Goal: Task Accomplishment & Management: Complete application form

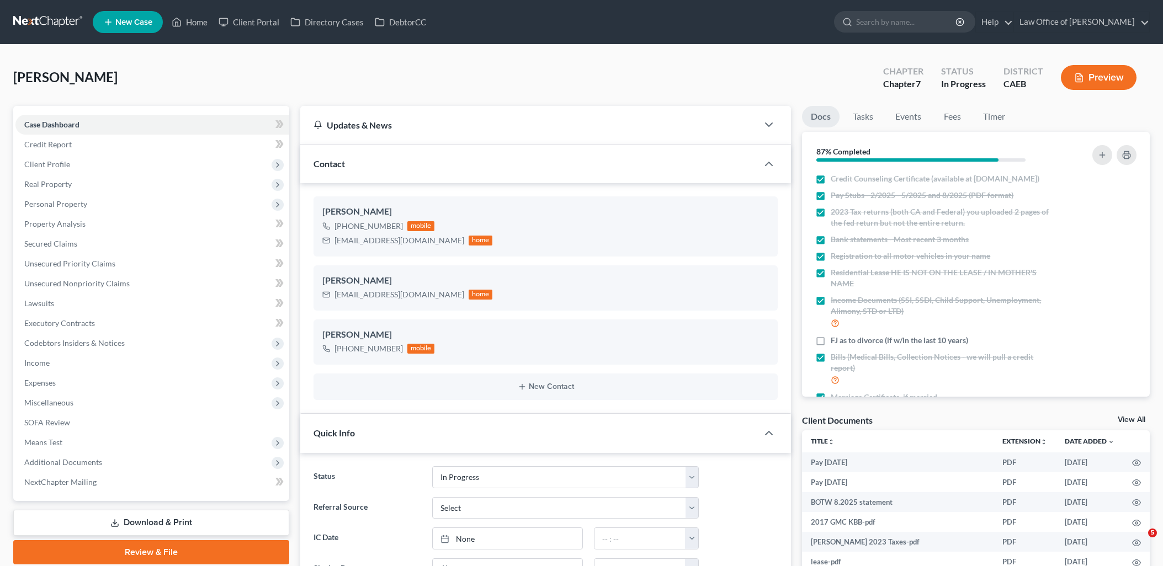
select select "9"
click at [42, 207] on span "Personal Property" at bounding box center [55, 203] width 63 height 9
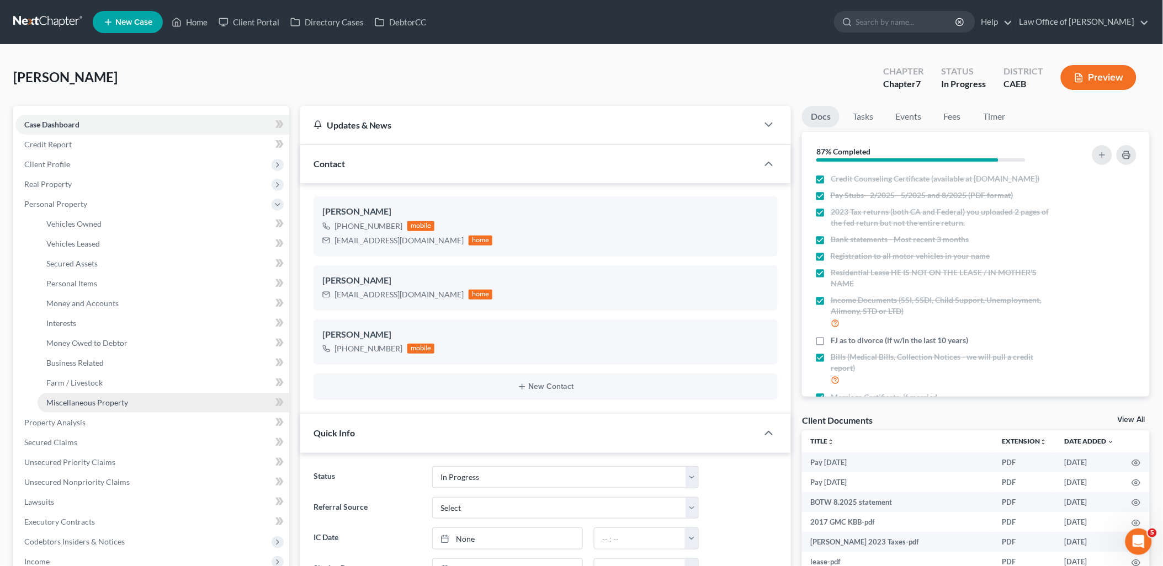
click at [89, 404] on span "Miscellaneous Property" at bounding box center [87, 402] width 82 height 9
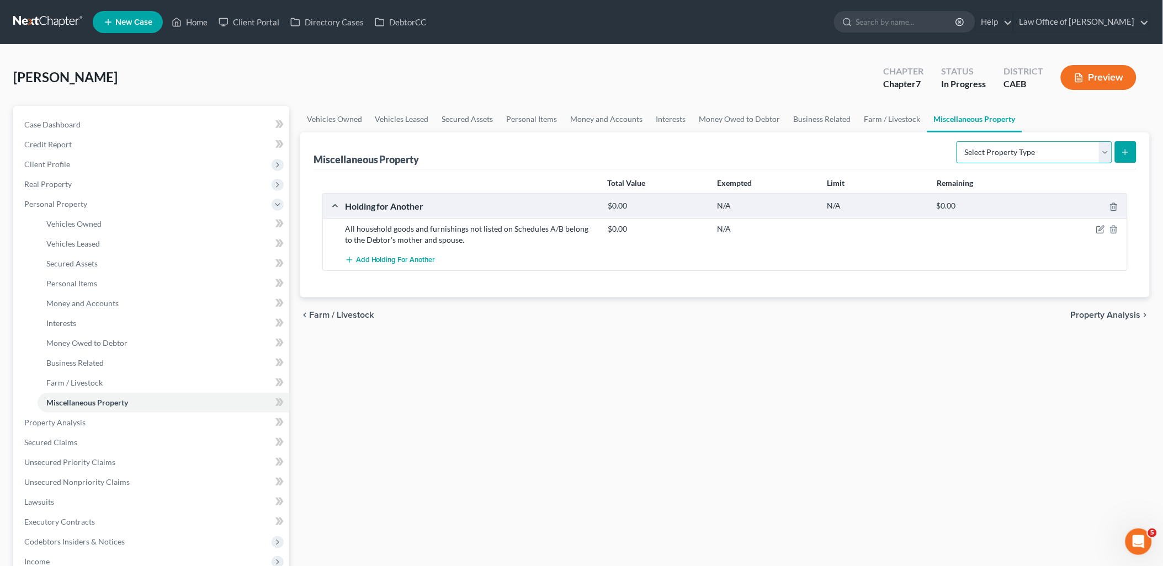
click at [1058, 160] on select "Select Property Type Assigned for Creditor Benefit [DATE] Holding for Another N…" at bounding box center [1034, 152] width 156 height 22
select select "transferred"
click at [956, 141] on select "Select Property Type Assigned for Creditor Benefit [DATE] Holding for Another N…" at bounding box center [1034, 152] width 156 height 22
click at [1128, 148] on icon "submit" at bounding box center [1125, 152] width 9 height 9
select select "Ordinary ([DATE])"
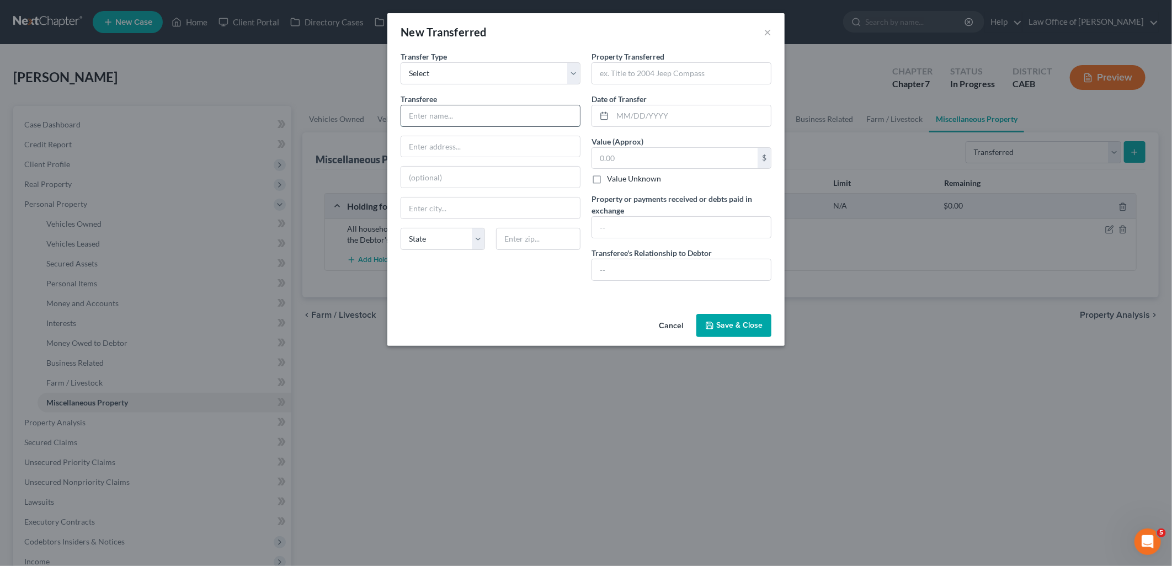
click at [478, 114] on input "text" at bounding box center [490, 115] width 179 height 21
type input "[PERSON_NAME]"
type input "[STREET_ADDRESS][PERSON_NAME]"
type input "95380"
type input "Turlock"
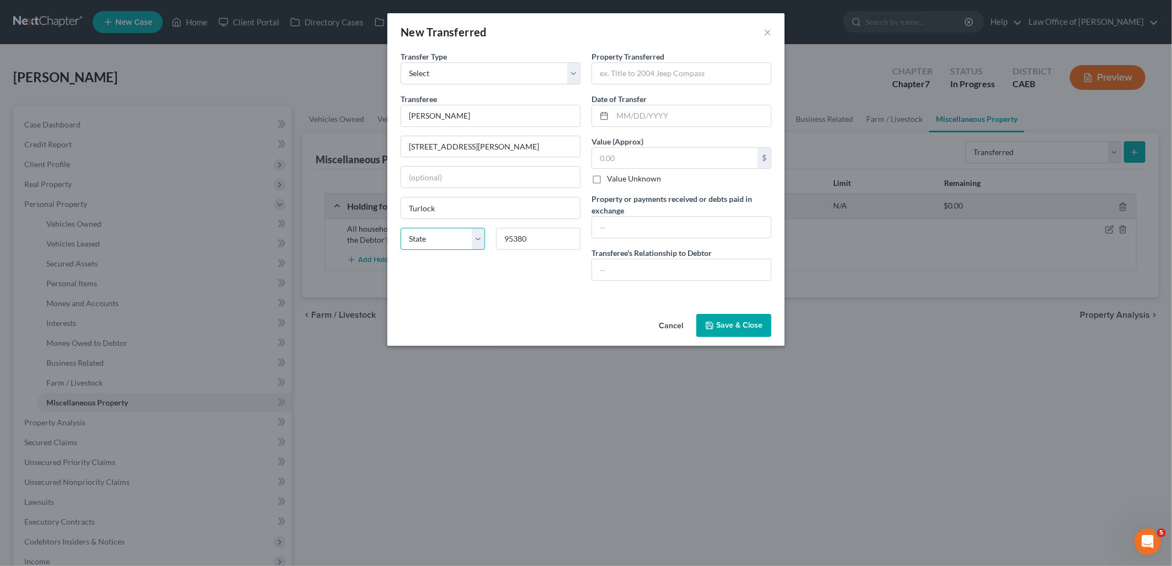
drag, startPoint x: 477, startPoint y: 238, endPoint x: 471, endPoint y: 243, distance: 7.4
click at [477, 238] on select "State [US_STATE] AK AR AZ CA CO CT DE DC [GEOGRAPHIC_DATA] [GEOGRAPHIC_DATA] GU…" at bounding box center [443, 239] width 84 height 22
click at [401, 228] on select "State [US_STATE] AK AR AZ CA CO CT DE DC [GEOGRAPHIC_DATA] [GEOGRAPHIC_DATA] GU…" at bounding box center [443, 239] width 84 height 22
click at [478, 242] on select "State [US_STATE] AK AR AZ CA CO CT DE DC [GEOGRAPHIC_DATA] [GEOGRAPHIC_DATA] GU…" at bounding box center [443, 239] width 84 height 22
select select "4"
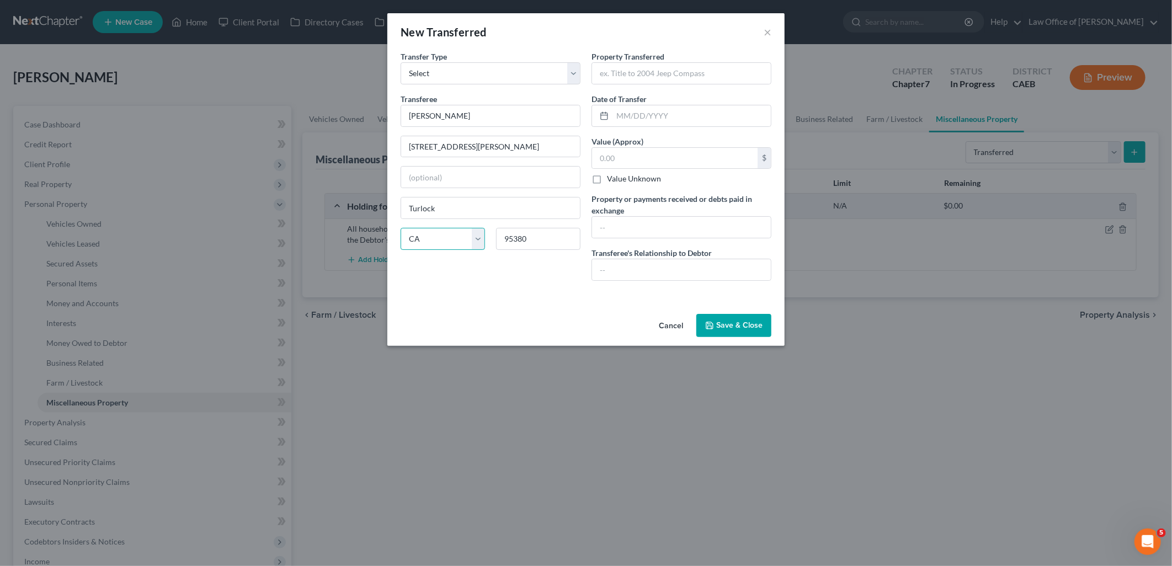
click at [401, 228] on select "State [US_STATE] AK AR AZ CA CO CT DE DC [GEOGRAPHIC_DATA] [GEOGRAPHIC_DATA] GU…" at bounding box center [443, 239] width 84 height 22
click at [641, 73] on input "text" at bounding box center [681, 73] width 179 height 21
type input "2022 Honda"
click at [646, 153] on input "text" at bounding box center [675, 158] width 166 height 21
type input "21,417.25"
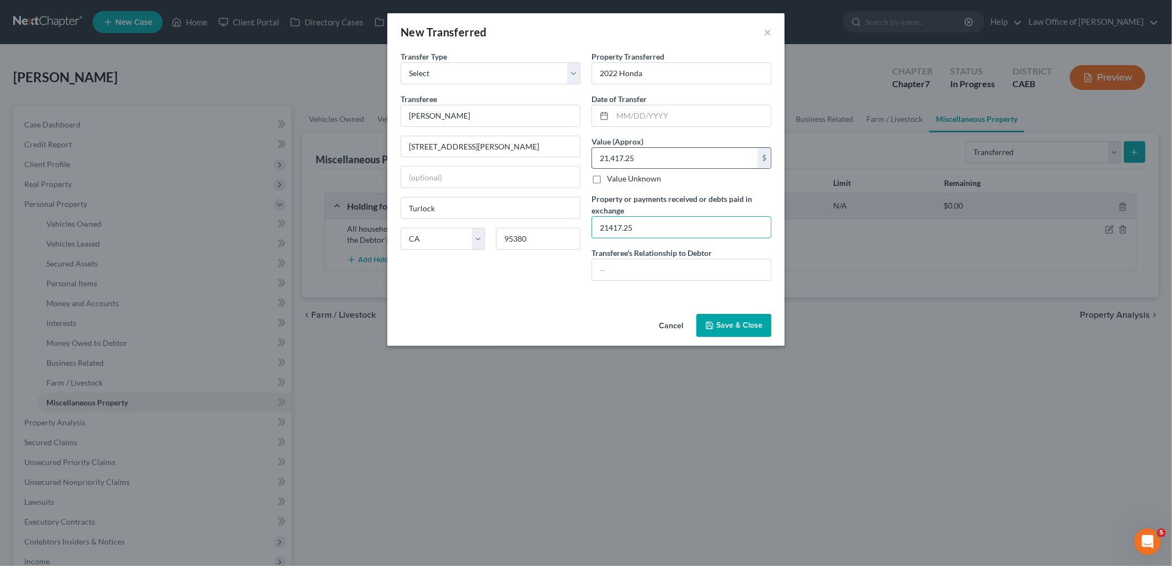
type input "21417.25"
click at [646, 107] on input "text" at bounding box center [692, 115] width 158 height 21
type input "[DATE]"
click at [658, 270] on input "text" at bounding box center [681, 269] width 179 height 21
click at [731, 328] on button "Save & Close" at bounding box center [733, 325] width 75 height 23
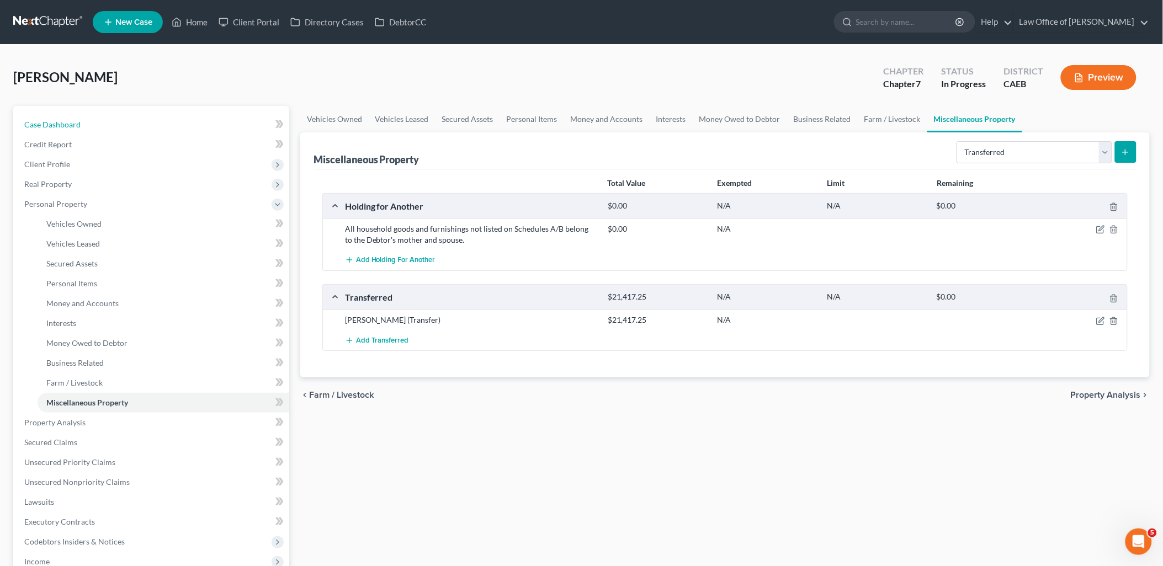
drag, startPoint x: 62, startPoint y: 124, endPoint x: 282, endPoint y: 343, distance: 311.0
click at [62, 124] on span "Case Dashboard" at bounding box center [52, 124] width 56 height 9
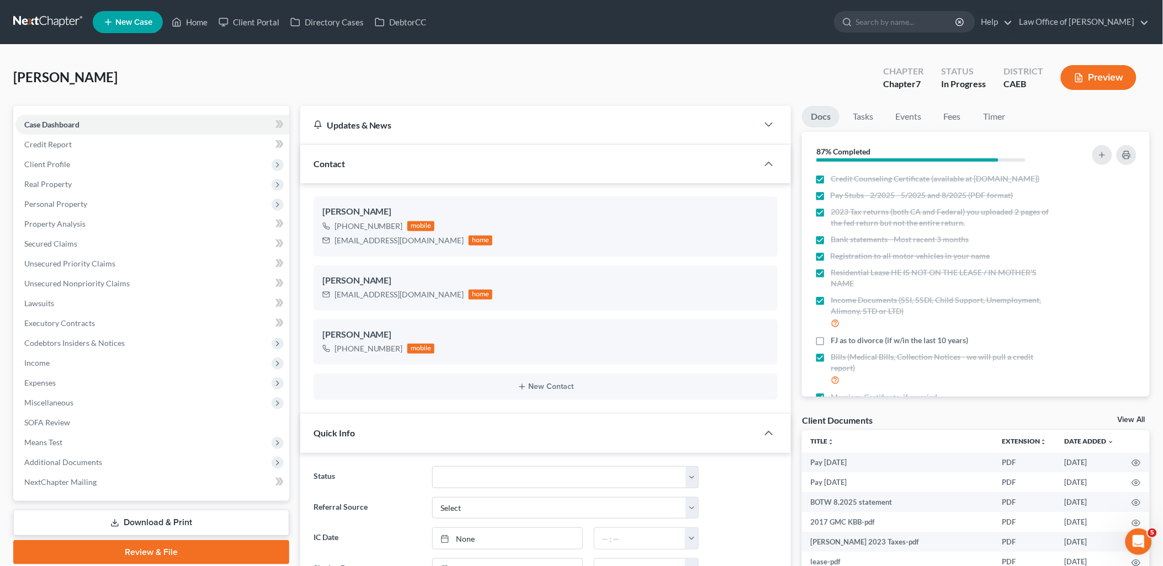
scroll to position [1441, 0]
click at [1132, 414] on div "Client Documents View All" at bounding box center [976, 422] width 348 height 16
click at [1132, 416] on link "View All" at bounding box center [1131, 420] width 28 height 8
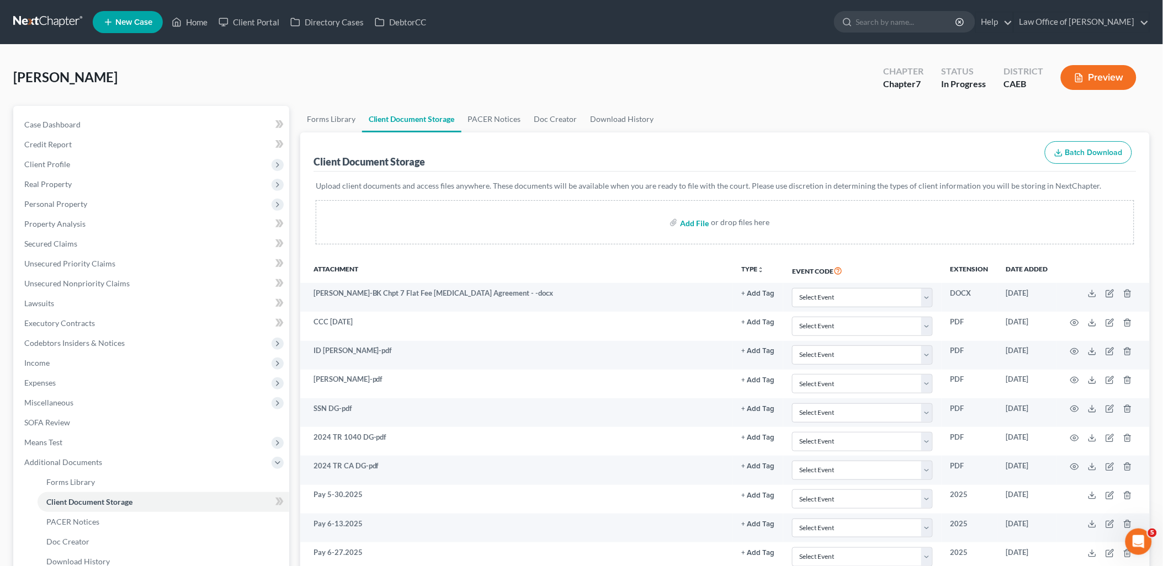
click at [691, 222] on input "file" at bounding box center [693, 222] width 26 height 20
type input "C:\fakepath\Adobe [DEMOGRAPHIC_DATA] [DATE] (1).pdf"
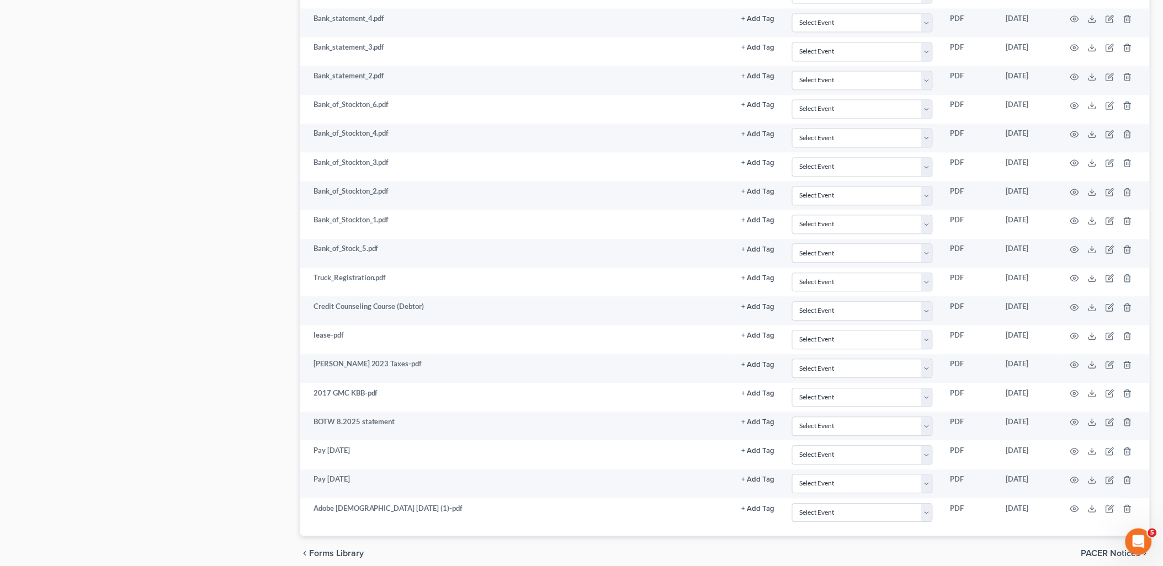
scroll to position [758, 0]
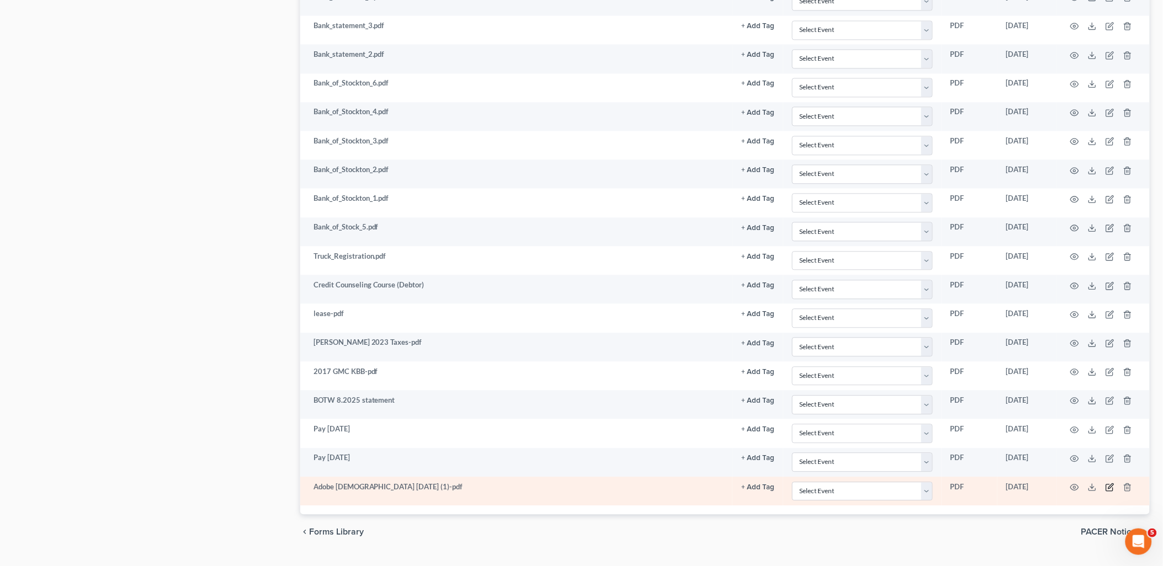
click at [1113, 491] on icon "button" at bounding box center [1109, 488] width 7 height 7
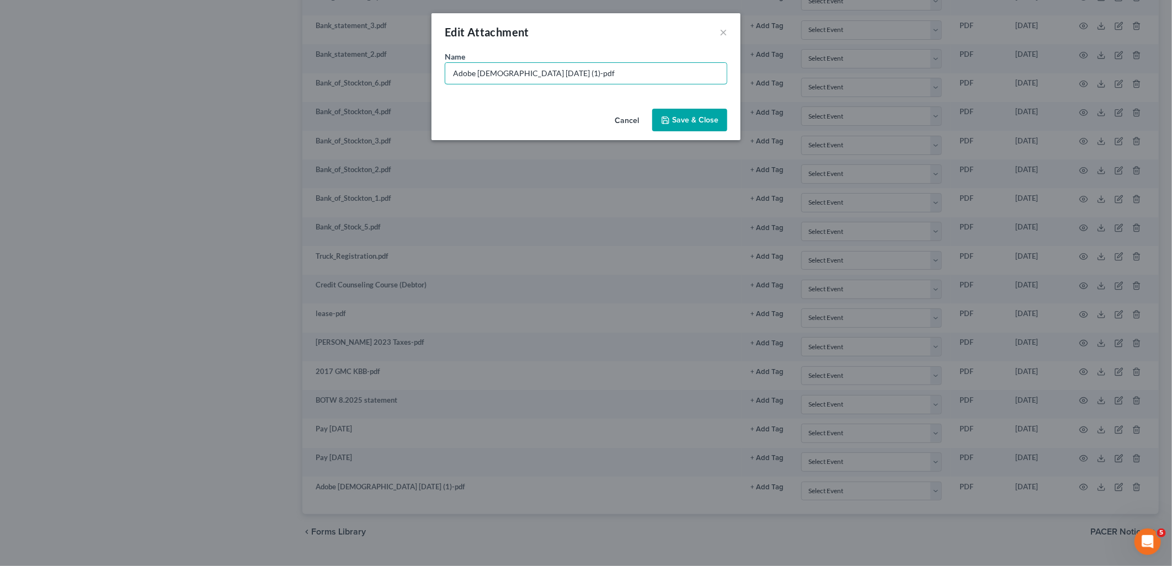
drag, startPoint x: 577, startPoint y: 80, endPoint x: 420, endPoint y: 76, distance: 157.3
click at [422, 76] on div "Edit Attachment × Name * Adobe [DEMOGRAPHIC_DATA] [DATE] (1)-pdf Cancel Save & …" at bounding box center [586, 283] width 1172 height 566
type input "Bill of Sale - 2022 Honda"
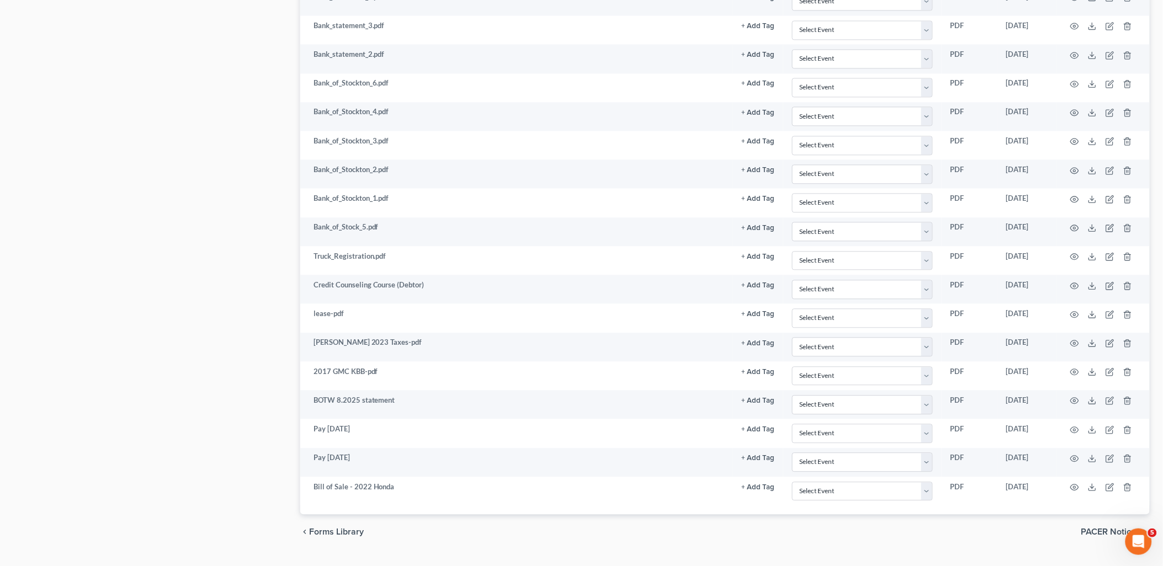
scroll to position [0, 0]
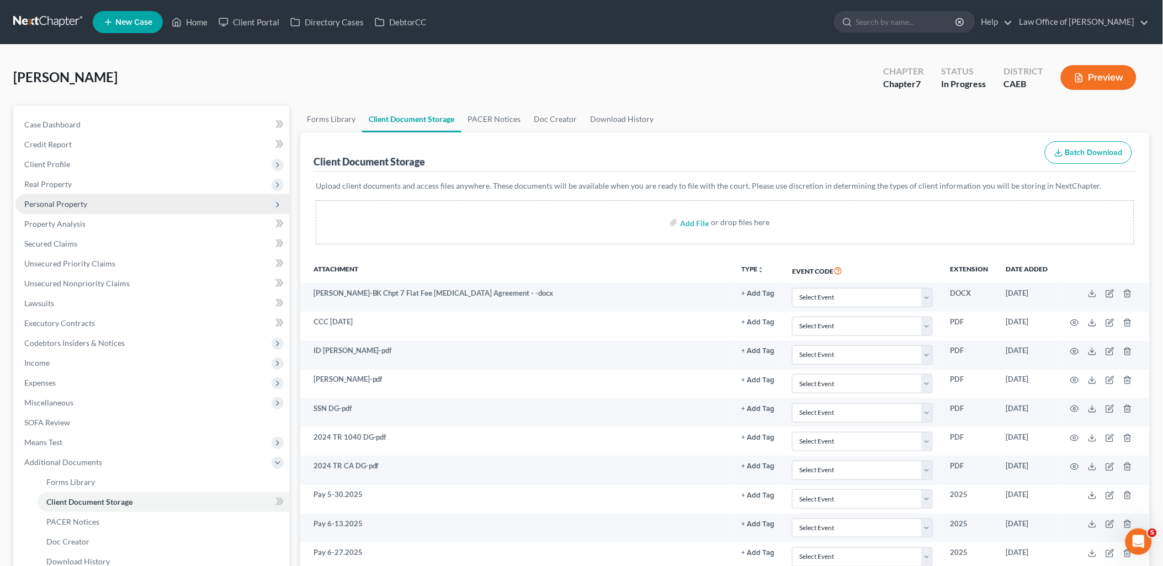
drag, startPoint x: 46, startPoint y: 196, endPoint x: 46, endPoint y: 205, distance: 8.8
click at [46, 196] on span "Personal Property" at bounding box center [152, 204] width 274 height 20
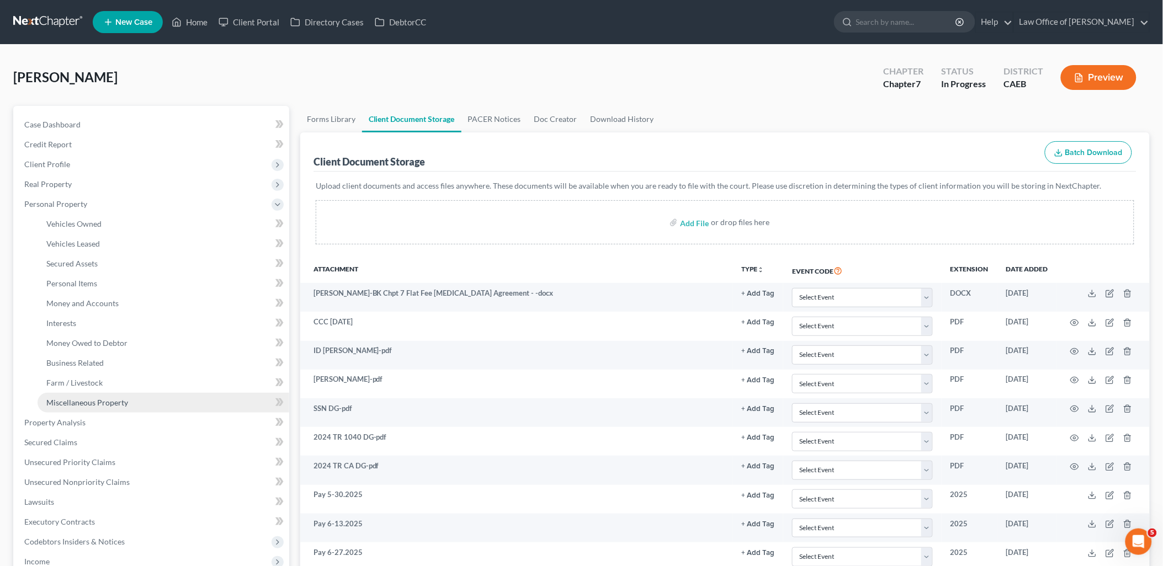
click at [67, 402] on span "Miscellaneous Property" at bounding box center [87, 402] width 82 height 9
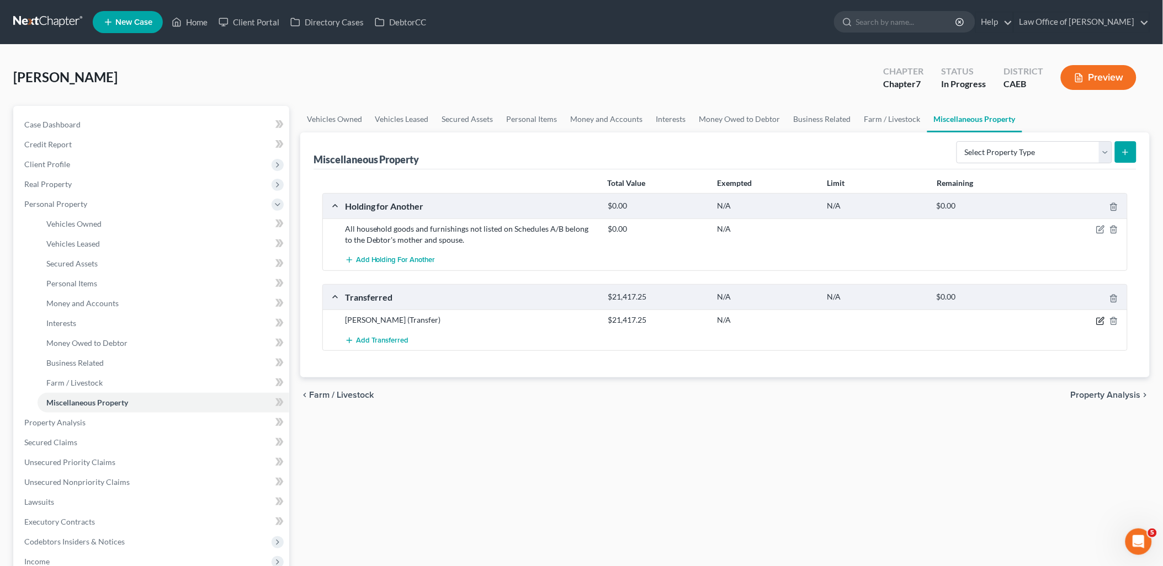
click at [1102, 322] on icon "button" at bounding box center [1100, 321] width 9 height 9
select select "Ordinary ([DATE])"
select select "4"
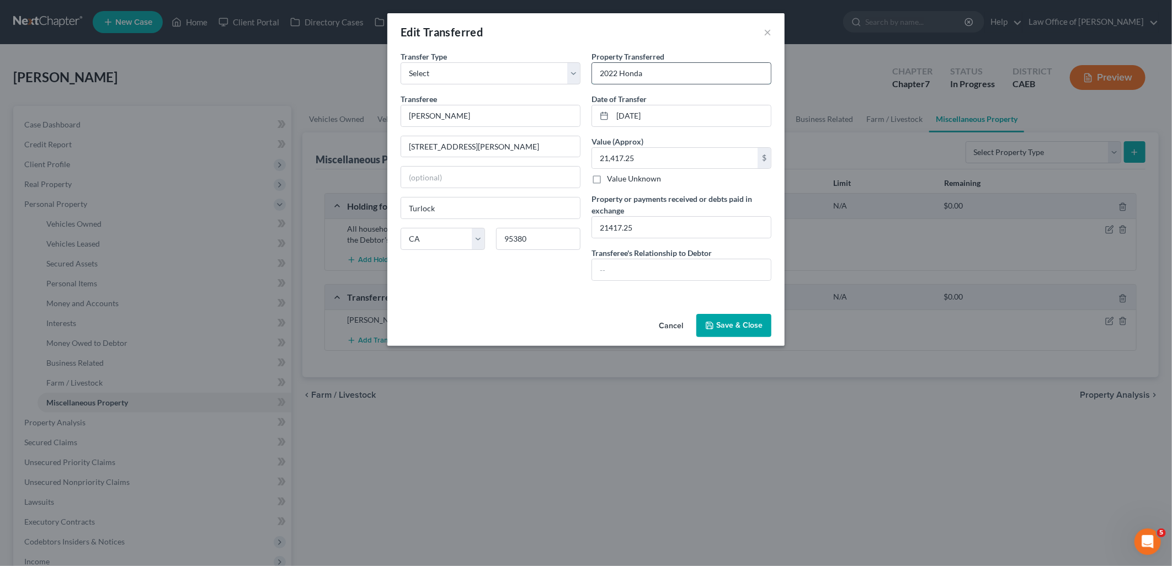
click at [688, 79] on input "2022 Honda" at bounding box center [681, 73] width 179 height 21
type input "2022 Honda (VIN ending 009331)"
click at [741, 333] on button "Save & Close" at bounding box center [733, 325] width 75 height 23
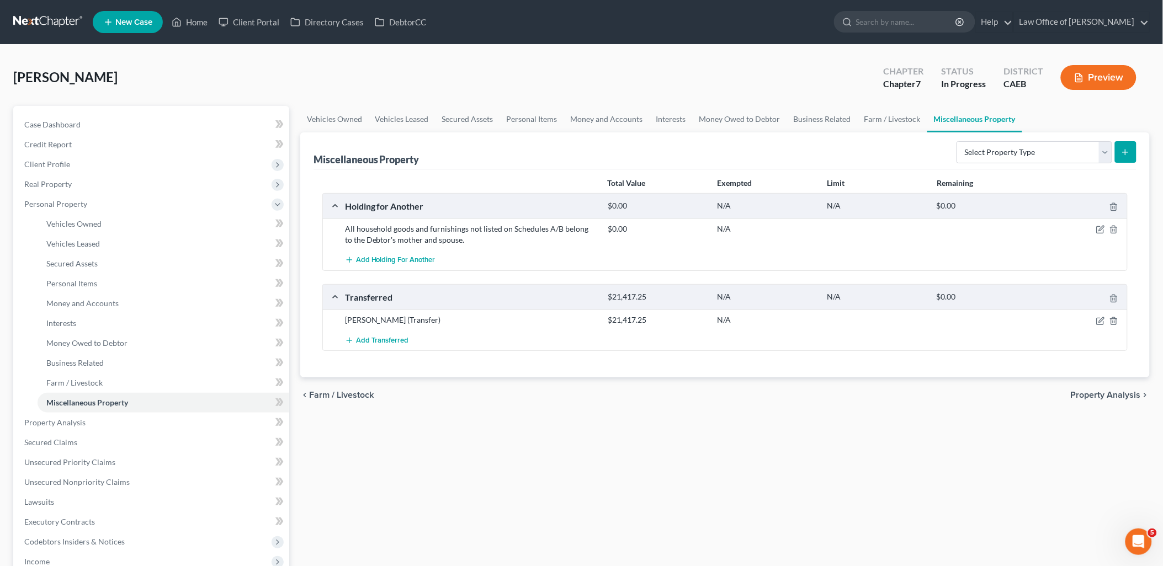
click at [1099, 326] on div "[PERSON_NAME] (Transfer) $21,417.25 N/A" at bounding box center [725, 320] width 804 height 20
click at [1102, 321] on icon "button" at bounding box center [1100, 321] width 9 height 9
select select "Ordinary ([DATE])"
select select "4"
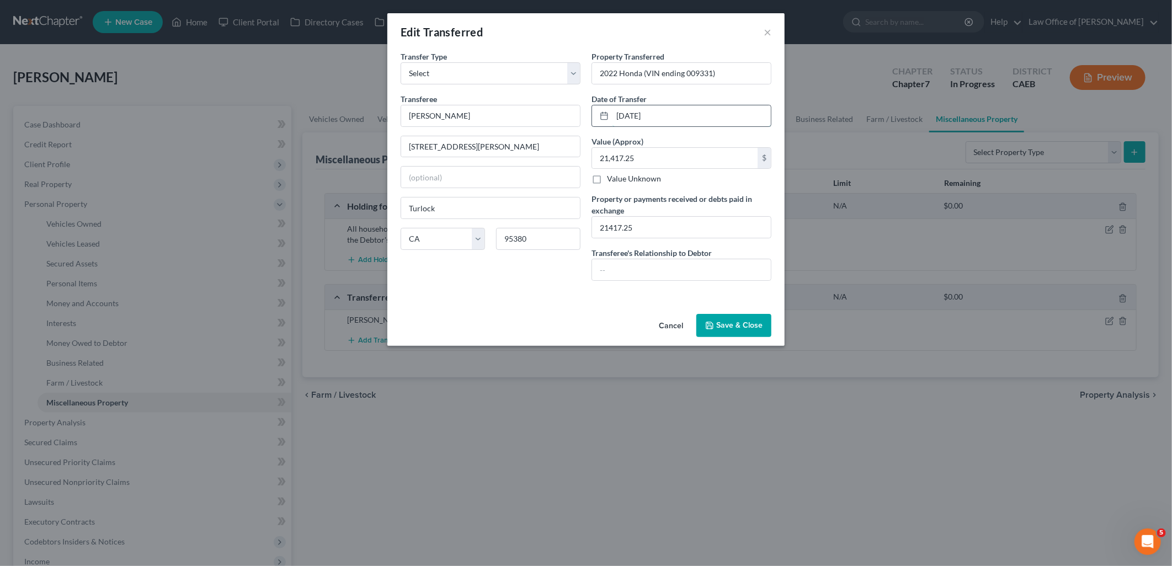
drag, startPoint x: 664, startPoint y: 119, endPoint x: 600, endPoint y: 121, distance: 64.6
click at [600, 120] on div "[DATE]" at bounding box center [682, 116] width 180 height 22
click at [637, 111] on input "05/228/2025" at bounding box center [692, 115] width 158 height 21
click at [636, 118] on input "05/02/20250" at bounding box center [692, 115] width 158 height 21
drag, startPoint x: 659, startPoint y: 115, endPoint x: 735, endPoint y: 124, distance: 76.7
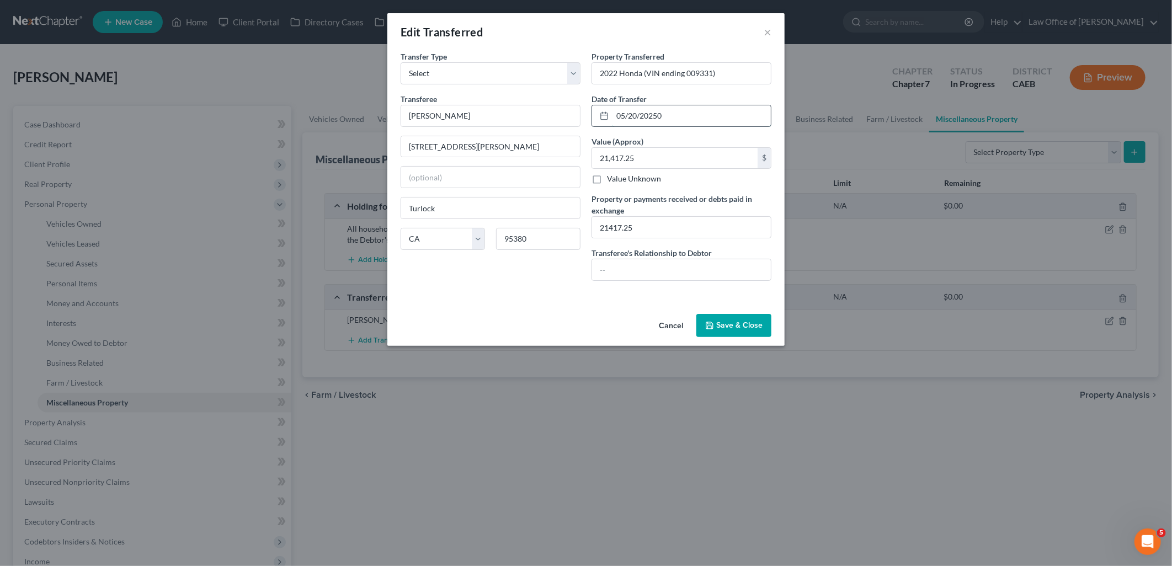
click at [660, 115] on input "05/20/20250" at bounding box center [692, 115] width 158 height 21
type input "[DATE]"
click at [735, 332] on button "Save & Close" at bounding box center [733, 325] width 75 height 23
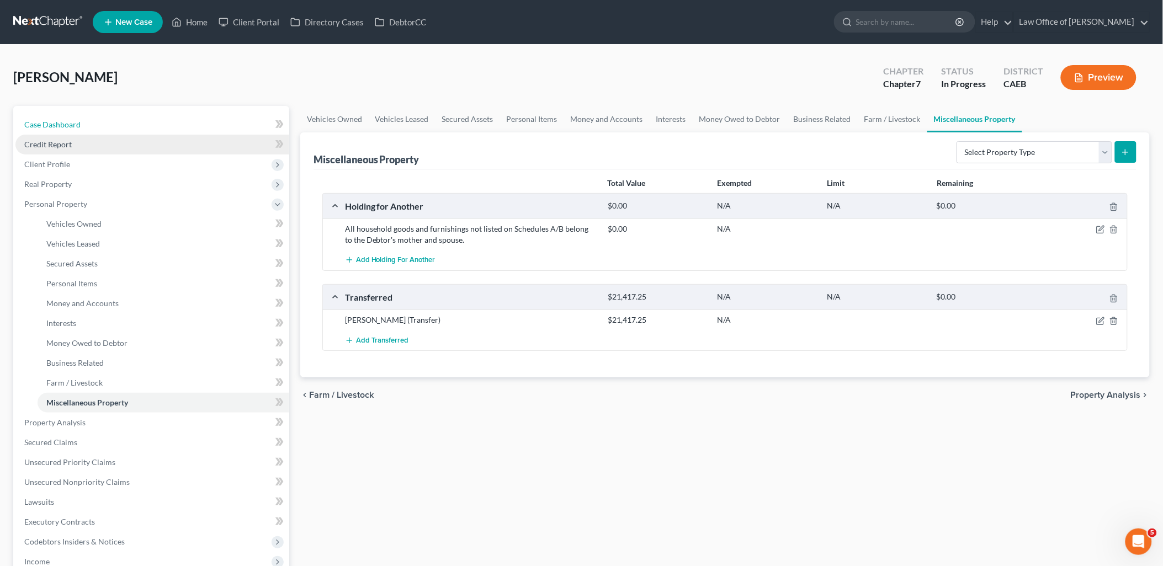
click at [56, 130] on link "Case Dashboard" at bounding box center [152, 125] width 274 height 20
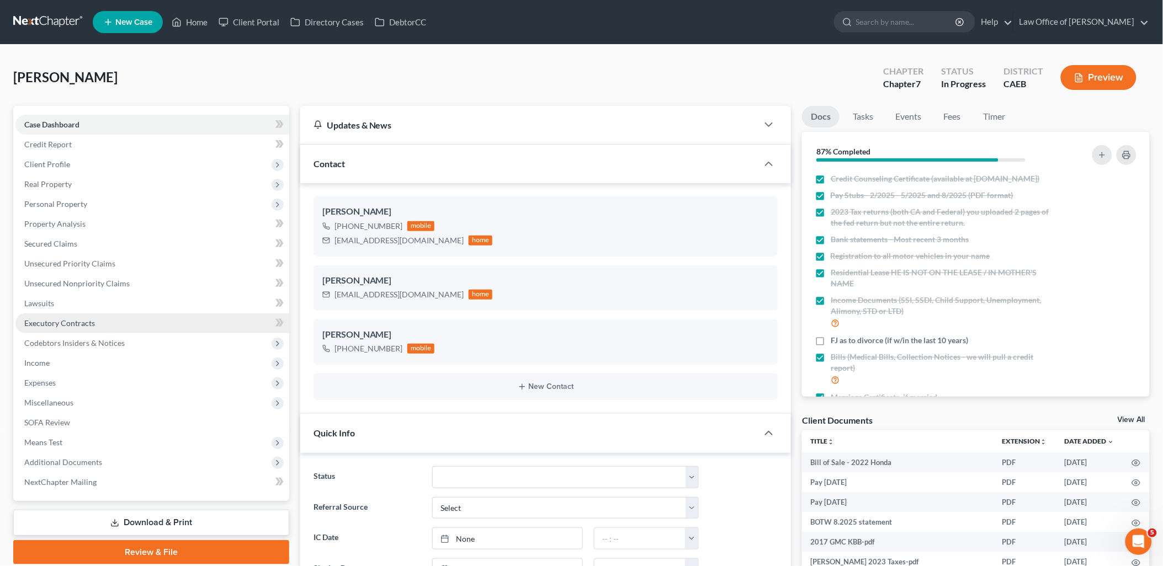
scroll to position [1441, 0]
click at [1129, 418] on link "View All" at bounding box center [1131, 420] width 28 height 8
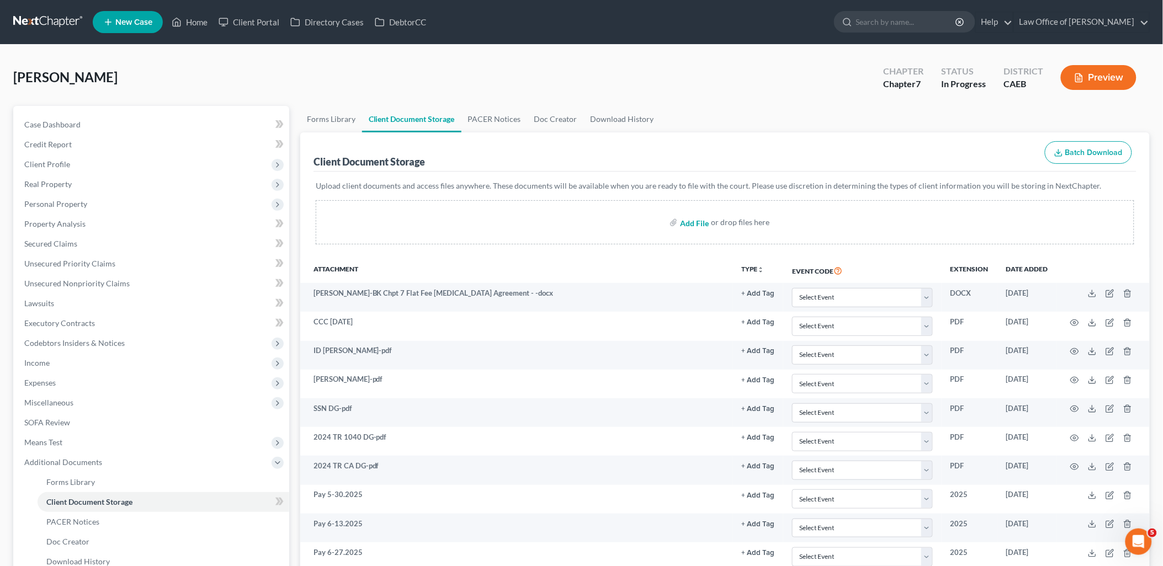
click at [705, 223] on input "file" at bounding box center [693, 222] width 26 height 20
type input "C:\fakepath\Adobe Scan [DATE].pdf"
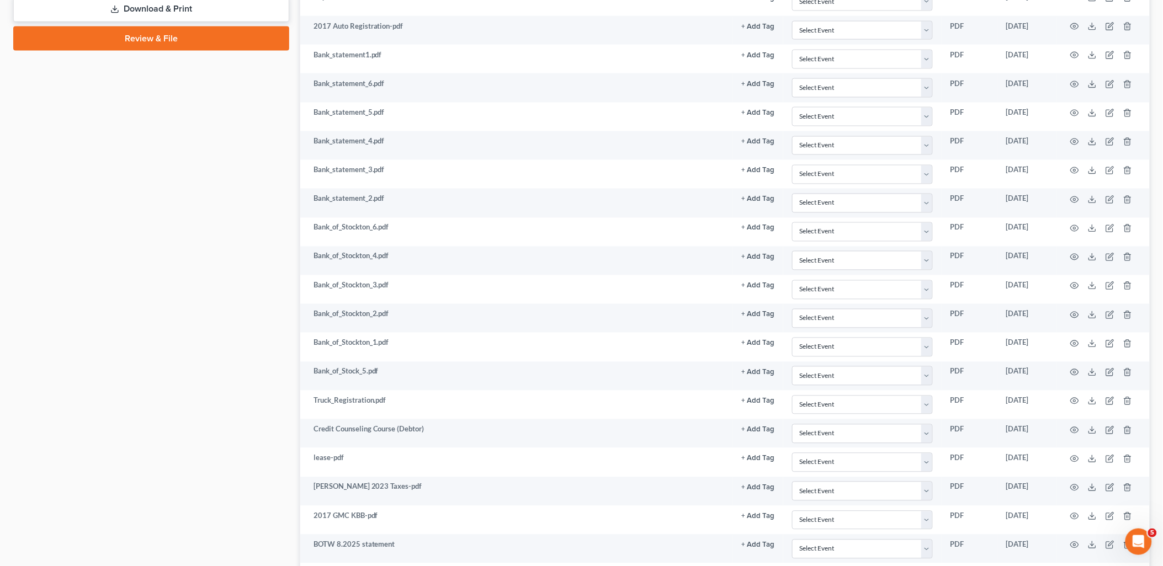
scroll to position [786, 0]
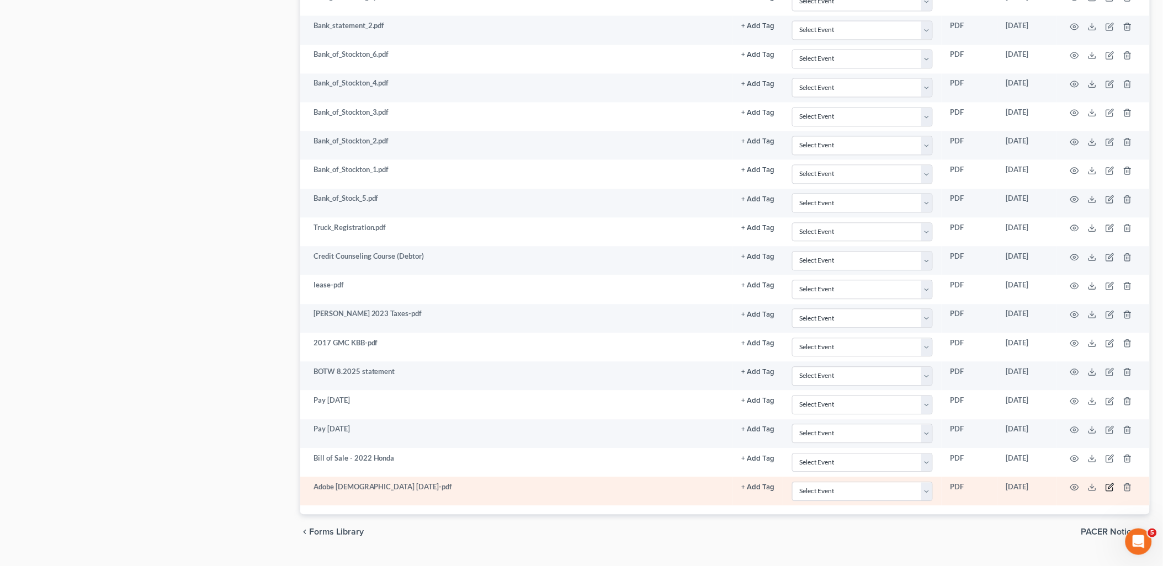
click at [1111, 492] on icon "button" at bounding box center [1109, 487] width 9 height 9
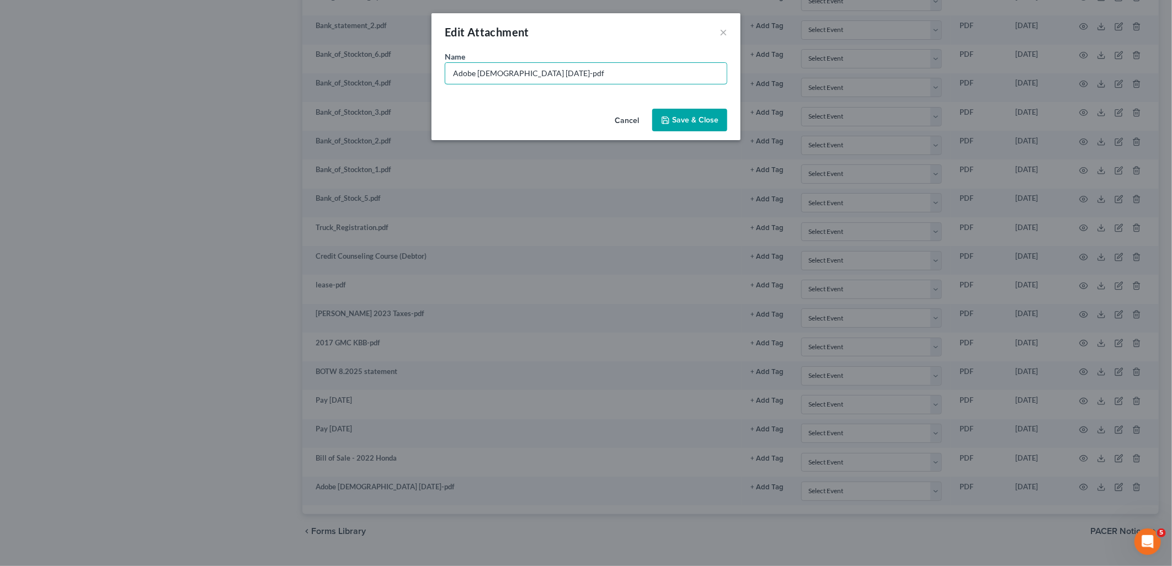
drag, startPoint x: 600, startPoint y: 71, endPoint x: 414, endPoint y: 74, distance: 185.5
click at [428, 71] on div "Edit Attachment × Name * Adobe Scan [DATE]-pdf Cancel Save & Close" at bounding box center [586, 283] width 1172 height 566
type input "PayOff Honda - MOCSE"
drag, startPoint x: 699, startPoint y: 117, endPoint x: 739, endPoint y: 128, distance: 41.8
click at [699, 116] on span "Save & Close" at bounding box center [695, 119] width 46 height 9
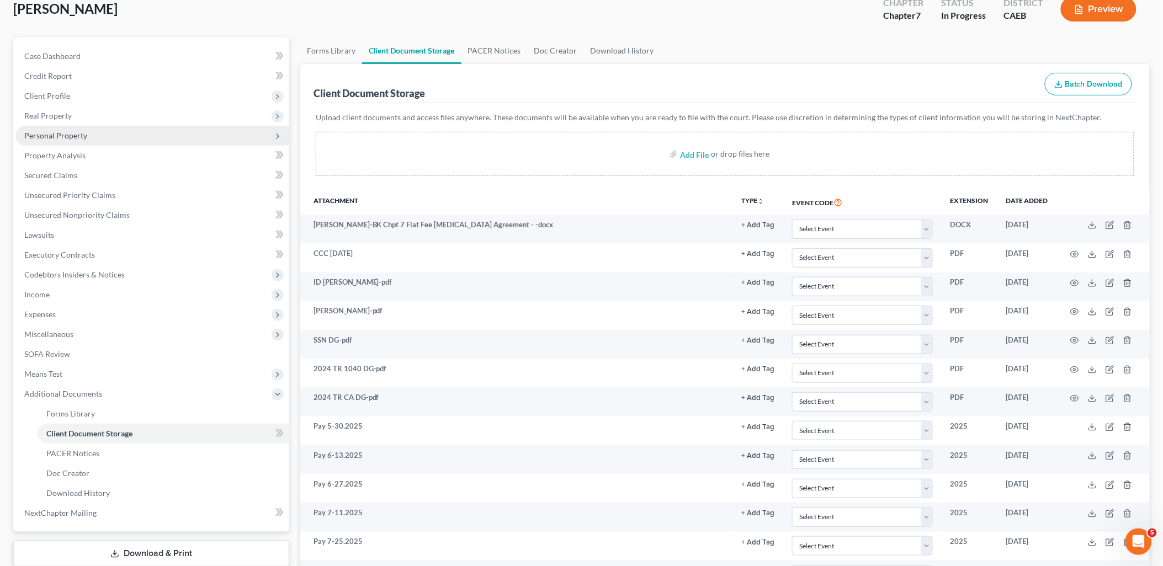
scroll to position [0, 0]
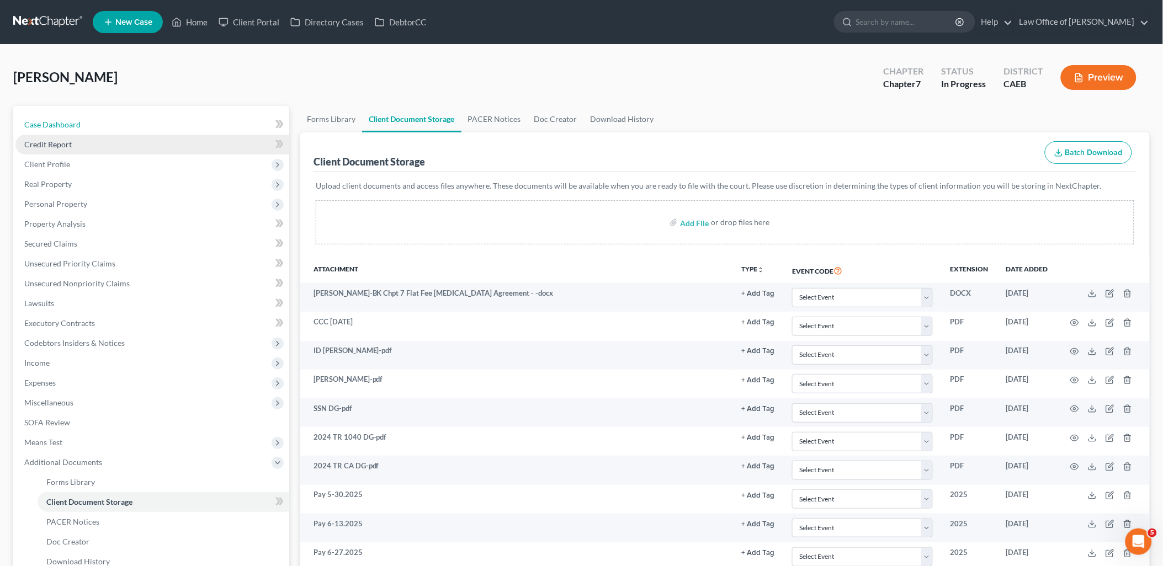
drag, startPoint x: 68, startPoint y: 125, endPoint x: 67, endPoint y: 134, distance: 9.4
click at [68, 125] on span "Case Dashboard" at bounding box center [52, 124] width 56 height 9
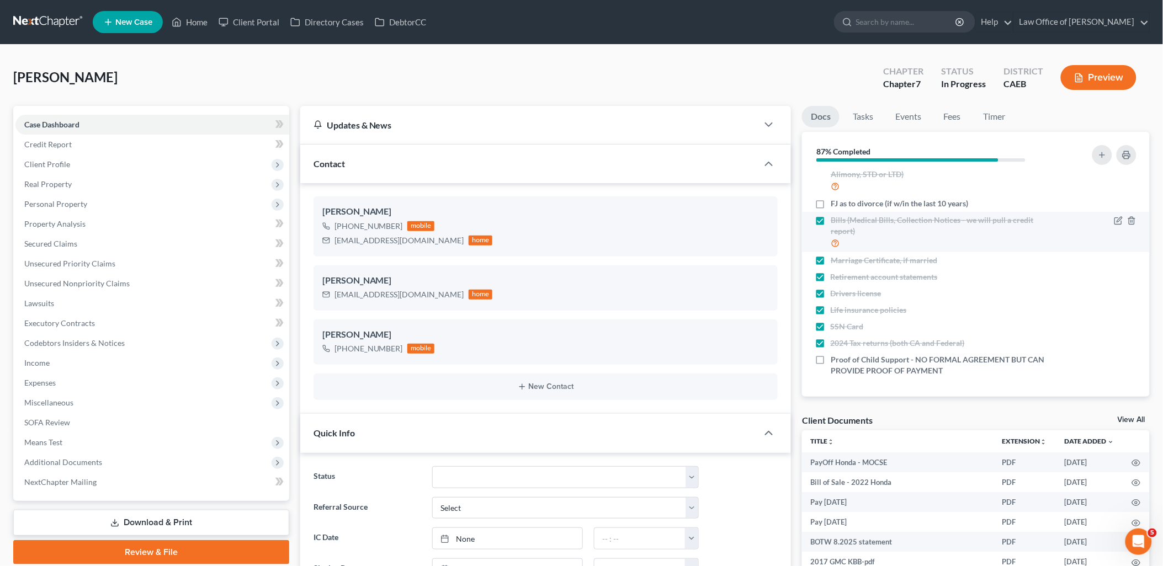
scroll to position [147, 0]
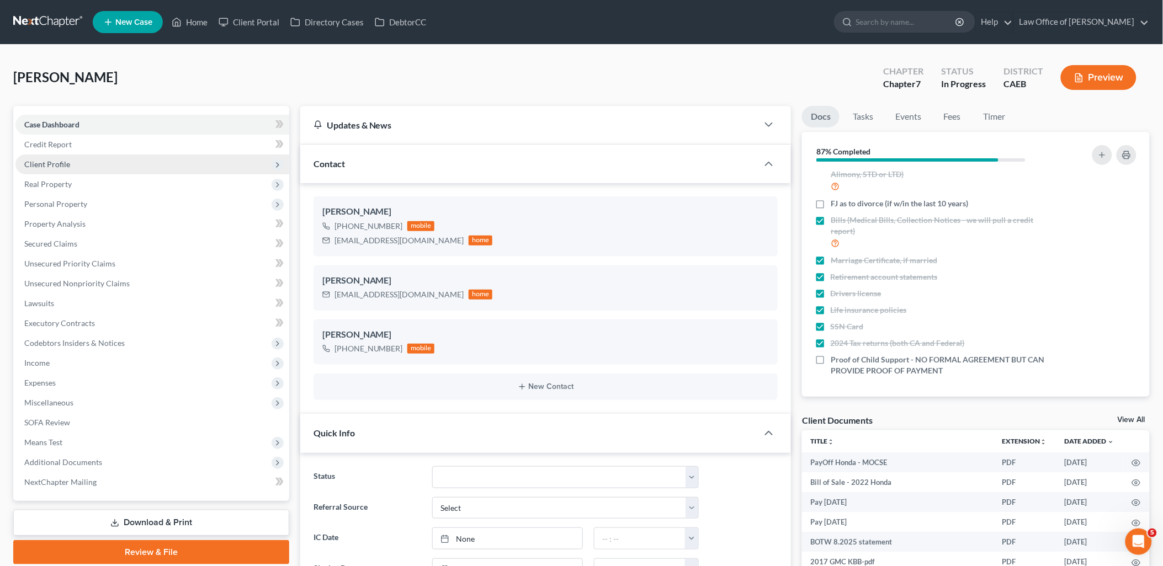
click at [30, 167] on span "Client Profile" at bounding box center [47, 163] width 46 height 9
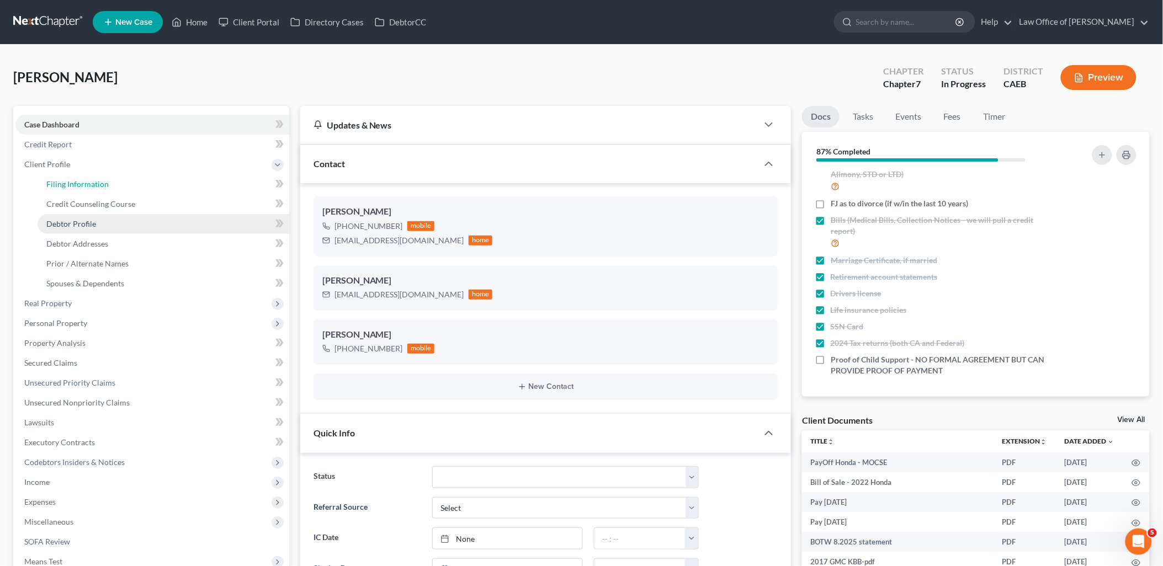
drag, startPoint x: 91, startPoint y: 183, endPoint x: 180, endPoint y: 221, distance: 97.2
click at [91, 183] on span "Filing Information" at bounding box center [77, 183] width 62 height 9
select select "1"
select select "0"
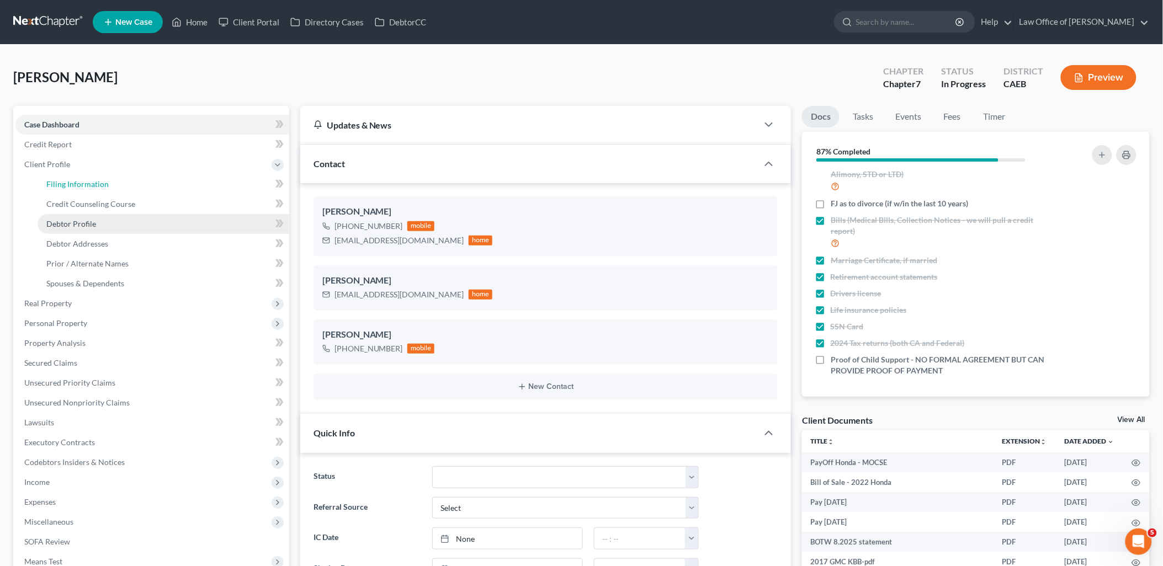
select select "4"
select select "0"
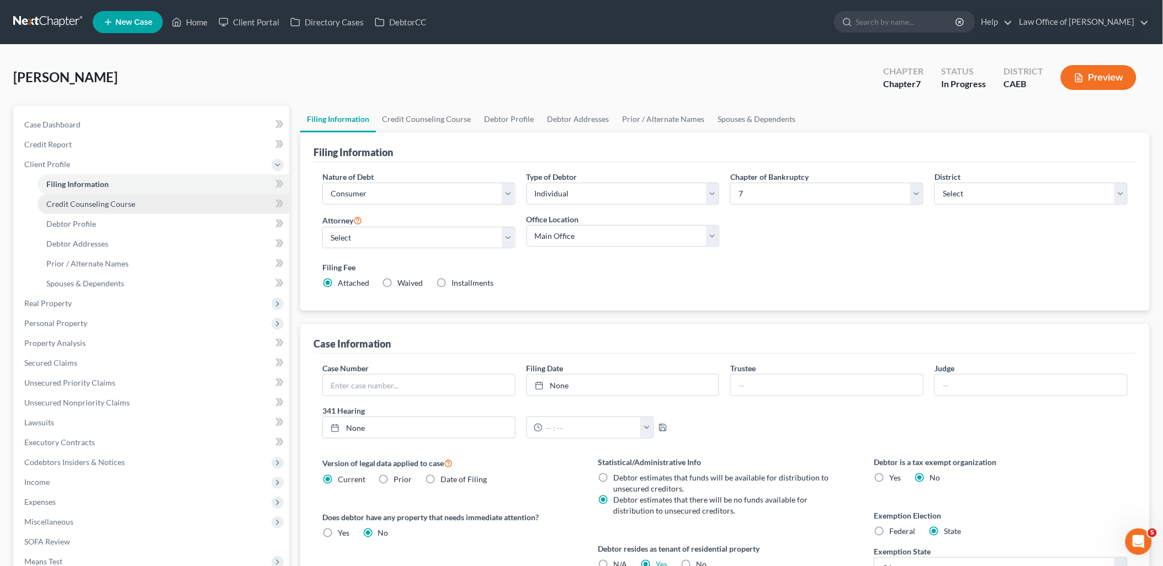
click at [73, 204] on span "Credit Counseling Course" at bounding box center [90, 203] width 89 height 9
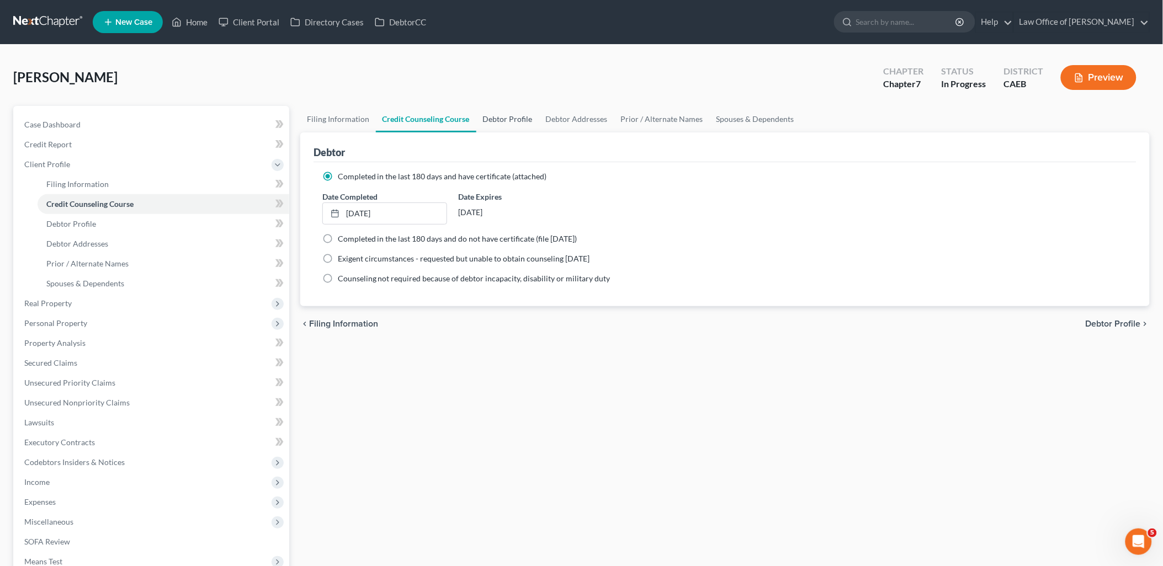
click at [498, 118] on link "Debtor Profile" at bounding box center [507, 119] width 63 height 26
select select "3"
select select "2"
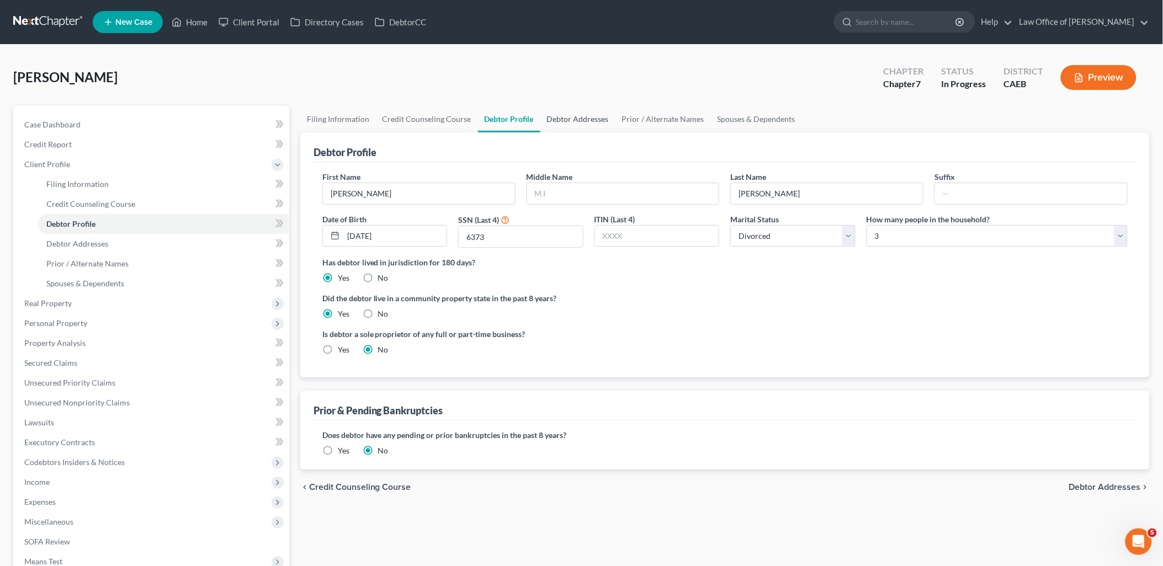
click at [588, 114] on link "Debtor Addresses" at bounding box center [577, 119] width 75 height 26
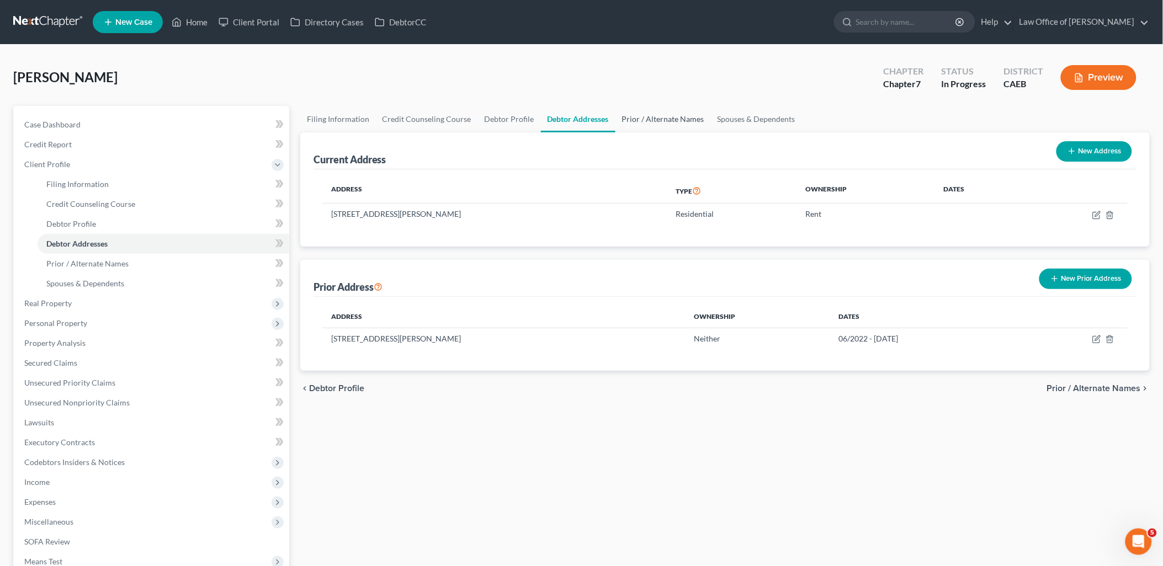
click at [653, 114] on link "Prior / Alternate Names" at bounding box center [662, 119] width 95 height 26
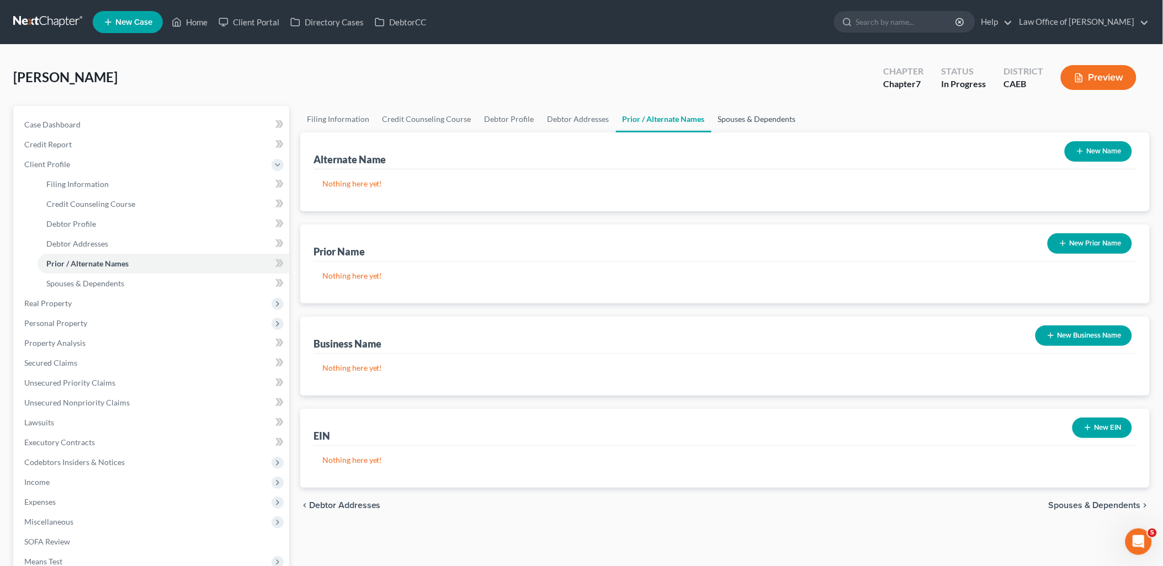
click at [742, 118] on link "Spouses & Dependents" at bounding box center [756, 119] width 91 height 26
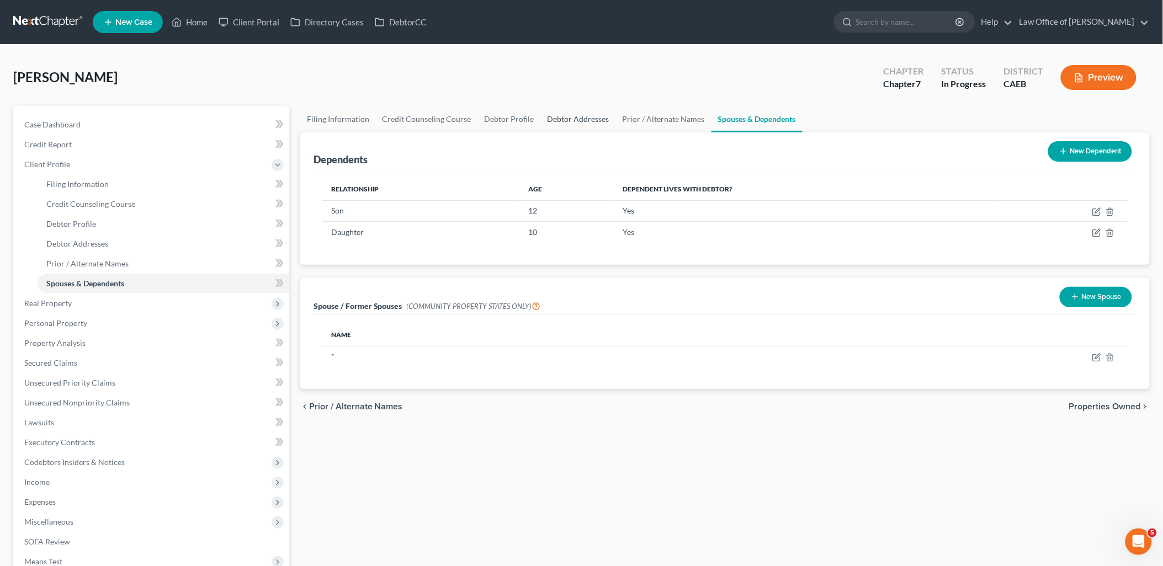
click at [553, 115] on link "Debtor Addresses" at bounding box center [578, 119] width 75 height 26
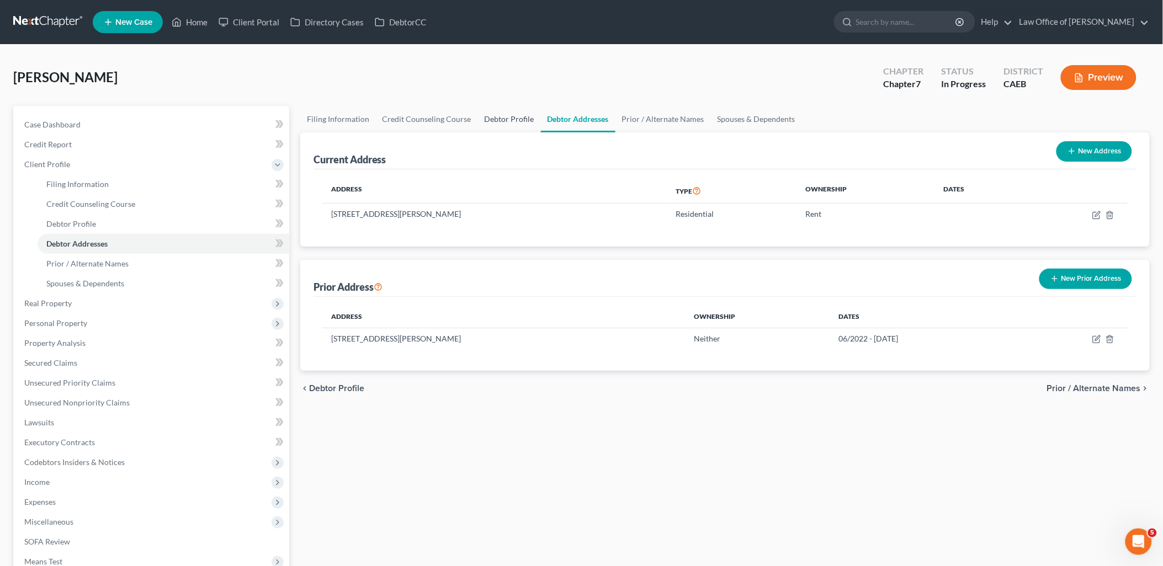
click at [484, 118] on link "Debtor Profile" at bounding box center [509, 119] width 63 height 26
select select "3"
select select "2"
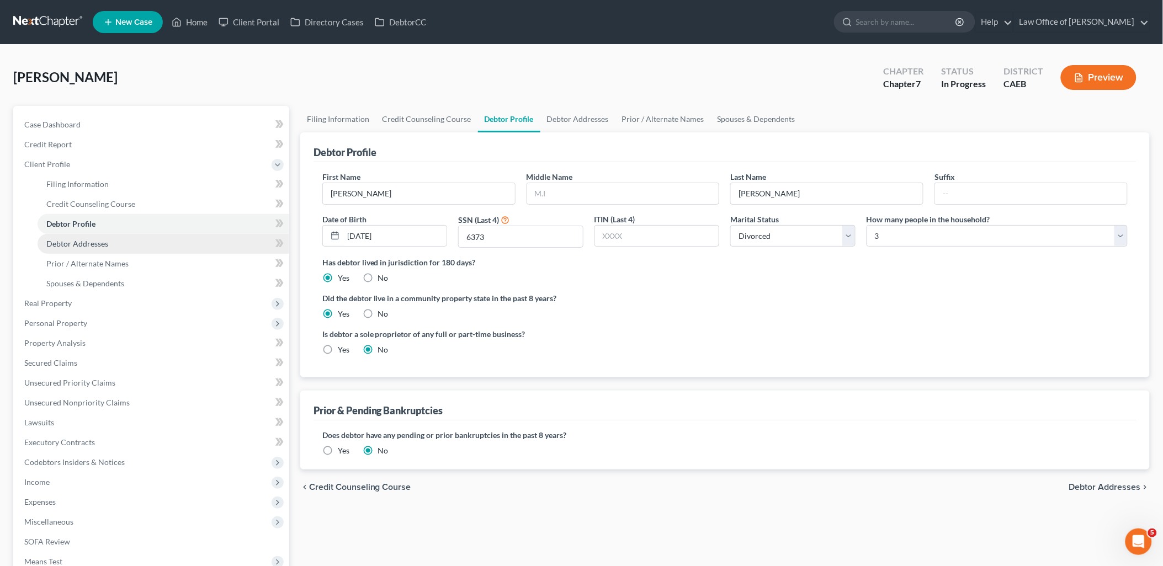
click at [101, 243] on span "Debtor Addresses" at bounding box center [77, 243] width 62 height 9
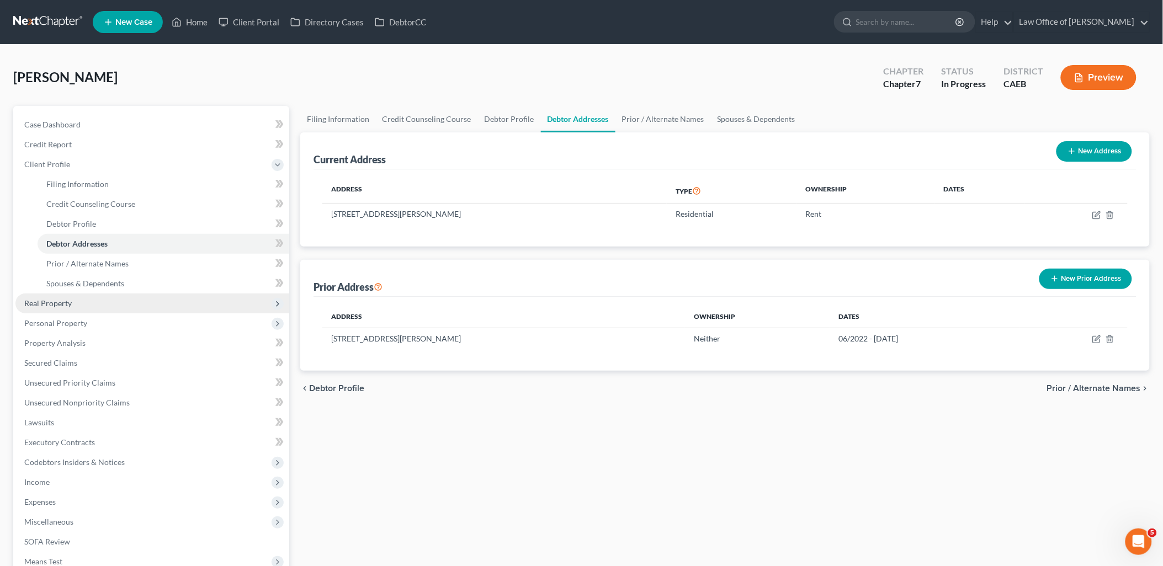
click at [57, 304] on span "Real Property" at bounding box center [47, 303] width 47 height 9
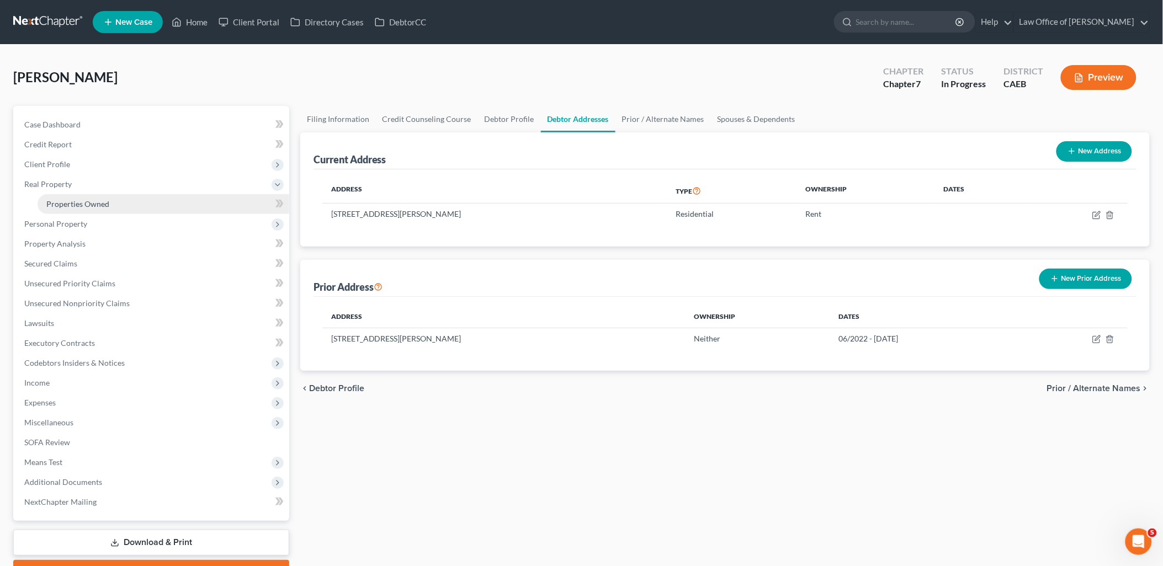
click at [72, 201] on span "Properties Owned" at bounding box center [77, 203] width 63 height 9
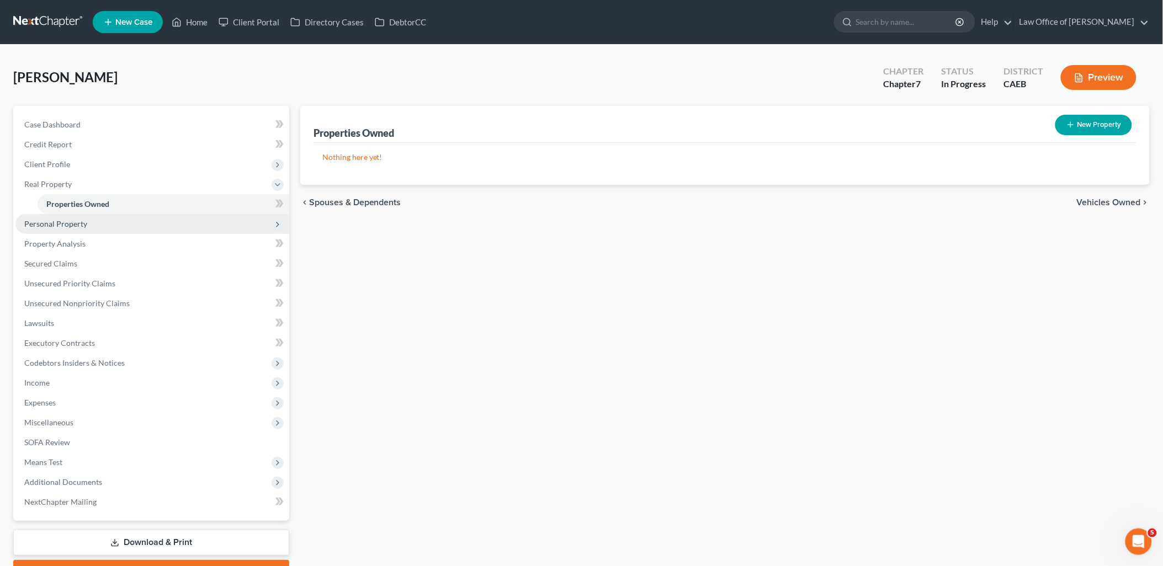
click at [57, 221] on span "Personal Property" at bounding box center [55, 223] width 63 height 9
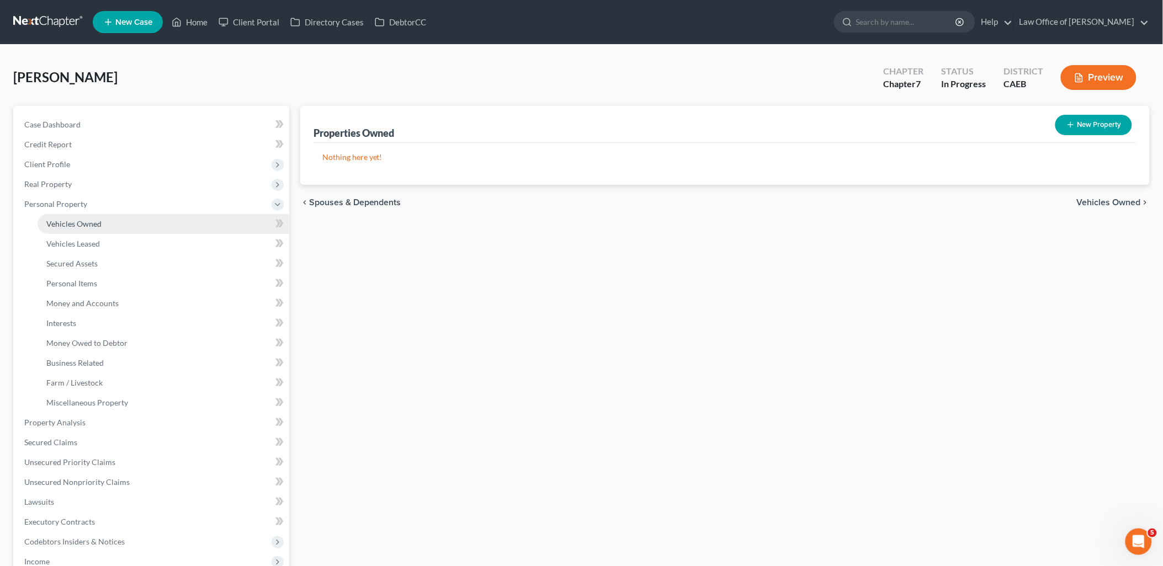
click at [56, 228] on link "Vehicles Owned" at bounding box center [164, 224] width 252 height 20
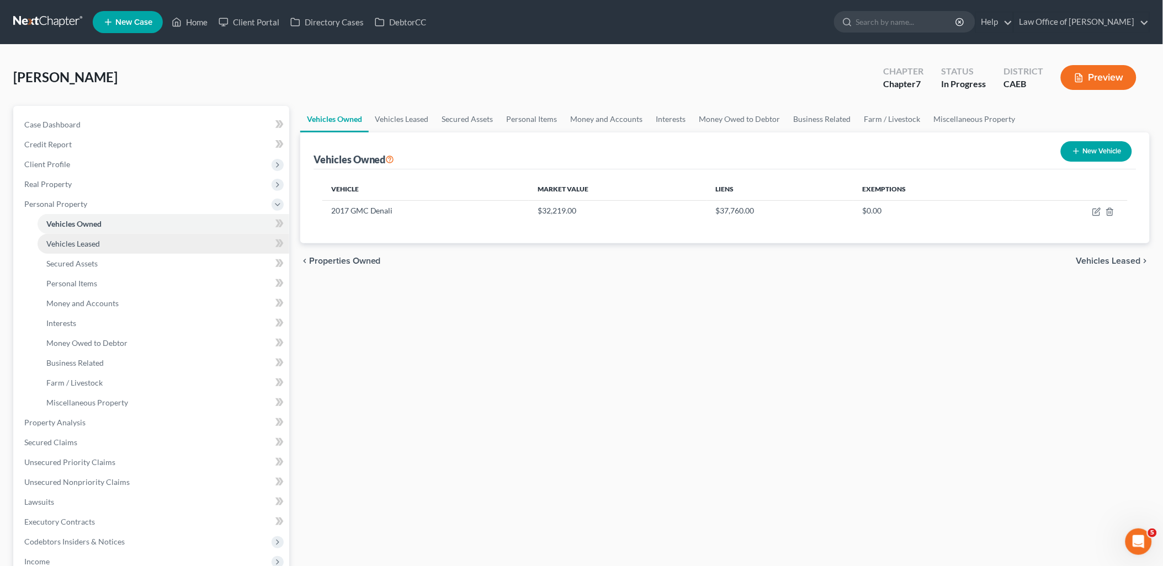
click at [62, 239] on span "Vehicles Leased" at bounding box center [73, 243] width 54 height 9
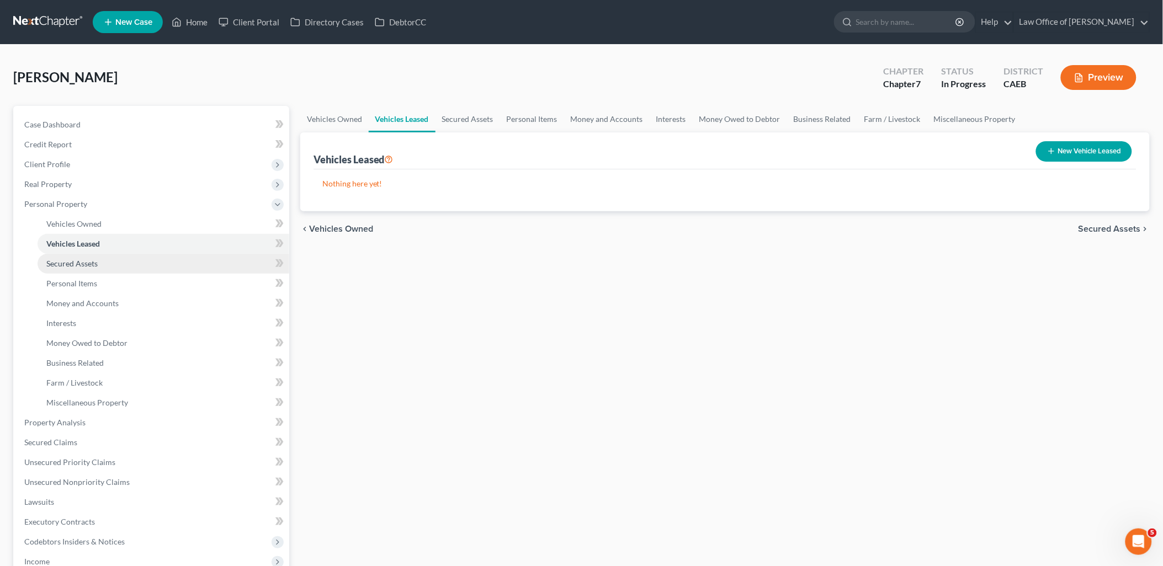
click at [68, 261] on span "Secured Assets" at bounding box center [71, 263] width 51 height 9
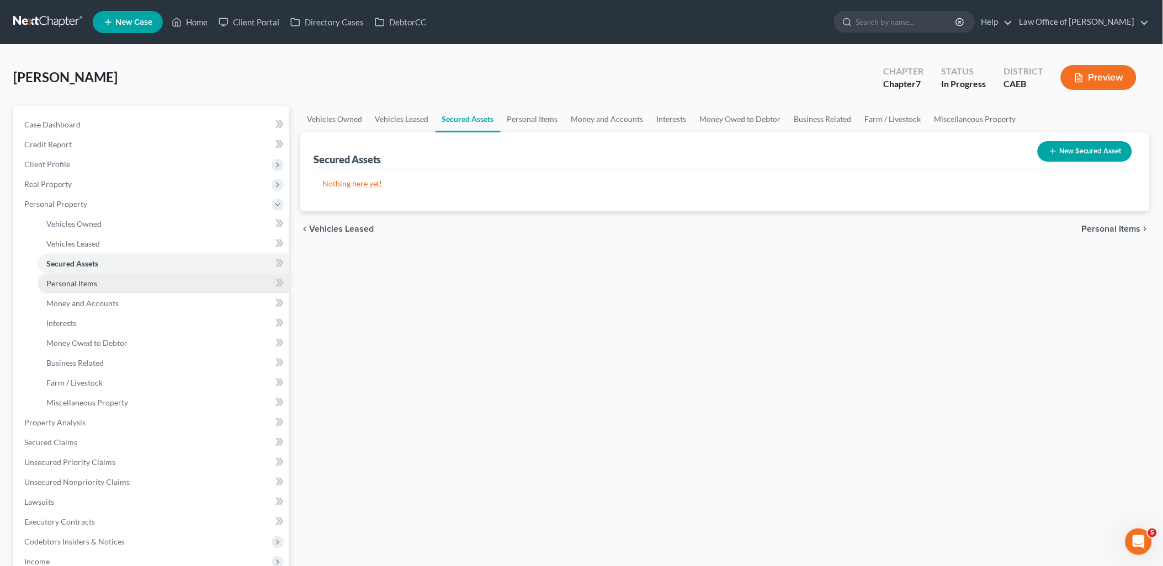
click at [68, 276] on link "Personal Items" at bounding box center [164, 284] width 252 height 20
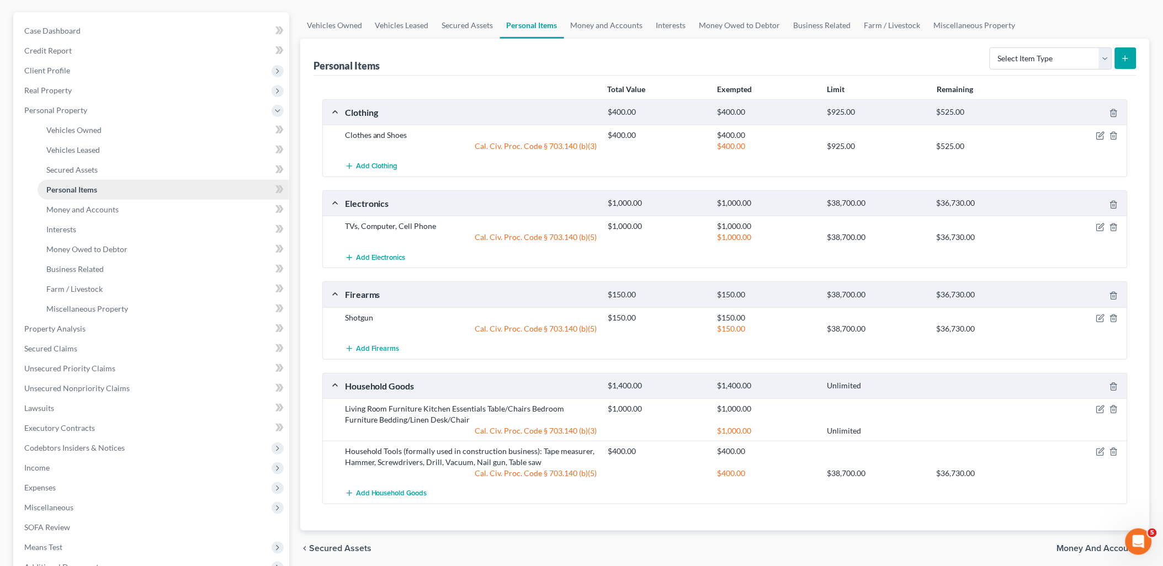
scroll to position [123, 0]
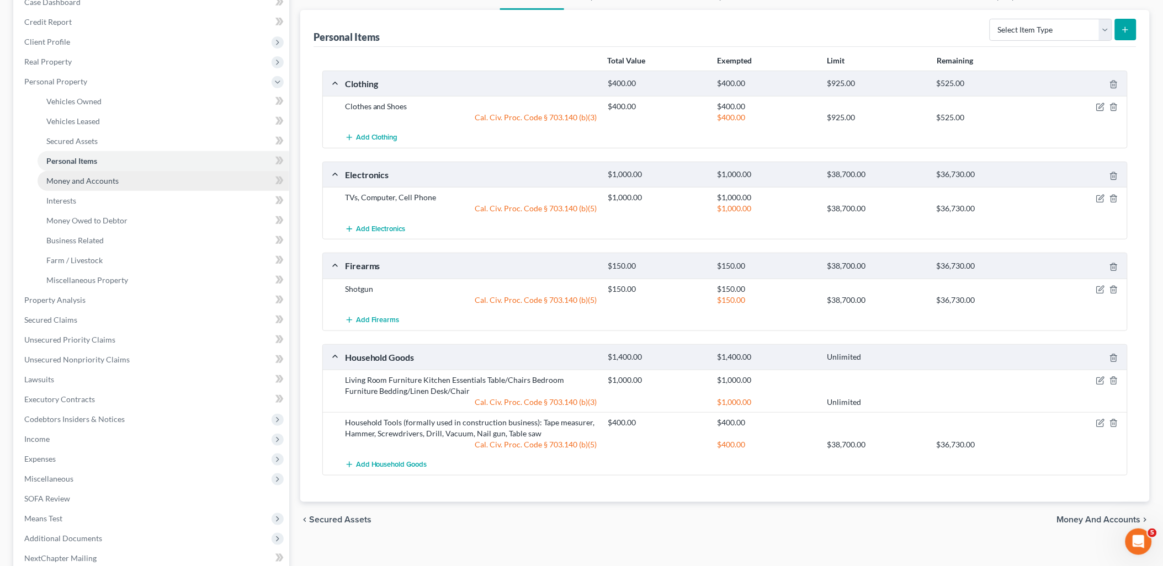
click at [67, 184] on span "Money and Accounts" at bounding box center [82, 180] width 72 height 9
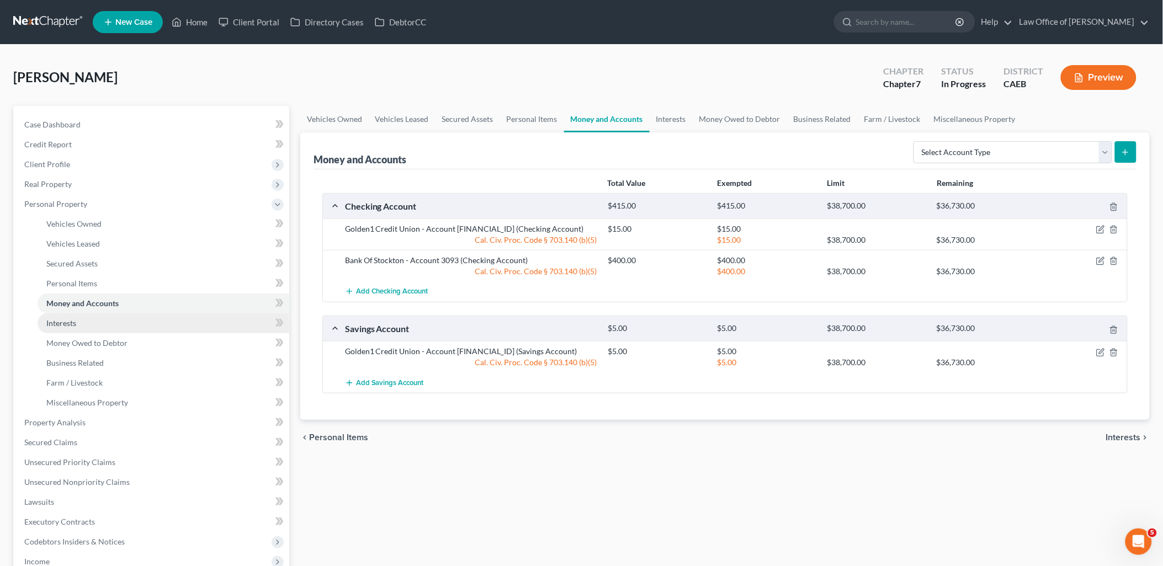
click at [68, 321] on span "Interests" at bounding box center [61, 322] width 30 height 9
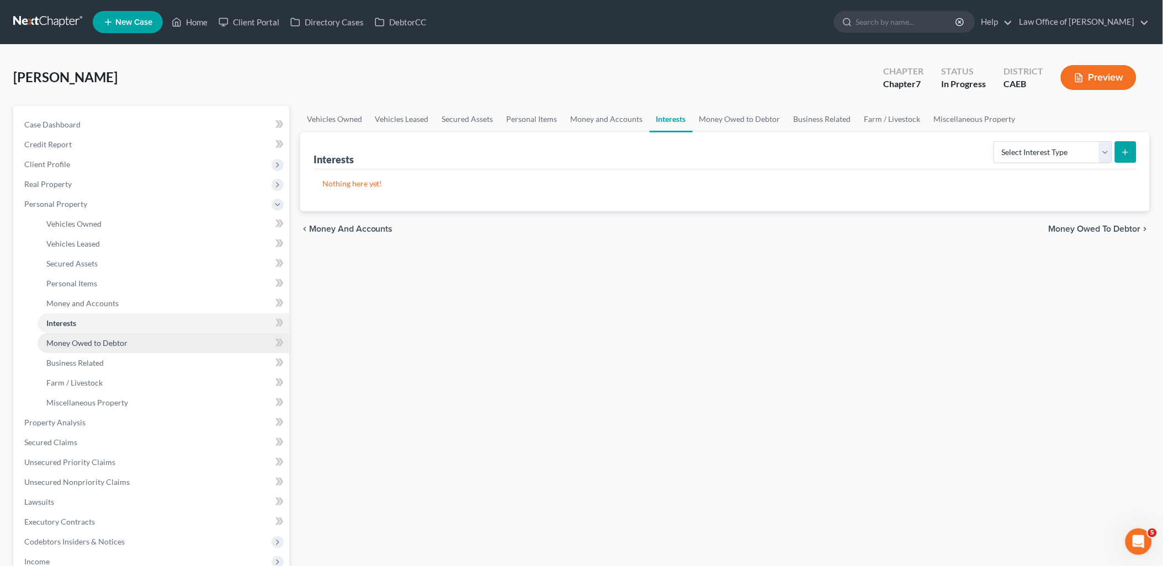
click at [74, 343] on span "Money Owed to Debtor" at bounding box center [86, 342] width 81 height 9
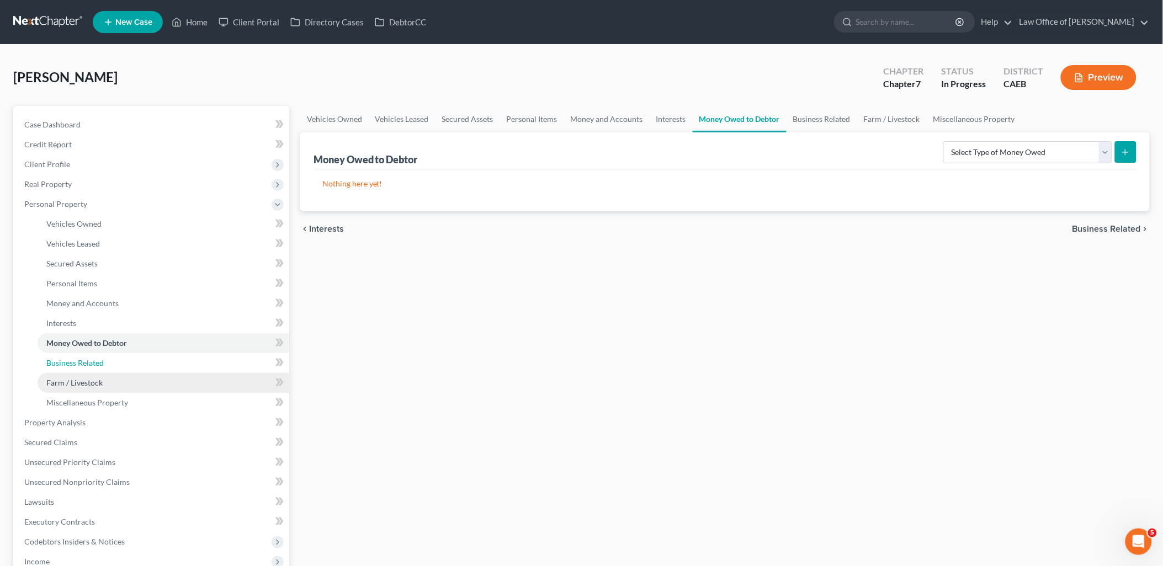
drag, startPoint x: 71, startPoint y: 360, endPoint x: 70, endPoint y: 379, distance: 18.2
click at [70, 360] on span "Business Related" at bounding box center [74, 362] width 57 height 9
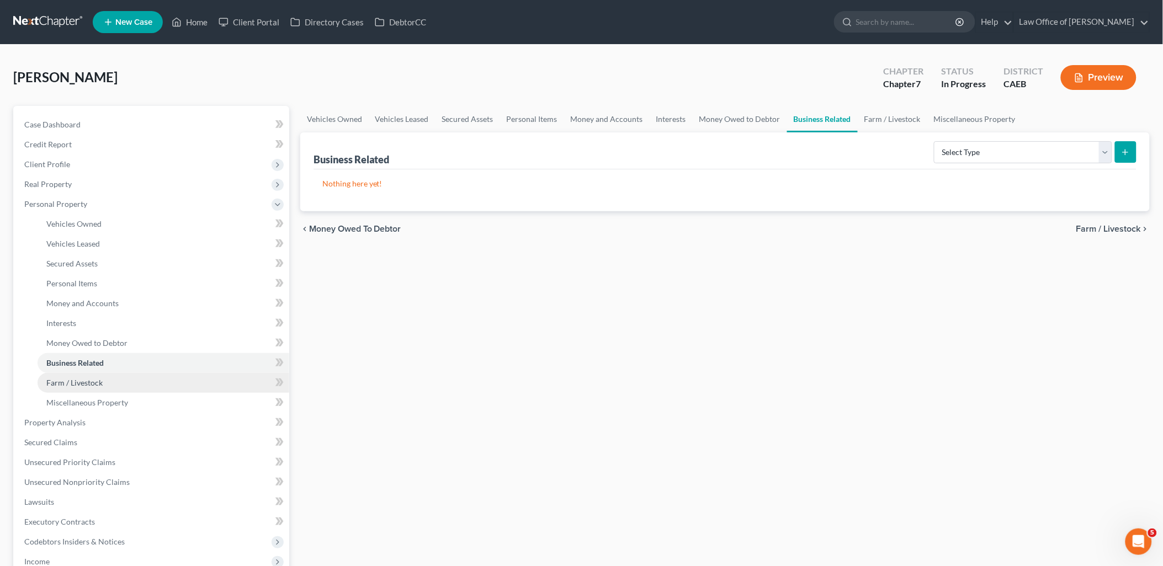
click at [68, 379] on span "Farm / Livestock" at bounding box center [74, 382] width 56 height 9
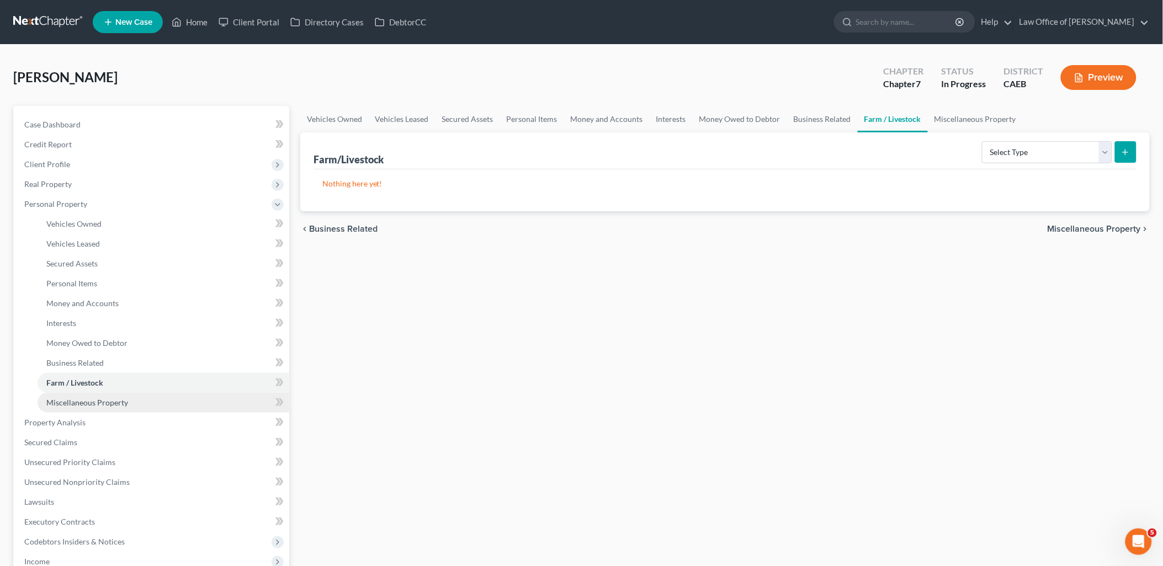
click at [71, 398] on span "Miscellaneous Property" at bounding box center [87, 402] width 82 height 9
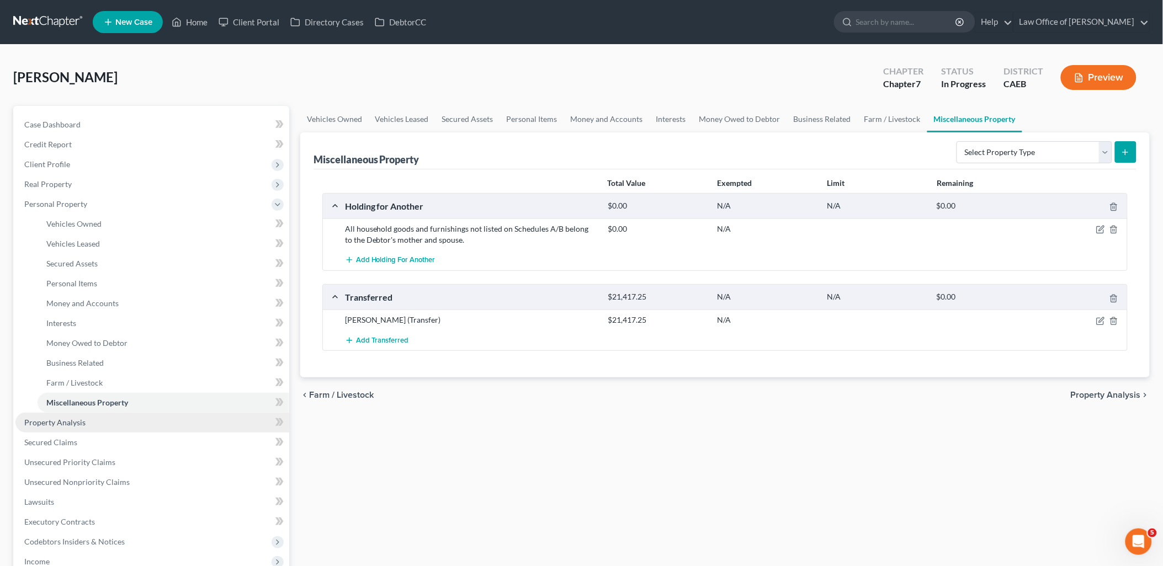
click at [51, 424] on span "Property Analysis" at bounding box center [54, 422] width 61 height 9
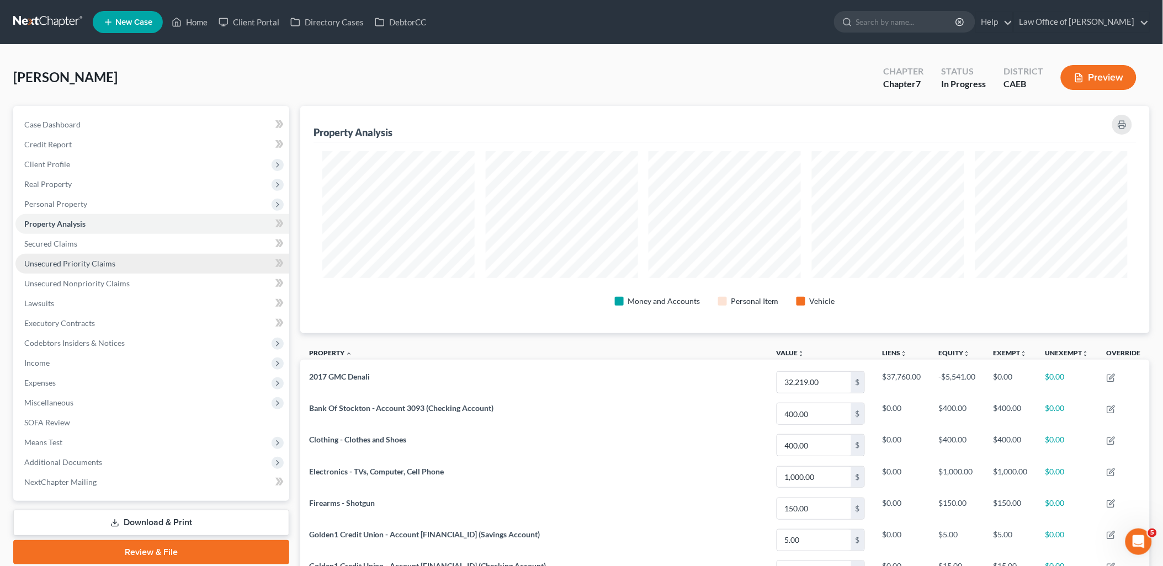
scroll to position [227, 850]
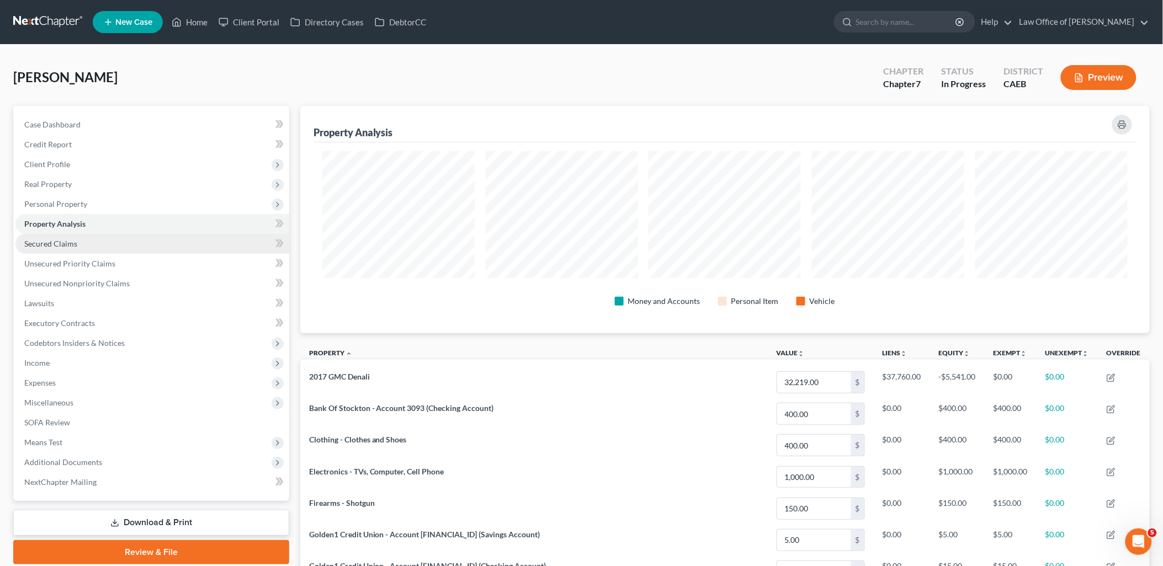
click at [59, 246] on span "Secured Claims" at bounding box center [50, 243] width 53 height 9
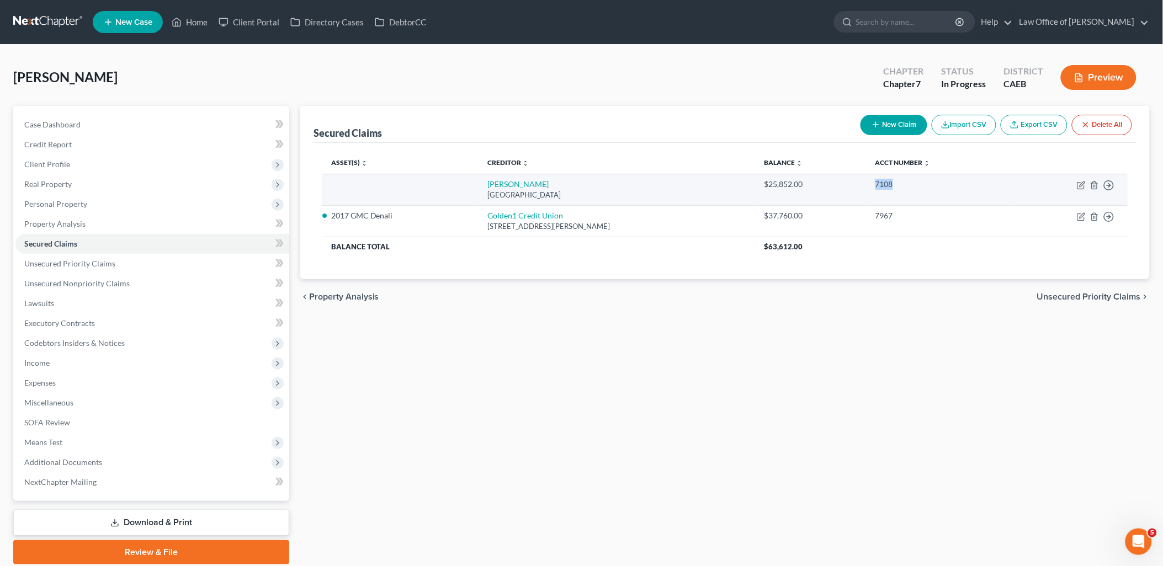
drag, startPoint x: 914, startPoint y: 180, endPoint x: 1061, endPoint y: 178, distance: 146.8
click at [980, 180] on tr "Amer Honda [GEOGRAPHIC_DATA] $25,852.00 7108 Move to E Move to F Move to G Move…" at bounding box center [724, 189] width 805 height 31
drag, startPoint x: 1061, startPoint y: 178, endPoint x: 1095, endPoint y: 185, distance: 34.3
click at [1095, 185] on icon "button" at bounding box center [1094, 185] width 9 height 9
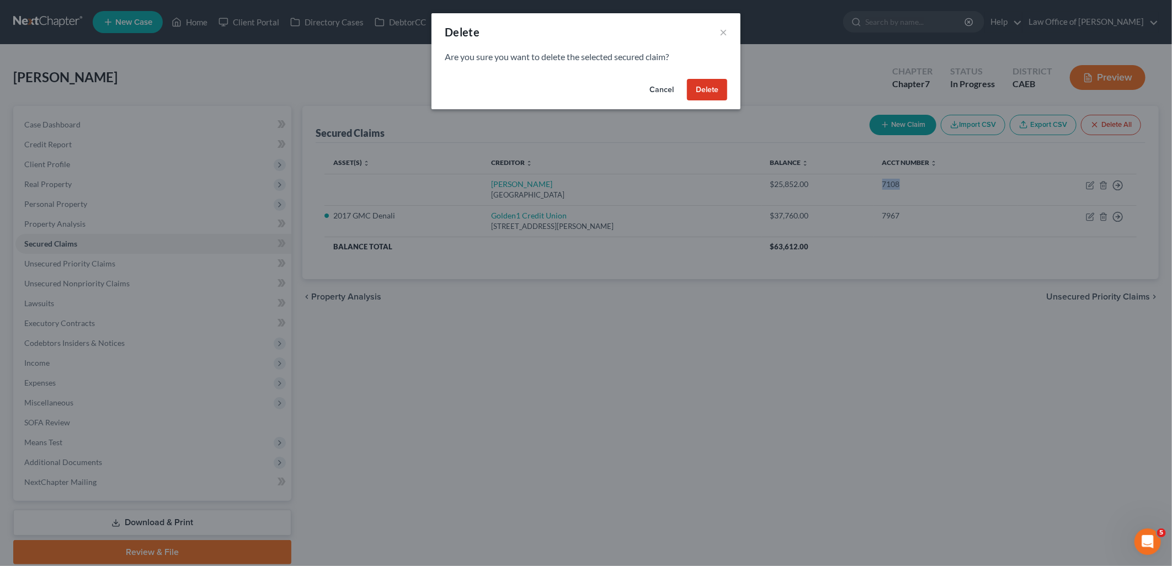
click at [666, 89] on button "Cancel" at bounding box center [662, 90] width 42 height 22
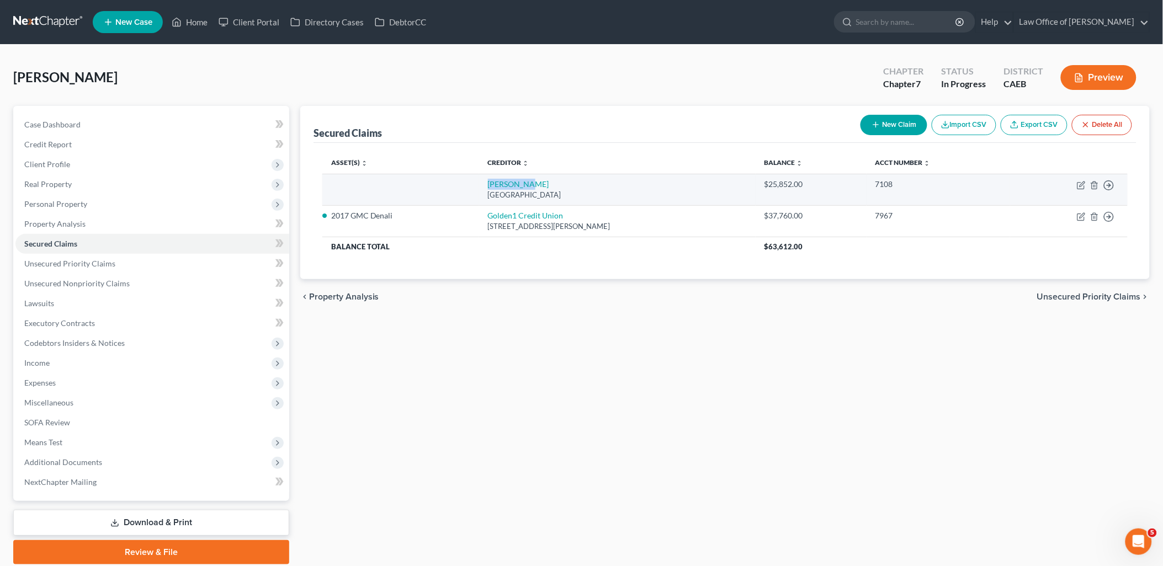
drag, startPoint x: 464, startPoint y: 180, endPoint x: 530, endPoint y: 185, distance: 66.4
click at [530, 185] on tr "Amer Honda [GEOGRAPHIC_DATA] $25,852.00 7108 Move to E Move to F Move to G Move…" at bounding box center [724, 189] width 805 height 31
copy link "[PERSON_NAME]"
click at [1097, 185] on icon "button" at bounding box center [1094, 185] width 5 height 7
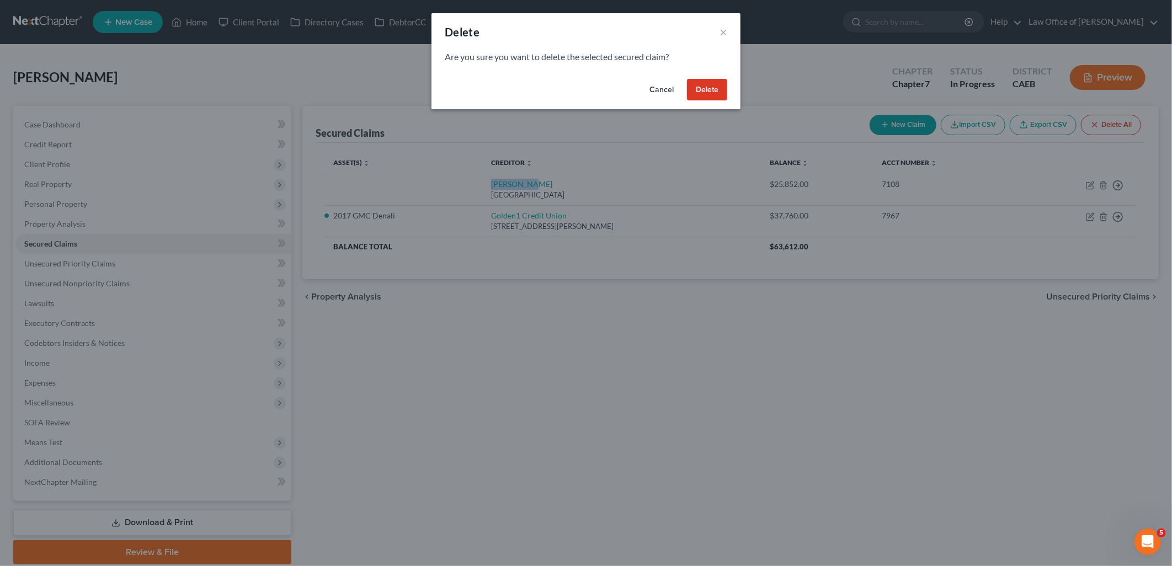
click at [718, 91] on button "Delete" at bounding box center [707, 90] width 40 height 22
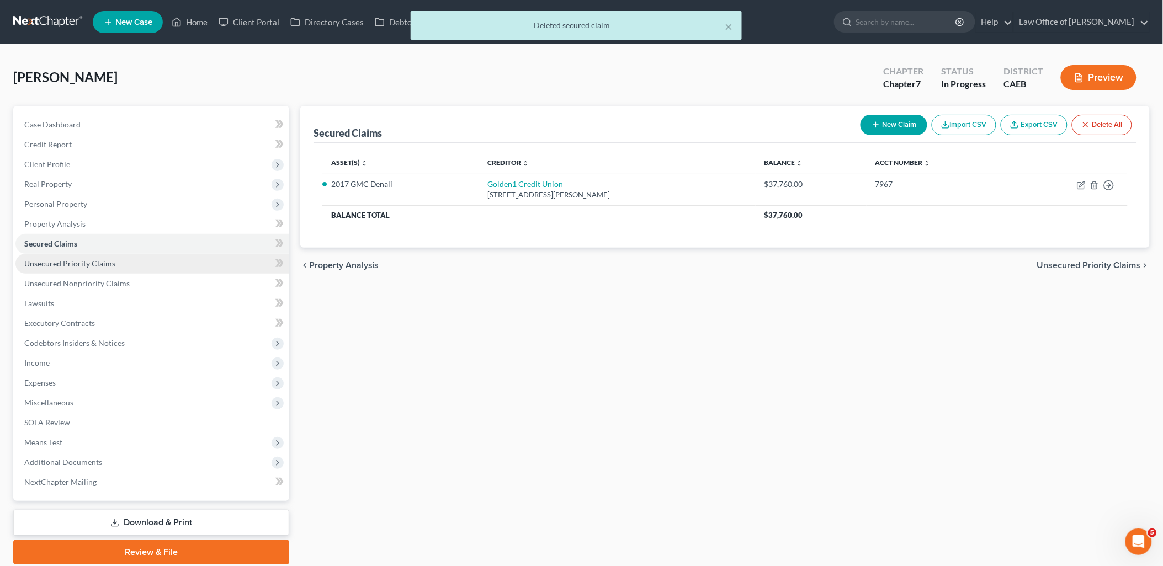
click at [45, 262] on span "Unsecured Priority Claims" at bounding box center [69, 263] width 91 height 9
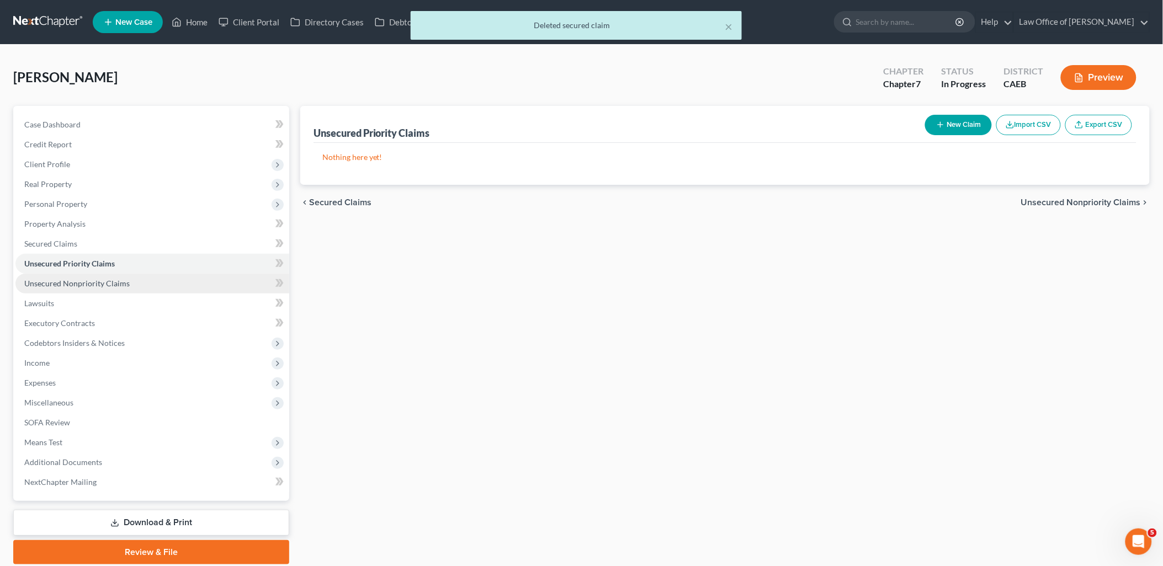
click at [50, 279] on span "Unsecured Nonpriority Claims" at bounding box center [76, 283] width 105 height 9
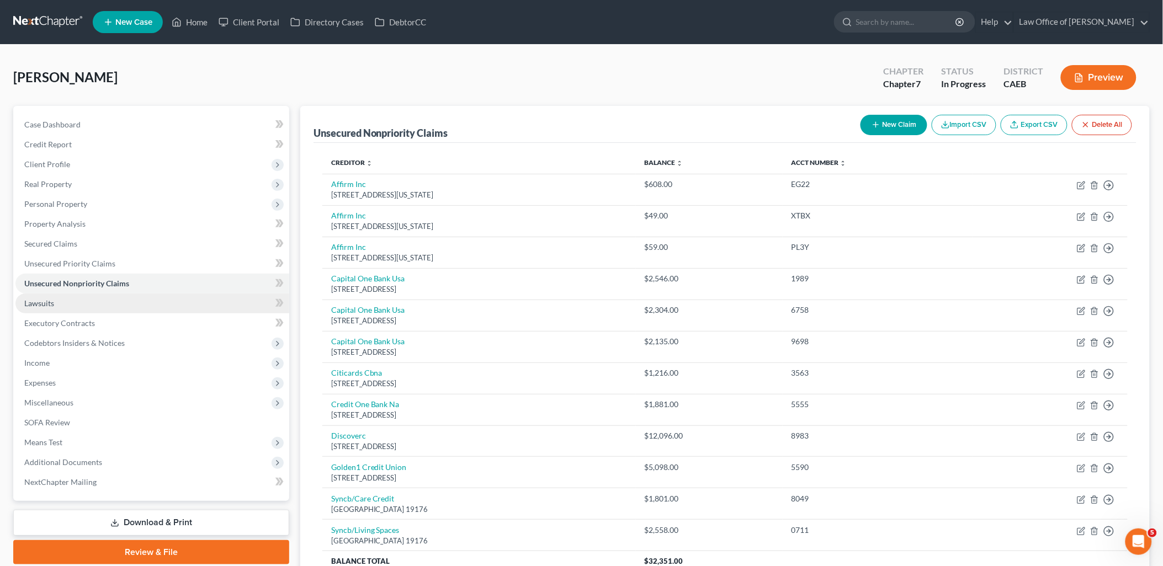
click at [29, 301] on span "Lawsuits" at bounding box center [39, 303] width 30 height 9
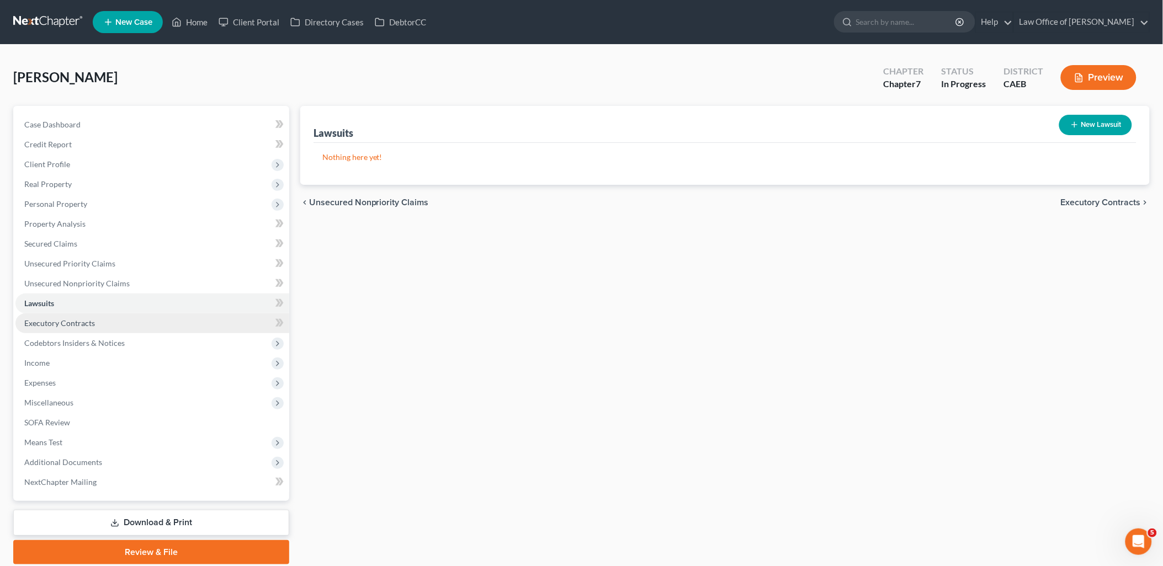
click at [56, 321] on span "Executory Contracts" at bounding box center [59, 322] width 71 height 9
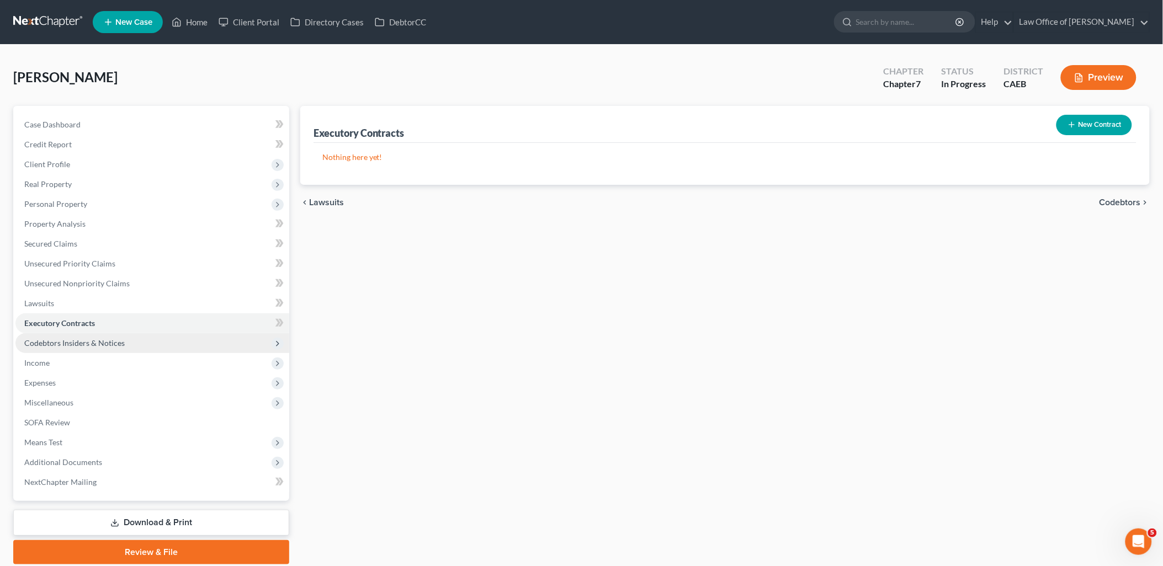
click at [57, 334] on span "Codebtors Insiders & Notices" at bounding box center [152, 343] width 274 height 20
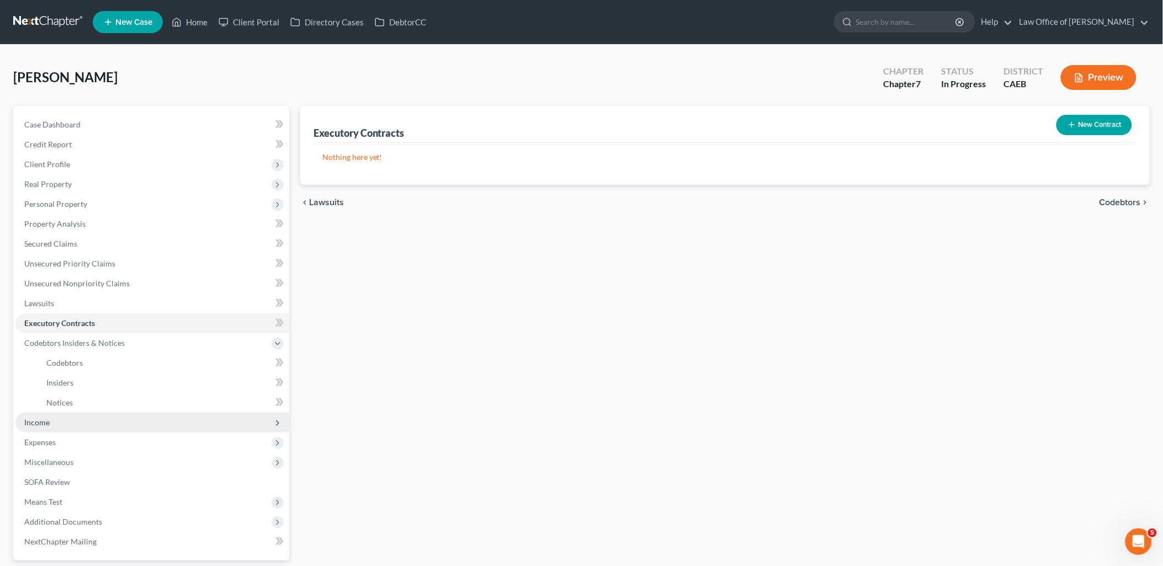
drag, startPoint x: 34, startPoint y: 413, endPoint x: 35, endPoint y: 422, distance: 8.9
click at [33, 414] on span "Income" at bounding box center [152, 423] width 274 height 20
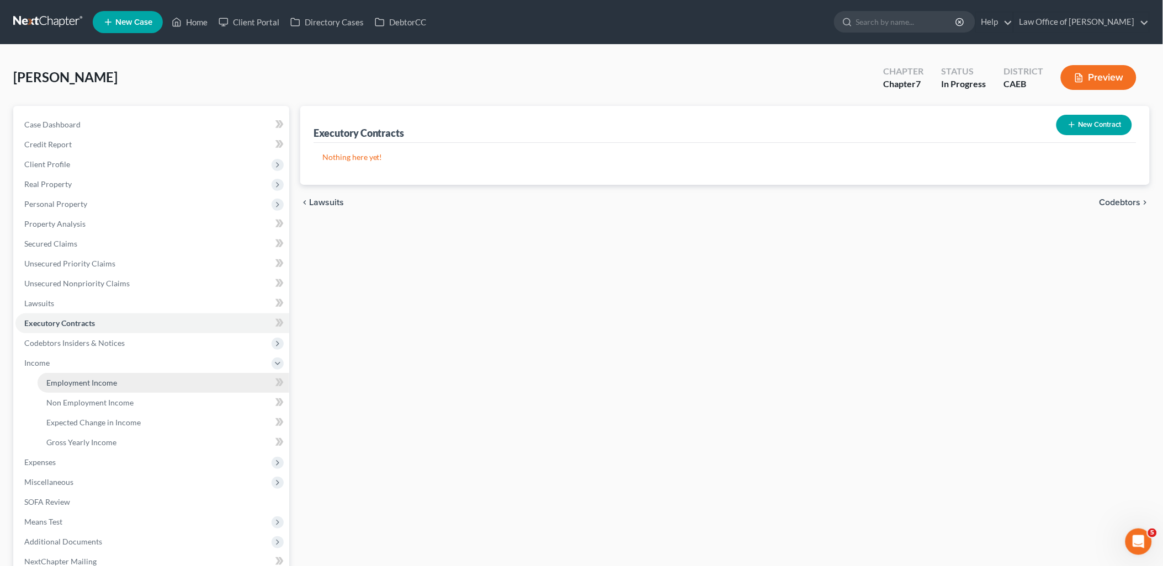
click at [60, 386] on span "Employment Income" at bounding box center [81, 382] width 71 height 9
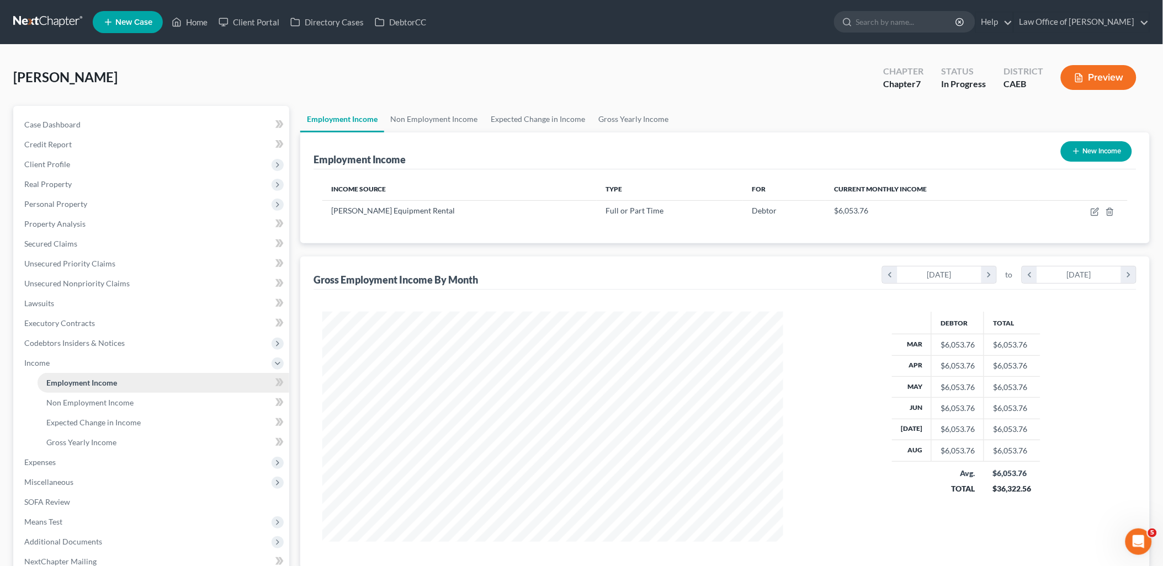
scroll to position [230, 483]
click at [83, 400] on span "Non Employment Income" at bounding box center [89, 402] width 87 height 9
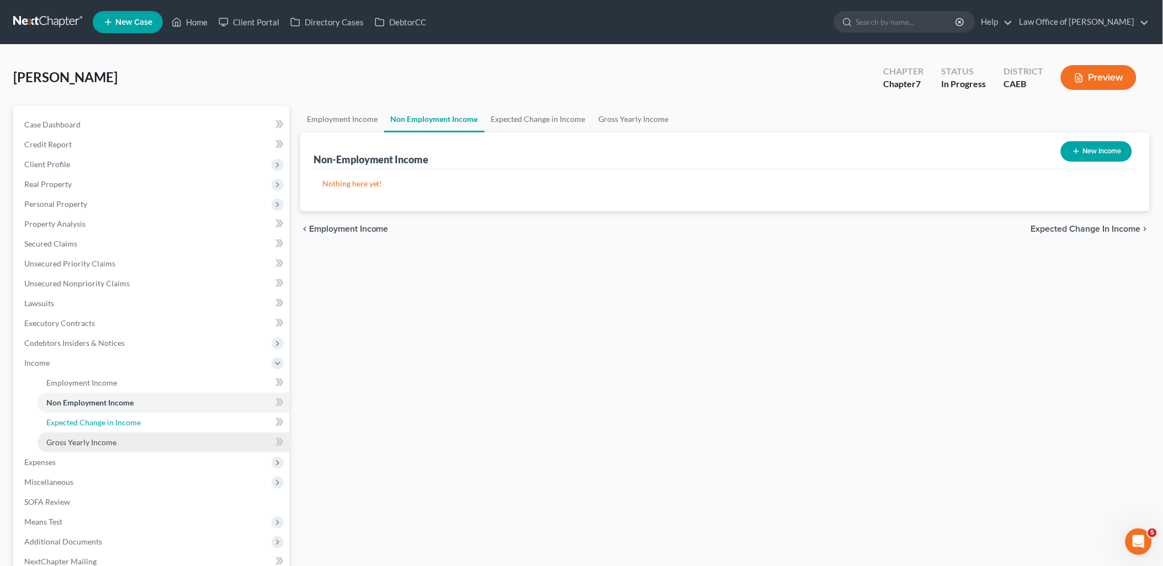
drag, startPoint x: 95, startPoint y: 422, endPoint x: 94, endPoint y: 433, distance: 10.6
click at [95, 423] on span "Expected Change in Income" at bounding box center [93, 422] width 94 height 9
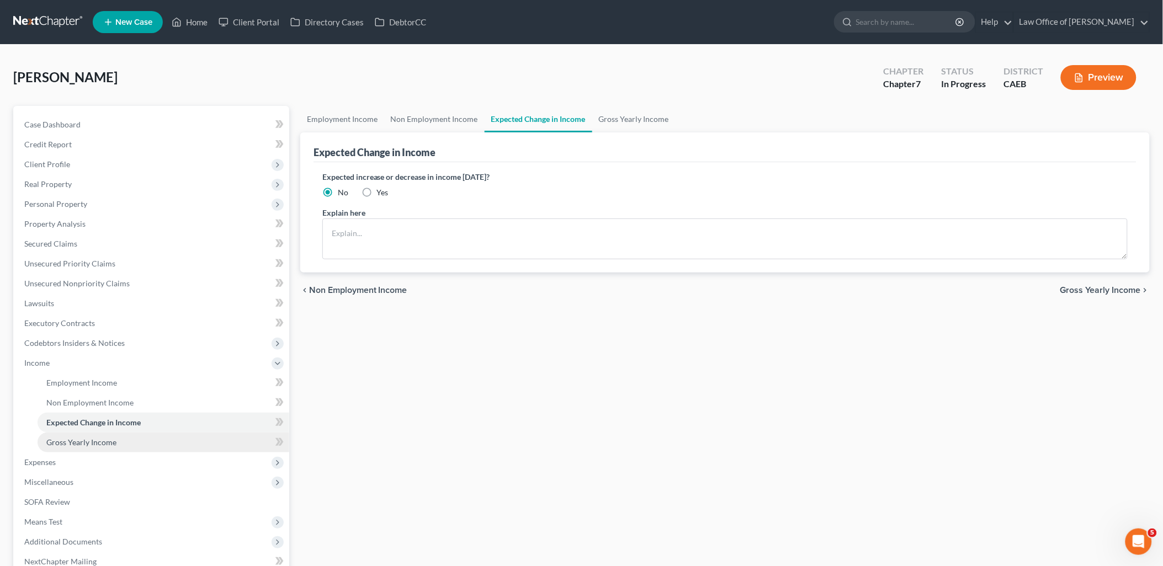
click at [85, 444] on span "Gross Yearly Income" at bounding box center [81, 442] width 70 height 9
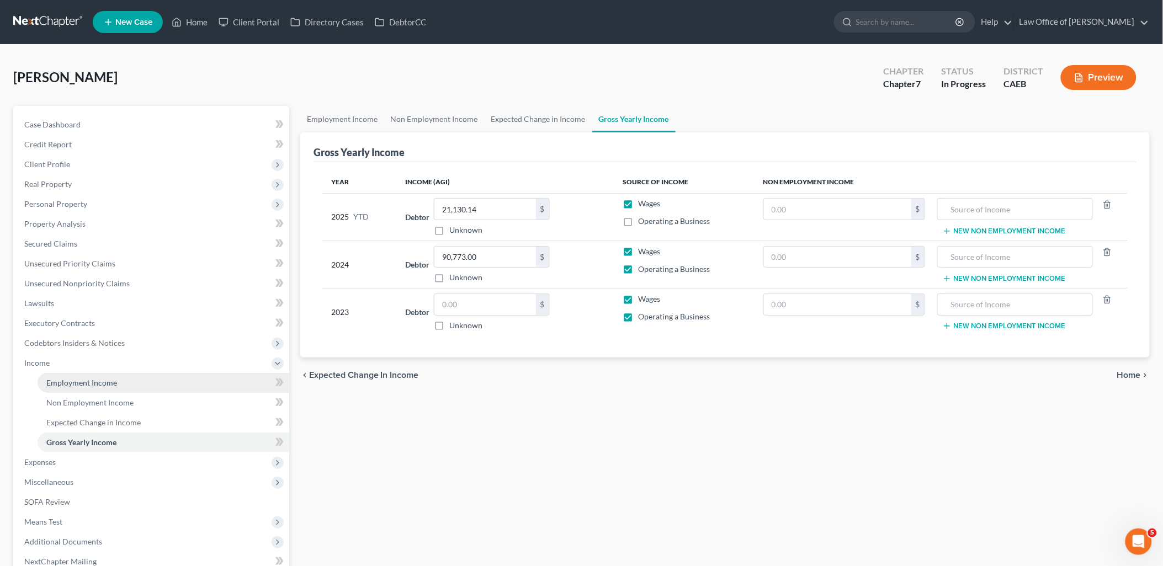
click at [68, 382] on span "Employment Income" at bounding box center [81, 382] width 71 height 9
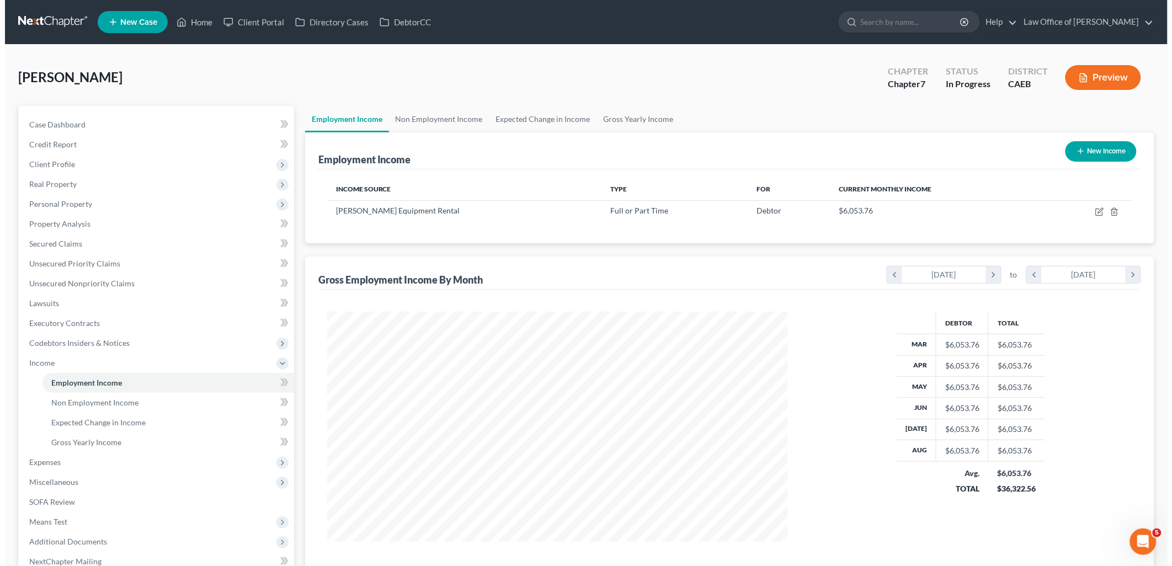
scroll to position [230, 483]
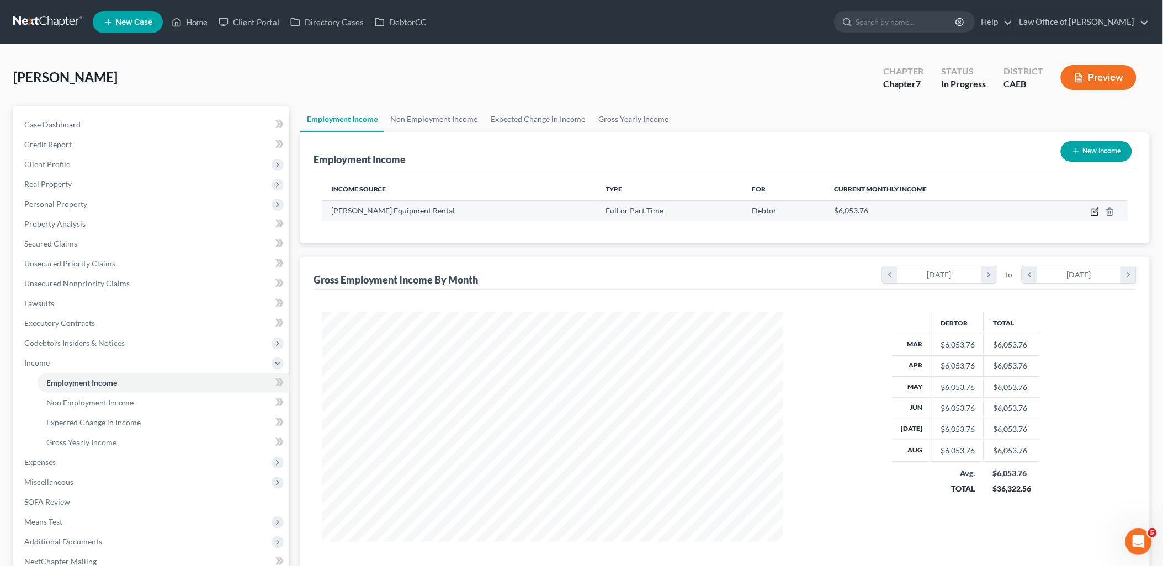
click at [1093, 214] on icon "button" at bounding box center [1094, 211] width 9 height 9
select select "0"
select select "4"
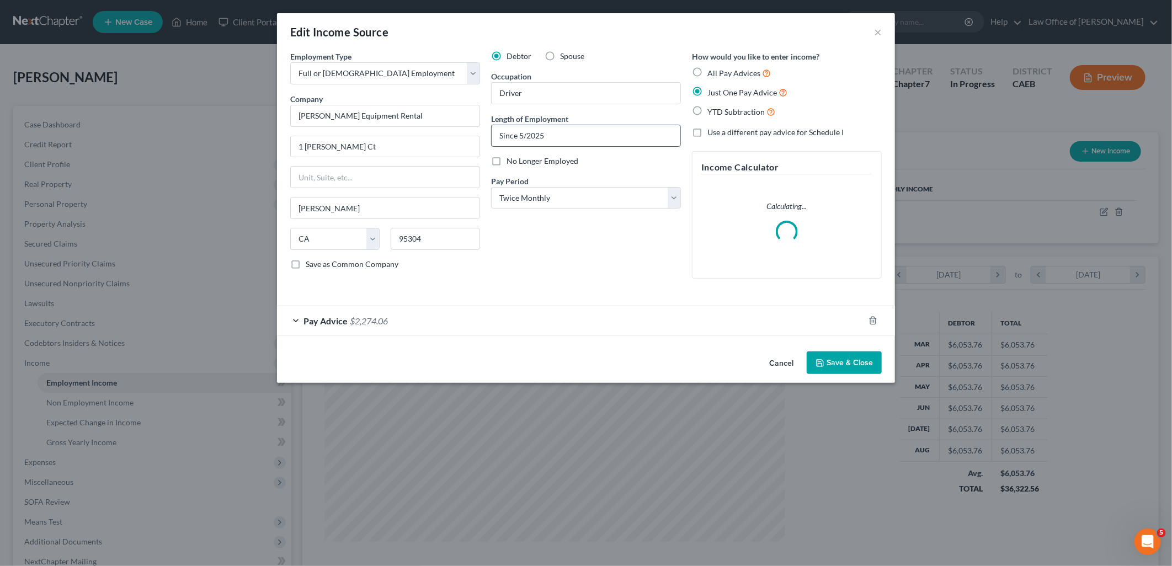
scroll to position [232, 487]
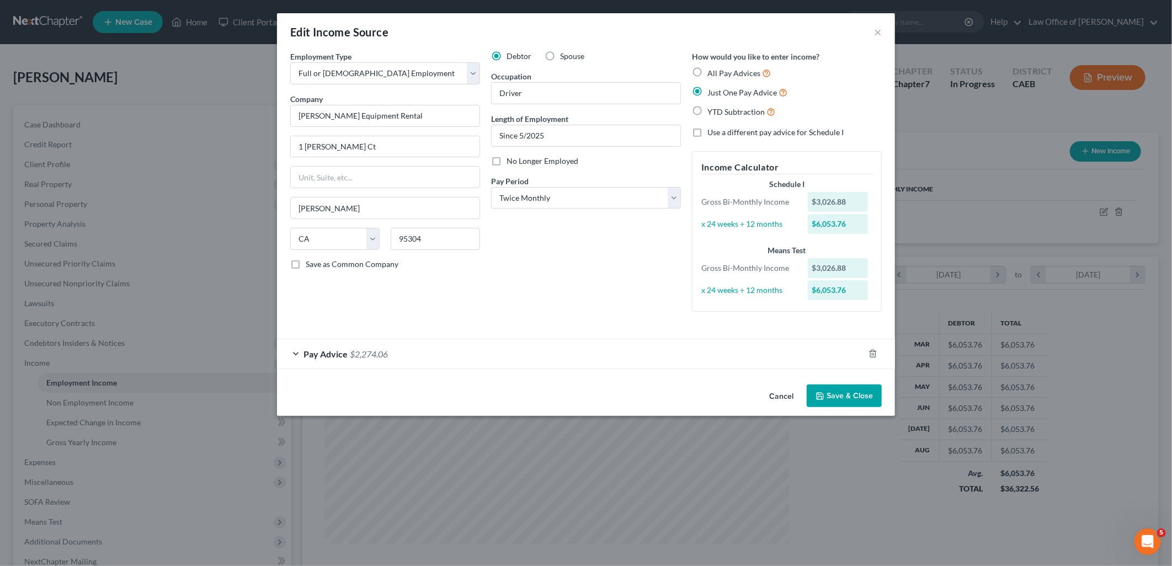
click at [362, 352] on span "$2,274.06" at bounding box center [369, 354] width 38 height 10
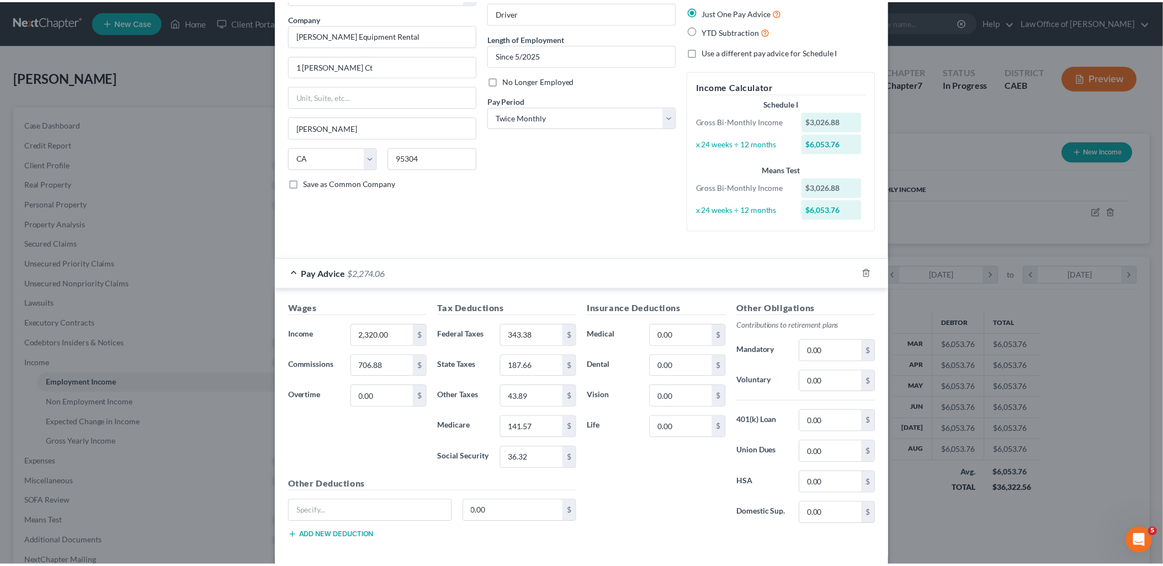
scroll to position [123, 0]
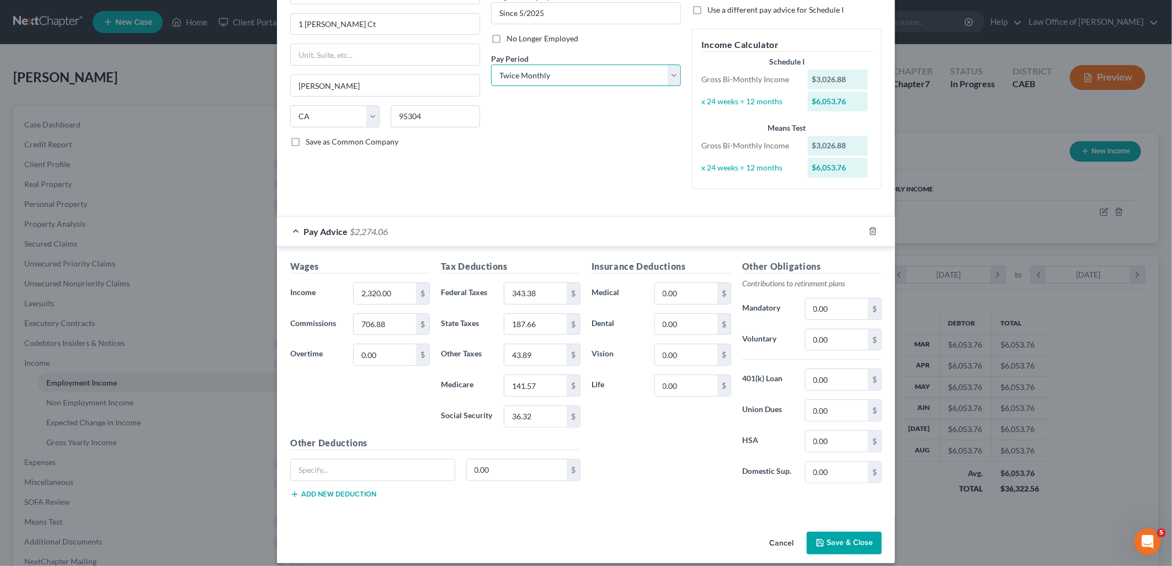
drag, startPoint x: 525, startPoint y: 70, endPoint x: 521, endPoint y: 88, distance: 18.6
click at [525, 70] on select "Select Monthly Twice Monthly Every Other Week Weekly" at bounding box center [586, 76] width 190 height 22
select select "2"
click at [491, 65] on select "Select Monthly Twice Monthly Every Other Week Weekly" at bounding box center [586, 76] width 190 height 22
type input "2,298.25"
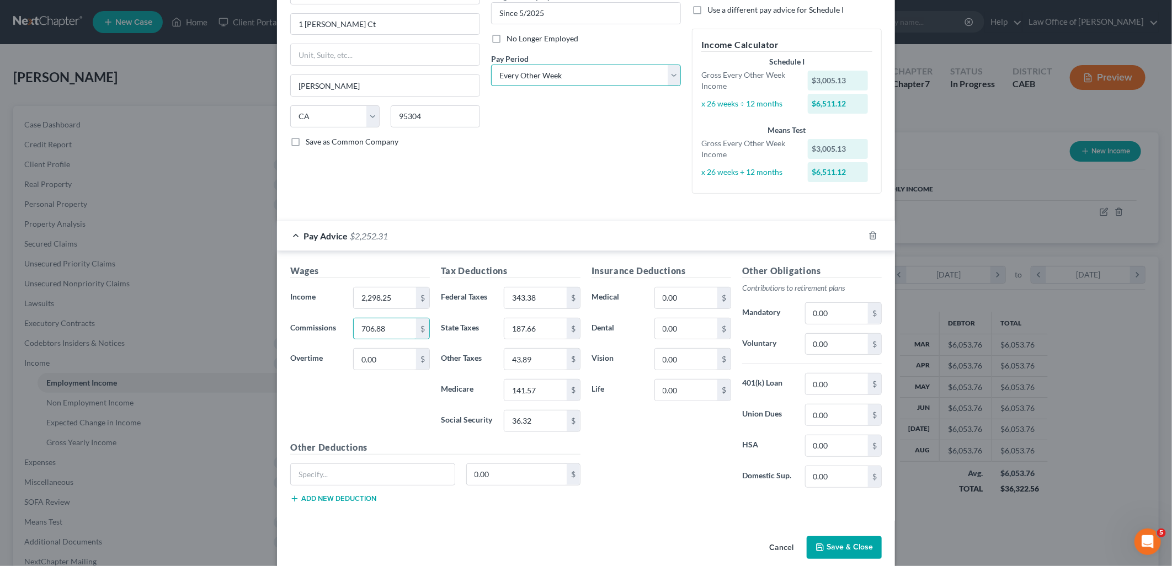
drag, startPoint x: 590, startPoint y: 73, endPoint x: 542, endPoint y: 88, distance: 50.4
click at [590, 73] on select "Select Monthly Twice Monthly Every Other Week Weekly" at bounding box center [586, 76] width 190 height 22
select select "1"
click at [491, 65] on select "Select Monthly Twice Monthly Every Other Week Weekly" at bounding box center [586, 76] width 190 height 22
click at [844, 553] on button "Save & Close" at bounding box center [844, 547] width 75 height 23
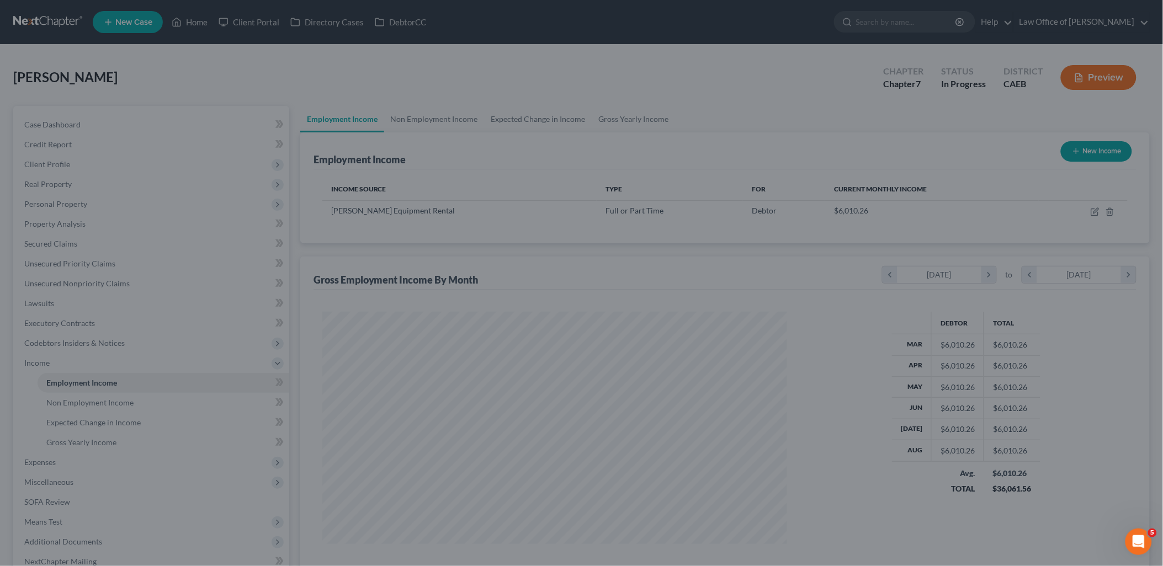
scroll to position [551612, 551359]
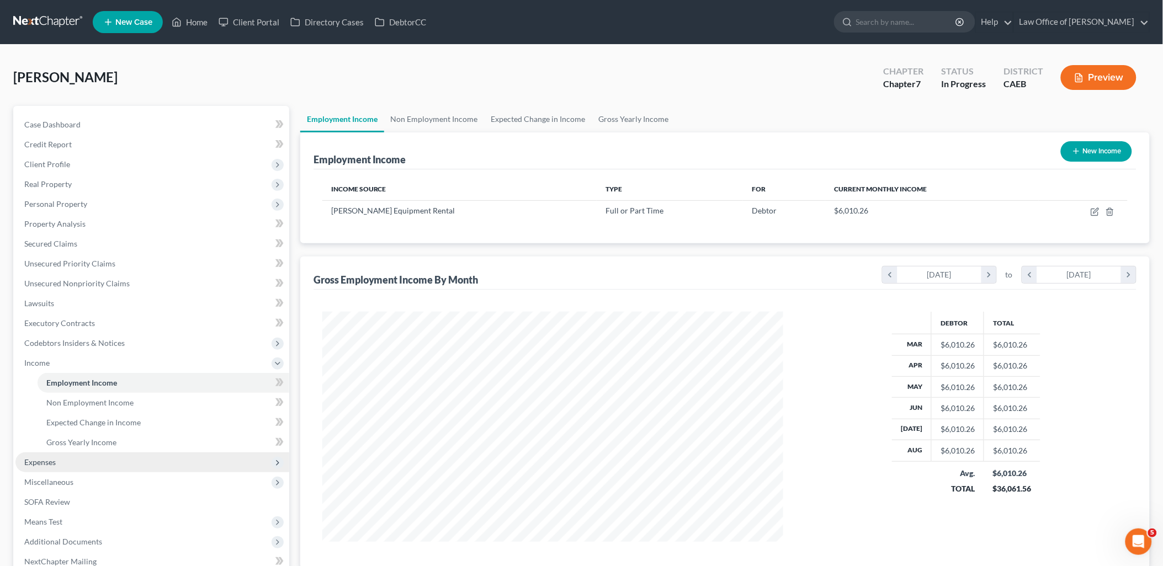
click at [38, 462] on span "Expenses" at bounding box center [39, 461] width 31 height 9
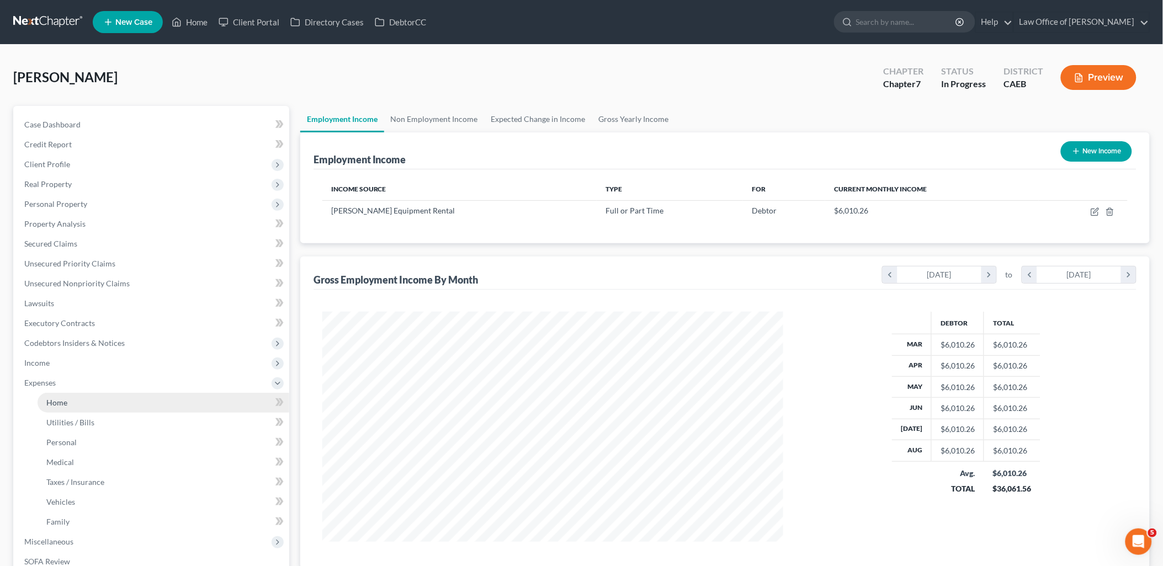
click at [54, 402] on span "Home" at bounding box center [56, 402] width 21 height 9
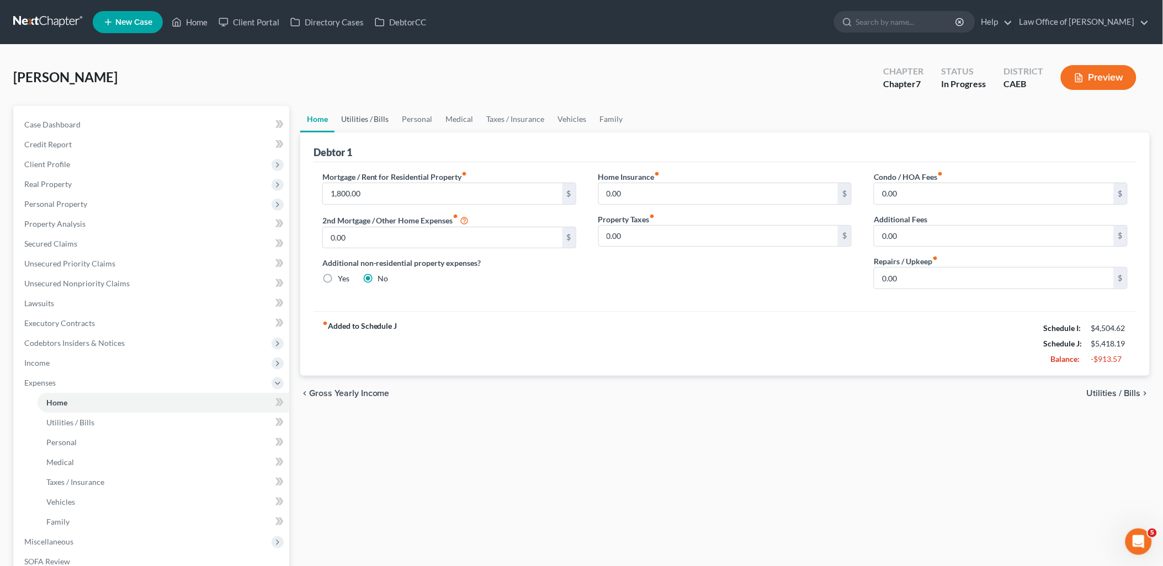
click at [368, 114] on link "Utilities / Bills" at bounding box center [364, 119] width 61 height 26
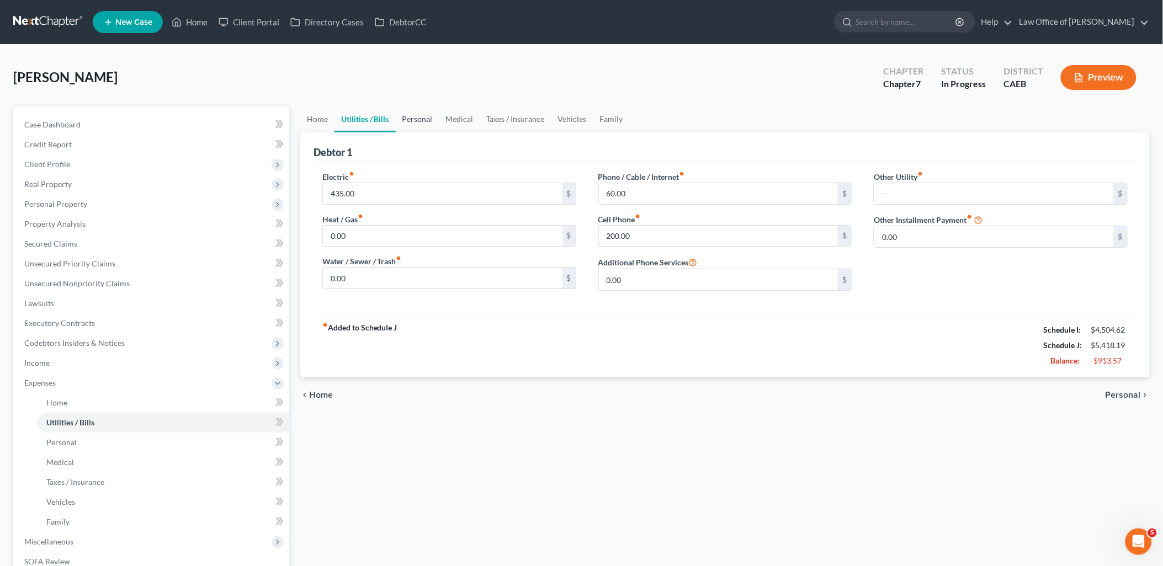
click at [410, 116] on link "Personal" at bounding box center [418, 119] width 44 height 26
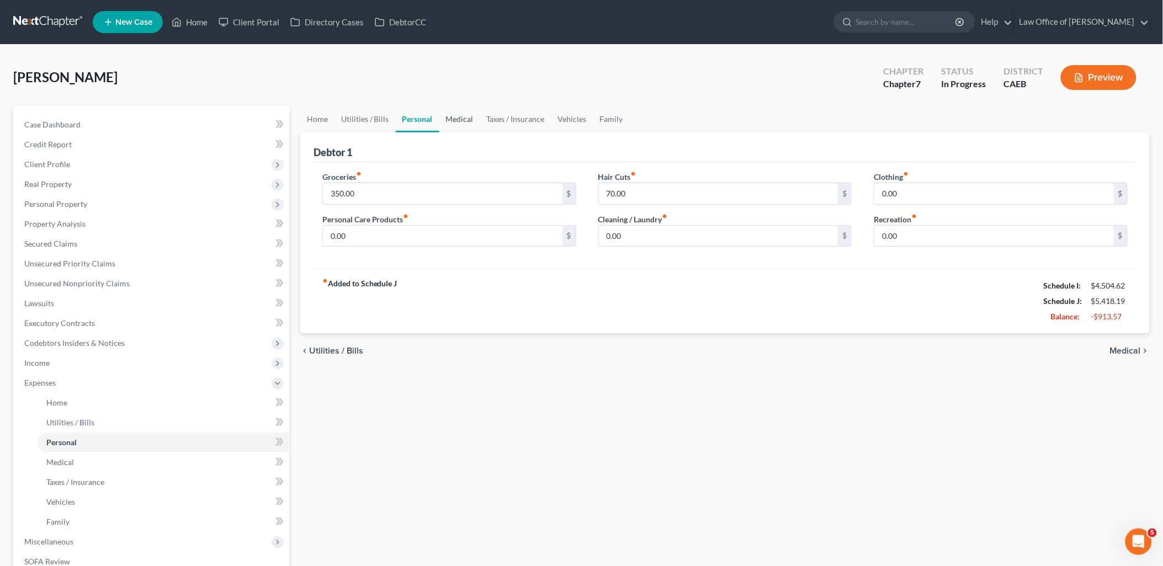
click at [461, 118] on link "Medical" at bounding box center [459, 119] width 41 height 26
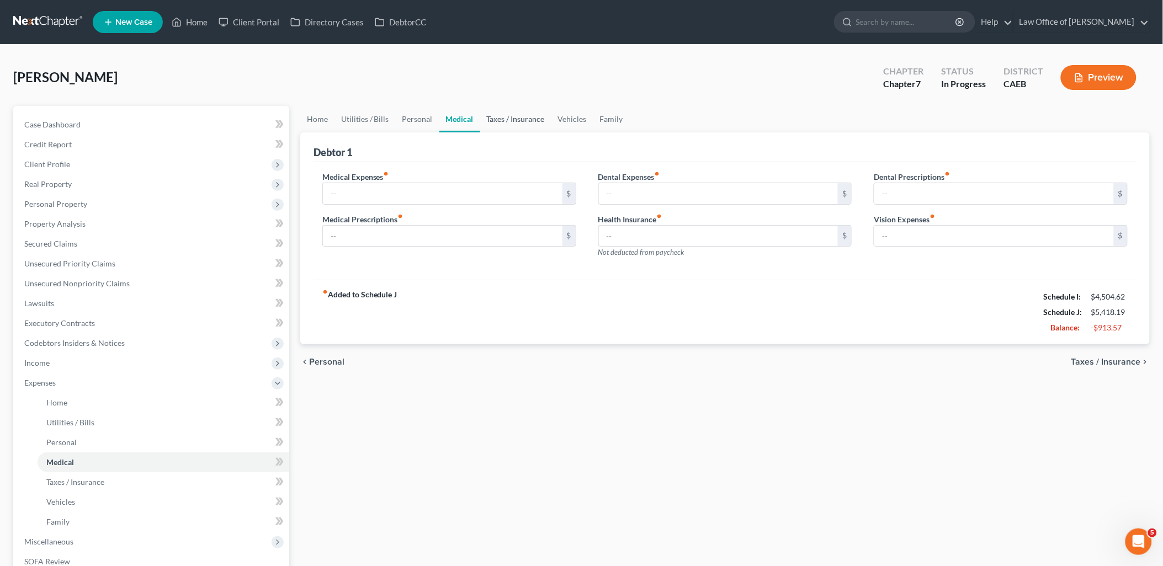
click at [506, 120] on link "Taxes / Insurance" at bounding box center [515, 119] width 71 height 26
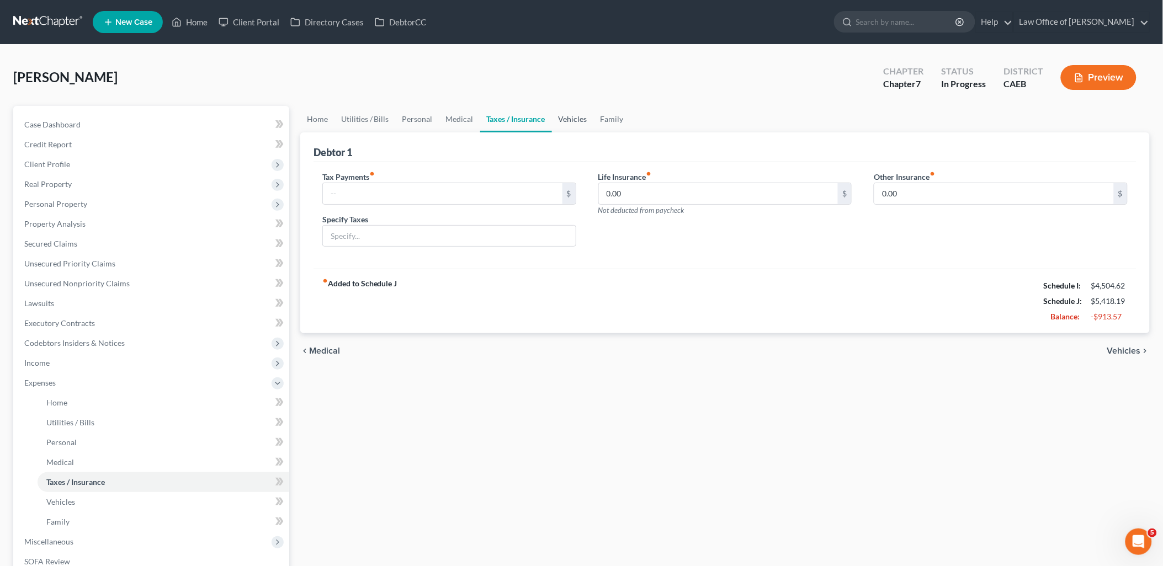
click at [576, 116] on link "Vehicles" at bounding box center [573, 119] width 42 height 26
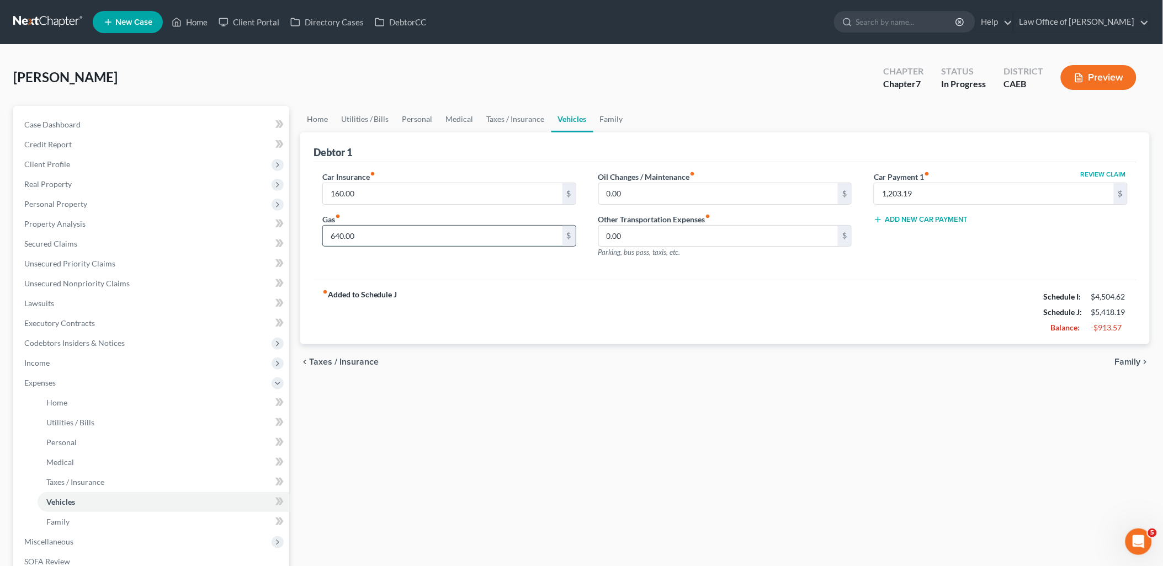
click at [401, 237] on input "640.00" at bounding box center [442, 236] width 239 height 21
click at [609, 118] on link "Family" at bounding box center [611, 119] width 36 height 26
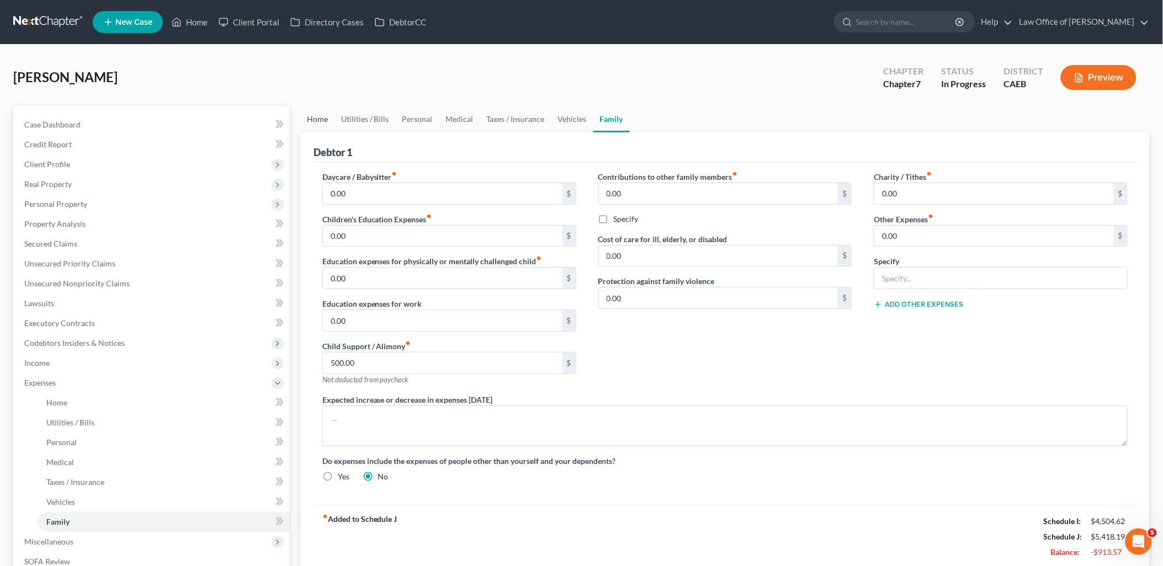
click at [316, 119] on link "Home" at bounding box center [317, 119] width 34 height 26
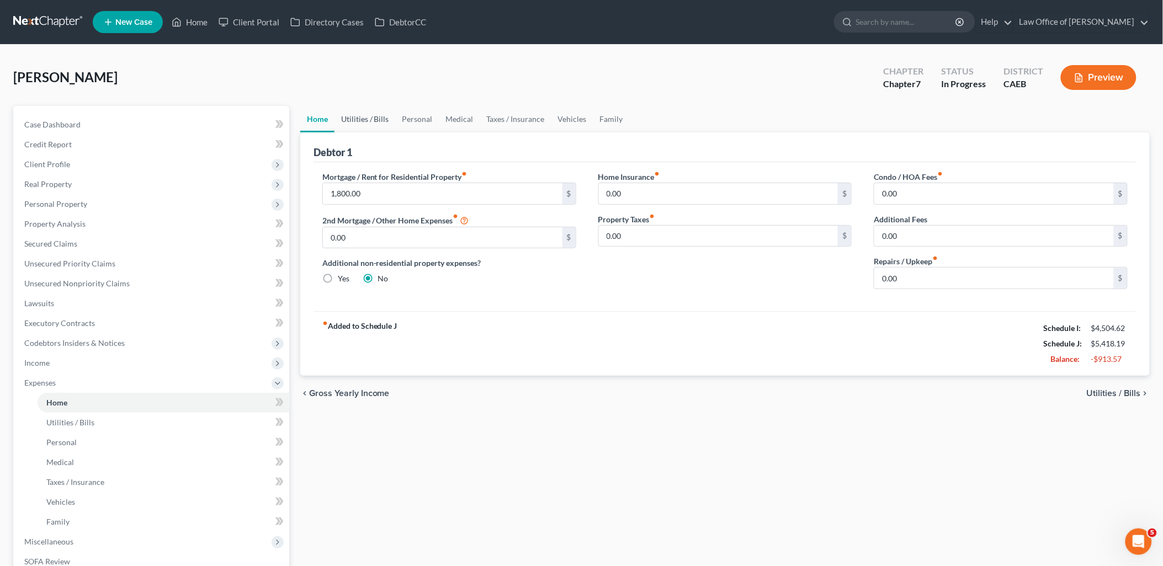
click at [371, 113] on link "Utilities / Bills" at bounding box center [364, 119] width 61 height 26
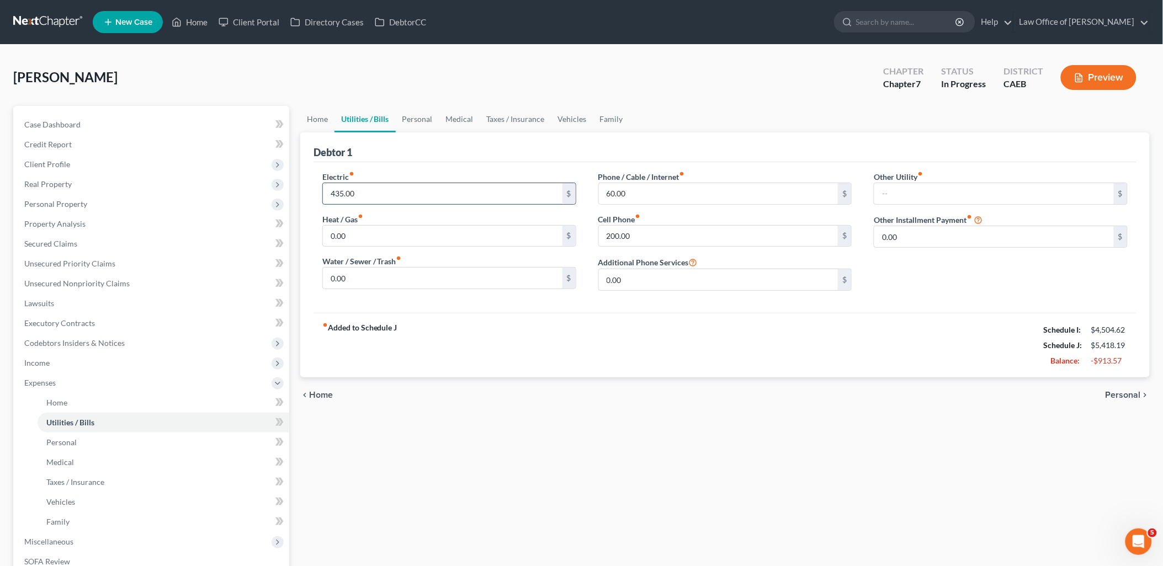
click at [371, 194] on input "435.00" at bounding box center [442, 193] width 239 height 21
type input "235"
click at [417, 114] on link "Personal" at bounding box center [418, 119] width 44 height 26
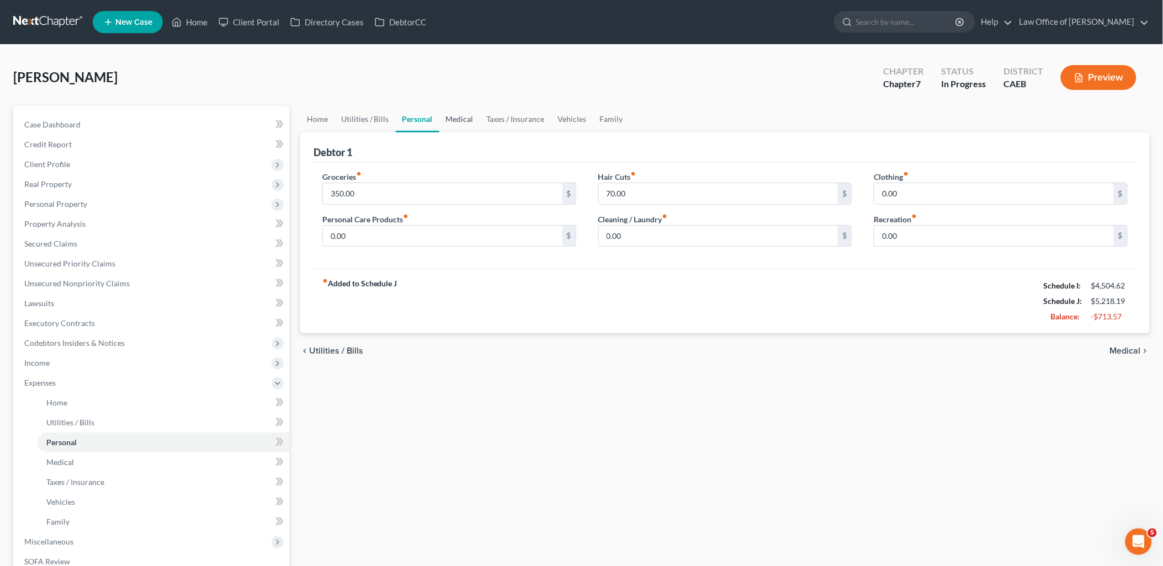
click at [462, 116] on link "Medical" at bounding box center [459, 119] width 41 height 26
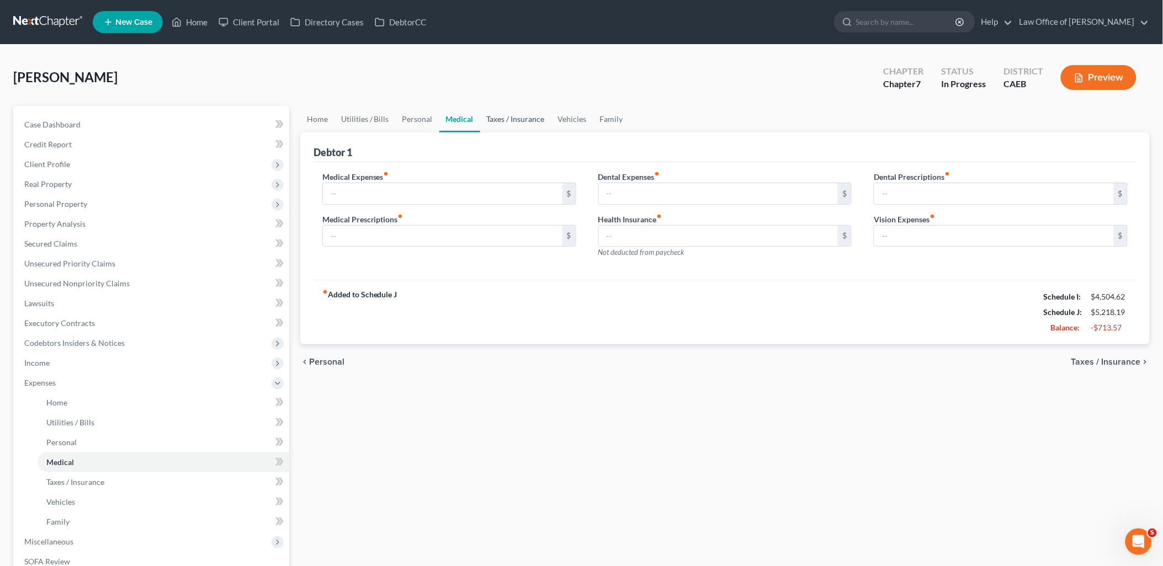
click at [514, 111] on link "Taxes / Insurance" at bounding box center [515, 119] width 71 height 26
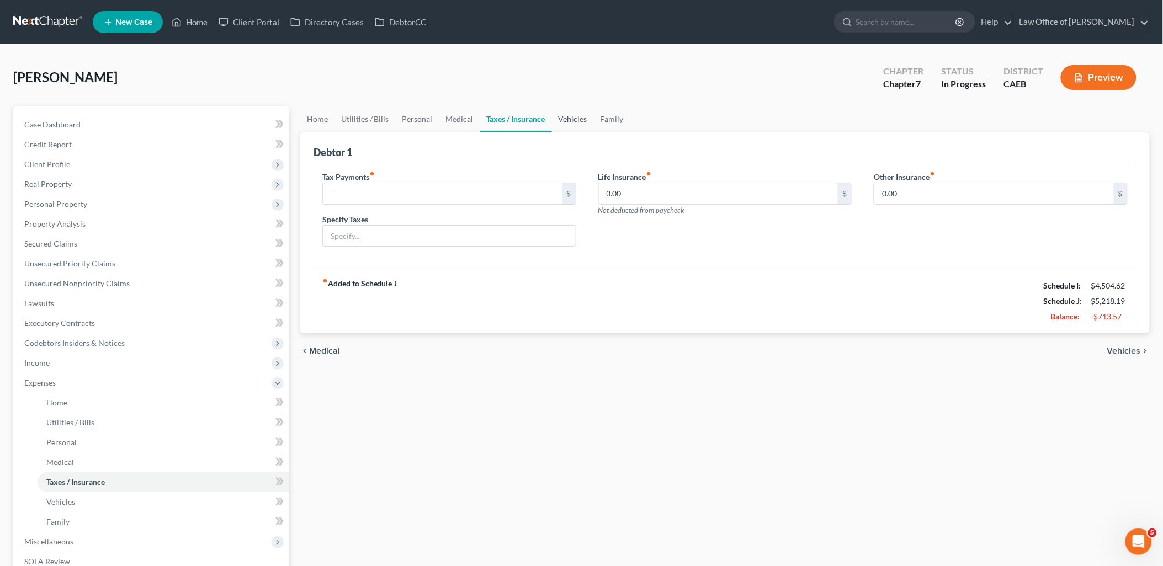
click at [560, 123] on link "Vehicles" at bounding box center [573, 119] width 42 height 26
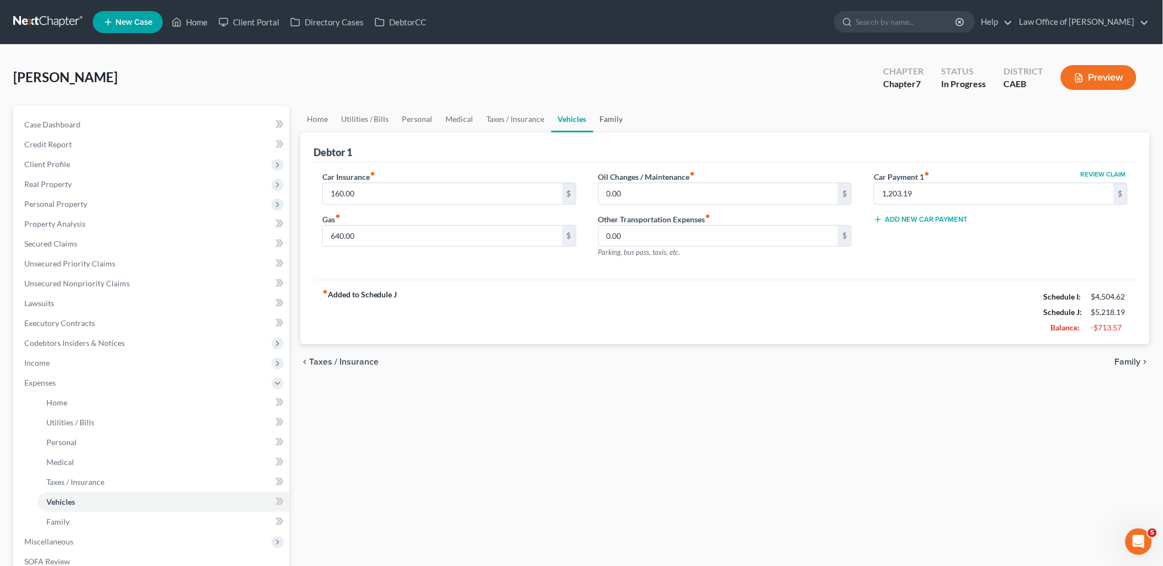
click at [610, 114] on link "Family" at bounding box center [611, 119] width 36 height 26
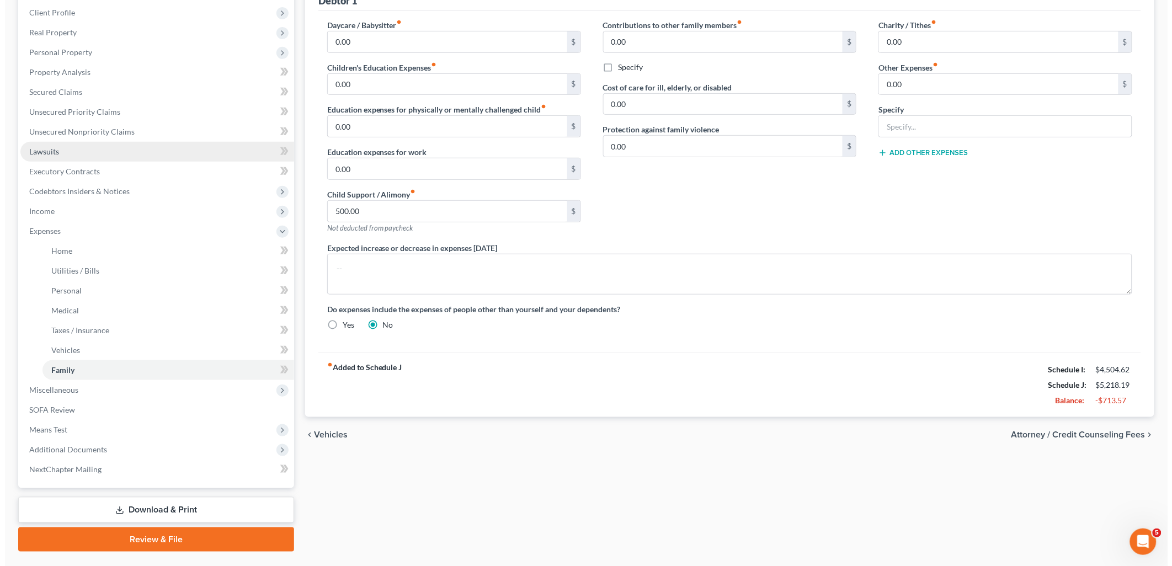
scroll to position [178, 0]
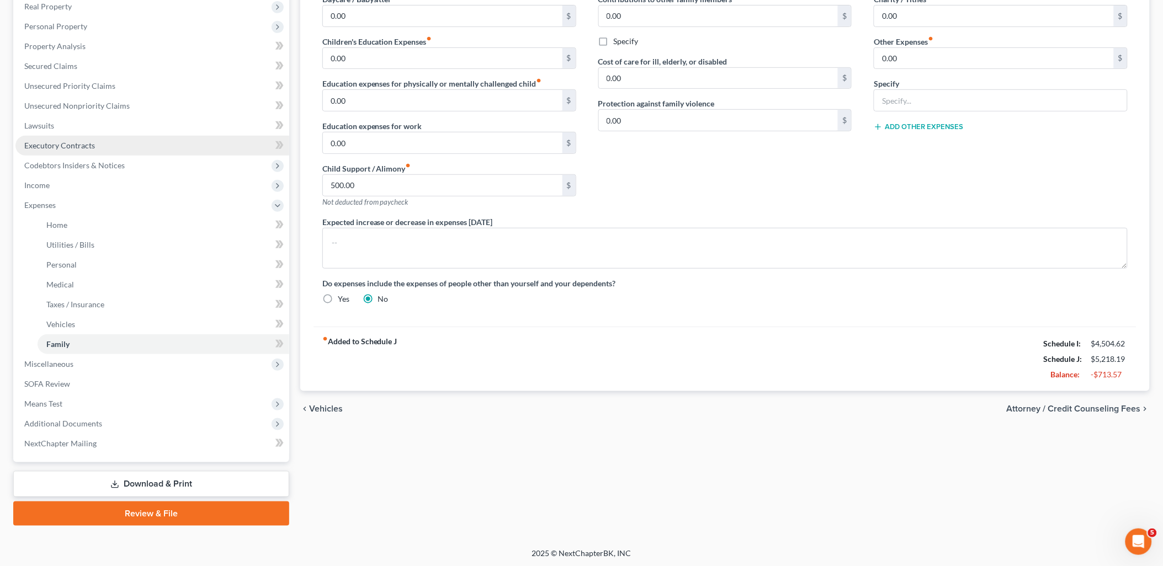
click at [51, 141] on span "Executory Contracts" at bounding box center [59, 145] width 71 height 9
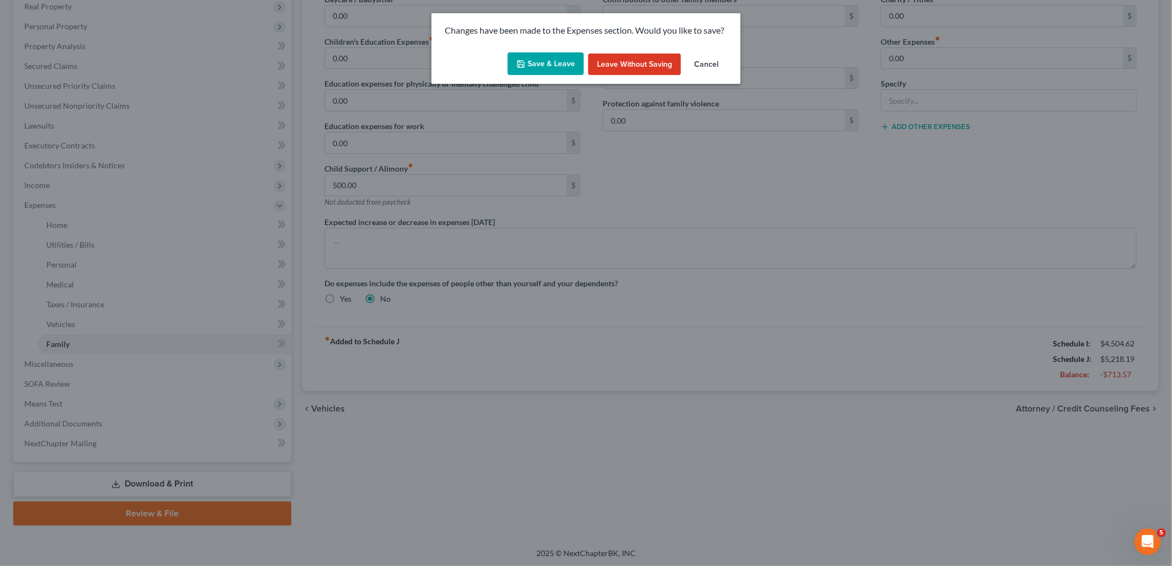
click at [523, 61] on icon "button" at bounding box center [521, 64] width 7 height 7
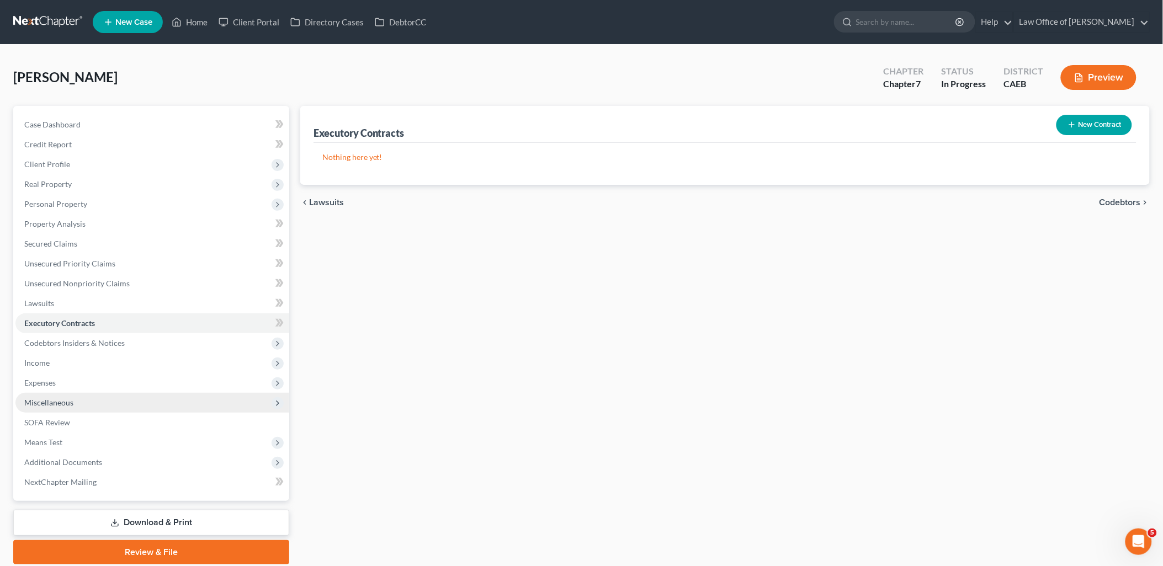
click at [41, 399] on span "Miscellaneous" at bounding box center [48, 402] width 49 height 9
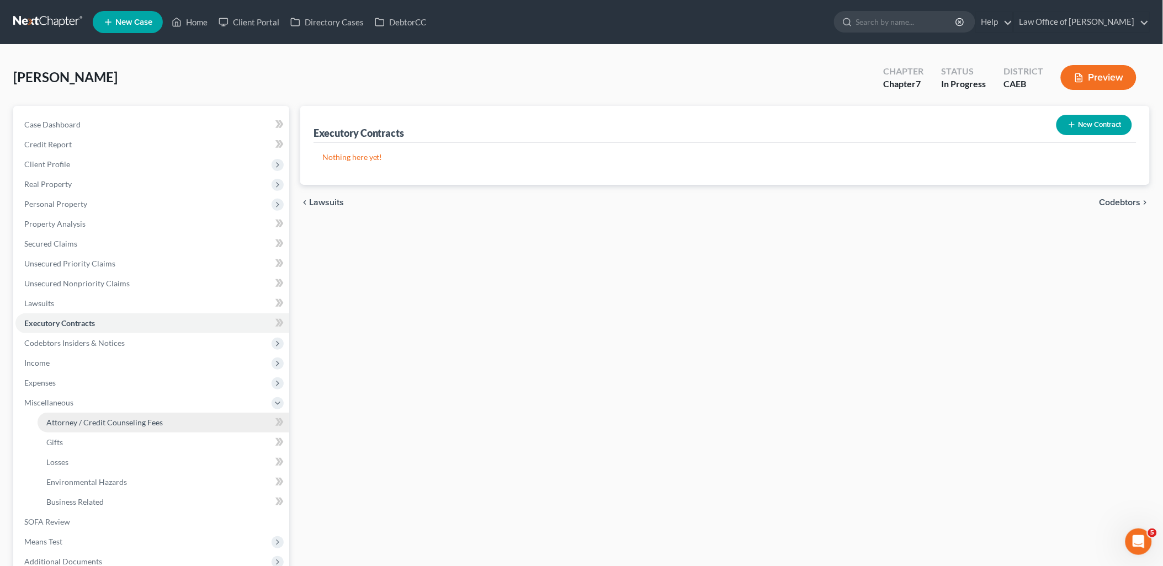
click at [89, 422] on span "Attorney / Credit Counseling Fees" at bounding box center [104, 422] width 116 height 9
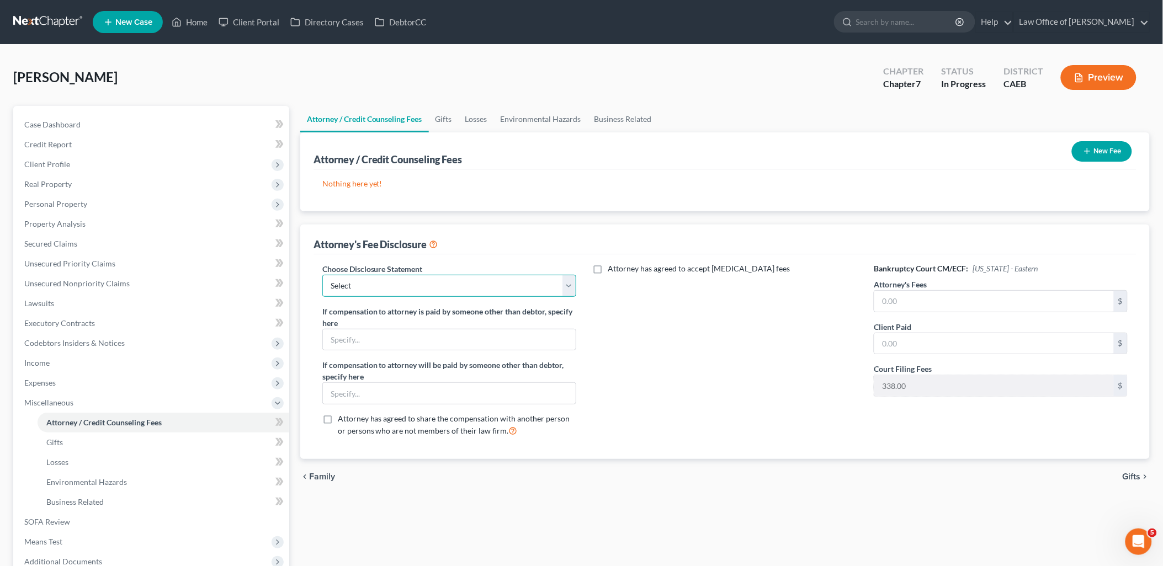
drag, startPoint x: 512, startPoint y: 284, endPoint x: 489, endPoint y: 298, distance: 27.3
click at [512, 284] on select "Select Disclosure of Compensation of Attorney for Debtor(s)" at bounding box center [449, 286] width 254 height 22
select select "0"
click at [322, 275] on select "Select Disclosure of Compensation of Attorney for Debtor(s)" at bounding box center [449, 286] width 254 height 22
click at [918, 305] on input "text" at bounding box center [993, 301] width 239 height 21
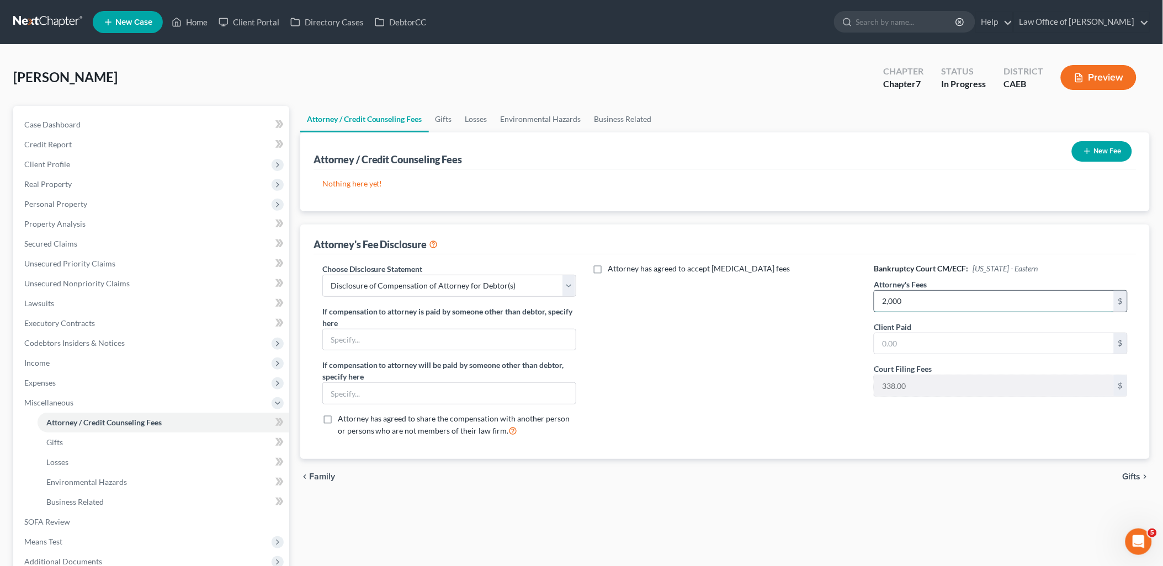
type input "2,000"
click at [1116, 152] on button "New Fee" at bounding box center [1102, 151] width 60 height 20
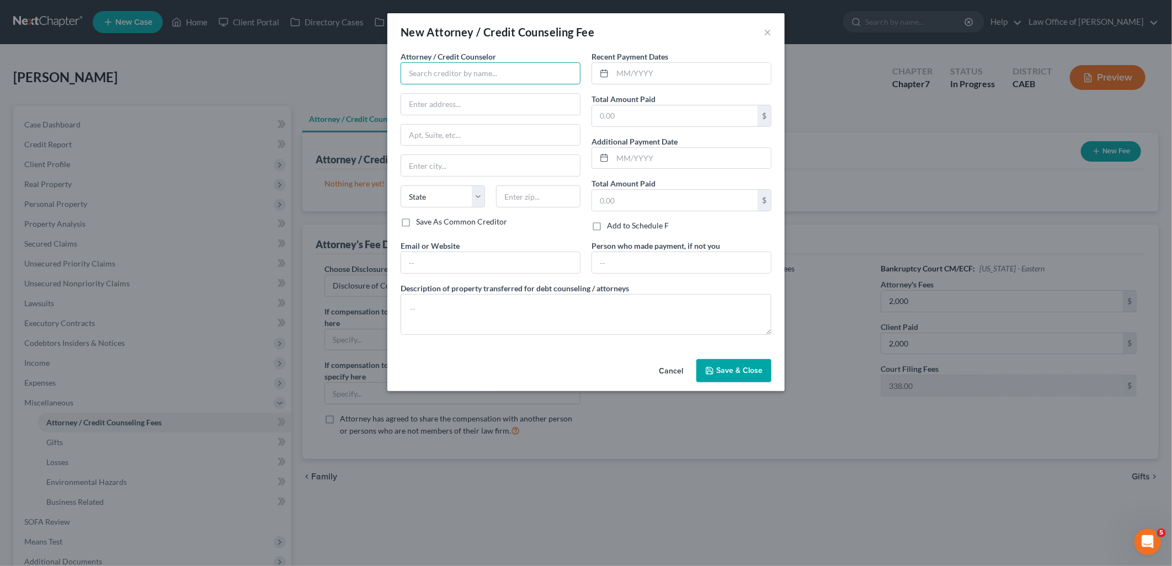
click at [476, 81] on input "text" at bounding box center [491, 73] width 180 height 22
click at [471, 142] on div "Law Office of [PERSON_NAME]" at bounding box center [466, 142] width 115 height 11
type input "Law Office of [PERSON_NAME]"
click at [646, 72] on input "text" at bounding box center [692, 73] width 158 height 21
click at [647, 65] on input "text" at bounding box center [692, 73] width 158 height 21
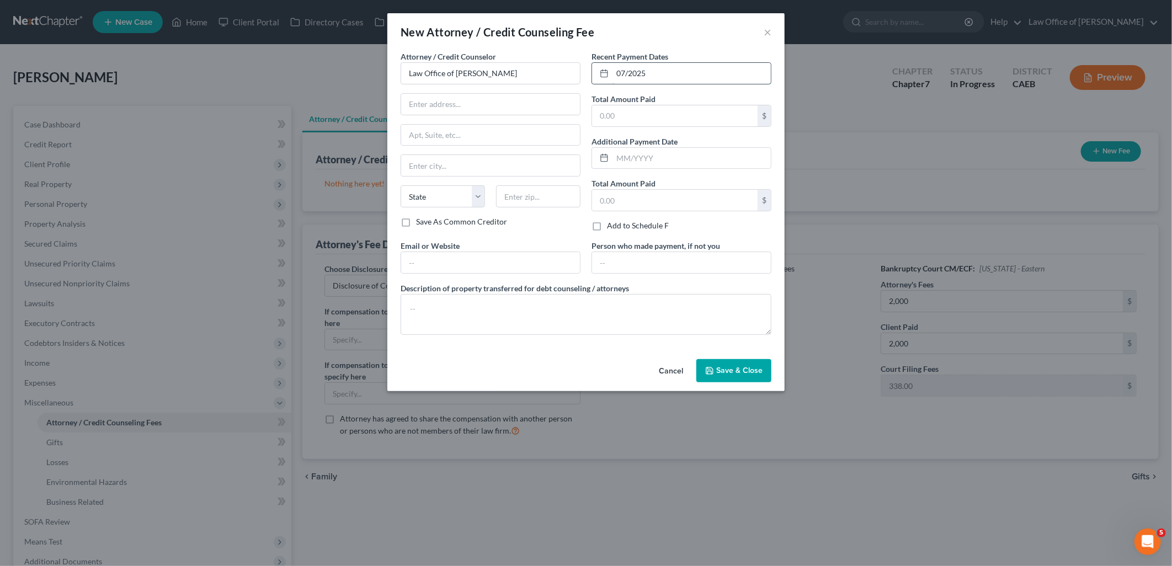
type input "07/2025"
type input "2,000"
click at [610, 301] on textarea at bounding box center [586, 314] width 371 height 41
type textarea "Attorney Fee"
click at [737, 374] on span "Save & Close" at bounding box center [739, 370] width 46 height 9
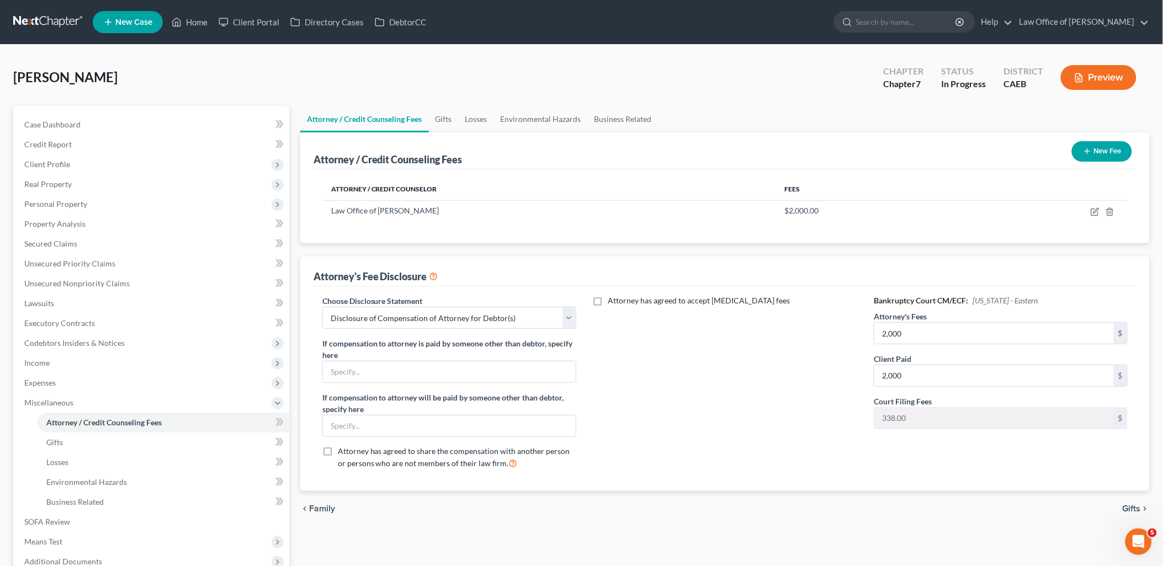
click at [1107, 153] on button "New Fee" at bounding box center [1102, 151] width 60 height 20
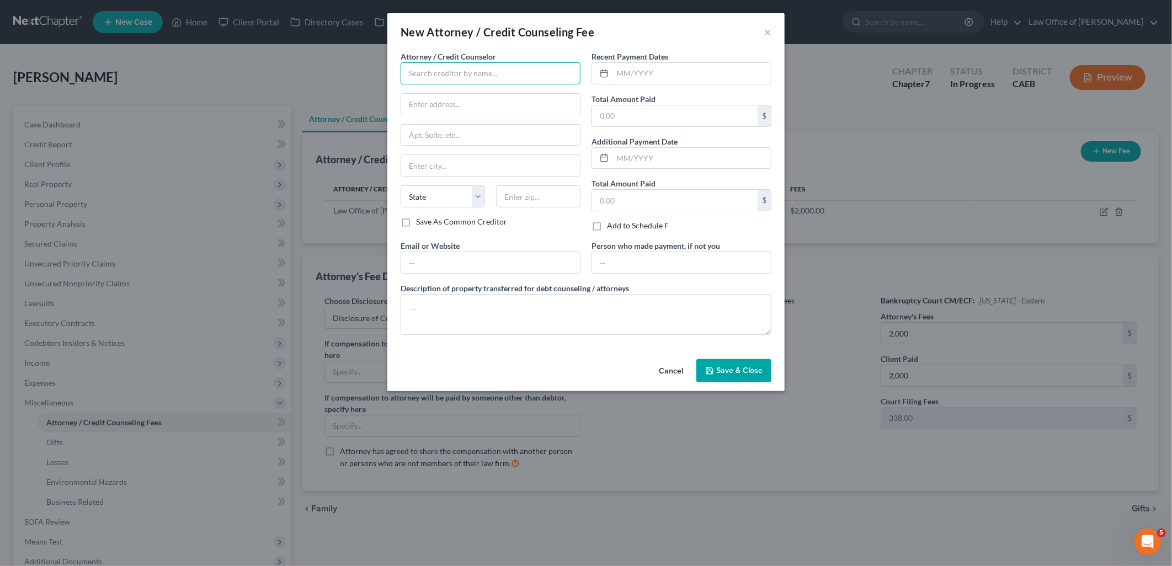
click at [461, 72] on input "text" at bounding box center [491, 73] width 180 height 22
click at [465, 147] on div "Law Office of [PERSON_NAME]" at bounding box center [466, 142] width 115 height 11
type input "Law Office of [PERSON_NAME]"
click at [658, 73] on input "text" at bounding box center [692, 73] width 158 height 21
type input "07/2025"
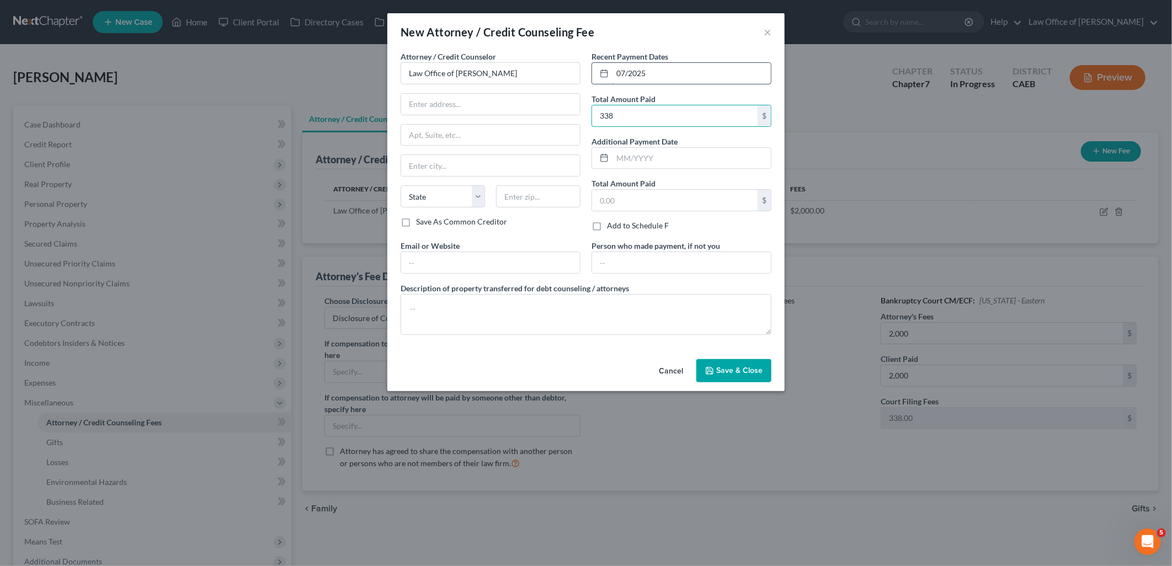
type input "338"
click at [468, 329] on textarea at bounding box center [586, 314] width 371 height 41
type textarea "Filing Fee"
click at [730, 376] on button "Save & Close" at bounding box center [733, 370] width 75 height 23
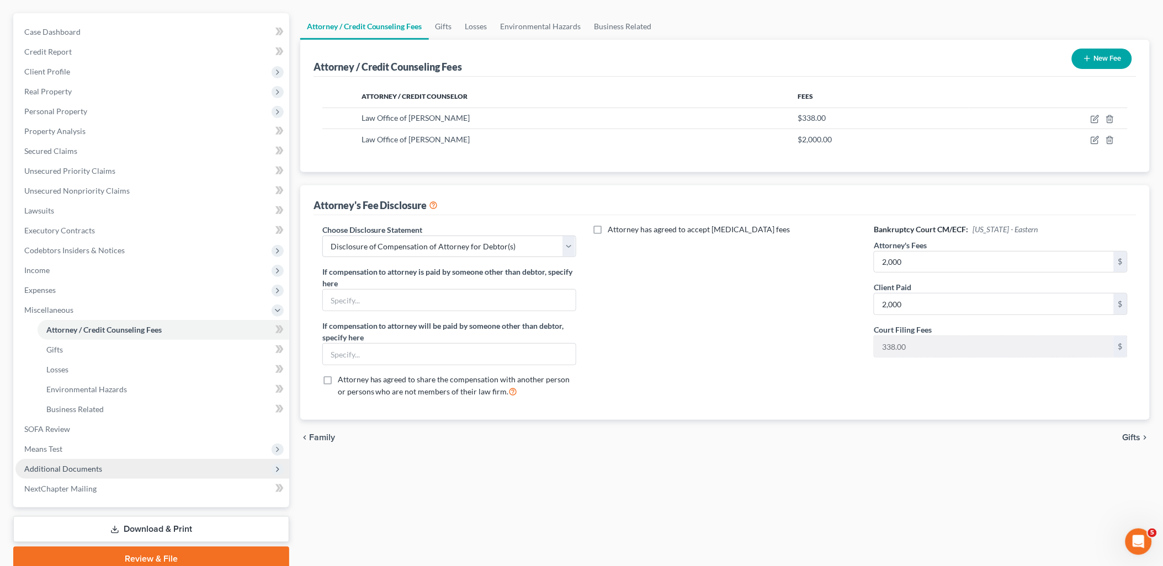
scroll to position [123, 0]
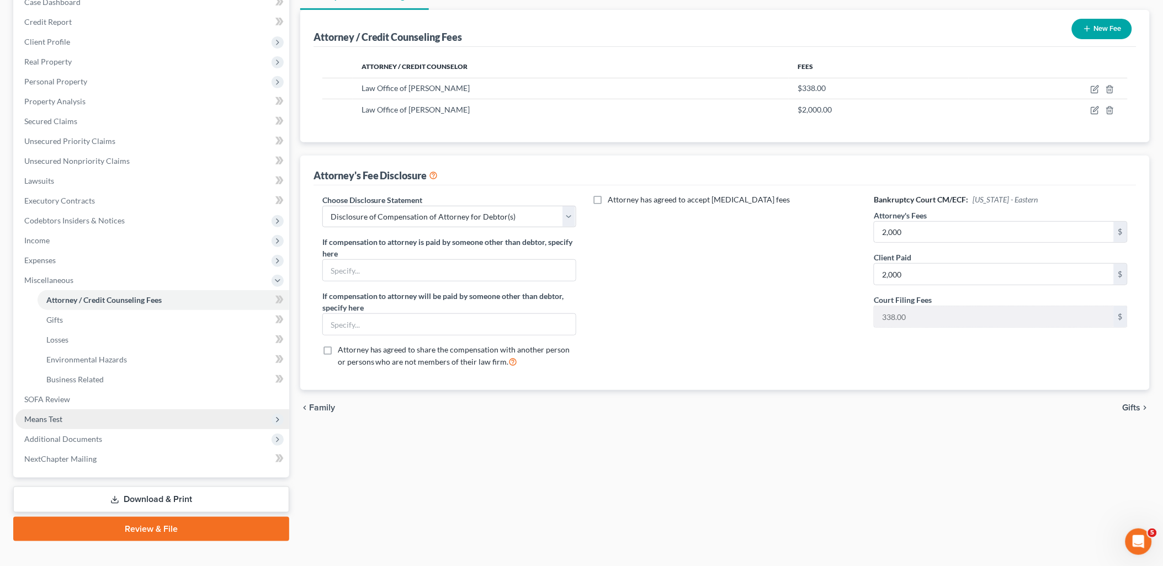
click at [41, 417] on span "Means Test" at bounding box center [43, 418] width 38 height 9
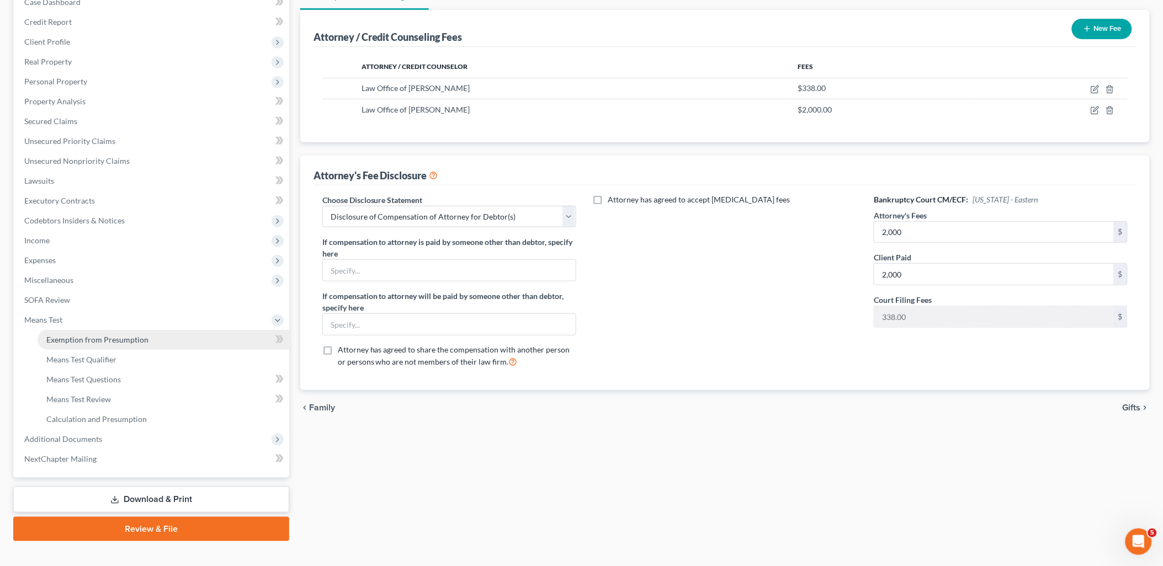
click at [97, 340] on span "Exemption from Presumption" at bounding box center [97, 339] width 102 height 9
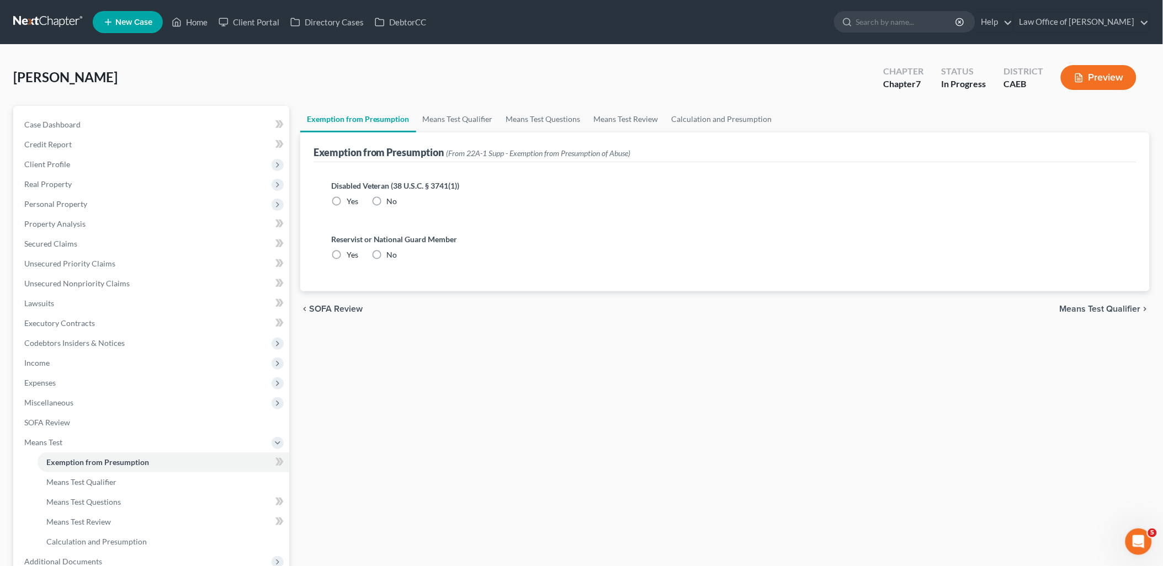
click at [387, 200] on label "No" at bounding box center [392, 201] width 10 height 11
click at [391, 200] on input "No" at bounding box center [394, 199] width 7 height 7
radio input "true"
click at [387, 255] on label "No" at bounding box center [392, 254] width 10 height 11
click at [391, 255] on input "No" at bounding box center [394, 252] width 7 height 7
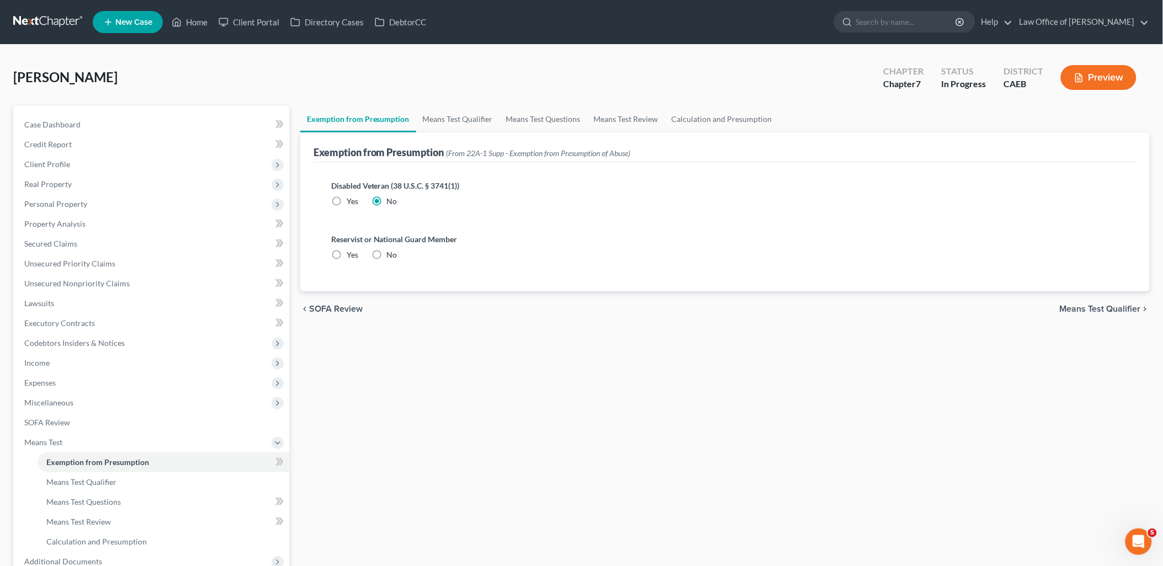
radio input "true"
click at [1105, 305] on span "Means Test Qualifier" at bounding box center [1100, 309] width 81 height 9
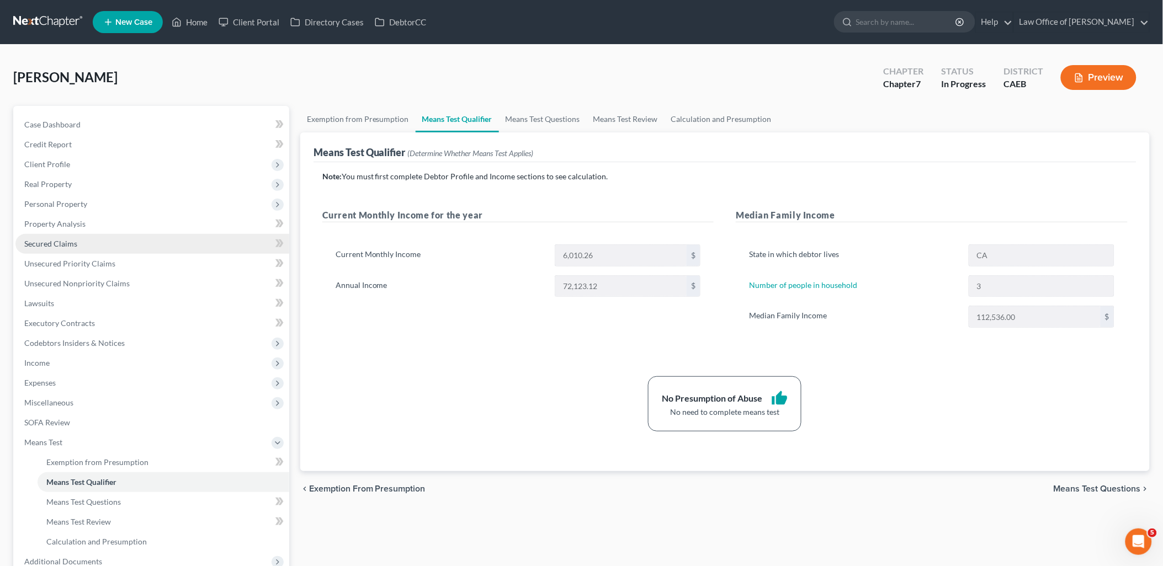
click at [55, 242] on span "Secured Claims" at bounding box center [50, 243] width 53 height 9
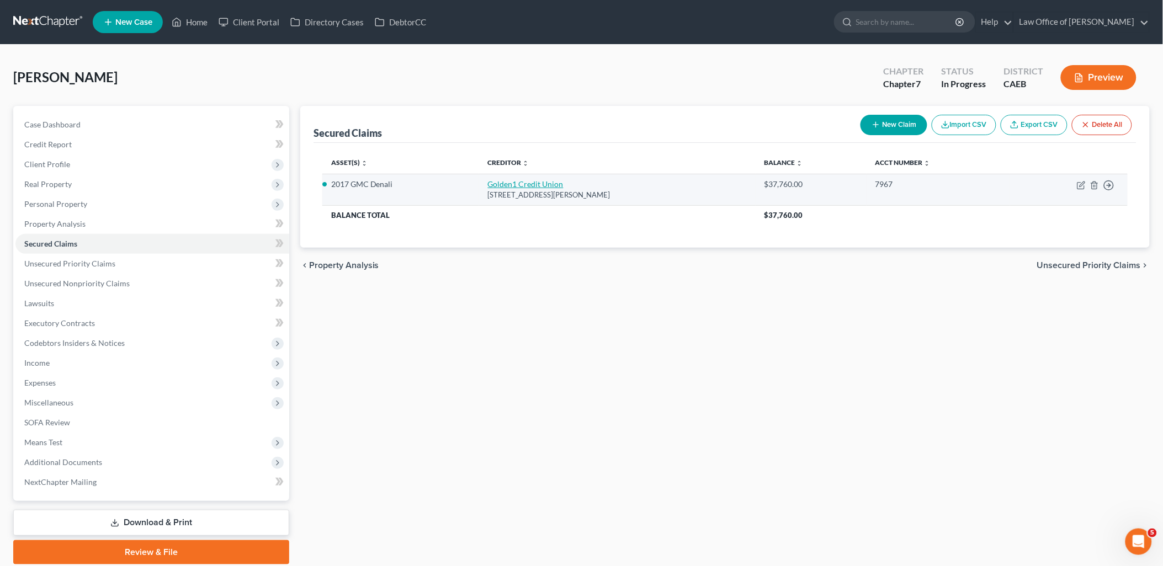
click at [507, 184] on link "Golden1 Credit Union" at bounding box center [526, 183] width 76 height 9
select select "4"
select select "0"
select select "4"
select select "0"
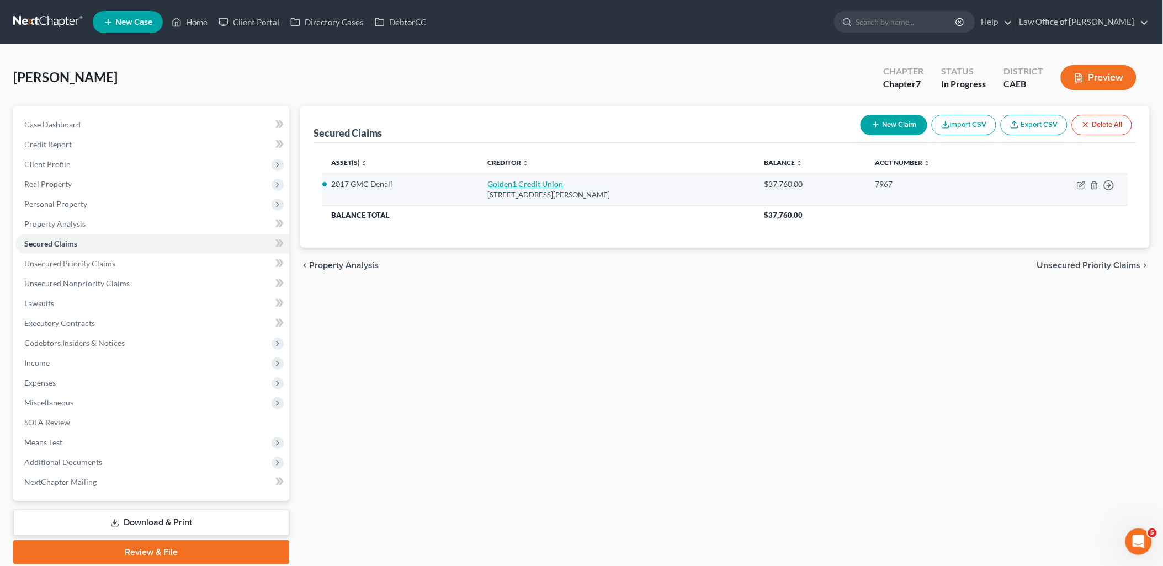
select select "0"
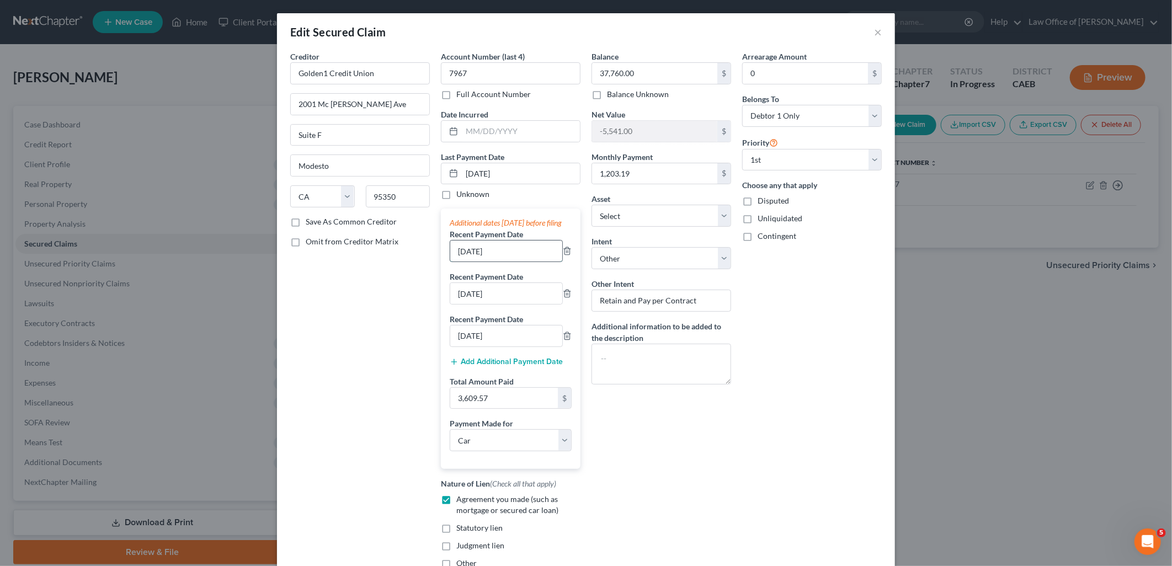
click at [519, 262] on input "[DATE]" at bounding box center [506, 251] width 112 height 21
click at [510, 254] on input "[DATE]" at bounding box center [506, 251] width 112 height 21
drag, startPoint x: 509, startPoint y: 344, endPoint x: 417, endPoint y: 344, distance: 92.7
click at [417, 344] on div "Creditor * Golden1 Credit Union 2001 [GEOGRAPHIC_DATA][PERSON_NAME] F [GEOGRAPH…" at bounding box center [586, 314] width 603 height 527
type input "[DATE]"
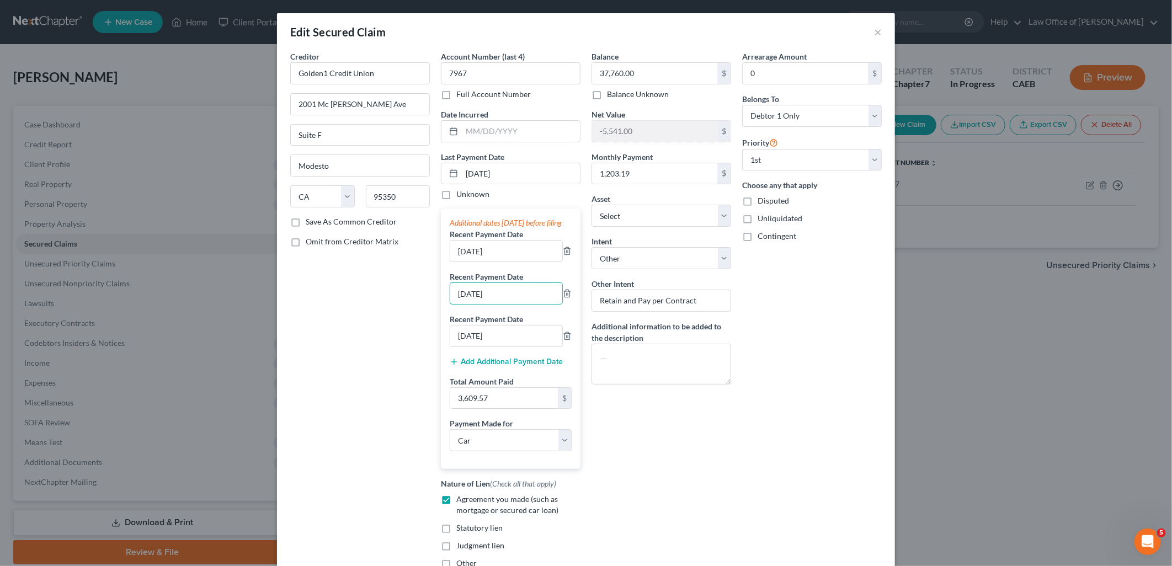
type input "[DATE]"
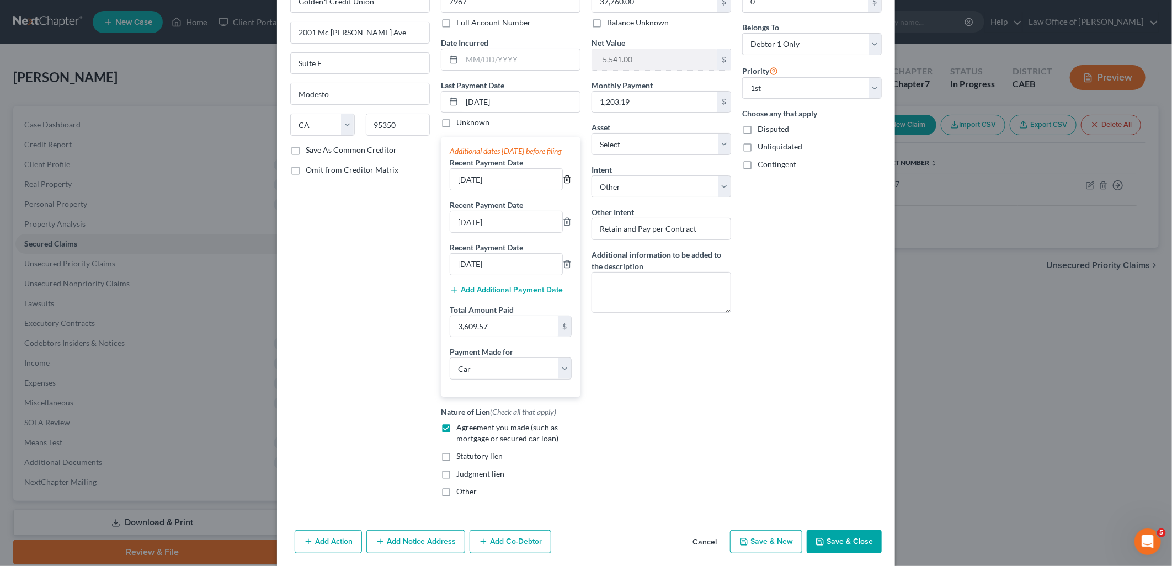
scroll to position [101, 0]
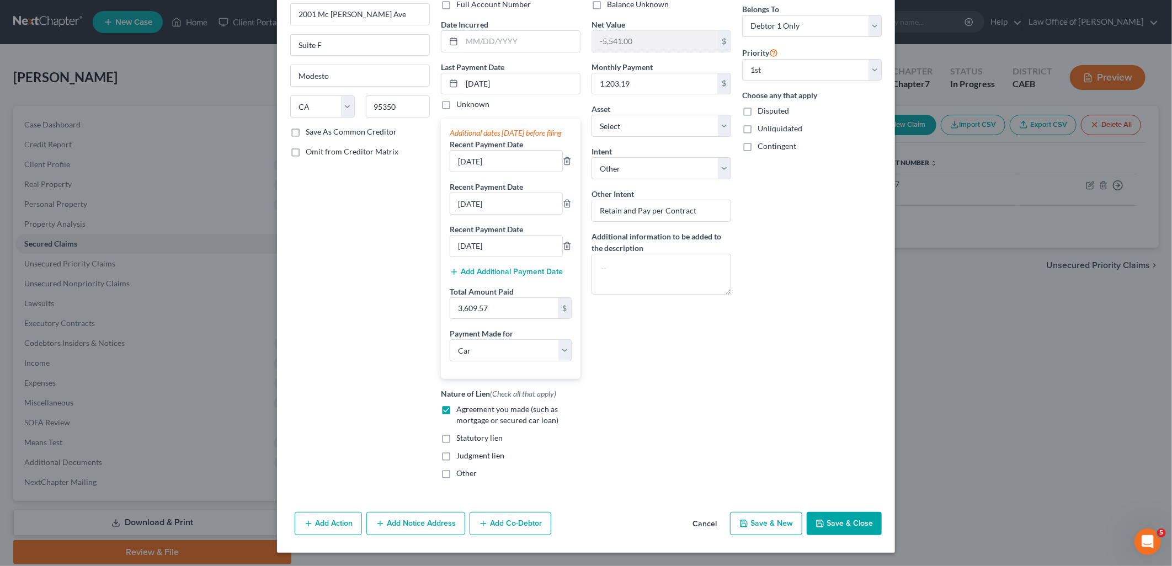
click at [848, 519] on button "Save & Close" at bounding box center [844, 523] width 75 height 23
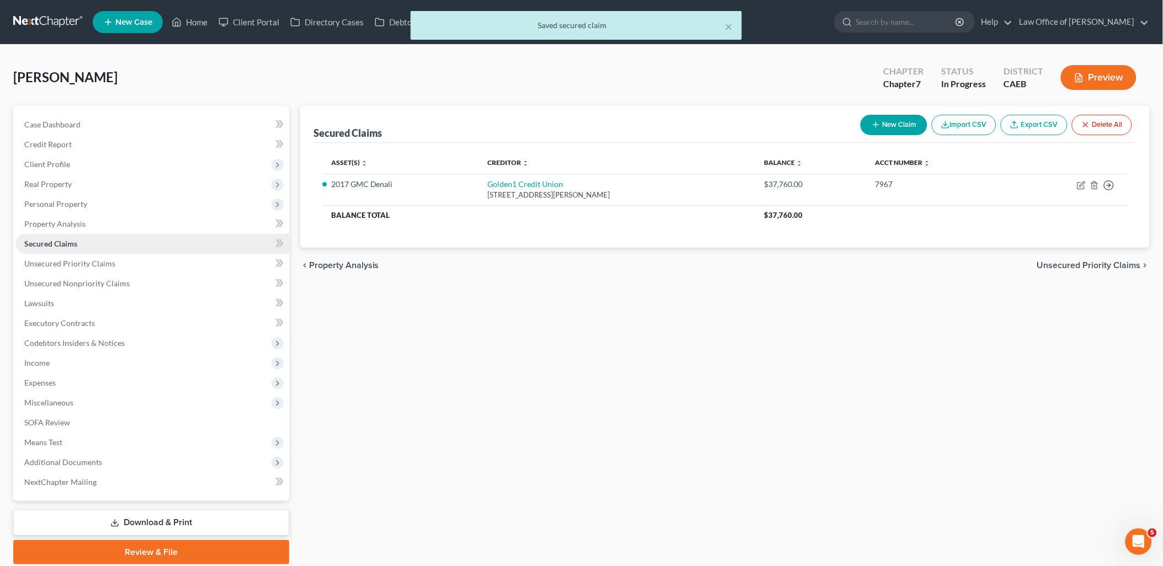
drag, startPoint x: 45, startPoint y: 208, endPoint x: 45, endPoint y: 236, distance: 27.6
click at [45, 208] on span "Personal Property" at bounding box center [152, 204] width 274 height 20
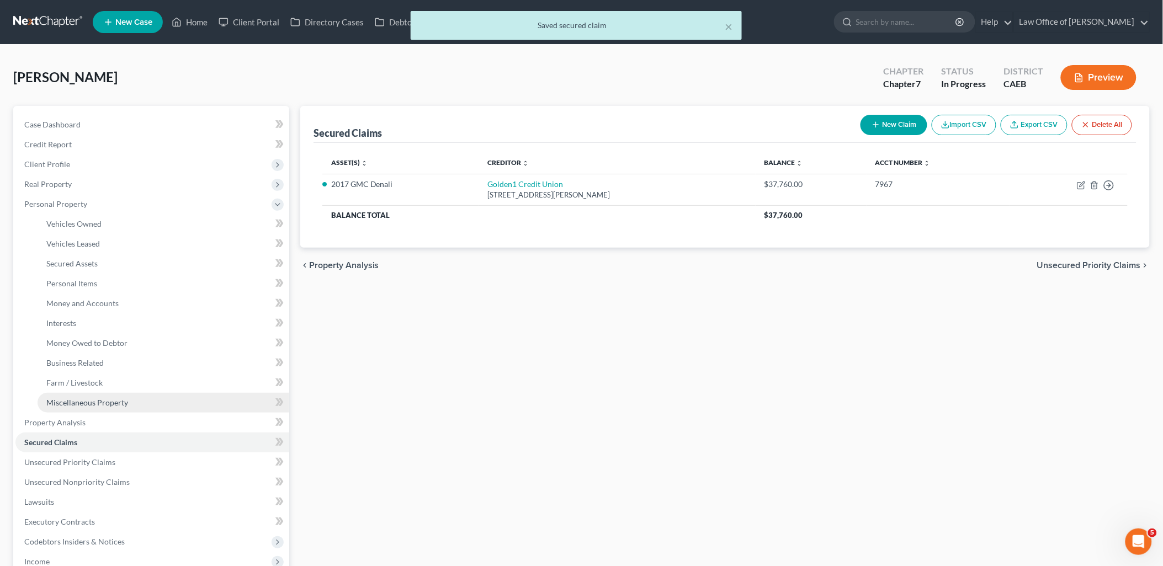
click at [78, 403] on span "Miscellaneous Property" at bounding box center [87, 402] width 82 height 9
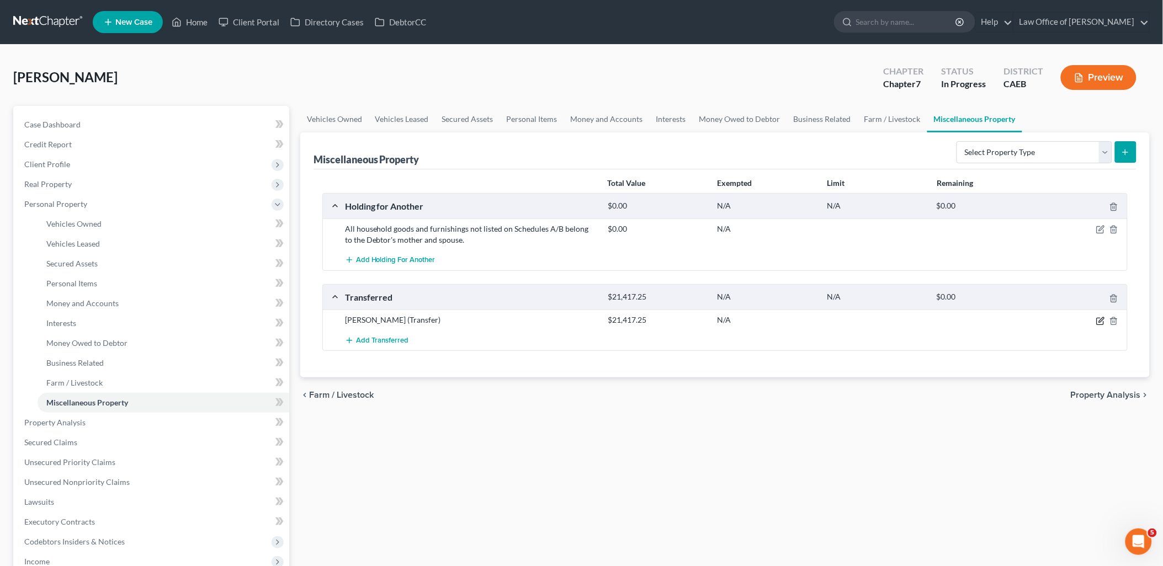
click at [1101, 320] on icon "button" at bounding box center [1100, 321] width 9 height 9
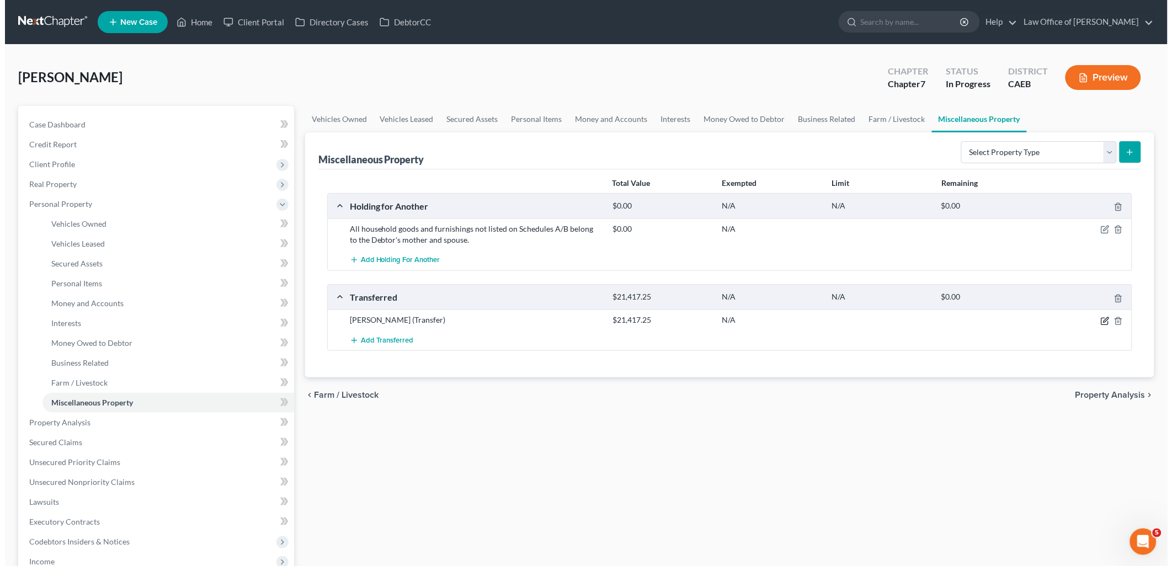
select select "Ordinary ([DATE])"
select select "4"
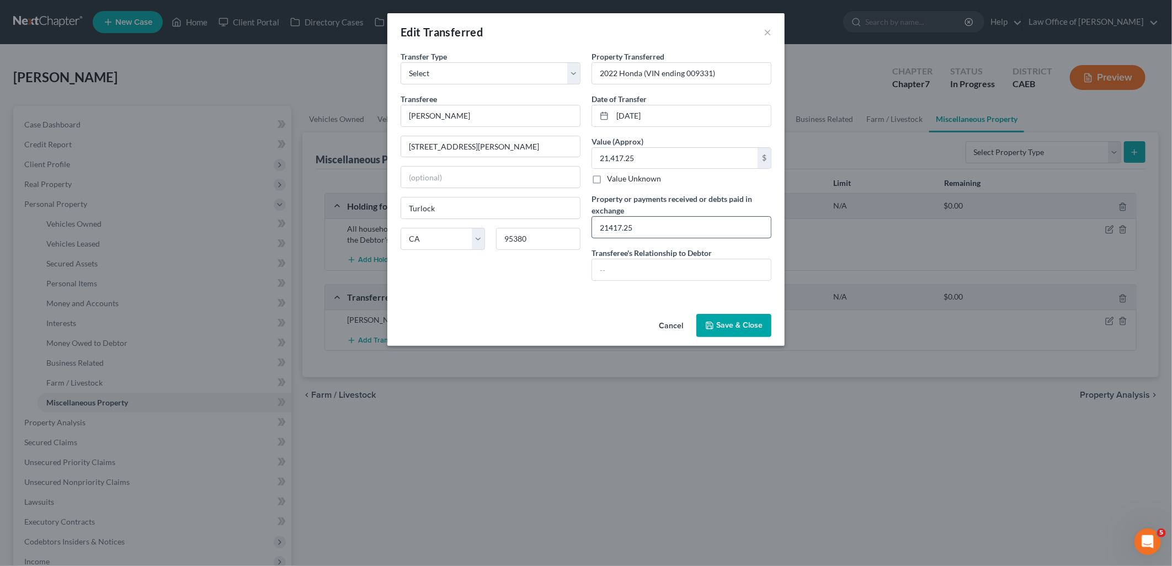
click at [677, 227] on input "21417.25" at bounding box center [681, 227] width 179 height 21
type input "21417.25 (to pay off existing loan to Amer Honda)"
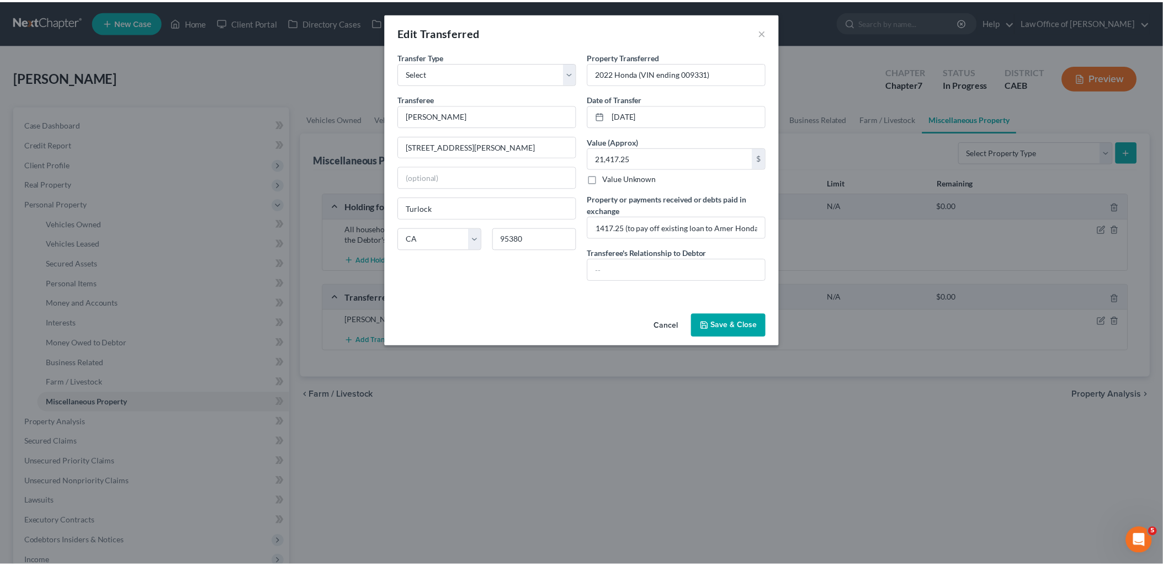
scroll to position [0, 0]
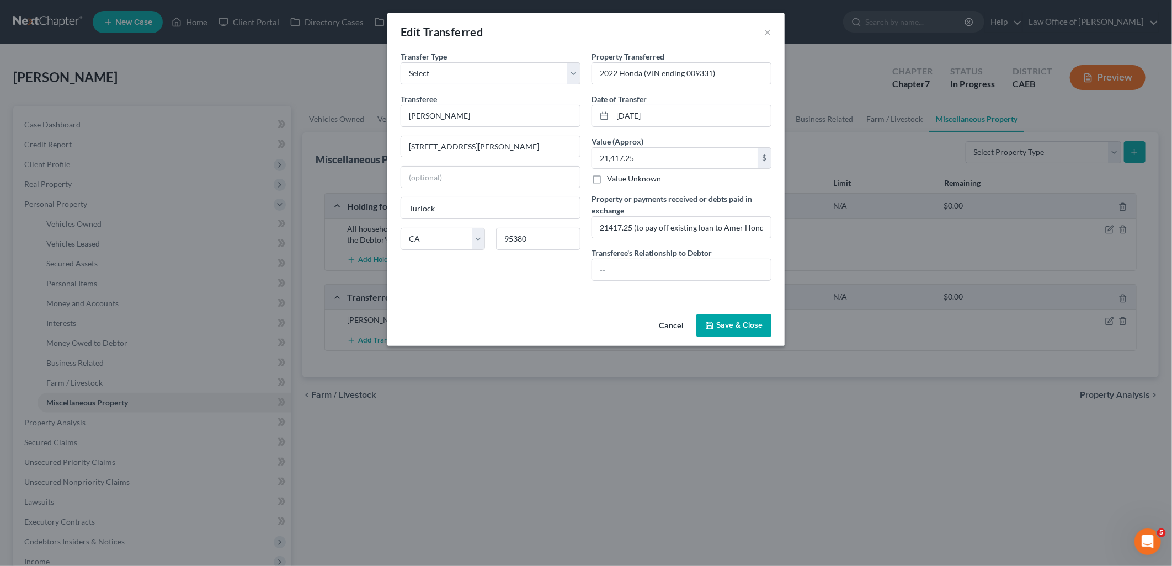
drag, startPoint x: 742, startPoint y: 305, endPoint x: 747, endPoint y: 328, distance: 24.1
click at [747, 326] on div "Edit Transferred × An exemption set must first be selected from the Filing Info…" at bounding box center [585, 179] width 397 height 333
click at [650, 275] on input "text" at bounding box center [681, 269] width 179 height 21
type input "n/a"
click at [747, 328] on button "Save & Close" at bounding box center [733, 325] width 75 height 23
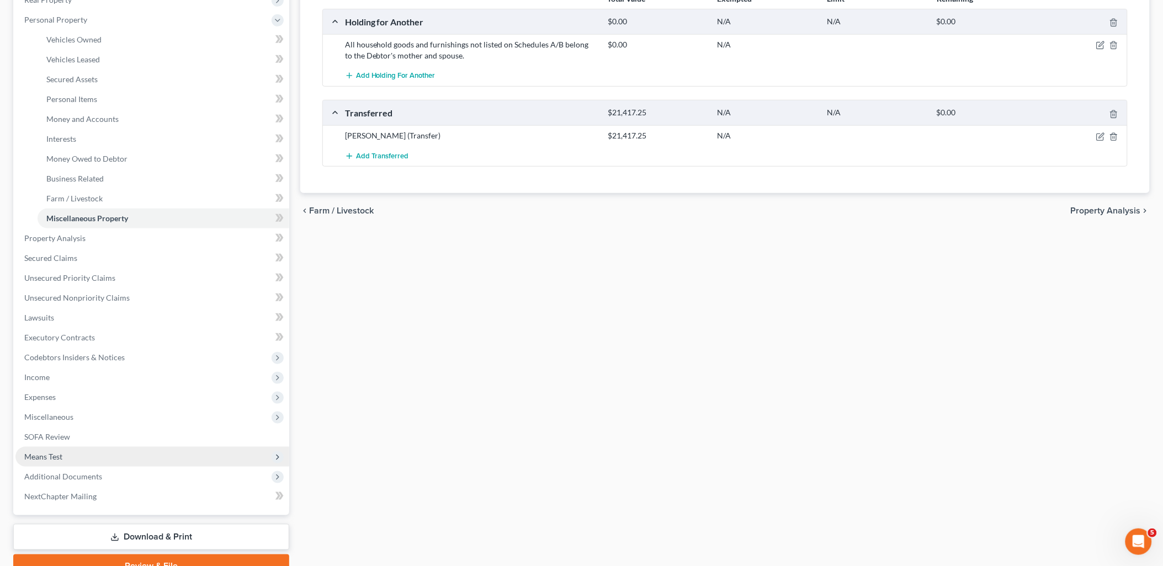
scroll to position [237, 0]
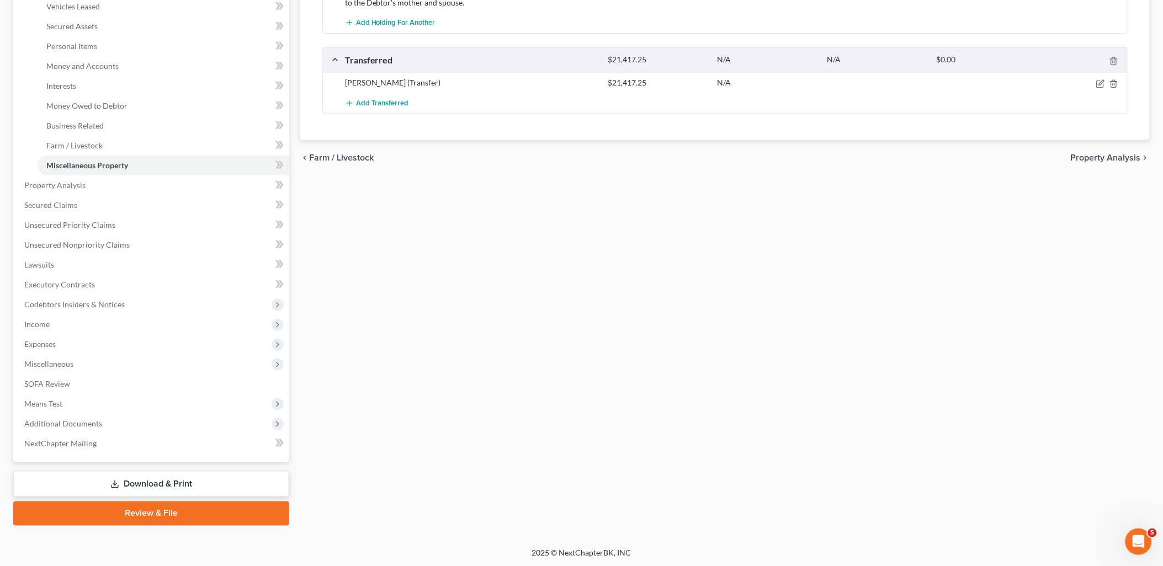
drag, startPoint x: 143, startPoint y: 484, endPoint x: 647, endPoint y: 280, distance: 543.6
click at [143, 484] on link "Download & Print" at bounding box center [151, 484] width 276 height 26
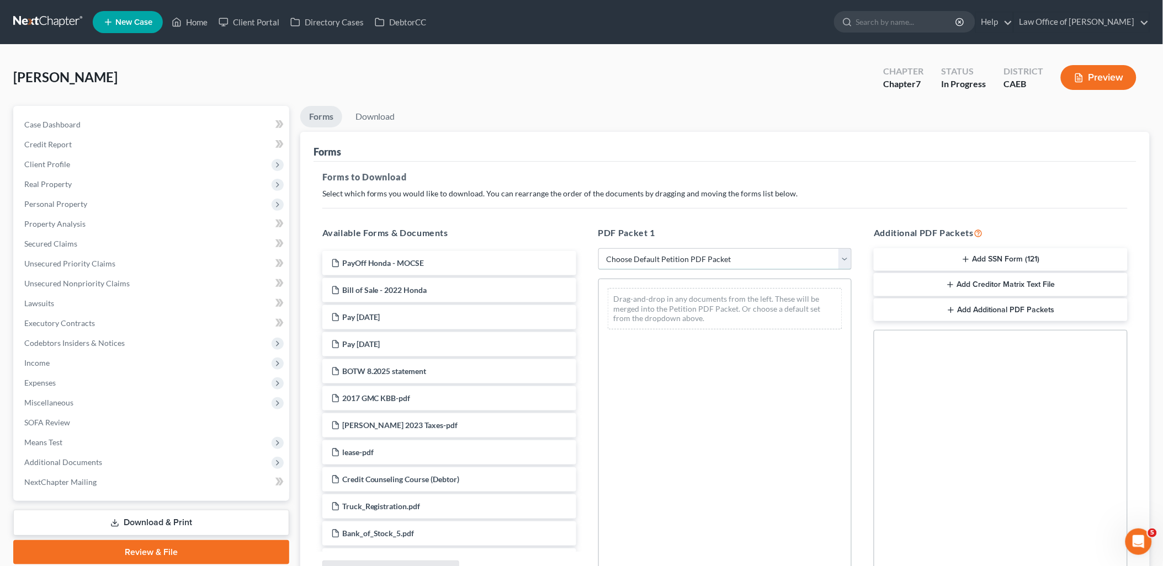
click at [697, 260] on select "Choose Default Petition PDF Packet Complete Bankruptcy Petition (all forms and …" at bounding box center [725, 259] width 254 height 22
select select "8"
click at [598, 248] on select "Choose Default Petition PDF Packet Complete Bankruptcy Petition (all forms and …" at bounding box center [725, 259] width 254 height 22
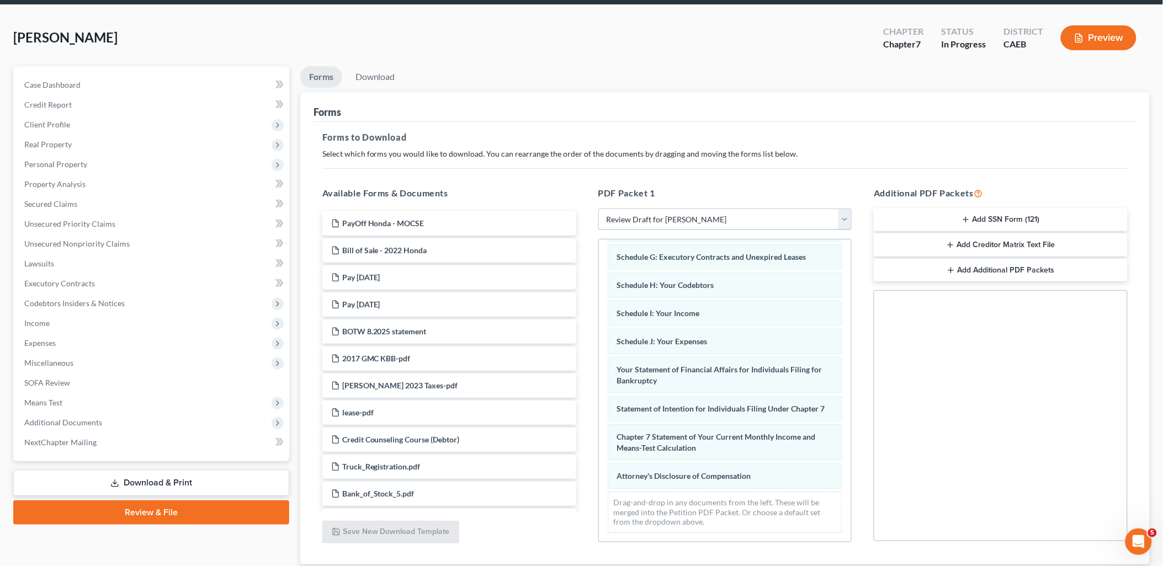
scroll to position [115, 0]
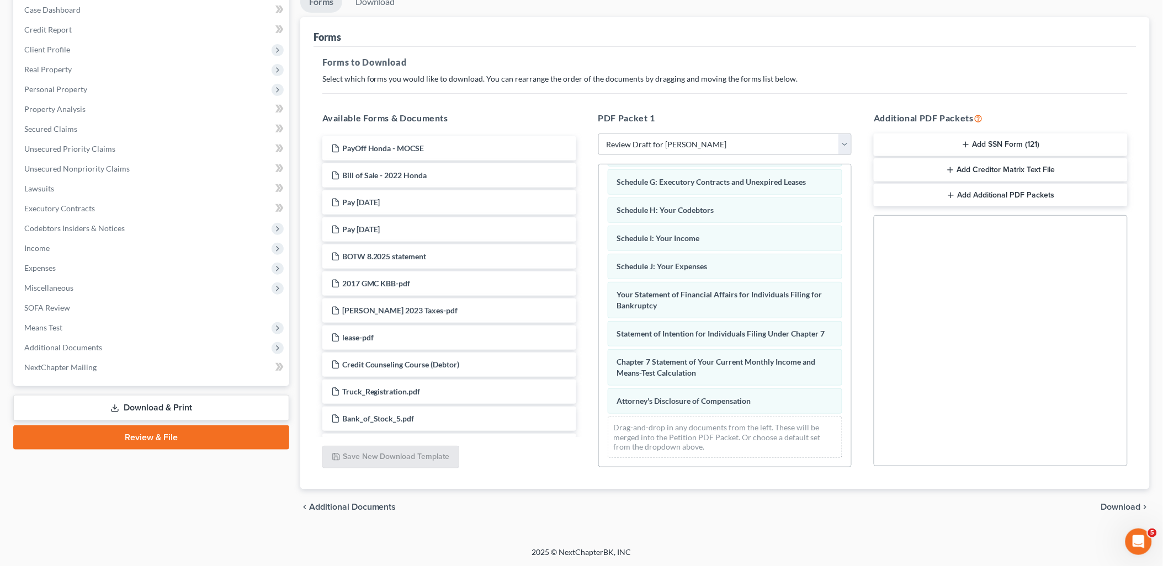
click at [1115, 509] on span "Download" at bounding box center [1121, 507] width 40 height 9
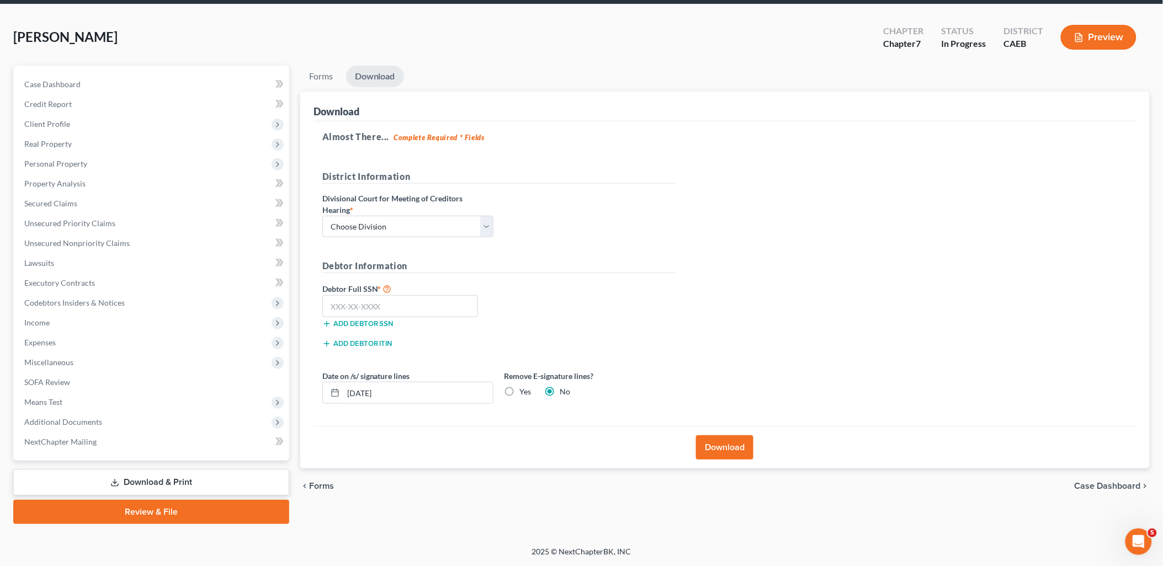
scroll to position [39, 0]
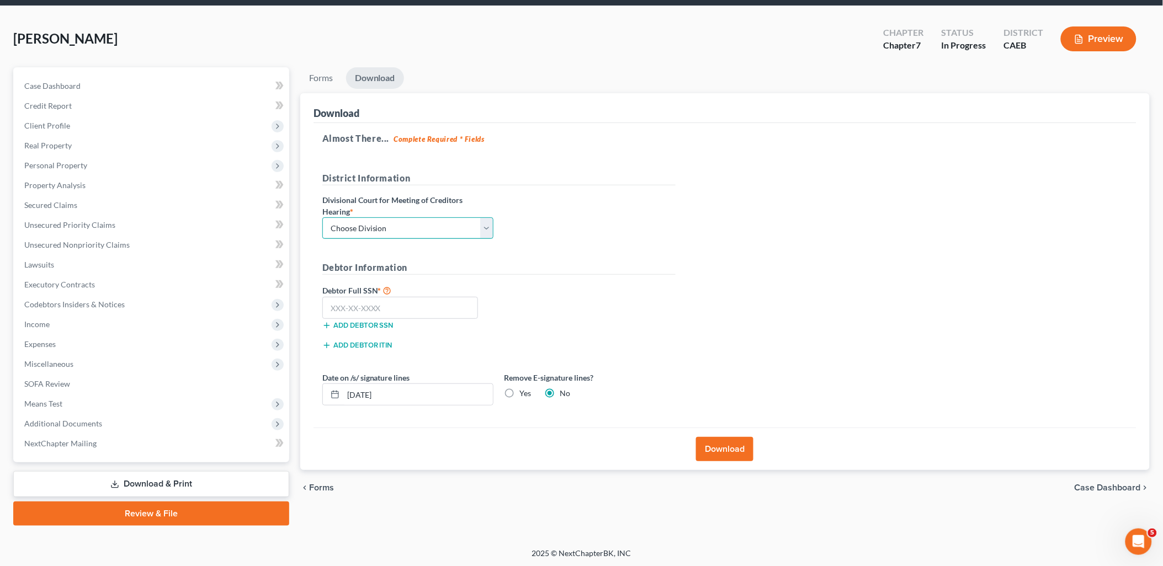
drag, startPoint x: 406, startPoint y: 232, endPoint x: 377, endPoint y: 241, distance: 29.5
click at [405, 232] on select "Choose Division Fresno Modesto [GEOGRAPHIC_DATA]" at bounding box center [407, 228] width 171 height 22
select select "1"
click at [322, 217] on select "Choose Division Fresno Modesto [GEOGRAPHIC_DATA]" at bounding box center [407, 228] width 171 height 22
click at [734, 455] on button "Download" at bounding box center [724, 449] width 57 height 24
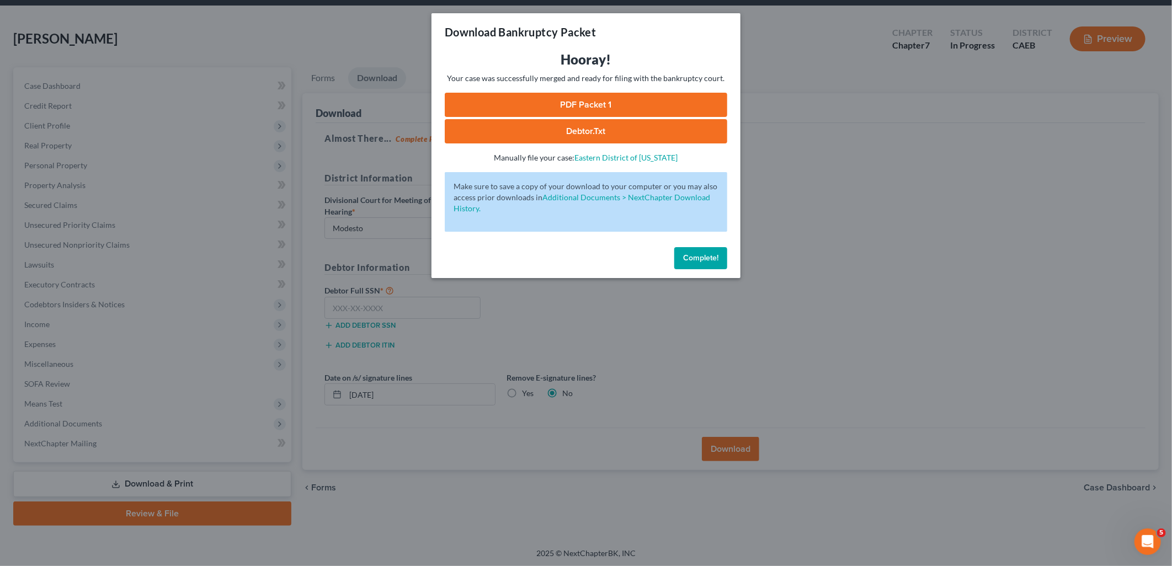
click at [609, 111] on link "PDF Packet 1" at bounding box center [586, 105] width 283 height 24
drag, startPoint x: 695, startPoint y: 260, endPoint x: 232, endPoint y: 193, distance: 468.4
click at [695, 260] on span "Complete!" at bounding box center [700, 257] width 35 height 9
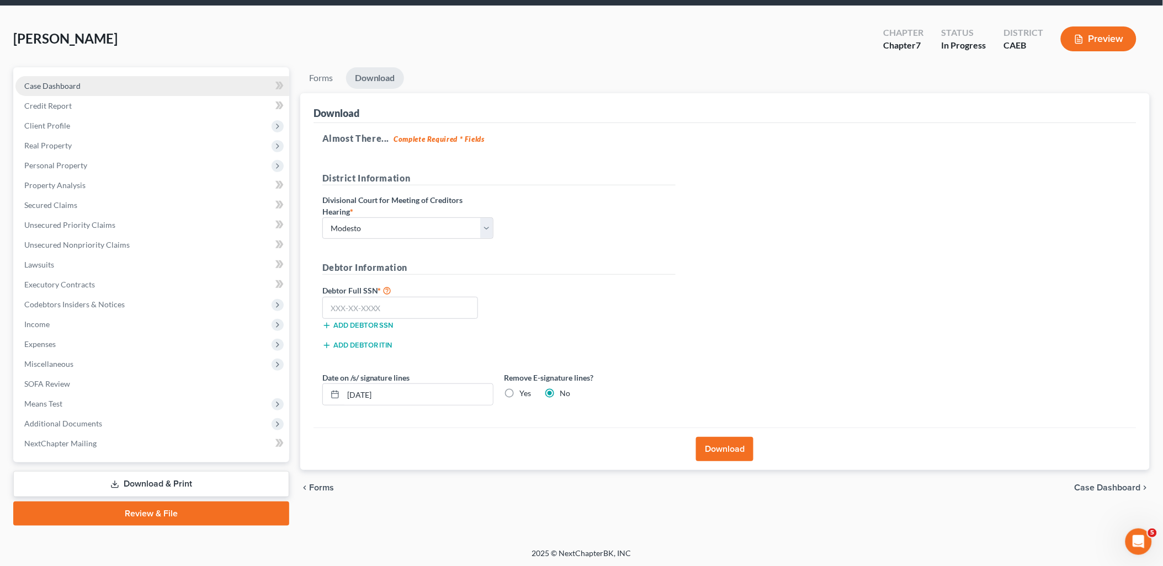
click at [52, 90] on link "Case Dashboard" at bounding box center [152, 86] width 274 height 20
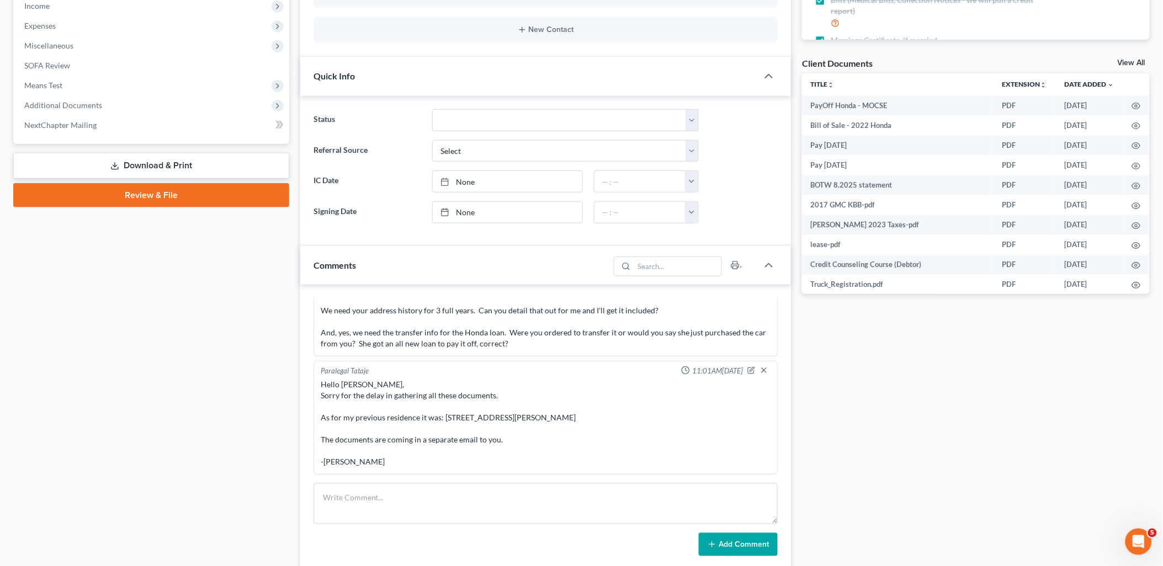
scroll to position [368, 0]
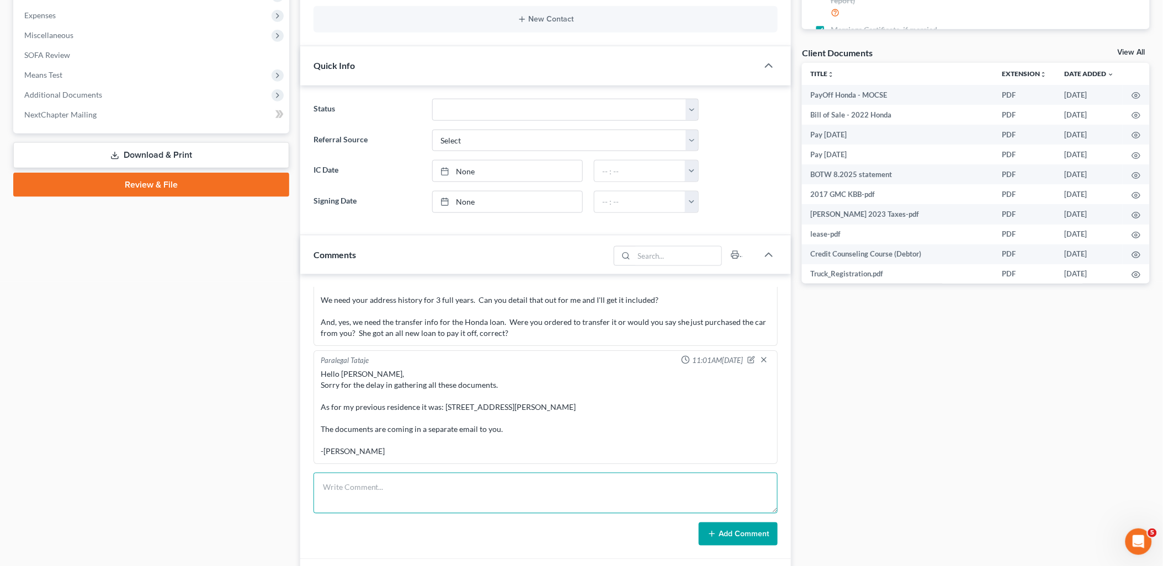
click at [399, 482] on textarea at bounding box center [545, 493] width 465 height 41
type textarea "Draft to [PERSON_NAME]."
click at [726, 544] on button "Add Comment" at bounding box center [738, 534] width 79 height 23
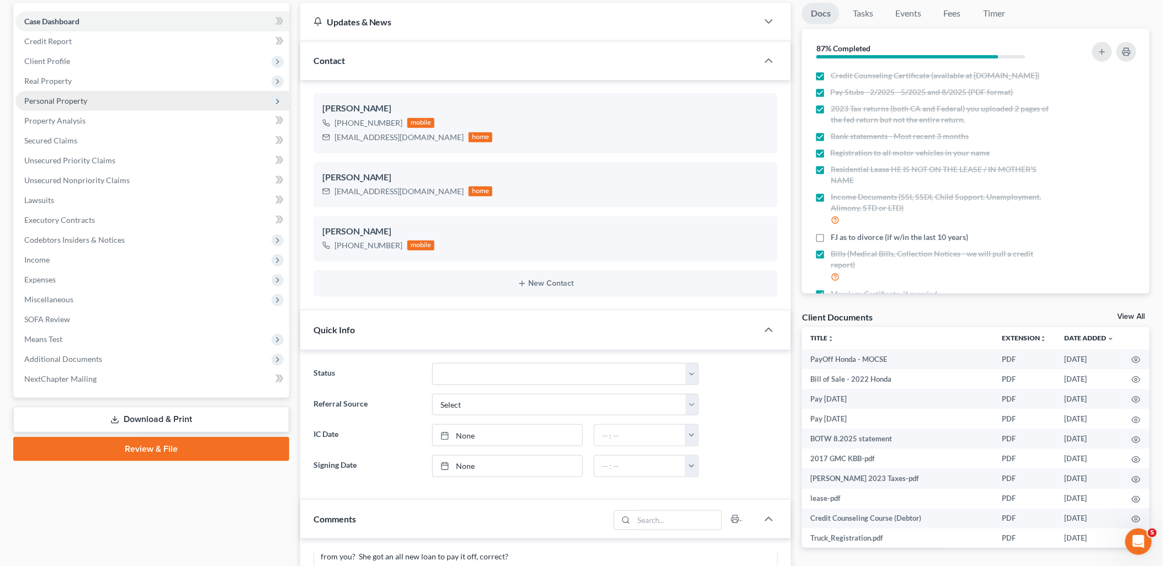
scroll to position [0, 0]
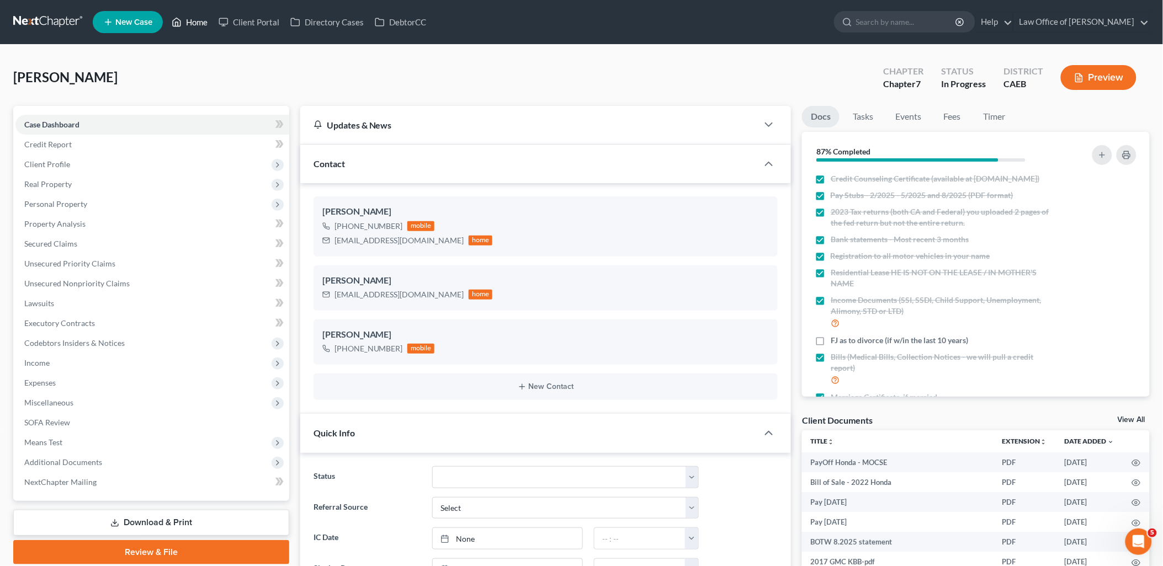
click at [192, 19] on link "Home" at bounding box center [189, 22] width 47 height 20
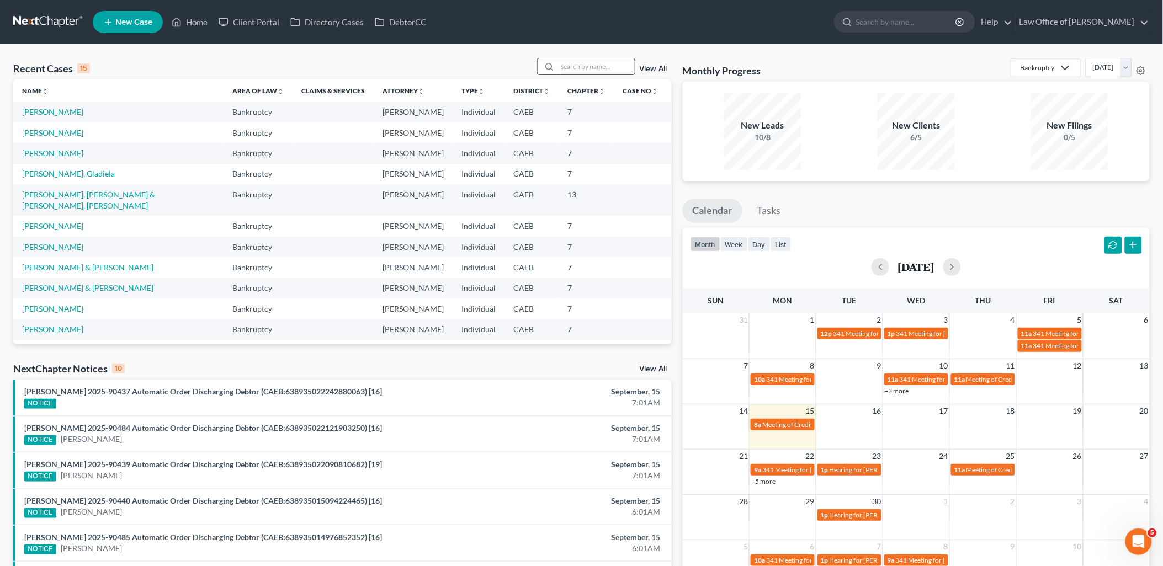
click at [598, 70] on input "search" at bounding box center [595, 66] width 77 height 16
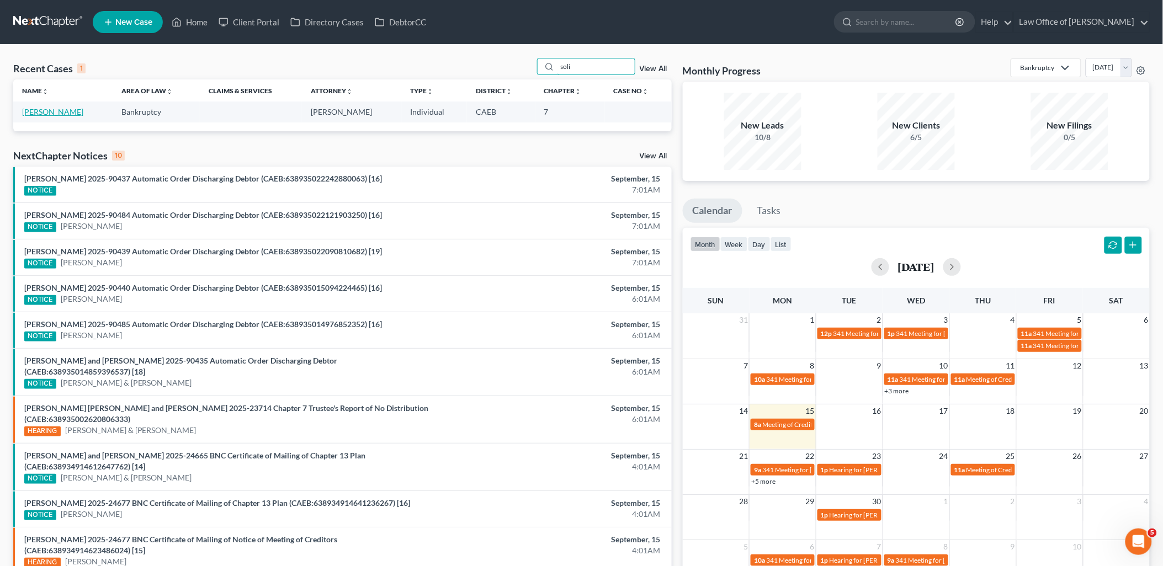
type input "soli"
click at [54, 110] on link "[PERSON_NAME]" at bounding box center [52, 111] width 61 height 9
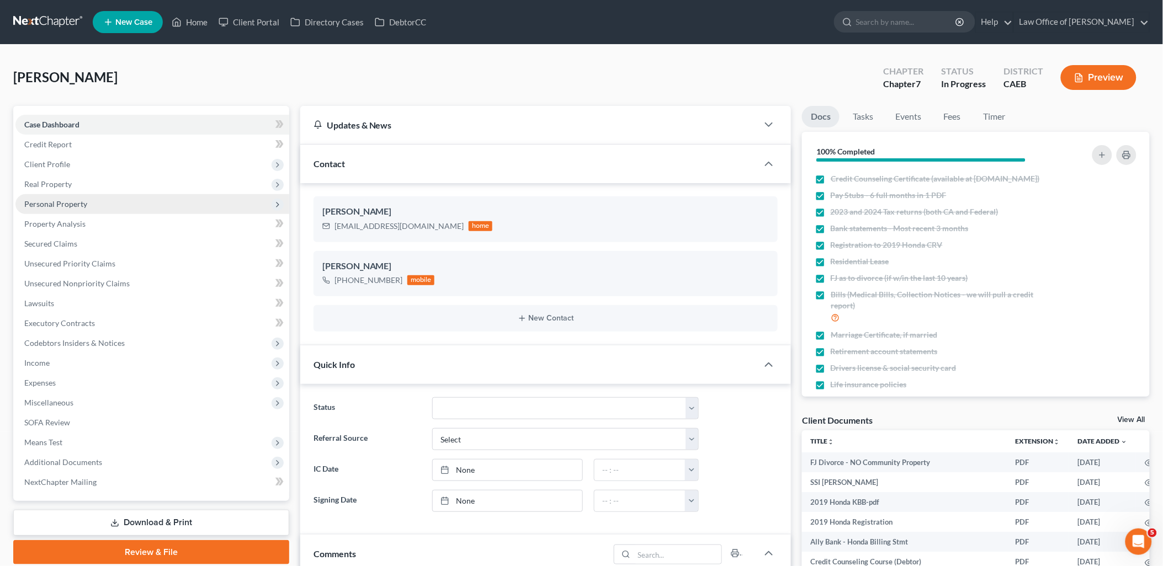
scroll to position [427, 0]
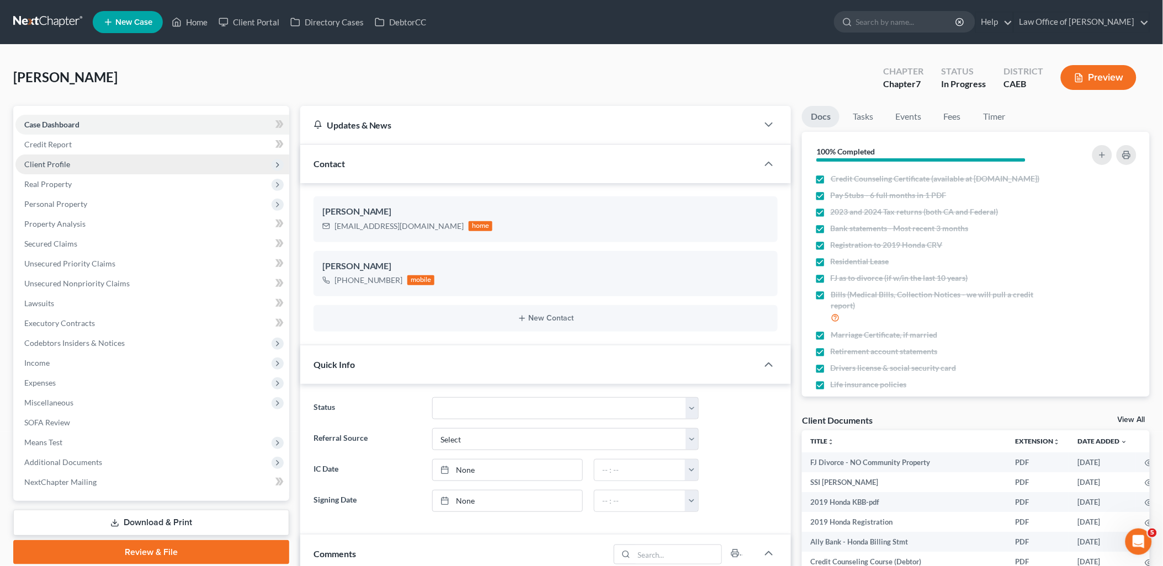
click at [42, 168] on span "Client Profile" at bounding box center [47, 163] width 46 height 9
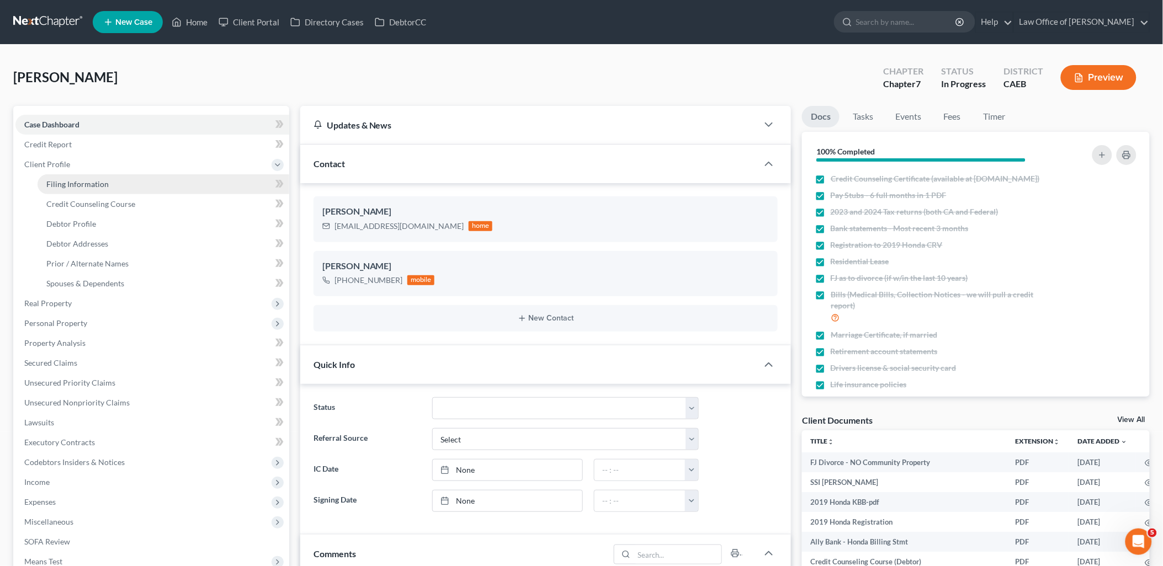
click at [58, 183] on span "Filing Information" at bounding box center [77, 183] width 62 height 9
select select "1"
select select "0"
select select "8"
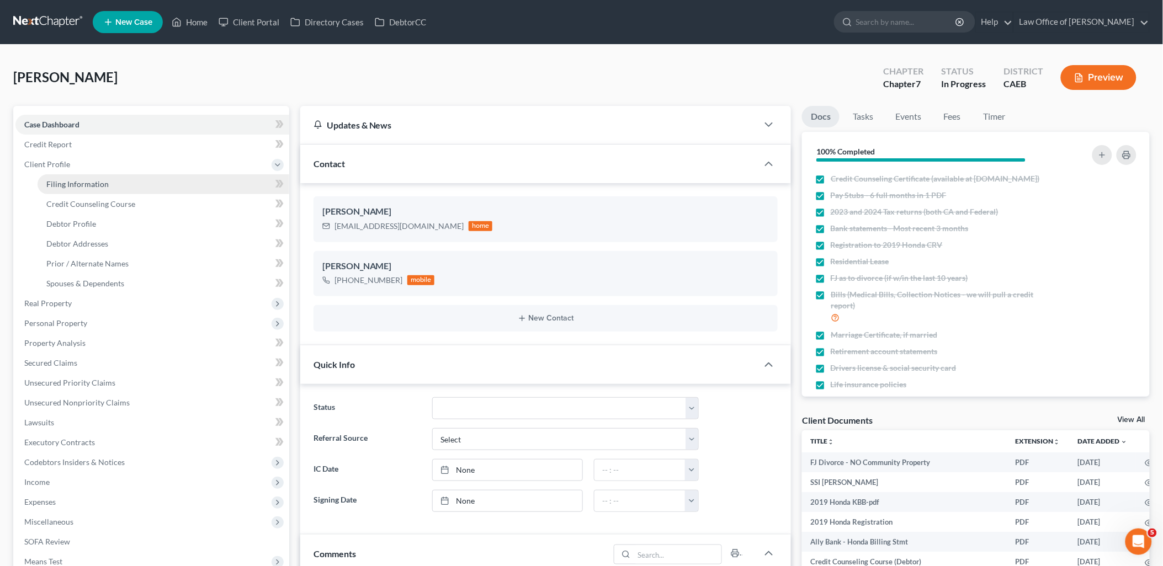
select select "0"
select select "4"
select select "0"
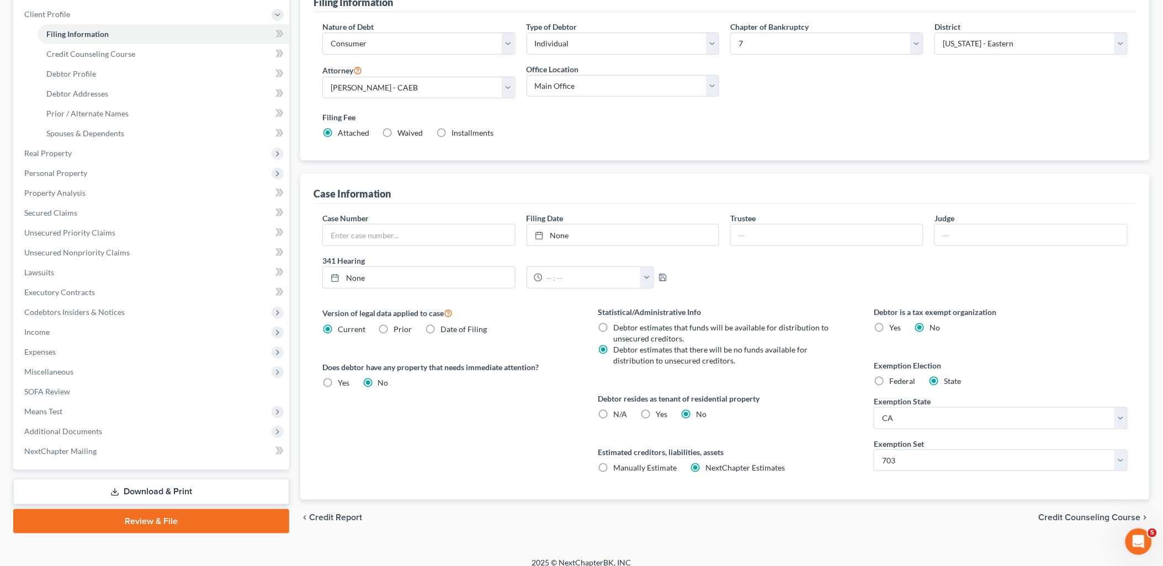
scroll to position [161, 0]
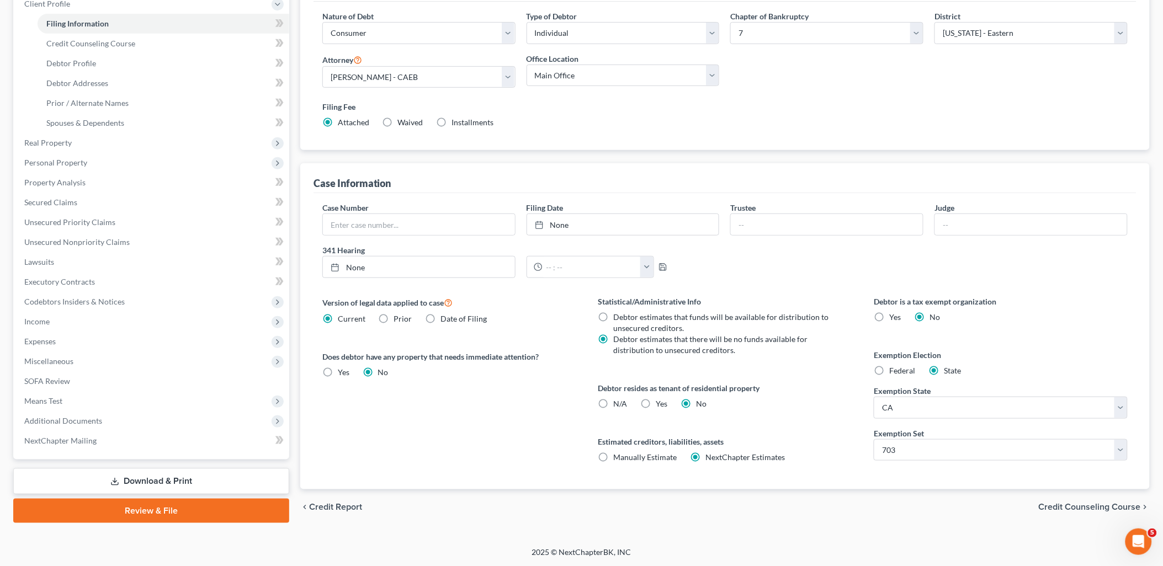
click at [656, 404] on label "Yes Yes" at bounding box center [662, 403] width 12 height 11
click at [661, 404] on input "Yes Yes" at bounding box center [664, 401] width 7 height 7
radio input "true"
radio input "false"
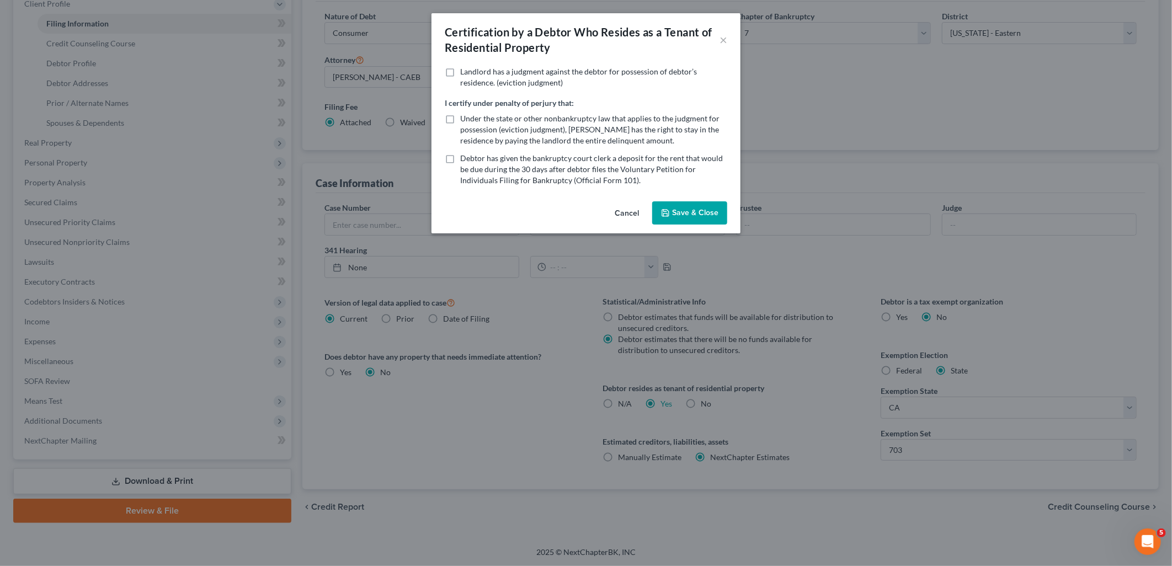
click at [696, 211] on button "Save & Close" at bounding box center [689, 212] width 75 height 23
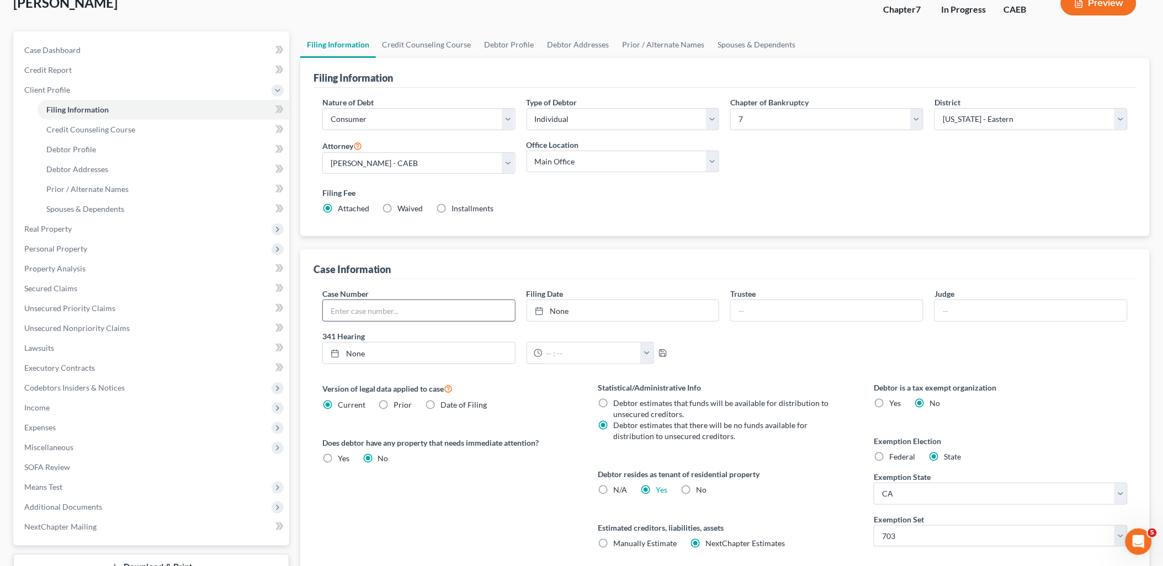
scroll to position [0, 0]
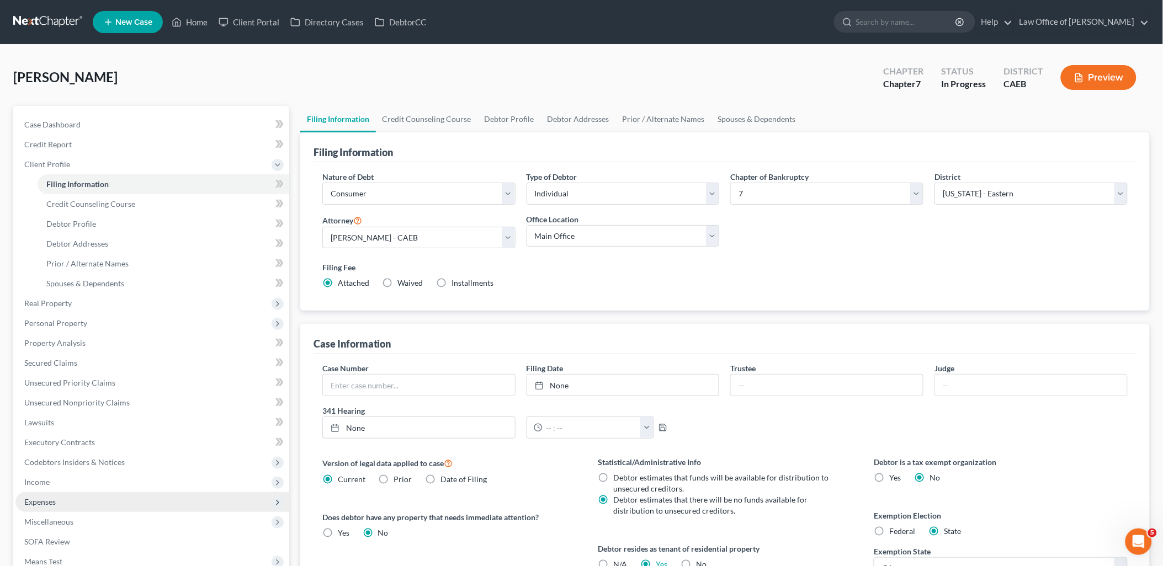
click at [41, 503] on span "Expenses" at bounding box center [39, 501] width 31 height 9
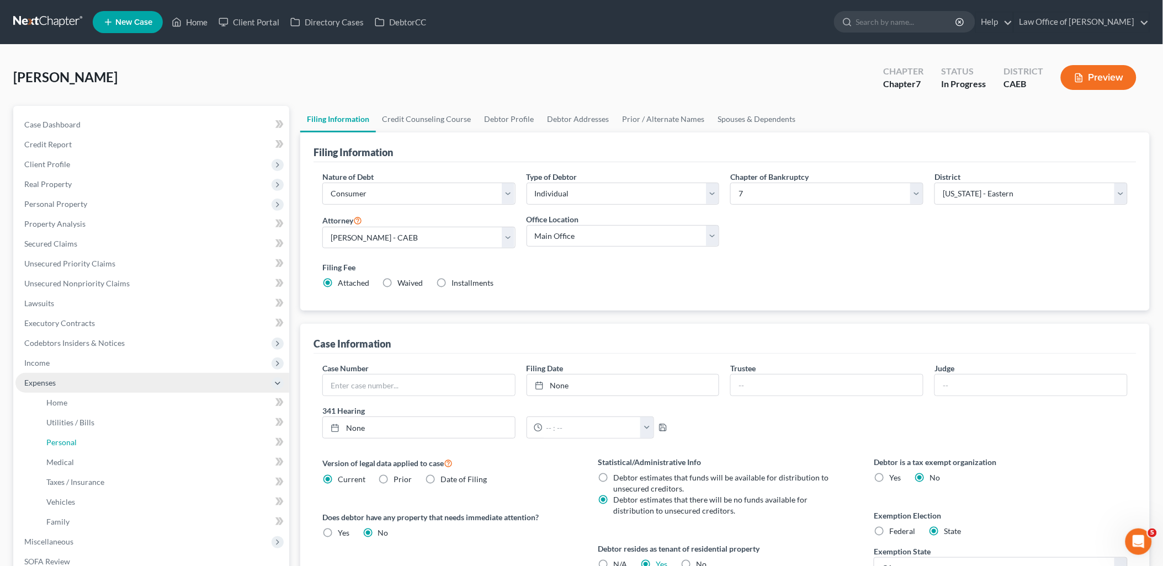
click at [56, 444] on span "Personal" at bounding box center [61, 442] width 30 height 9
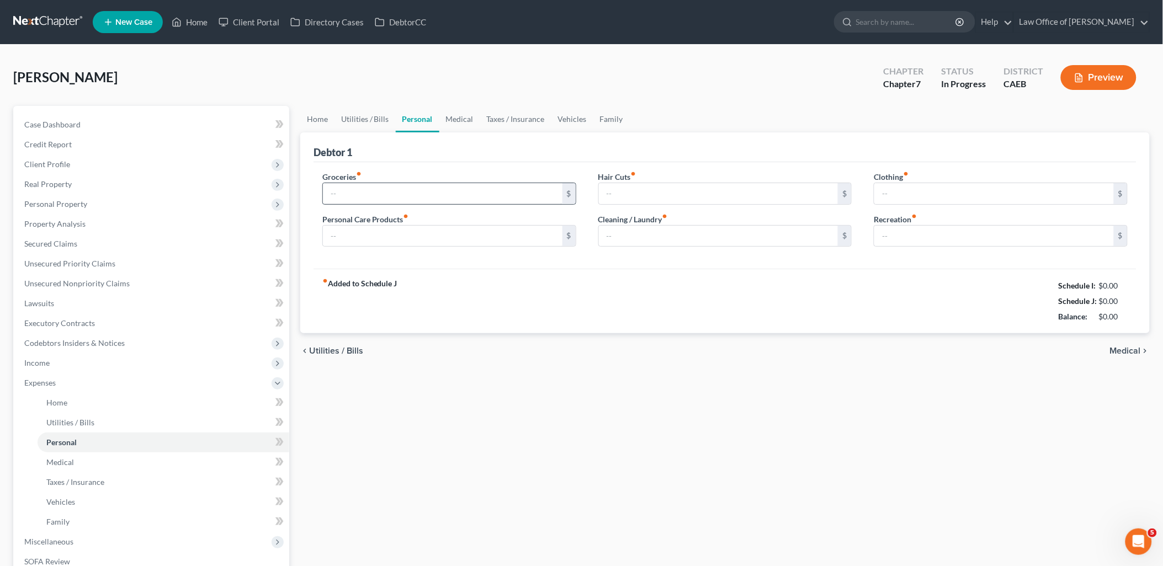
type input "950.00"
type input "250.00"
type input "0.00"
type input "250.00"
type input "0.00"
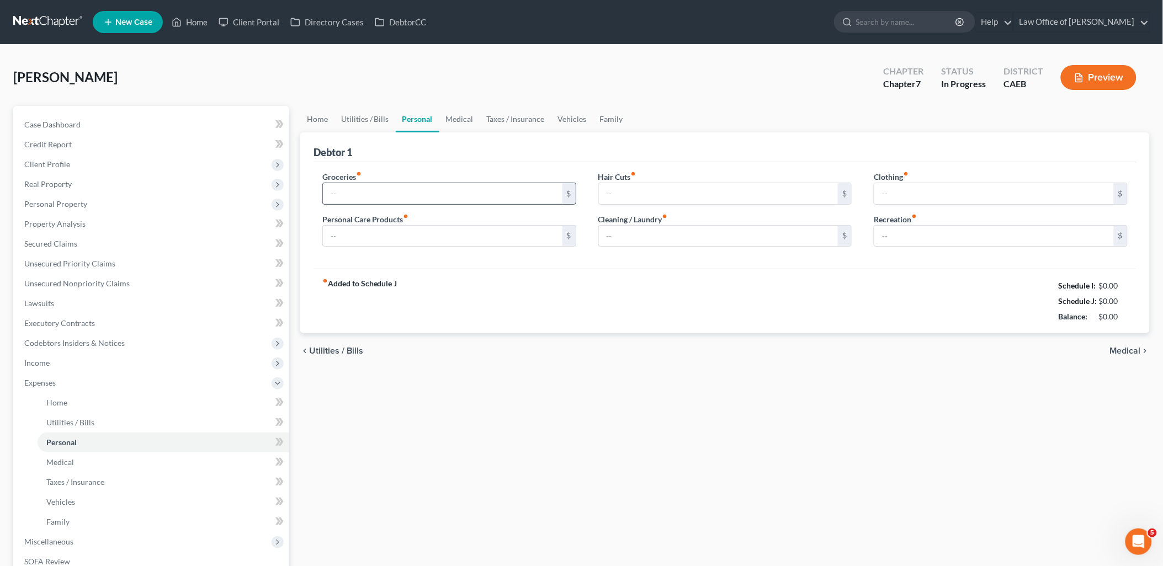
type input "150.00"
click at [387, 203] on input "950.00" at bounding box center [442, 193] width 239 height 21
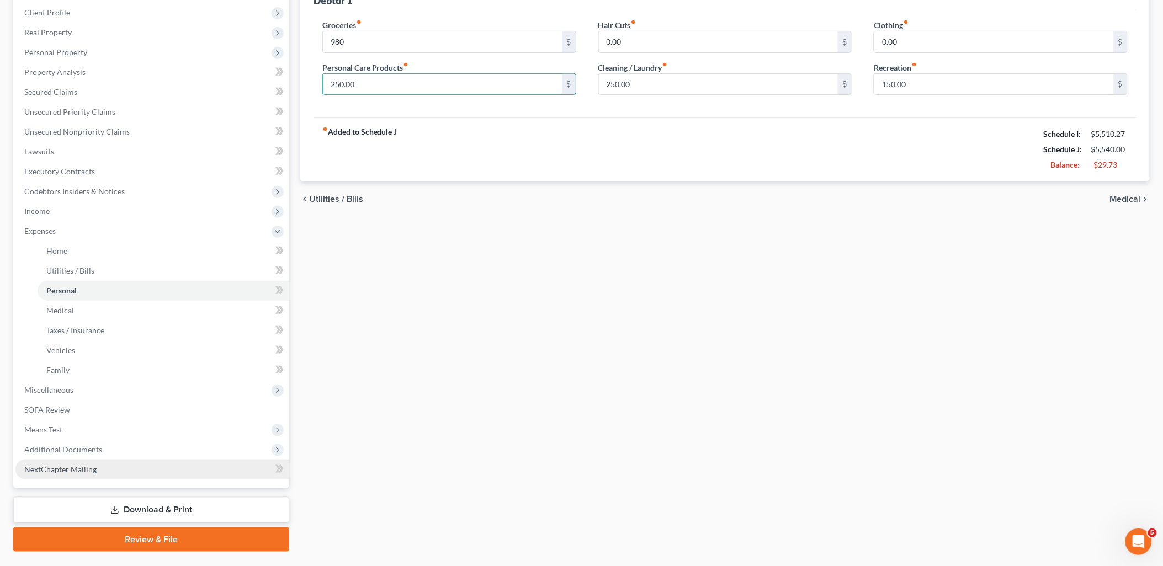
scroll to position [178, 0]
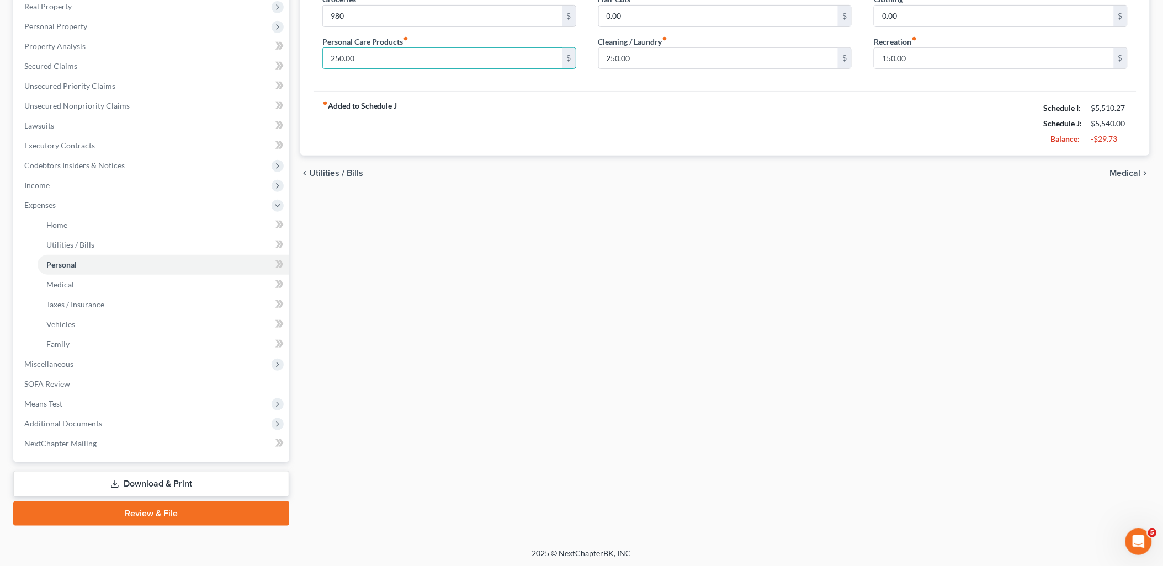
click at [131, 480] on link "Download & Print" at bounding box center [151, 484] width 276 height 26
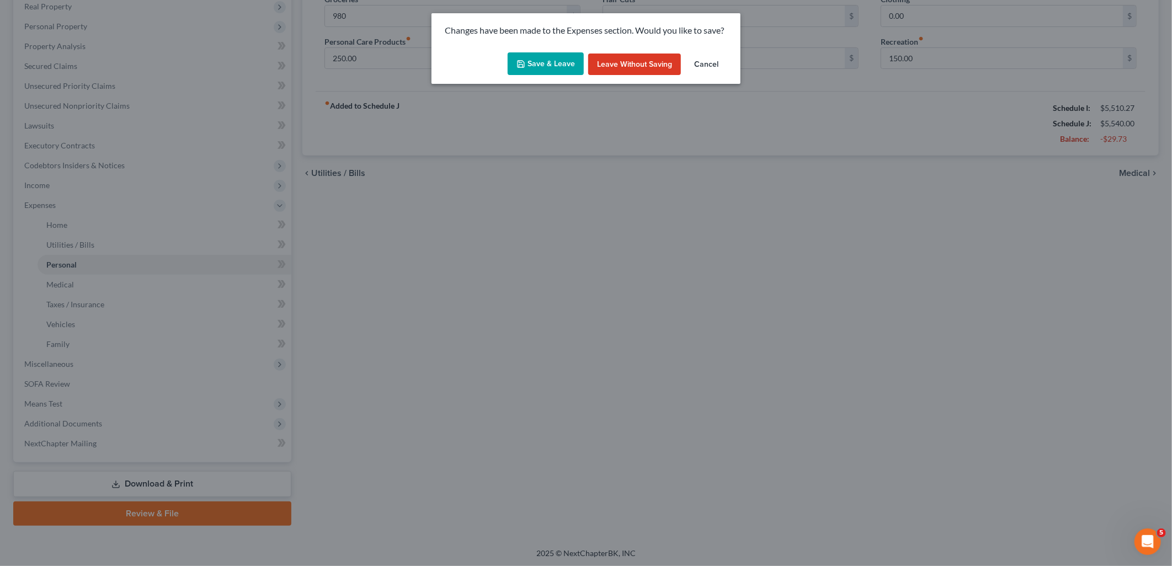
click at [545, 68] on button "Save & Leave" at bounding box center [546, 63] width 76 height 23
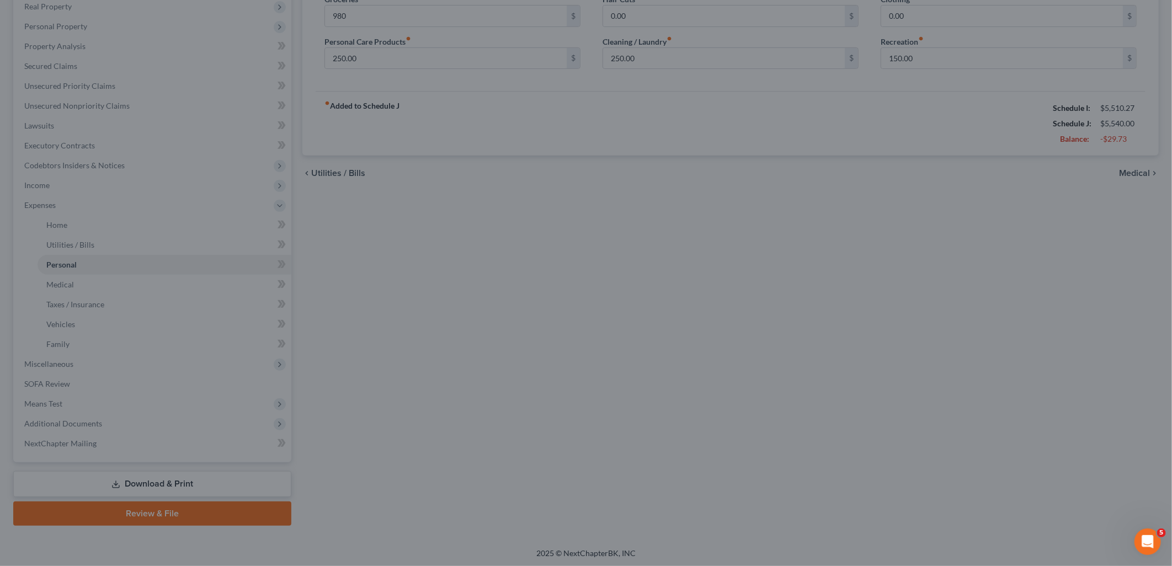
type input "980.00"
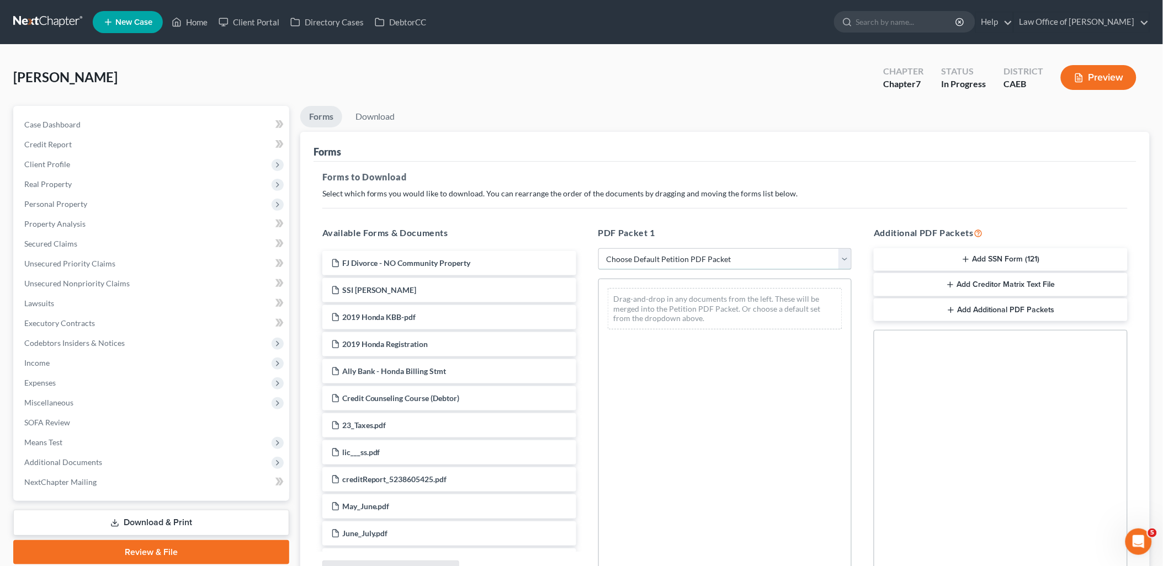
click at [704, 260] on select "Choose Default Petition PDF Packet Complete Bankruptcy Petition (all forms and …" at bounding box center [725, 259] width 254 height 22
select select "6"
click at [598, 248] on select "Choose Default Petition PDF Packet Complete Bankruptcy Petition (all forms and …" at bounding box center [725, 259] width 254 height 22
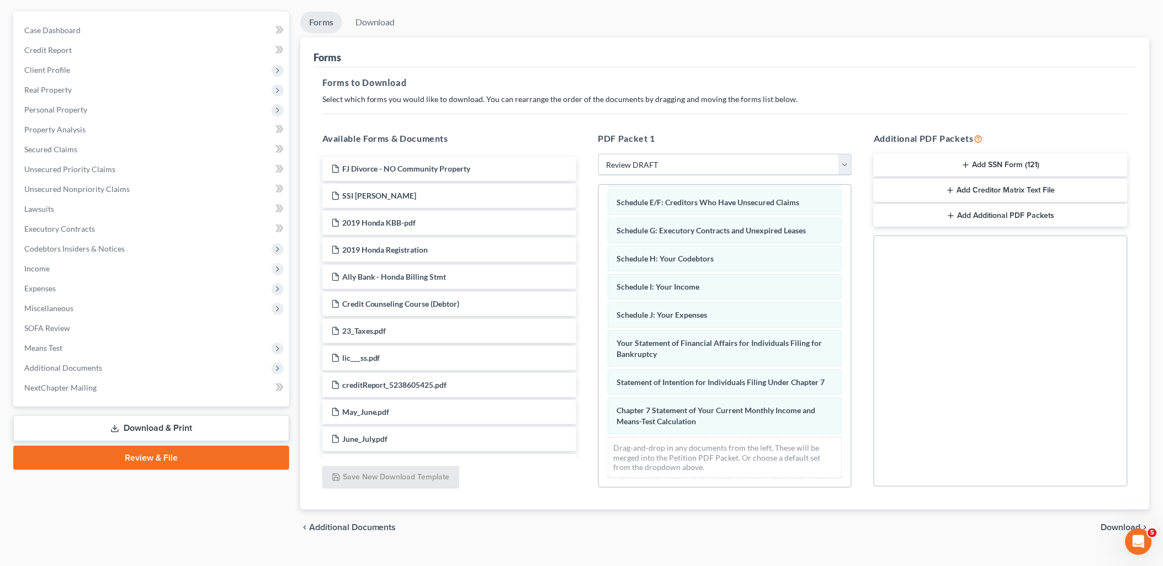
scroll to position [115, 0]
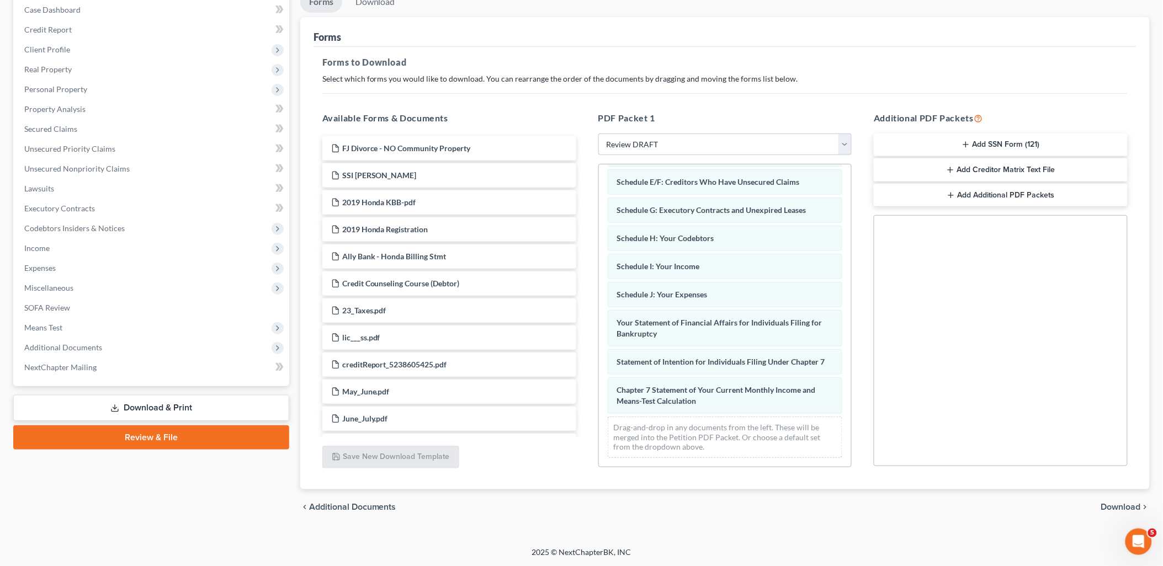
click at [1122, 508] on span "Download" at bounding box center [1121, 507] width 40 height 9
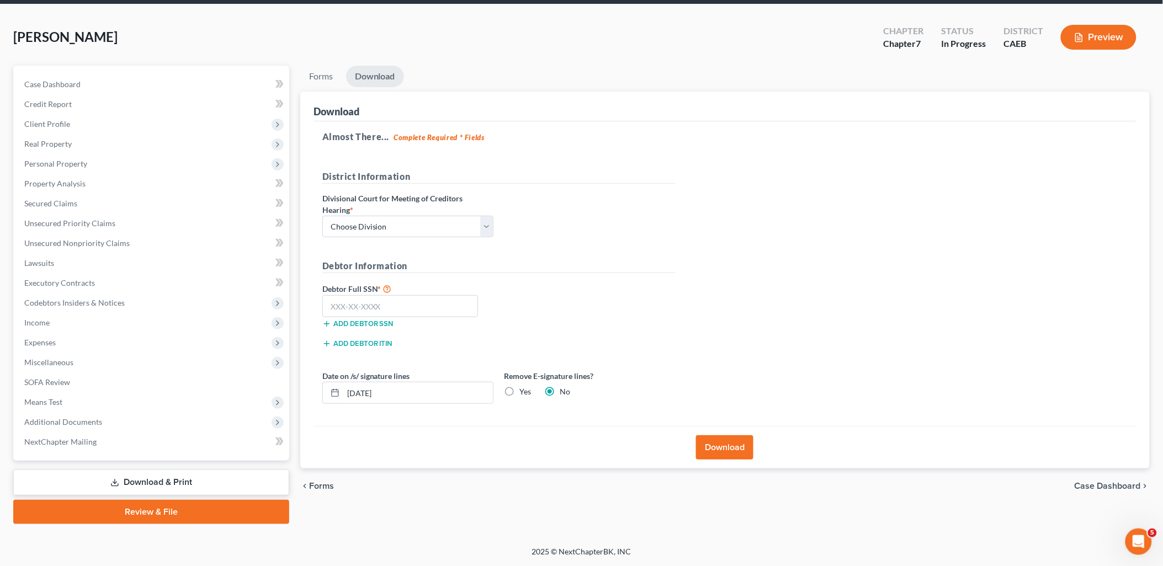
scroll to position [39, 0]
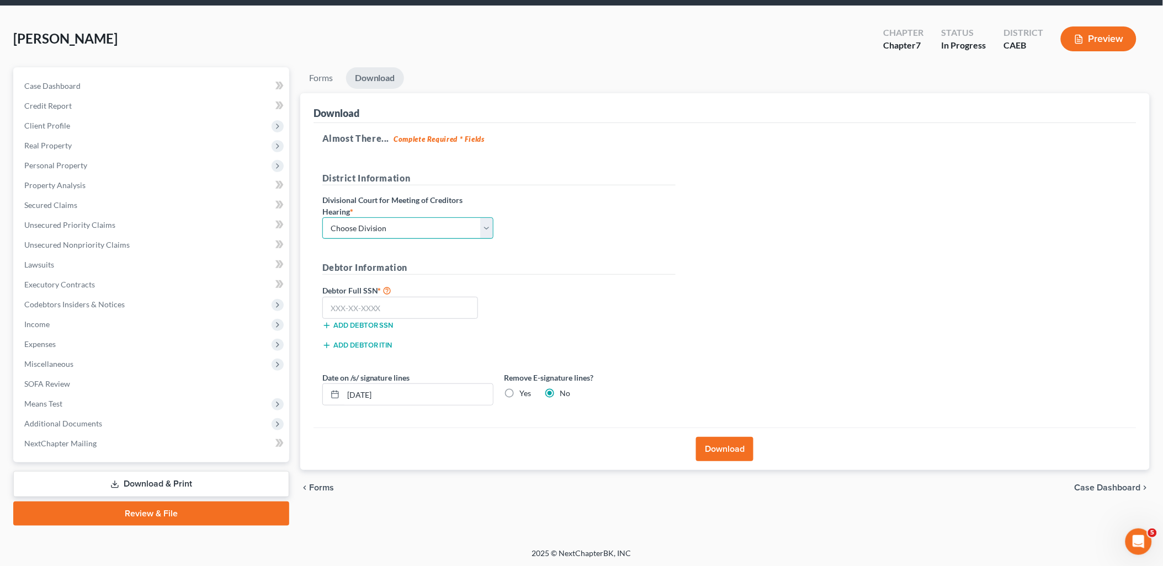
drag, startPoint x: 385, startPoint y: 228, endPoint x: 372, endPoint y: 241, distance: 17.6
click at [385, 228] on select "Choose Division Fresno Modesto [GEOGRAPHIC_DATA]" at bounding box center [407, 228] width 171 height 22
select select "1"
click at [322, 217] on select "Choose Division Fresno Modesto [GEOGRAPHIC_DATA]" at bounding box center [407, 228] width 171 height 22
click at [715, 451] on button "Download" at bounding box center [724, 449] width 57 height 24
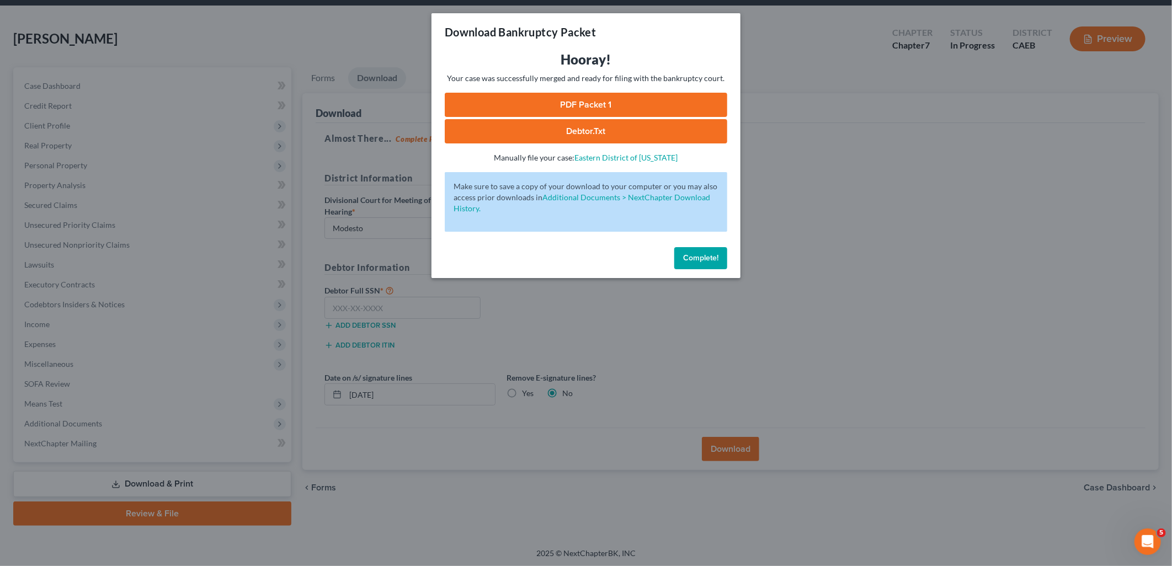
drag, startPoint x: 556, startPoint y: 100, endPoint x: 636, endPoint y: 84, distance: 81.1
click at [556, 100] on link "PDF Packet 1" at bounding box center [586, 105] width 283 height 24
drag, startPoint x: 707, startPoint y: 260, endPoint x: 248, endPoint y: 217, distance: 460.5
click at [707, 260] on span "Complete!" at bounding box center [700, 257] width 35 height 9
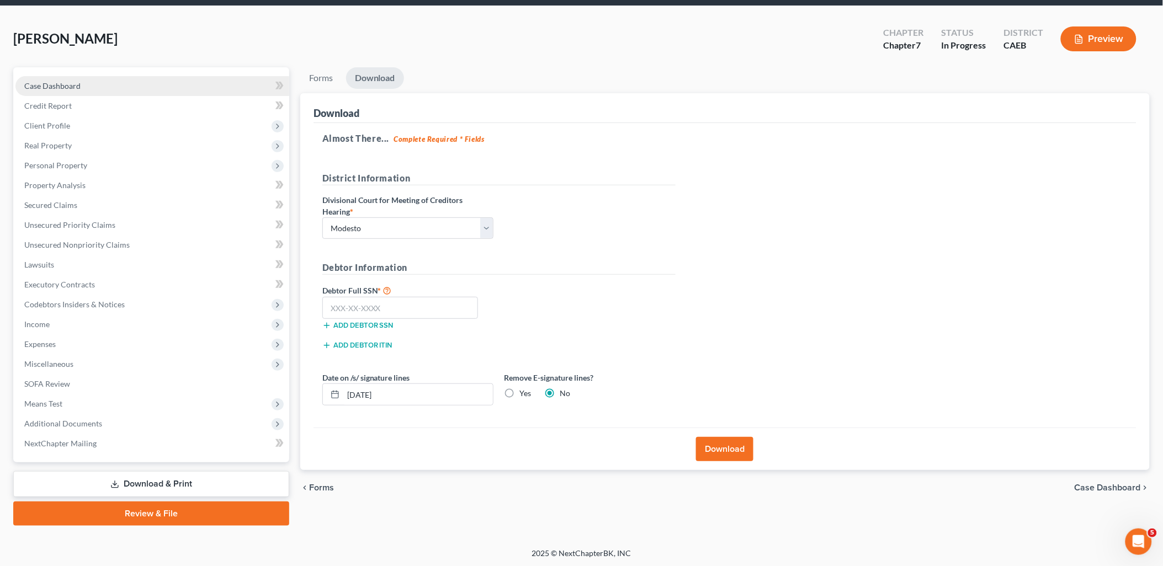
click at [57, 86] on span "Case Dashboard" at bounding box center [52, 85] width 56 height 9
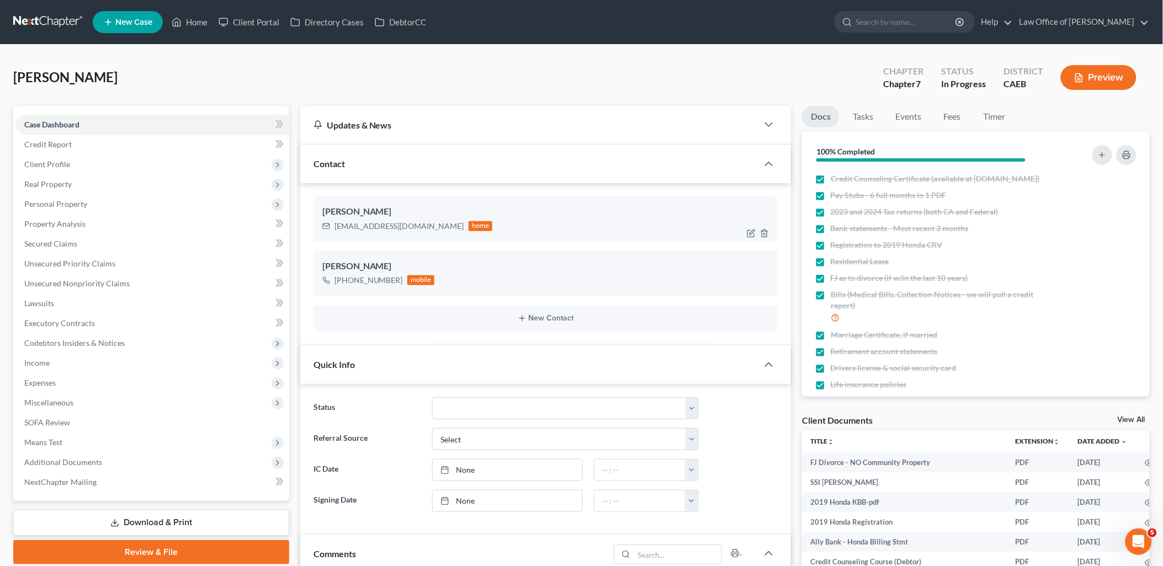
scroll to position [427, 0]
click at [32, 162] on span "Client Profile" at bounding box center [47, 163] width 46 height 9
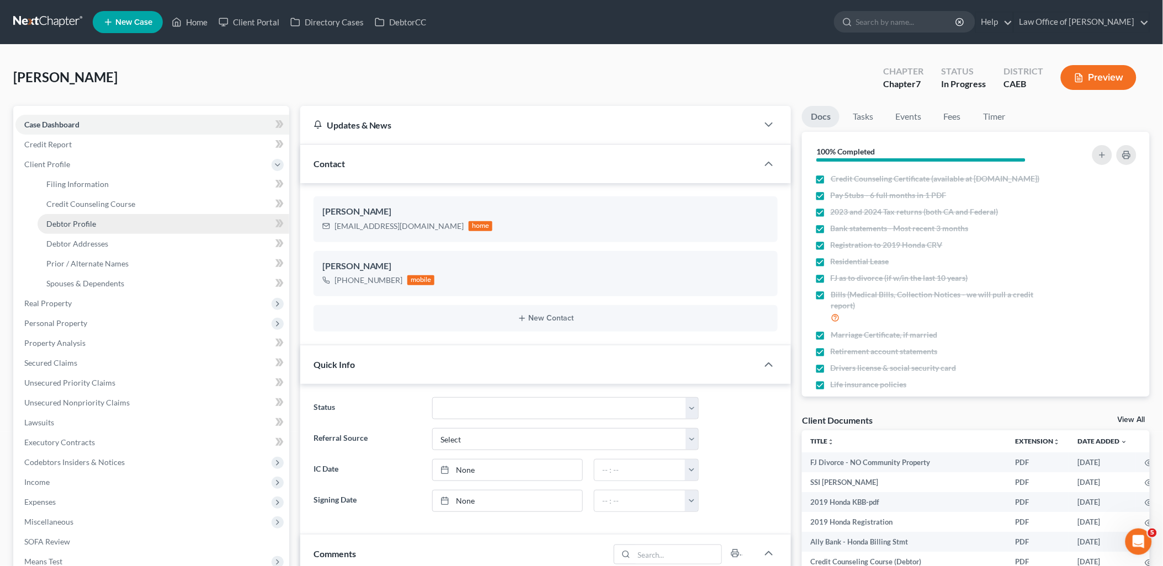
click at [62, 221] on span "Debtor Profile" at bounding box center [71, 223] width 50 height 9
select select "0"
select select "1"
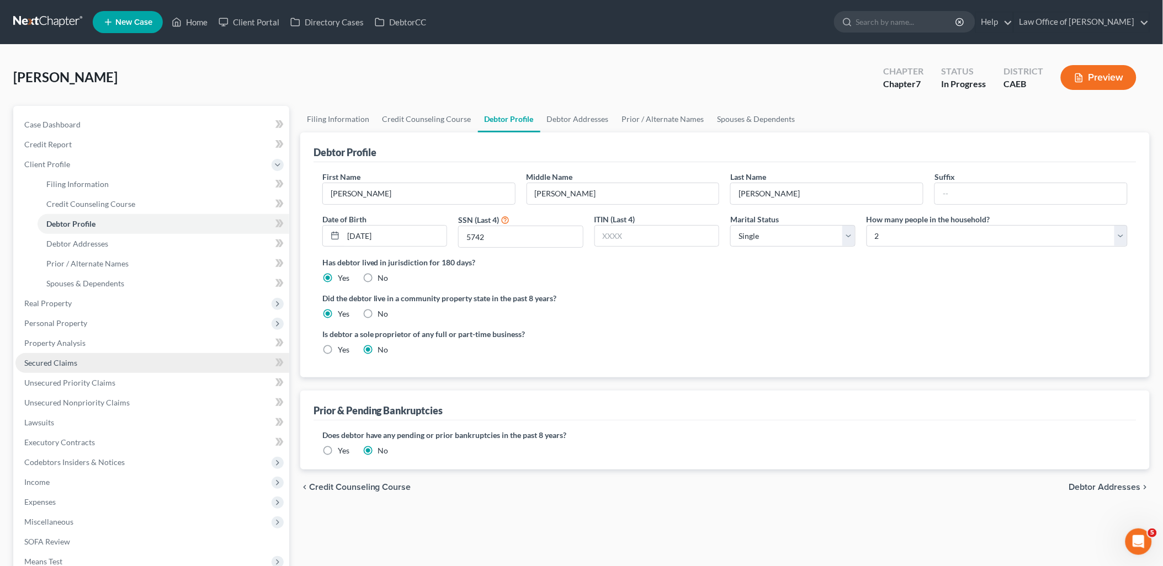
click at [45, 365] on span "Secured Claims" at bounding box center [50, 362] width 53 height 9
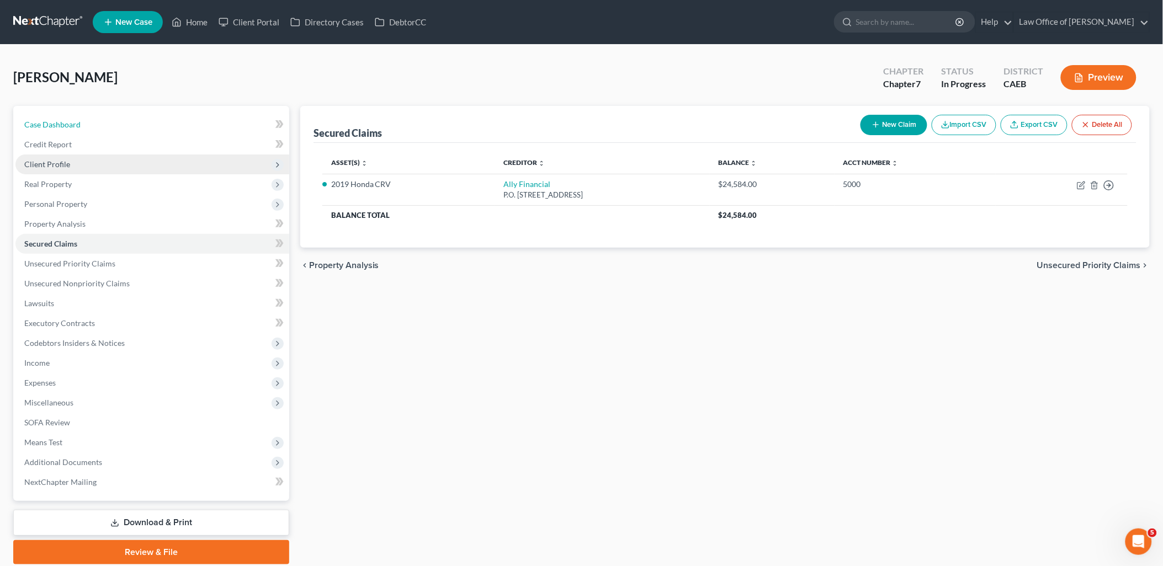
drag, startPoint x: 43, startPoint y: 124, endPoint x: 62, endPoint y: 166, distance: 45.9
click at [42, 123] on span "Case Dashboard" at bounding box center [52, 124] width 56 height 9
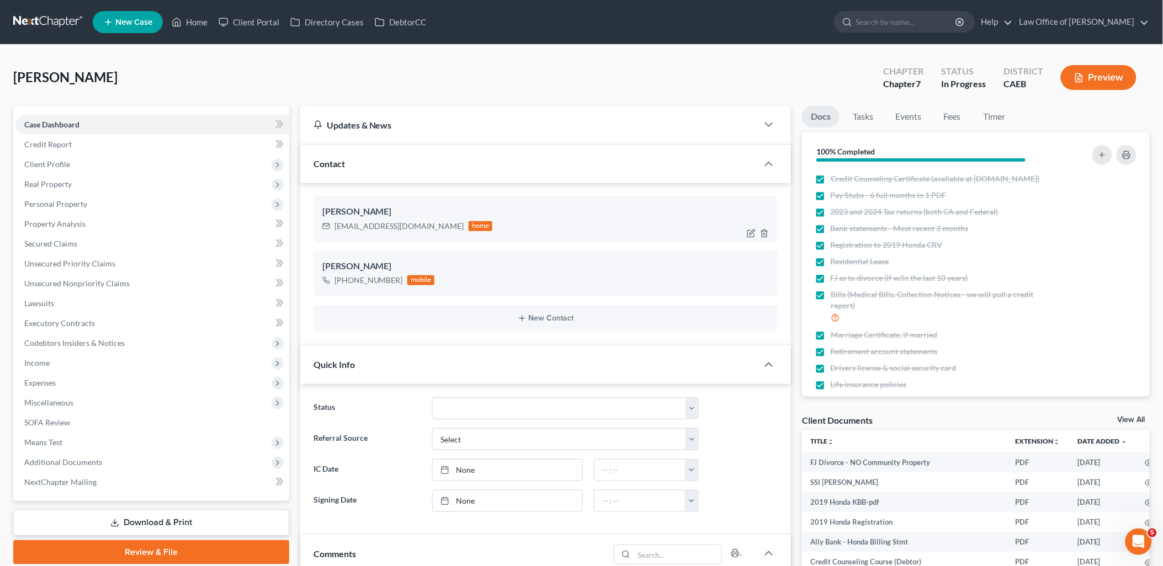
scroll to position [427, 0]
drag, startPoint x: 335, startPoint y: 226, endPoint x: 406, endPoint y: 230, distance: 70.7
click at [406, 230] on div "[EMAIL_ADDRESS][DOMAIN_NAME]" at bounding box center [399, 226] width 130 height 11
click at [354, 235] on div "[PERSON_NAME] [EMAIL_ADDRESS][DOMAIN_NAME] home" at bounding box center [545, 218] width 465 height 45
click at [357, 219] on div "[EMAIL_ADDRESS][DOMAIN_NAME] home" at bounding box center [407, 226] width 171 height 14
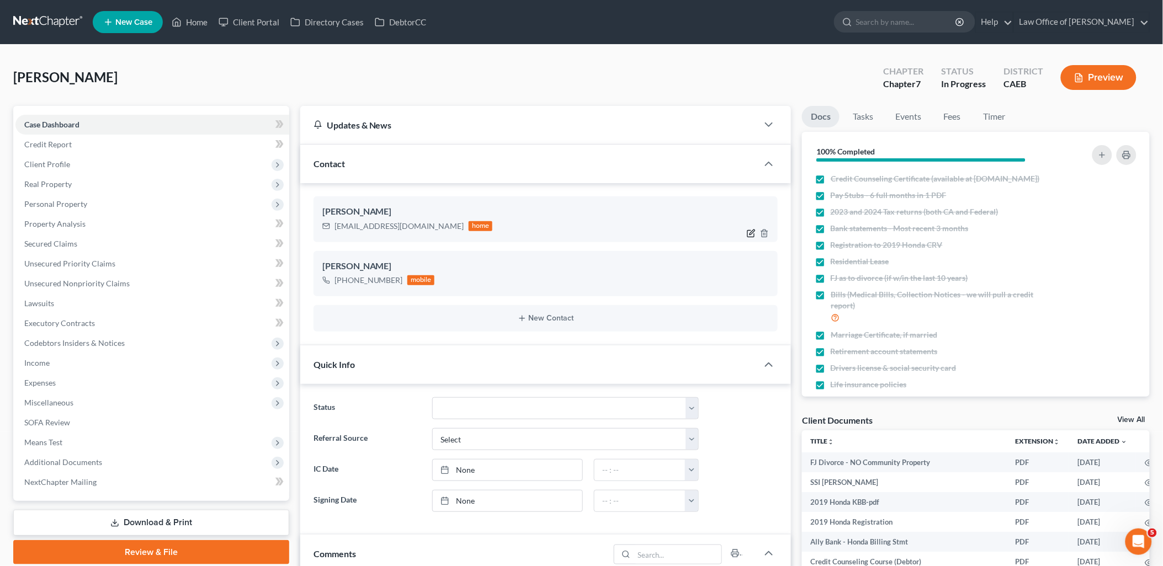
click at [749, 230] on icon "button" at bounding box center [751, 233] width 9 height 9
select select "0"
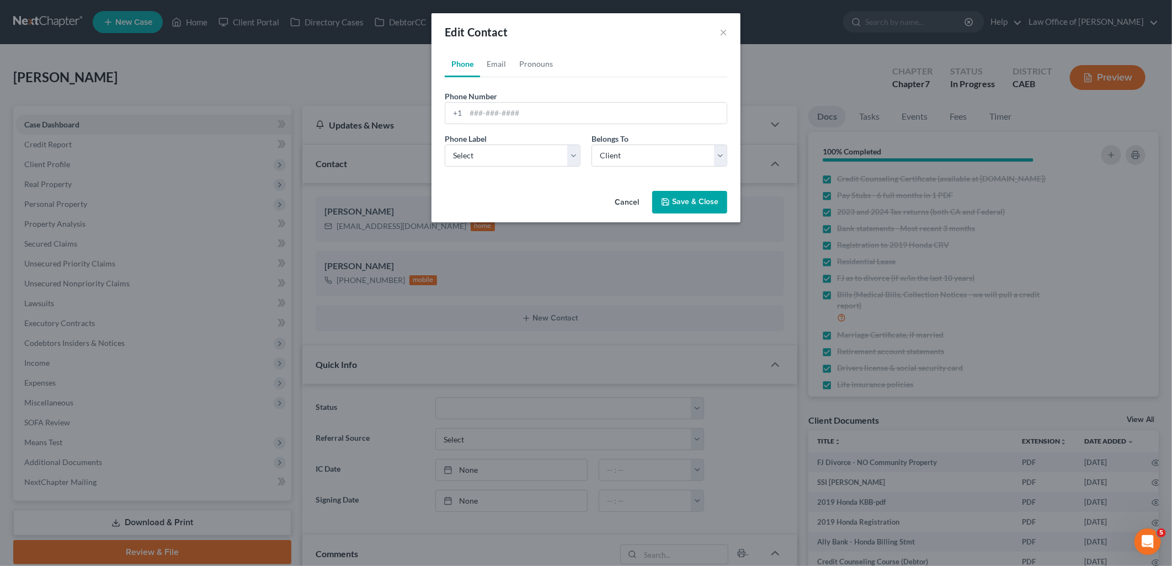
click at [752, 233] on div "Edit Contact × Phone Email Pronouns Phone Number * +1 Ext. Phone Label * Select…" at bounding box center [586, 283] width 1172 height 566
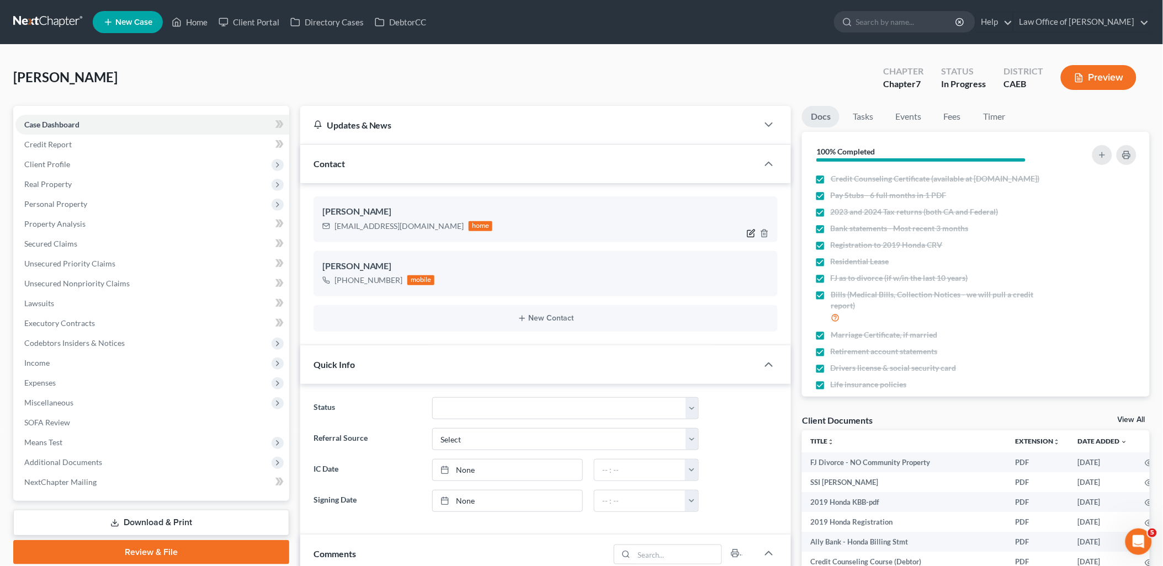
click at [753, 230] on icon "button" at bounding box center [752, 232] width 5 height 5
select select "0"
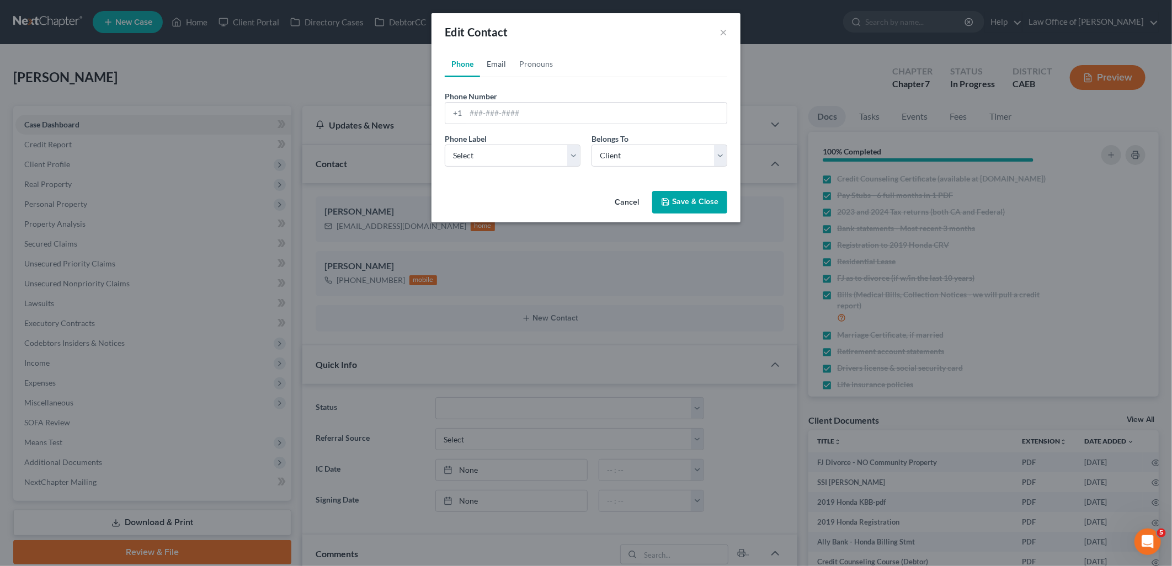
click at [499, 65] on link "Email" at bounding box center [496, 64] width 33 height 26
drag, startPoint x: 558, startPoint y: 114, endPoint x: 467, endPoint y: 113, distance: 91.6
click at [467, 113] on input "[EMAIL_ADDRESS][DOMAIN_NAME]" at bounding box center [596, 113] width 261 height 21
drag, startPoint x: 679, startPoint y: 201, endPoint x: 749, endPoint y: 241, distance: 80.6
click at [679, 201] on button "Save & Close" at bounding box center [689, 202] width 75 height 23
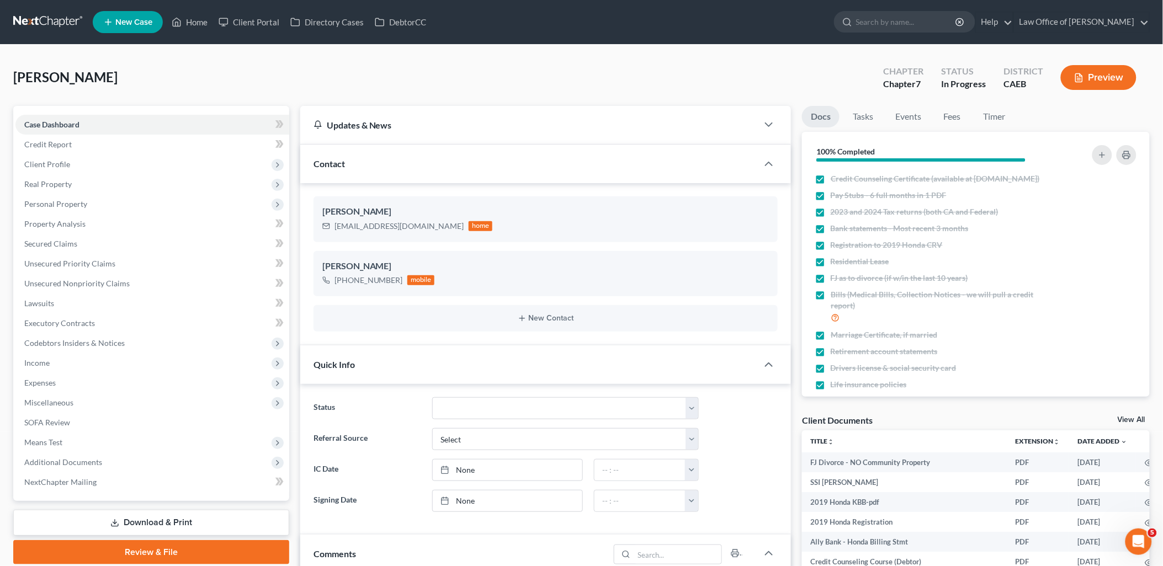
drag, startPoint x: 157, startPoint y: 521, endPoint x: 592, endPoint y: 301, distance: 487.7
click at [157, 521] on link "Download & Print" at bounding box center [151, 523] width 276 height 26
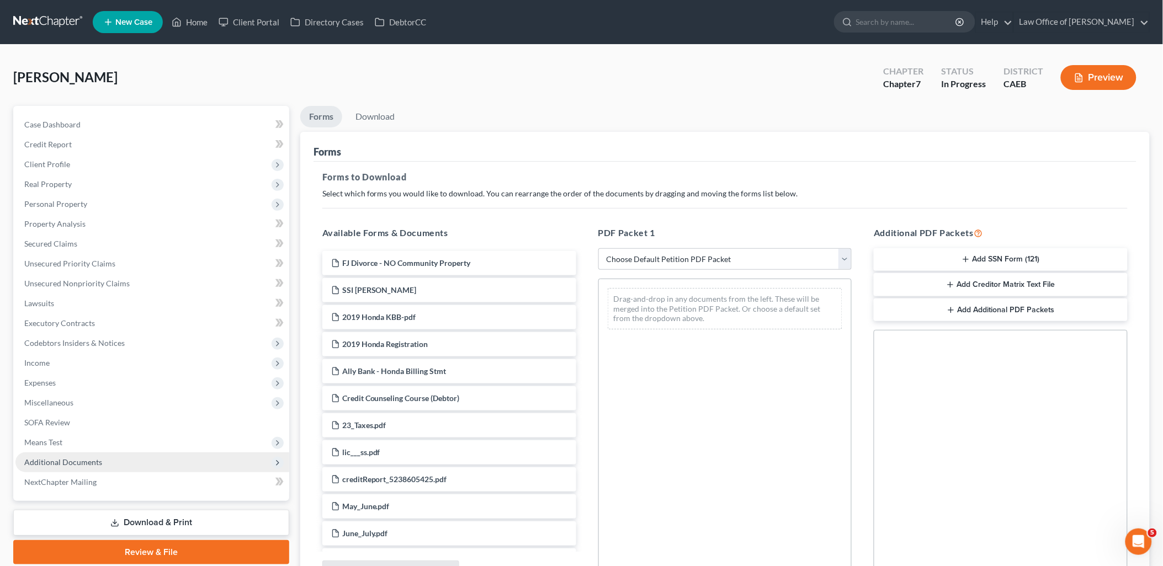
click at [50, 460] on span "Additional Documents" at bounding box center [63, 461] width 78 height 9
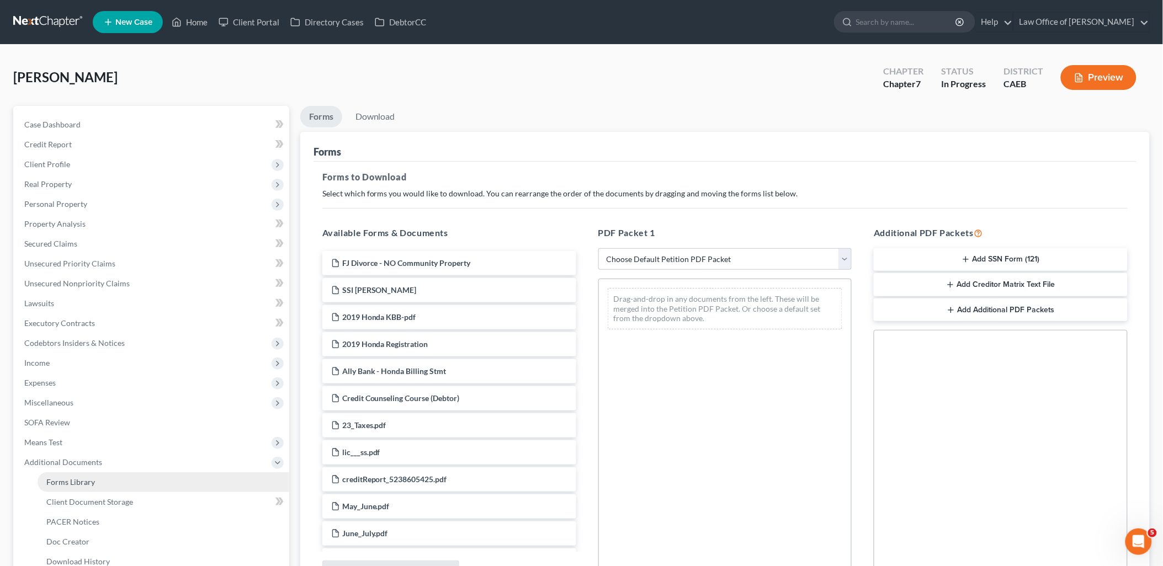
click at [59, 482] on span "Forms Library" at bounding box center [70, 481] width 49 height 9
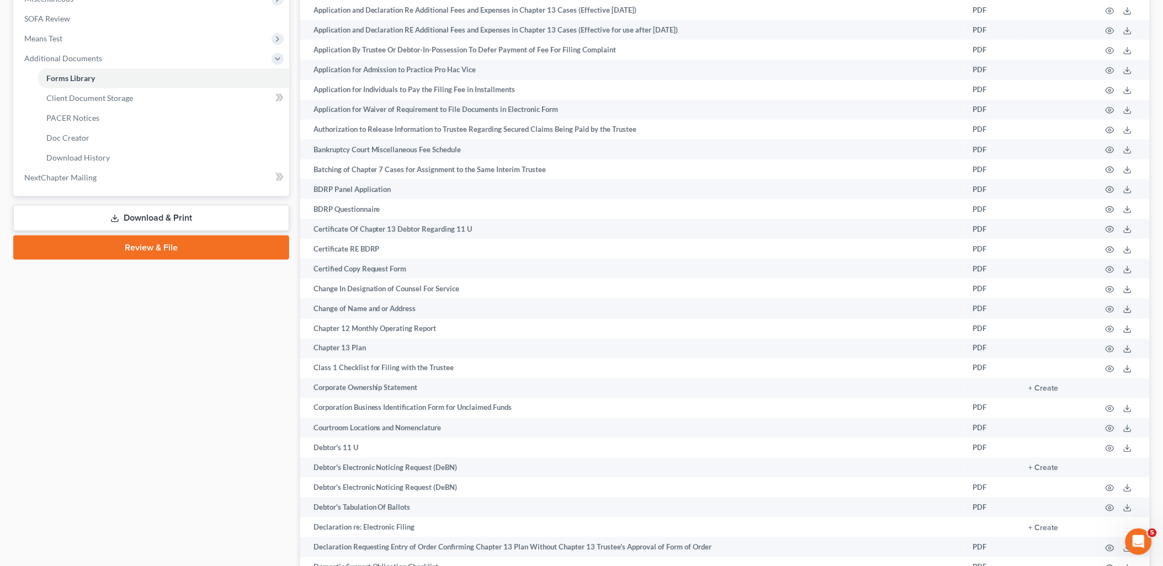
scroll to position [490, 0]
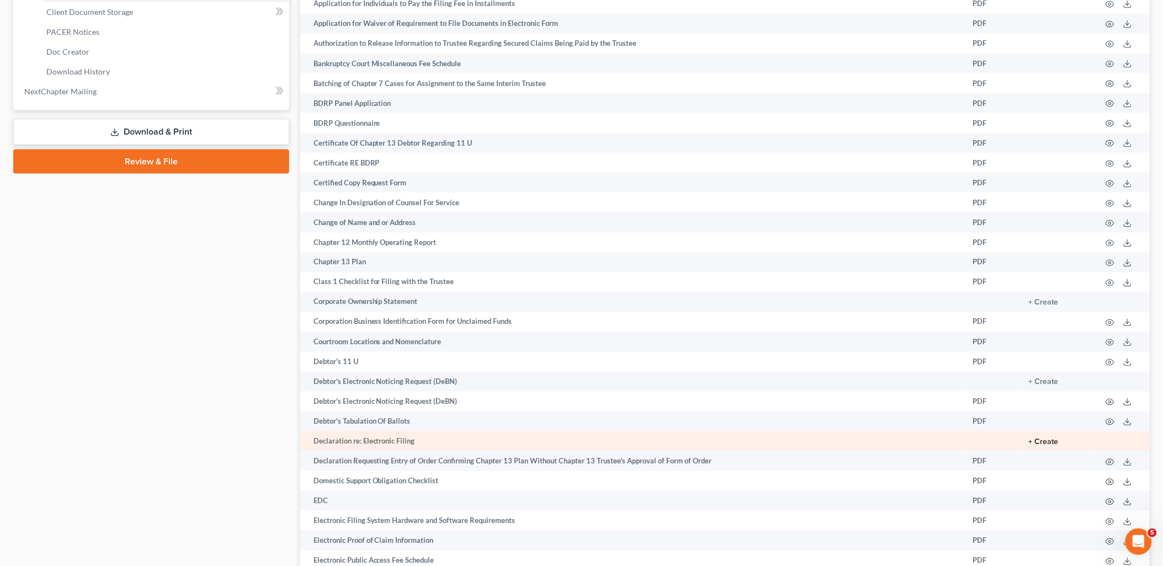
click at [1046, 446] on button "+ Create" at bounding box center [1044, 443] width 30 height 8
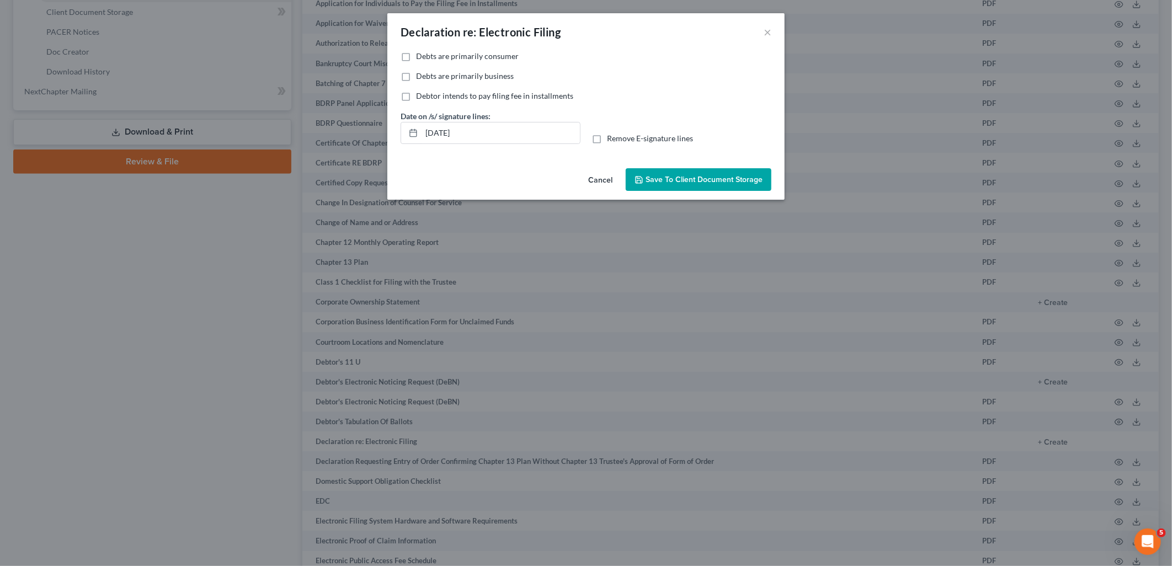
click at [416, 56] on label "Debts are primarily consumer" at bounding box center [467, 56] width 103 height 11
click at [421, 56] on input "Debts are primarily consumer" at bounding box center [424, 54] width 7 height 7
checkbox input "true"
click at [607, 137] on label "Remove E-signature lines" at bounding box center [650, 138] width 86 height 11
click at [611, 137] on input "Remove E-signature lines" at bounding box center [614, 136] width 7 height 7
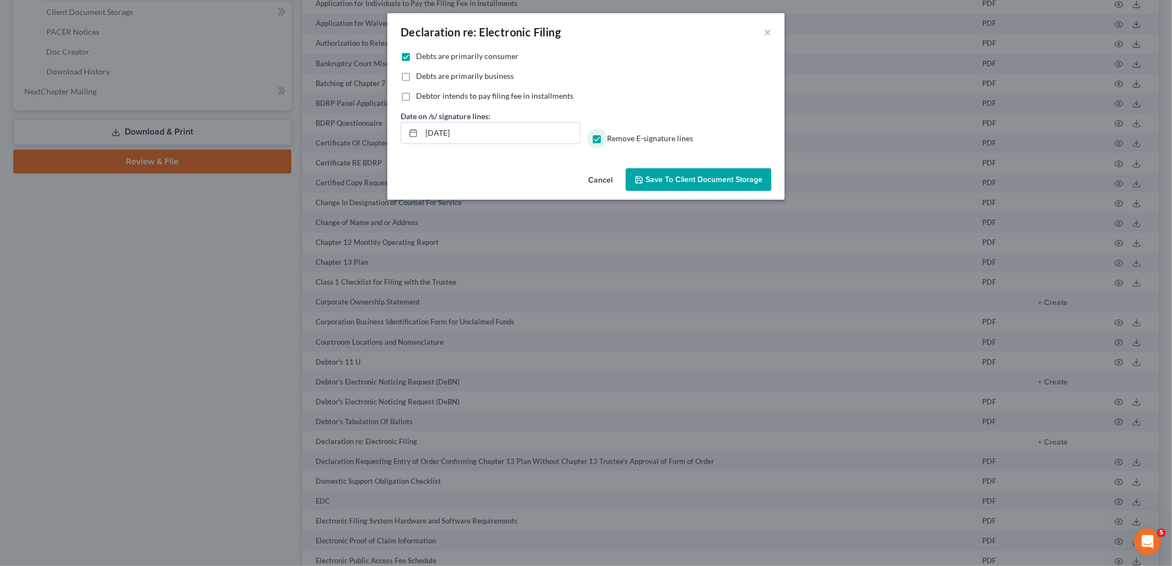
click at [607, 139] on label "Remove E-signature lines" at bounding box center [650, 138] width 86 height 11
click at [611, 139] on input "Remove E-signature lines" at bounding box center [614, 136] width 7 height 7
click at [607, 140] on label "Remove E-signature lines" at bounding box center [650, 138] width 86 height 11
click at [611, 140] on input "Remove E-signature lines" at bounding box center [614, 136] width 7 height 7
checkbox input "true"
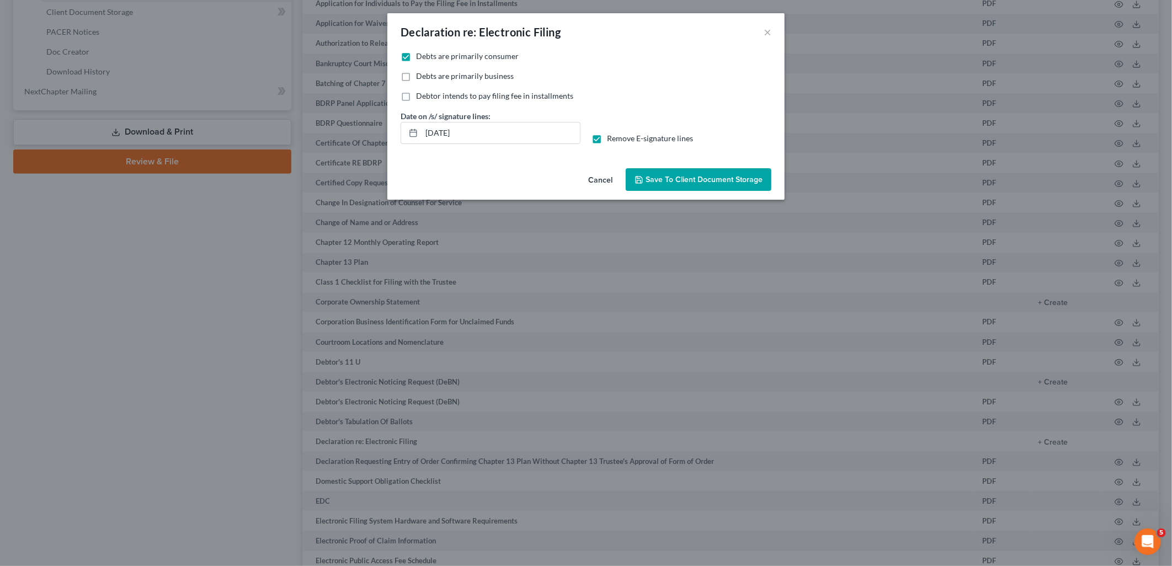
click at [688, 183] on span "Save to Client Document Storage" at bounding box center [704, 179] width 117 height 9
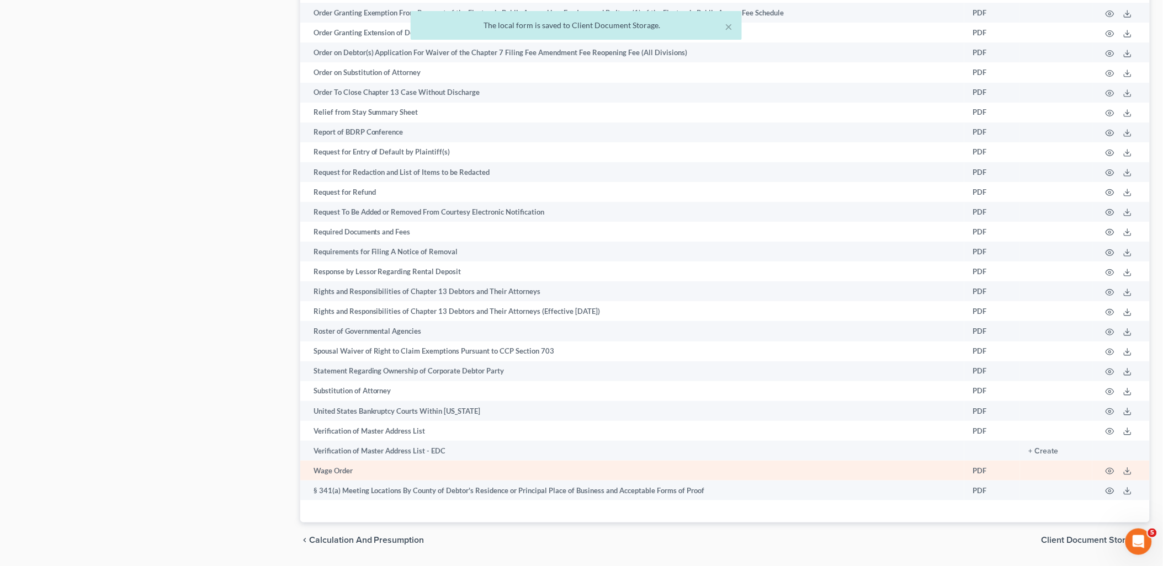
scroll to position [1548, 0]
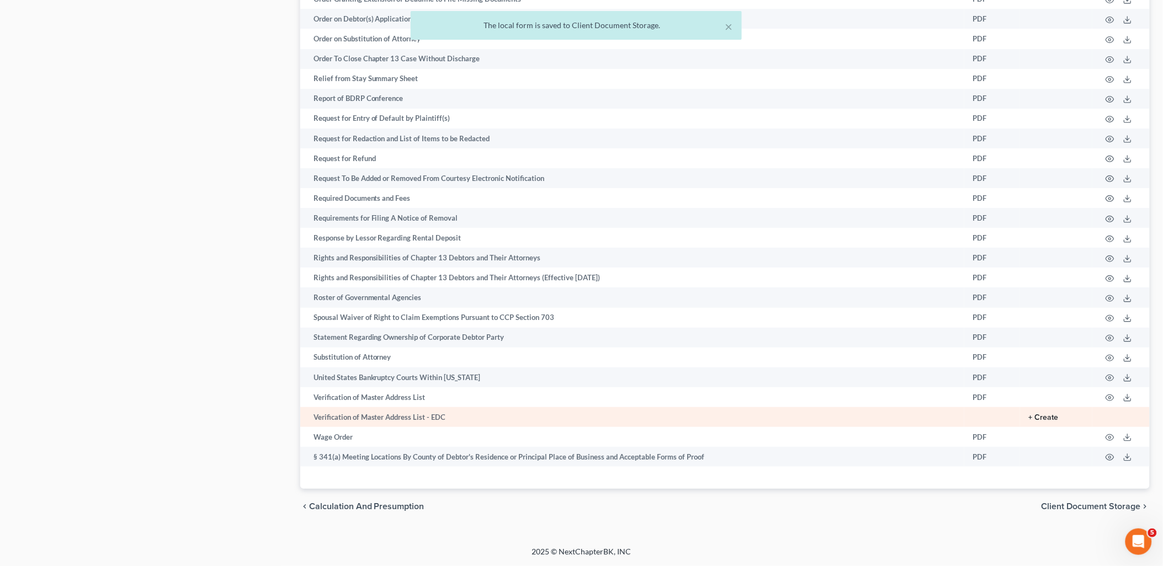
click at [1050, 417] on button "+ Create" at bounding box center [1044, 418] width 30 height 8
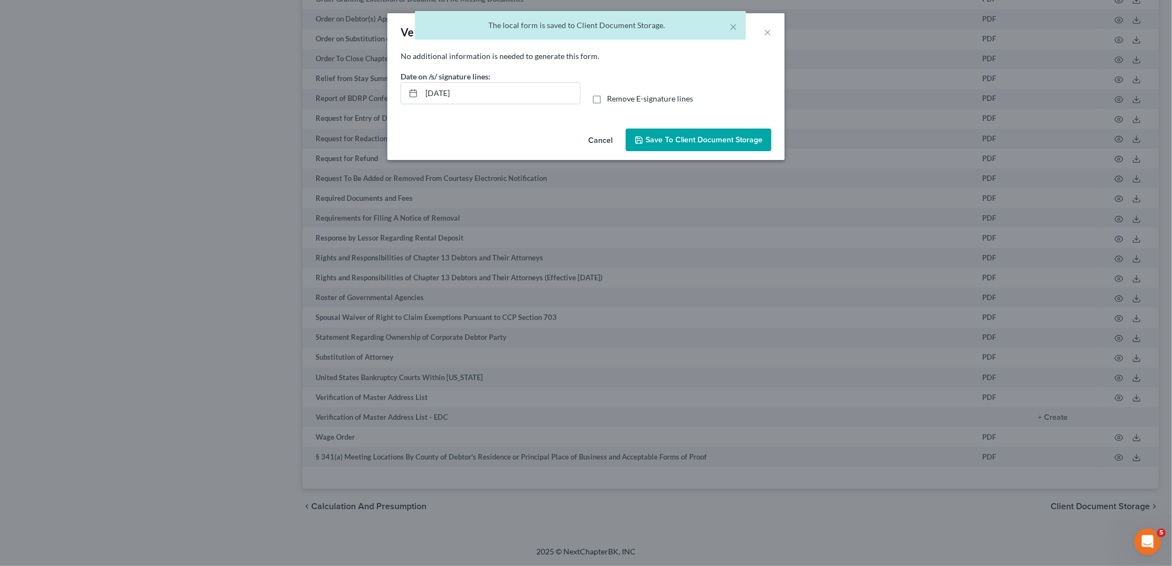
drag, startPoint x: 598, startPoint y: 97, endPoint x: 664, endPoint y: 130, distance: 74.0
click at [607, 98] on label "Remove E-signature lines" at bounding box center [650, 98] width 86 height 11
click at [611, 98] on input "Remove E-signature lines" at bounding box center [614, 96] width 7 height 7
checkbox input "true"
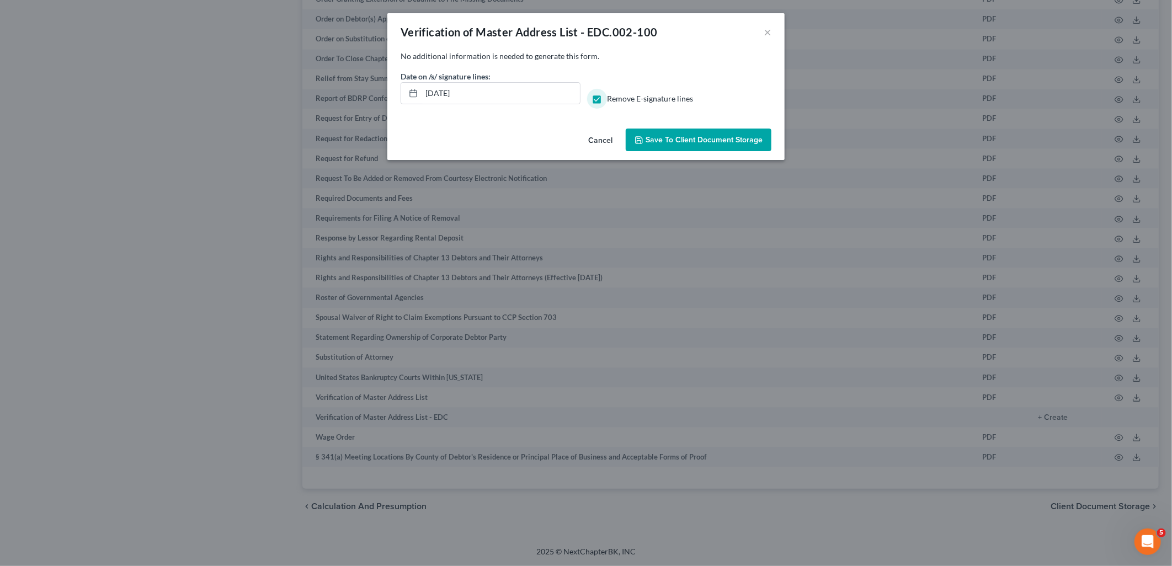
click at [688, 144] on span "Save to Client Document Storage" at bounding box center [704, 139] width 117 height 9
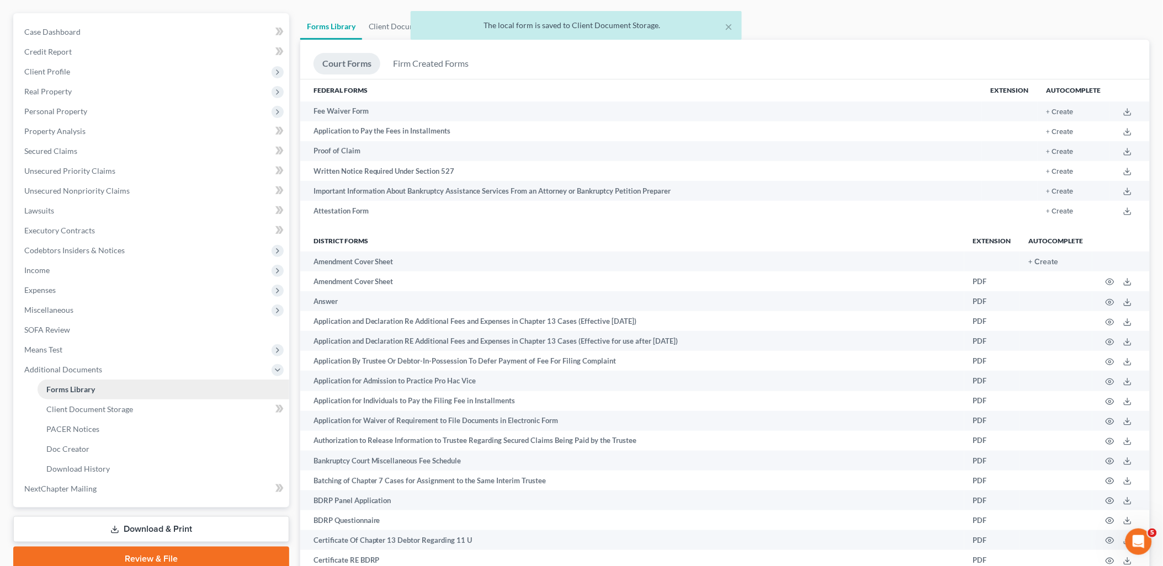
scroll to position [123, 0]
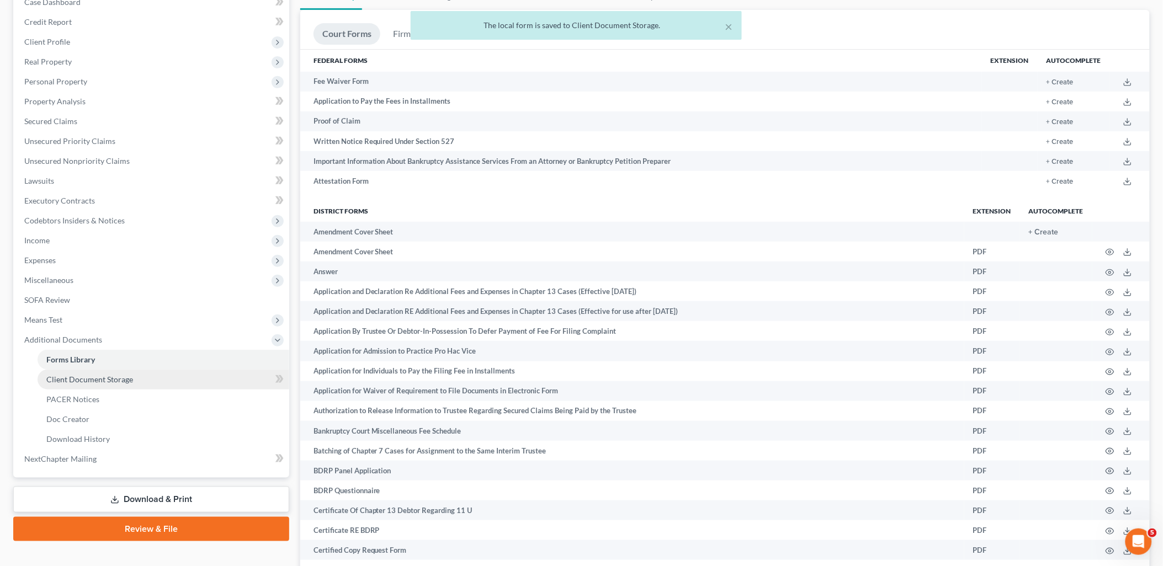
click at [84, 382] on span "Client Document Storage" at bounding box center [89, 379] width 87 height 9
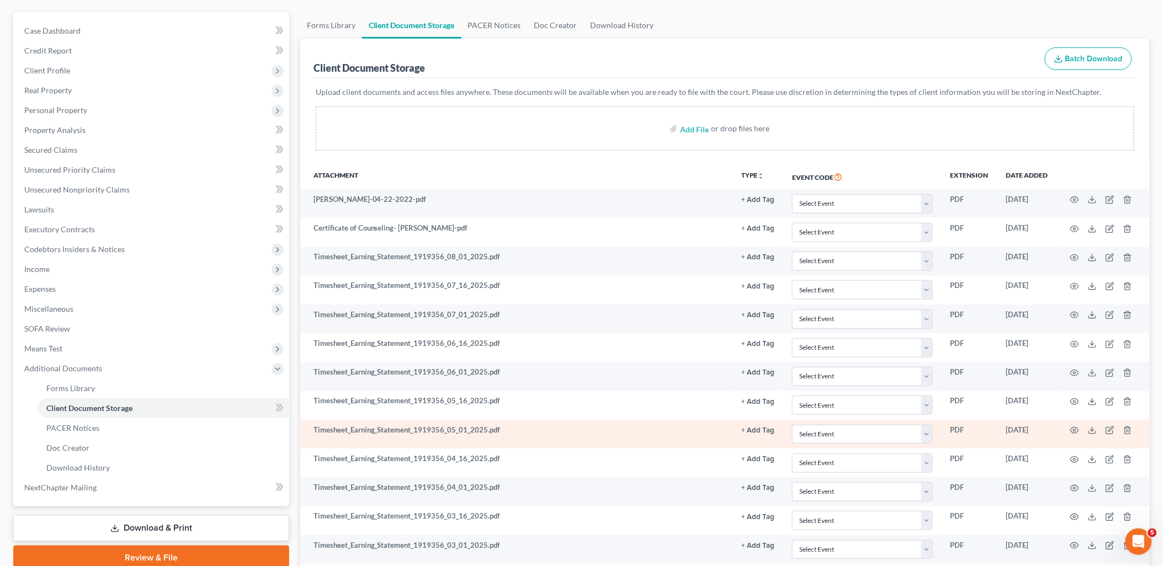
scroll to position [123, 0]
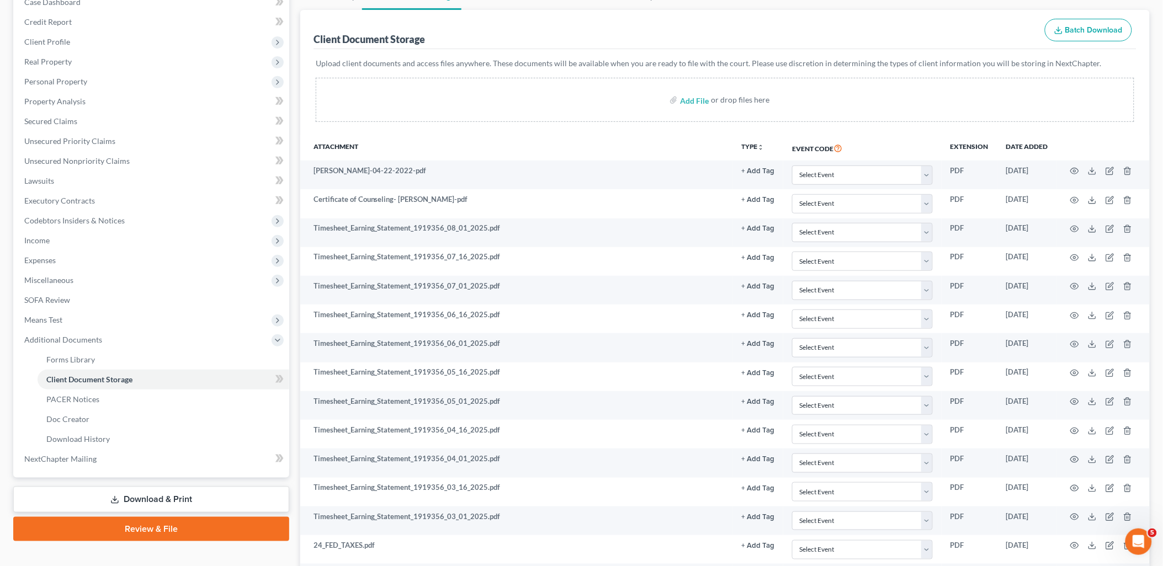
drag, startPoint x: 147, startPoint y: 510, endPoint x: 149, endPoint y: 504, distance: 5.8
click at [147, 510] on link "Download & Print" at bounding box center [151, 500] width 276 height 26
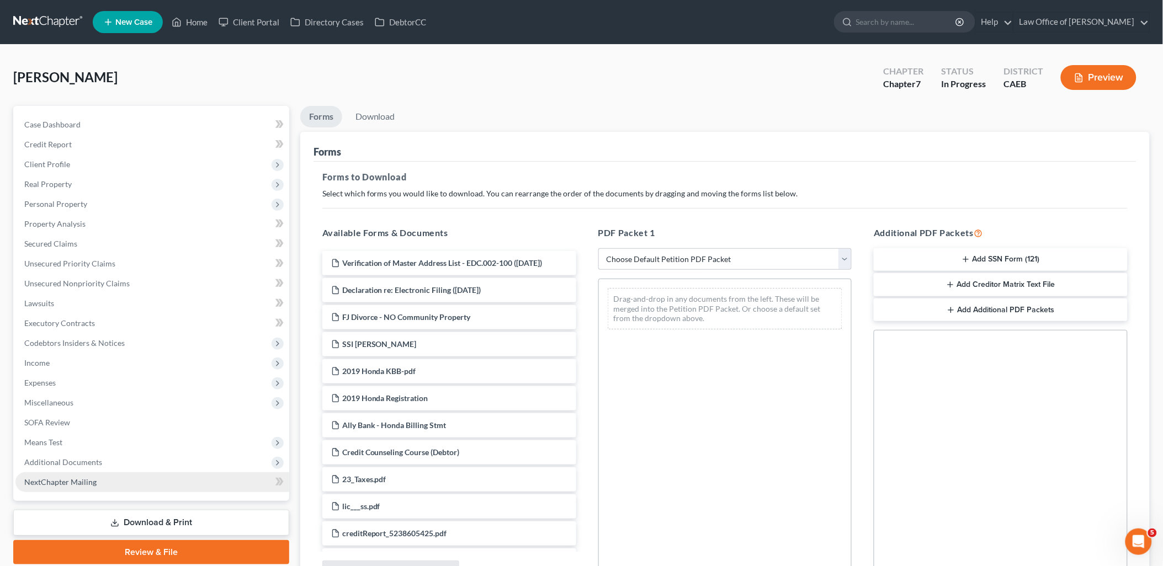
drag, startPoint x: 149, startPoint y: 504, endPoint x: 151, endPoint y: 496, distance: 9.1
click at [149, 501] on div "Case Dashboard Payments Invoices Payments Payments Credit Report Client Profile…" at bounding box center [151, 303] width 276 height 395
click at [644, 267] on select "Choose Default Petition PDF Packet Complete Bankruptcy Petition (all forms and …" at bounding box center [725, 259] width 254 height 22
select select "3"
click at [598, 248] on select "Choose Default Petition PDF Packet Complete Bankruptcy Petition (all forms and …" at bounding box center [725, 259] width 254 height 22
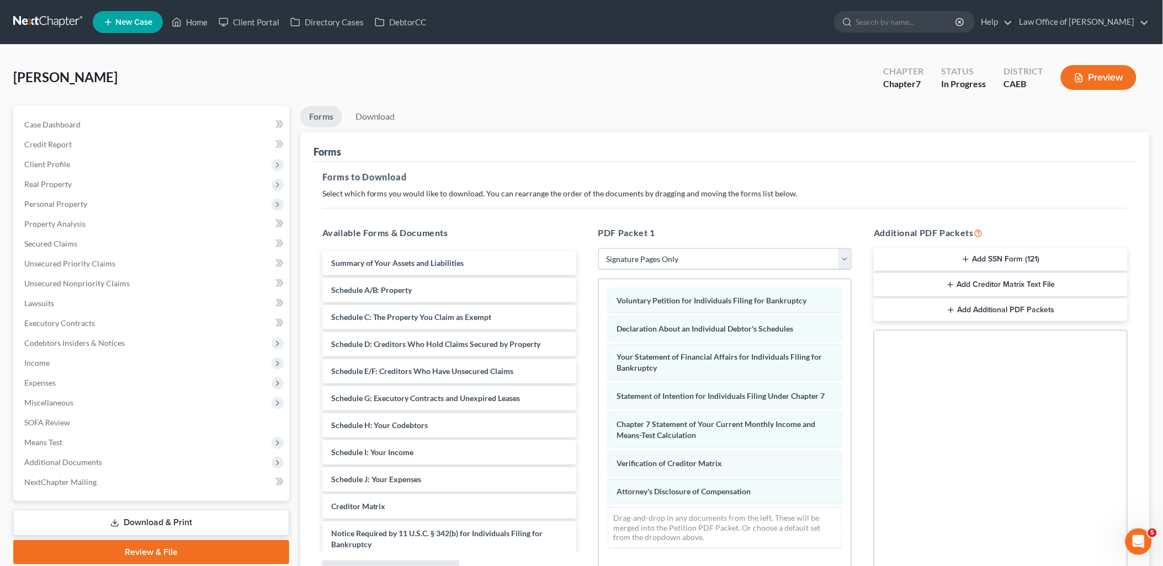
click at [668, 256] on select "Choose Default Petition PDF Packet Complete Bankruptcy Petition (all forms and …" at bounding box center [725, 259] width 254 height 22
select select
click at [598, 248] on select "Choose Default Petition PDF Packet Complete Bankruptcy Petition (all forms and …" at bounding box center [725, 259] width 254 height 22
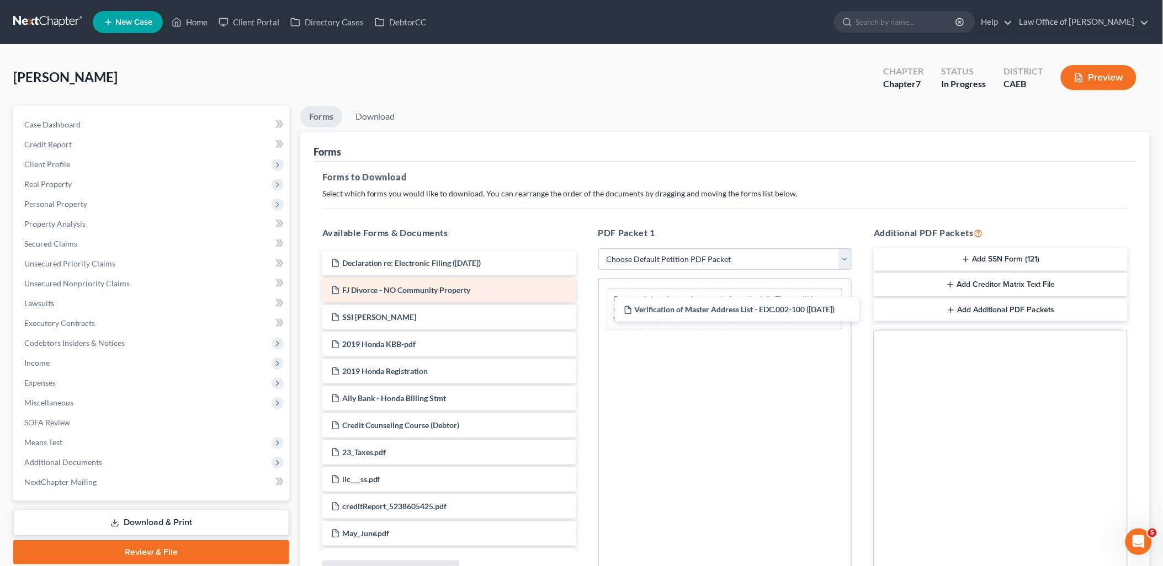
drag, startPoint x: 374, startPoint y: 259, endPoint x: 407, endPoint y: 296, distance: 49.3
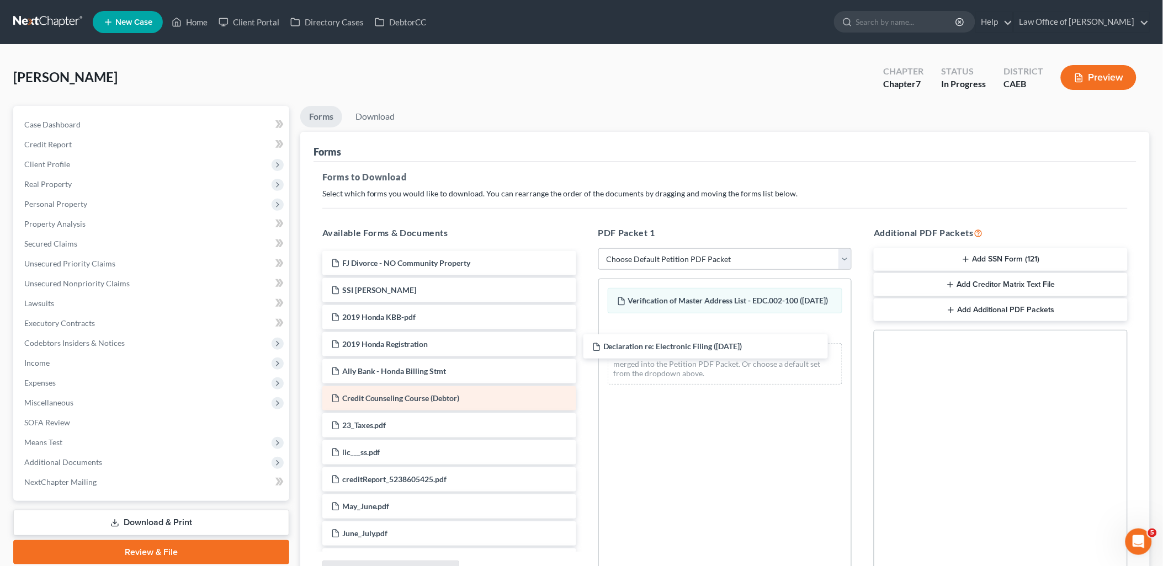
drag, startPoint x: 392, startPoint y: 267, endPoint x: 464, endPoint y: 395, distance: 146.8
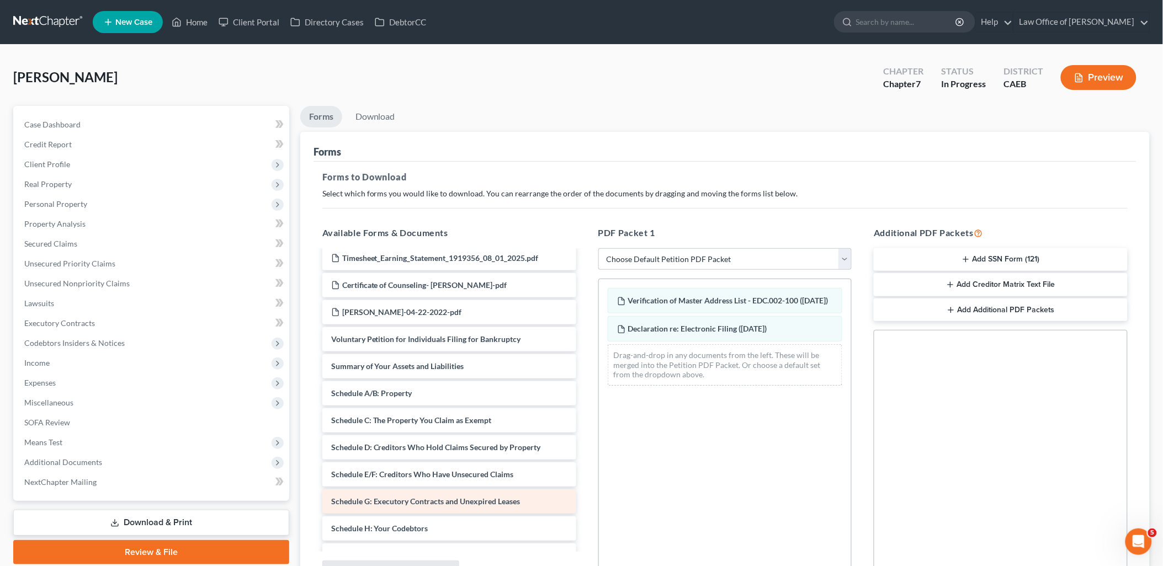
scroll to position [613, 0]
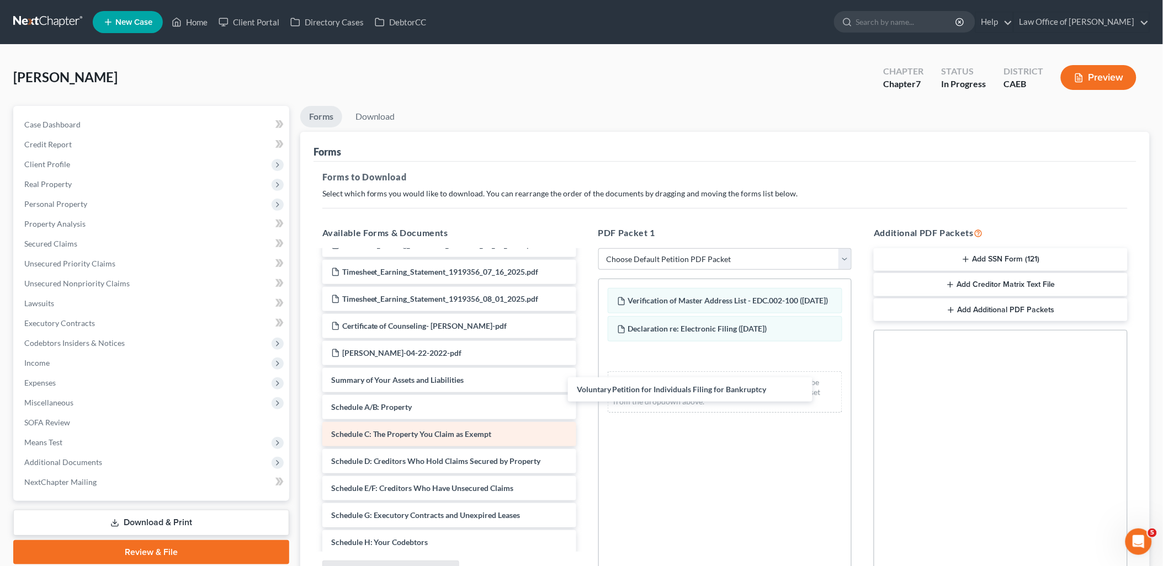
drag, startPoint x: 402, startPoint y: 382, endPoint x: 514, endPoint y: 431, distance: 122.8
click at [585, 388] on div "Voluntary Petition for Individuals Filing for Bankruptcy FJ Divorce - NO Commun…" at bounding box center [449, 248] width 272 height 1220
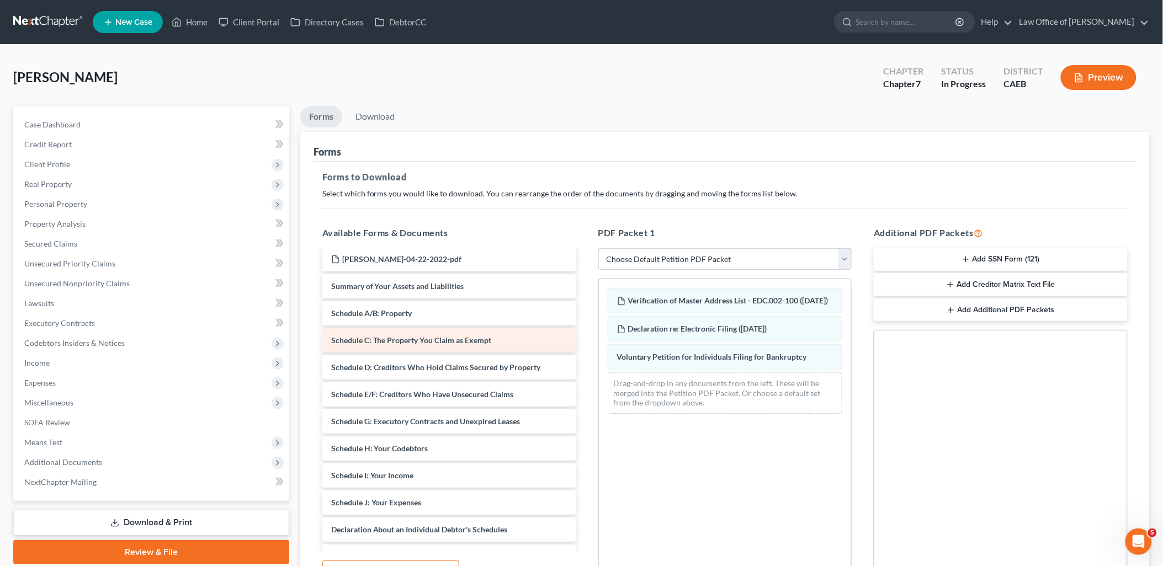
scroll to position [736, 0]
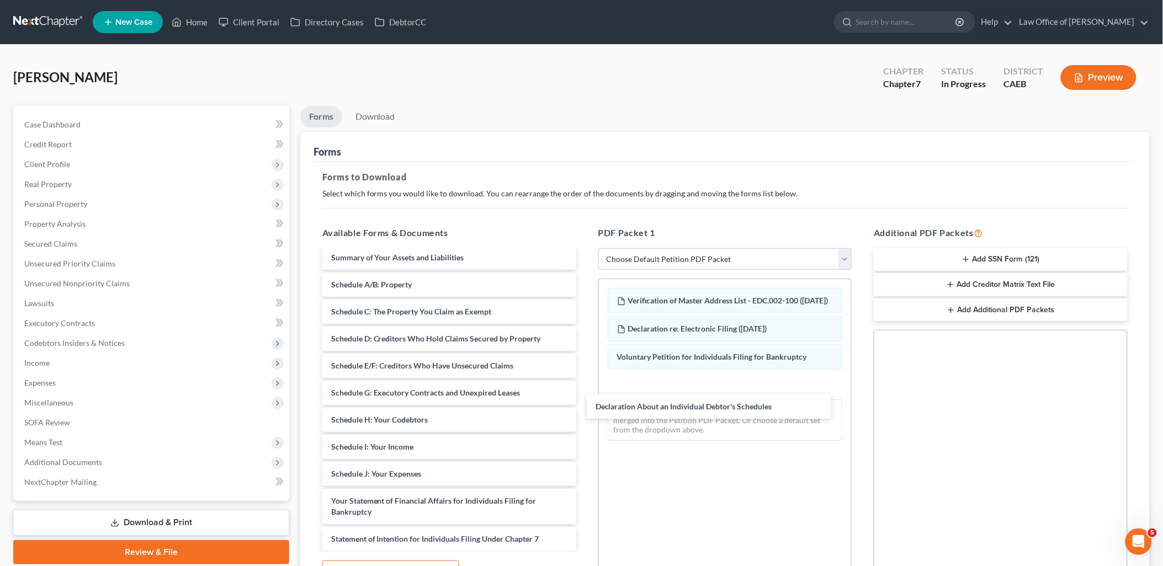
drag, startPoint x: 437, startPoint y: 508, endPoint x: 620, endPoint y: 467, distance: 187.3
click at [585, 412] on div "Declaration About an Individual Debtor's Schedules FJ Divorce - NO Community Pr…" at bounding box center [449, 111] width 272 height 1193
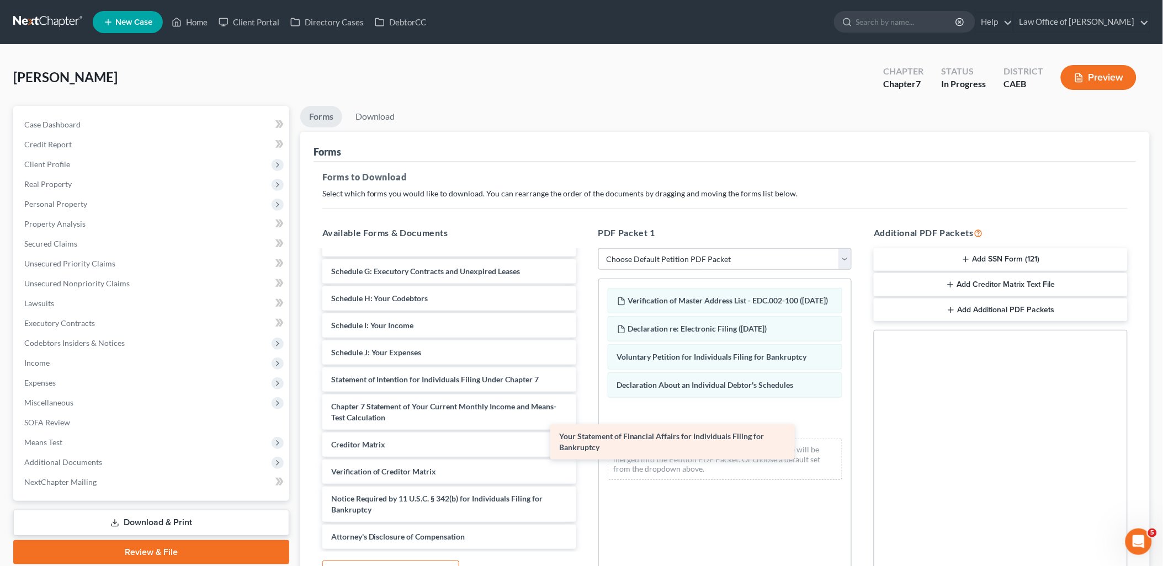
scroll to position [856, 0]
drag, startPoint x: 418, startPoint y: 350, endPoint x: 689, endPoint y: 448, distance: 288.0
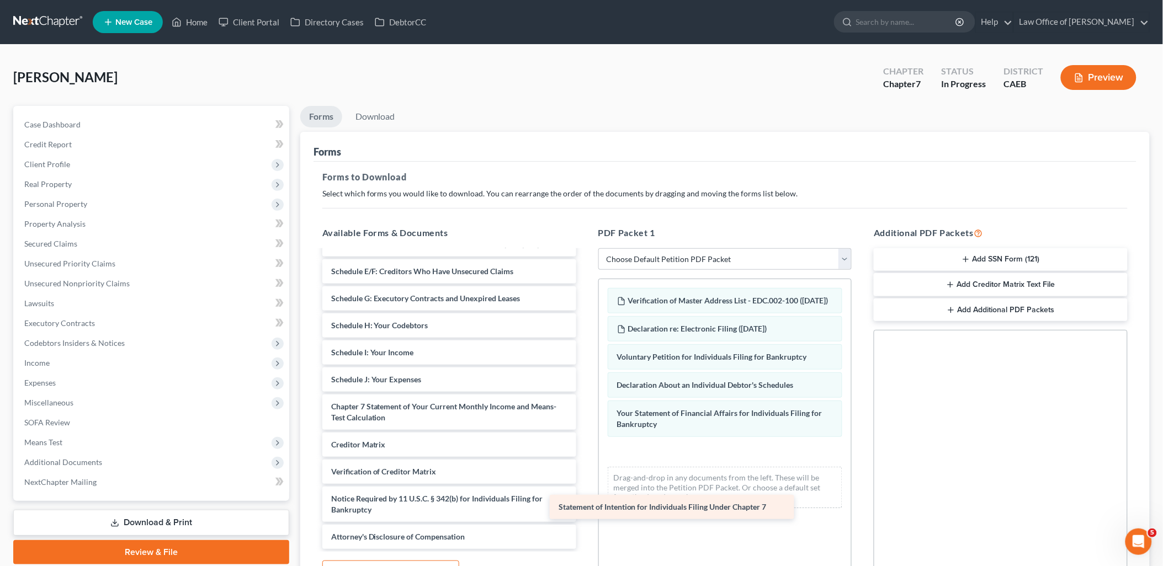
scroll to position [829, 0]
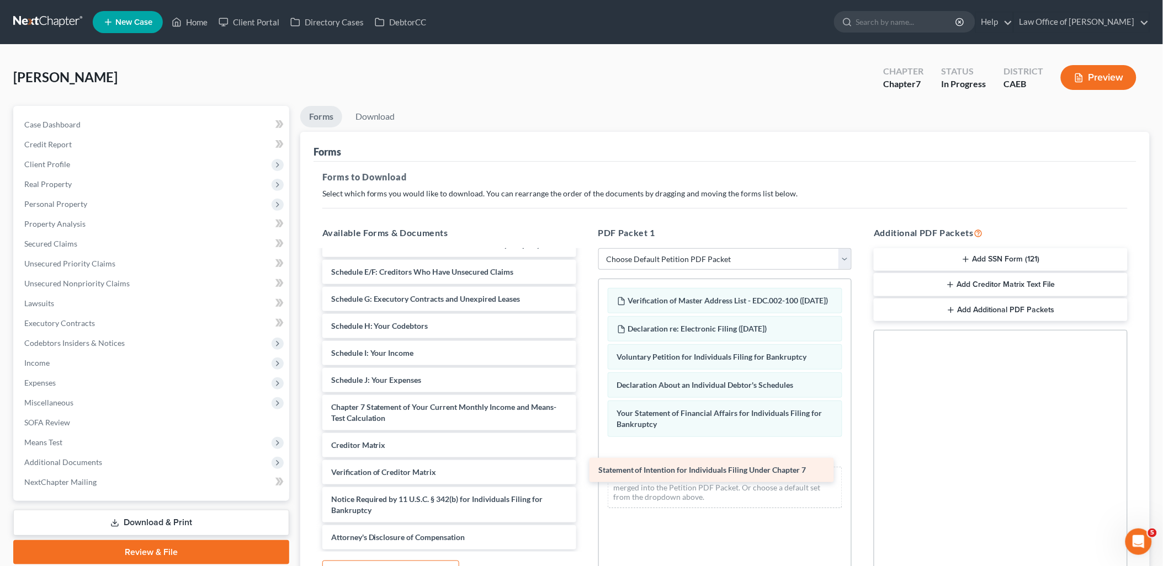
drag, startPoint x: 414, startPoint y: 376, endPoint x: 682, endPoint y: 467, distance: 282.2
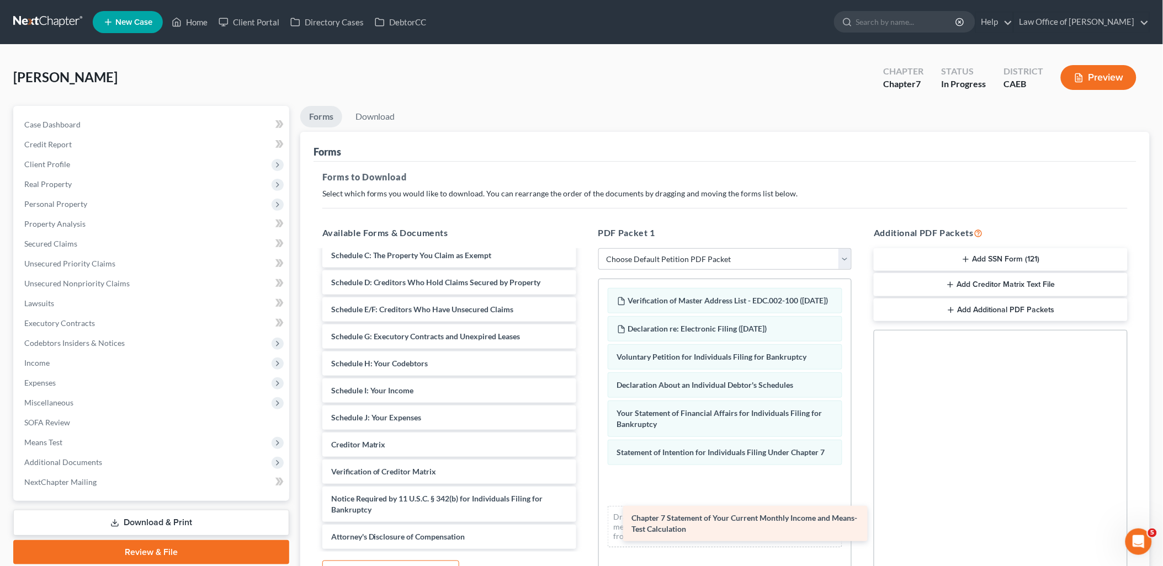
scroll to position [791, 0]
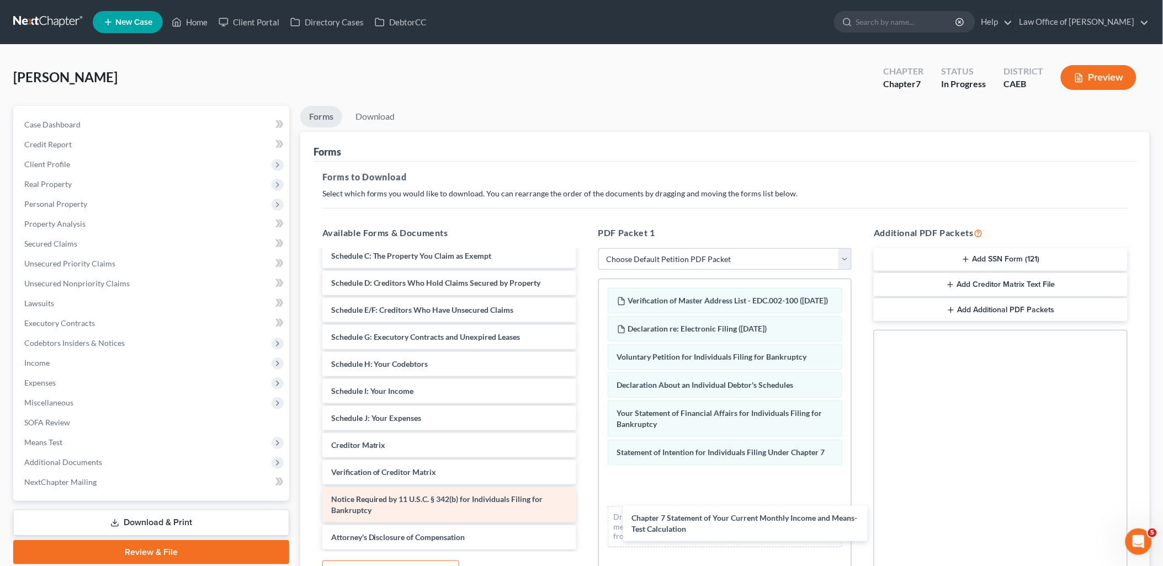
drag, startPoint x: 437, startPoint y: 408, endPoint x: 512, endPoint y: 502, distance: 119.8
click at [585, 511] on div "Chapter 7 Statement of Your Current Monthly Income and Means-Test Calculation F…" at bounding box center [449, 5] width 272 height 1090
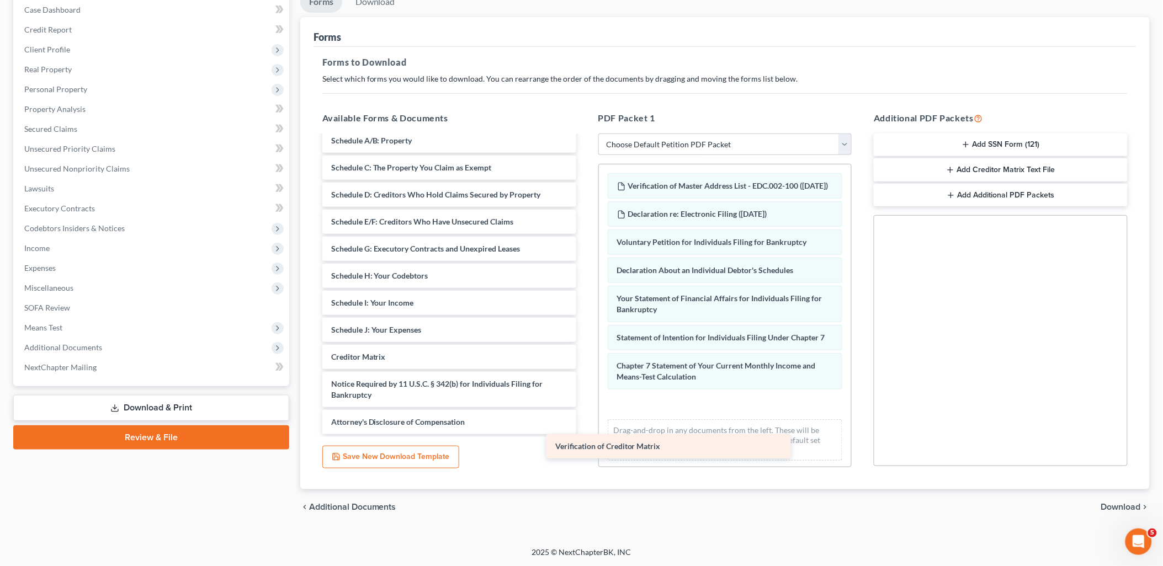
scroll to position [764, 0]
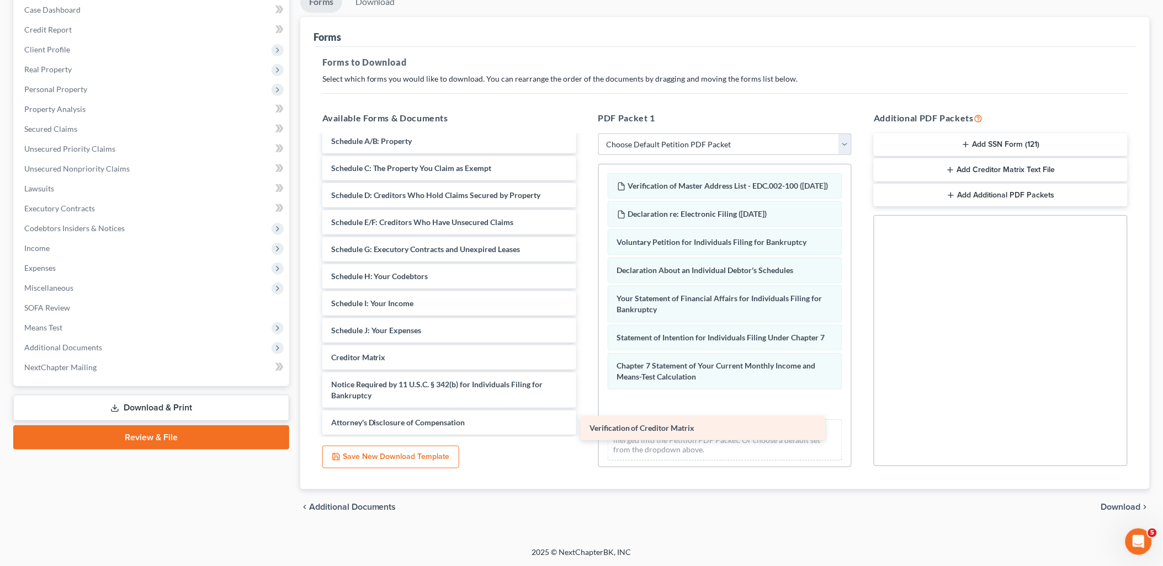
drag, startPoint x: 391, startPoint y: 359, endPoint x: 649, endPoint y: 431, distance: 268.2
click at [967, 145] on icon "button" at bounding box center [965, 144] width 9 height 9
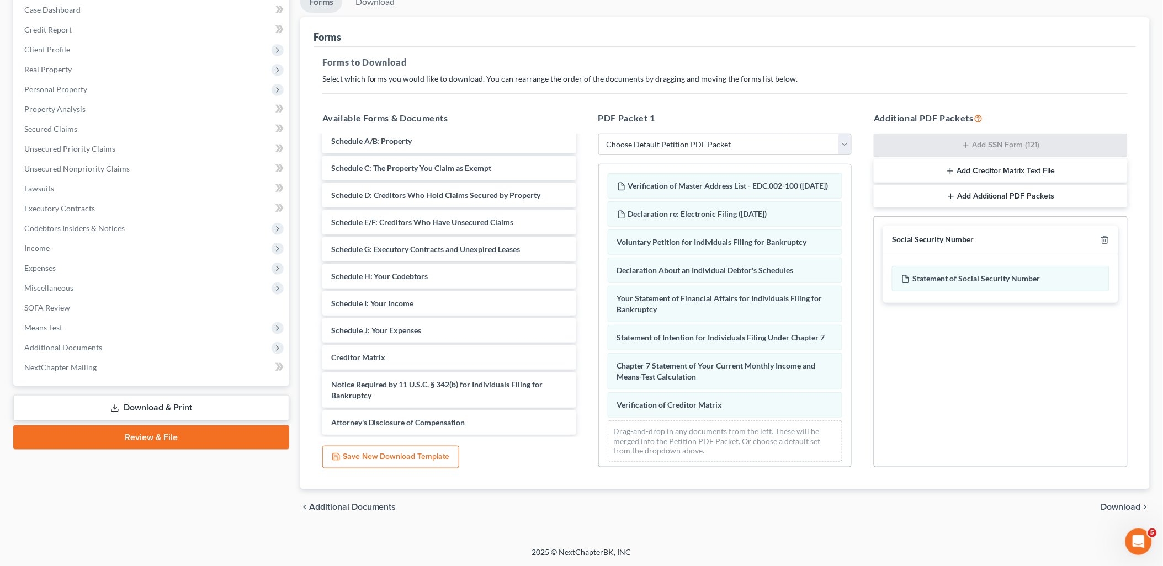
click at [1128, 508] on span "Download" at bounding box center [1121, 507] width 40 height 9
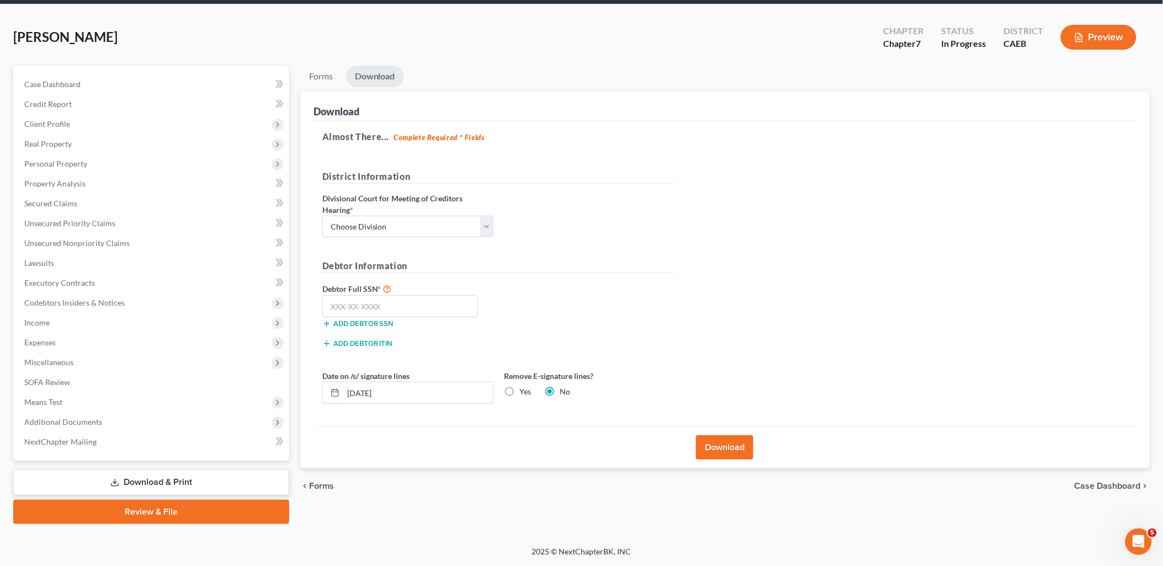
scroll to position [39, 0]
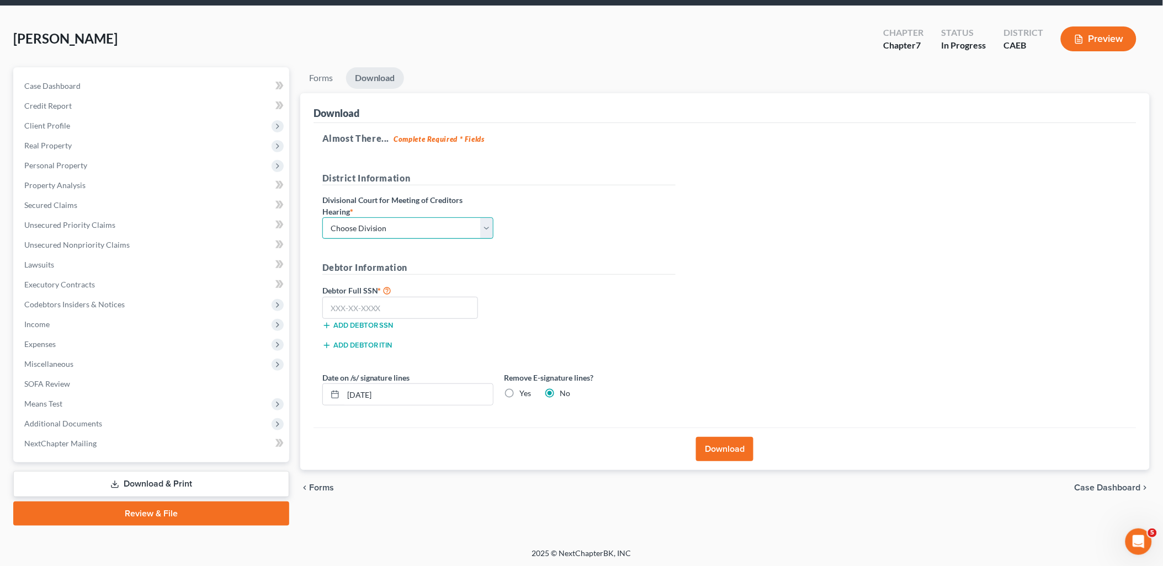
drag, startPoint x: 373, startPoint y: 225, endPoint x: 366, endPoint y: 241, distance: 17.5
click at [373, 225] on select "Choose Division Fresno Modesto [GEOGRAPHIC_DATA]" at bounding box center [407, 228] width 171 height 22
select select "1"
click at [322, 217] on select "Choose Division Fresno Modesto [GEOGRAPHIC_DATA]" at bounding box center [407, 228] width 171 height 22
click at [361, 312] on input "text" at bounding box center [400, 308] width 156 height 22
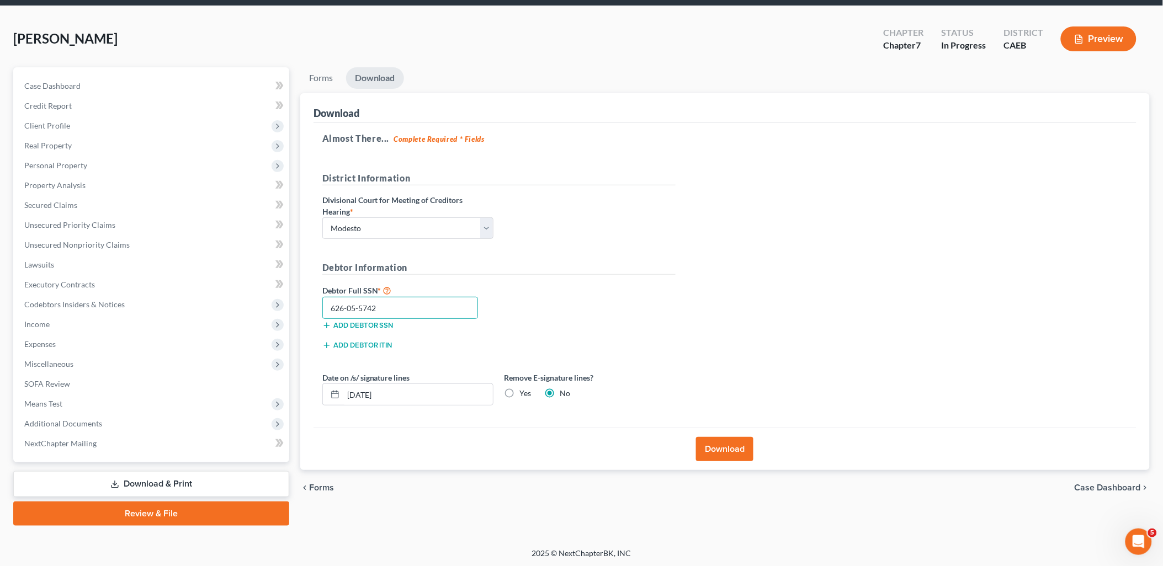
type input "626-05-5742"
click at [520, 392] on label "Yes" at bounding box center [526, 393] width 12 height 11
click at [524, 392] on input "Yes" at bounding box center [527, 391] width 7 height 7
radio input "true"
radio input "false"
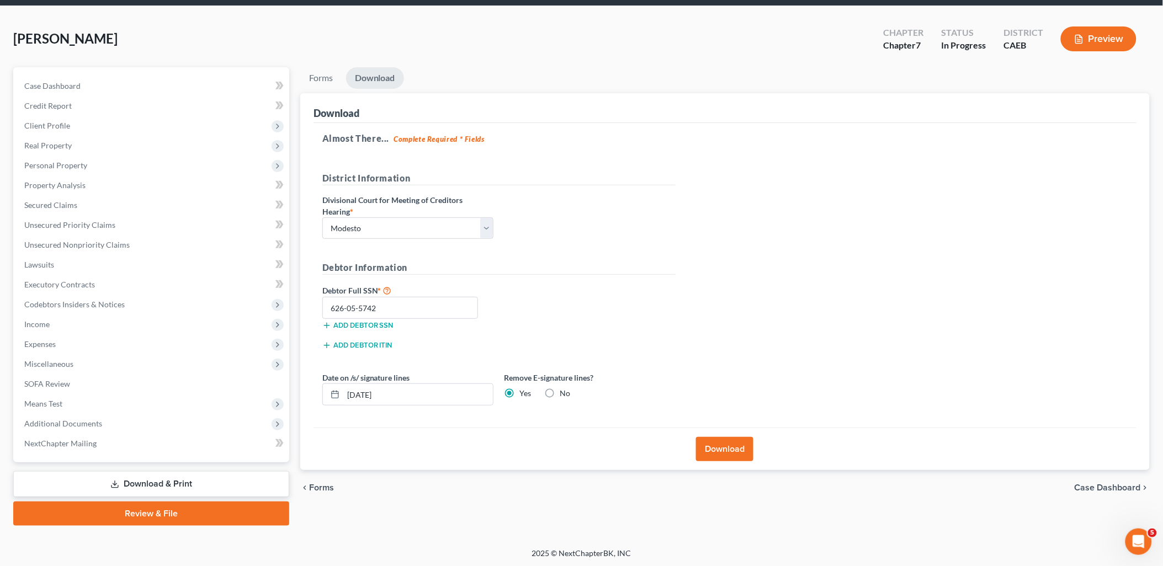
click at [729, 448] on button "Download" at bounding box center [724, 449] width 57 height 24
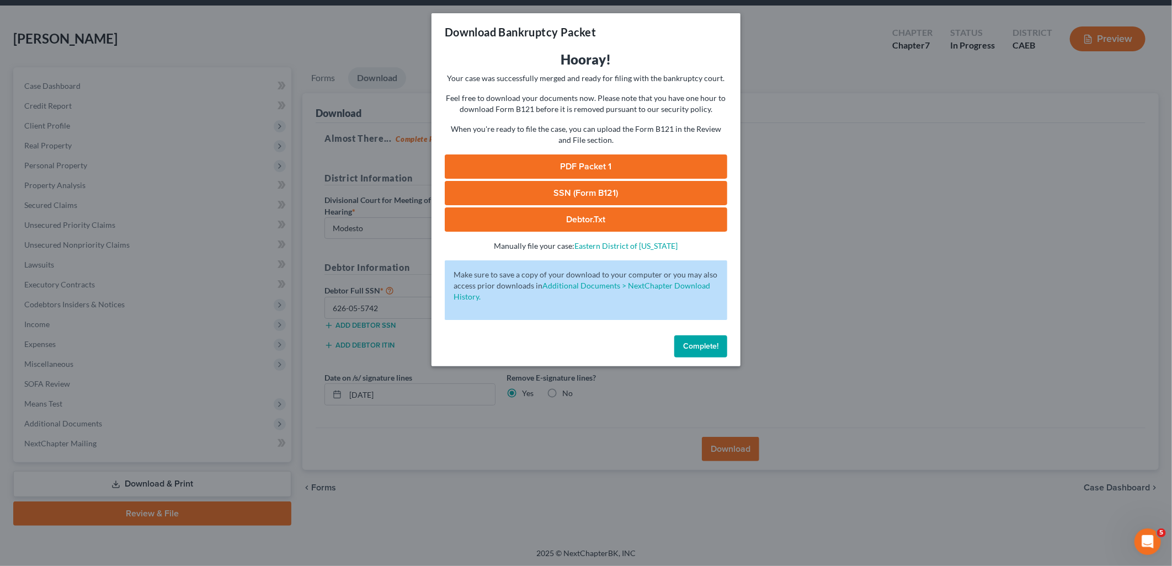
drag, startPoint x: 572, startPoint y: 162, endPoint x: 580, endPoint y: 167, distance: 9.7
click at [572, 162] on link "PDF Packet 1" at bounding box center [586, 167] width 283 height 24
click at [573, 190] on link "SSN (Form B121)" at bounding box center [586, 193] width 283 height 24
drag, startPoint x: 693, startPoint y: 348, endPoint x: 62, endPoint y: 84, distance: 683.7
click at [688, 345] on span "Complete!" at bounding box center [700, 346] width 35 height 9
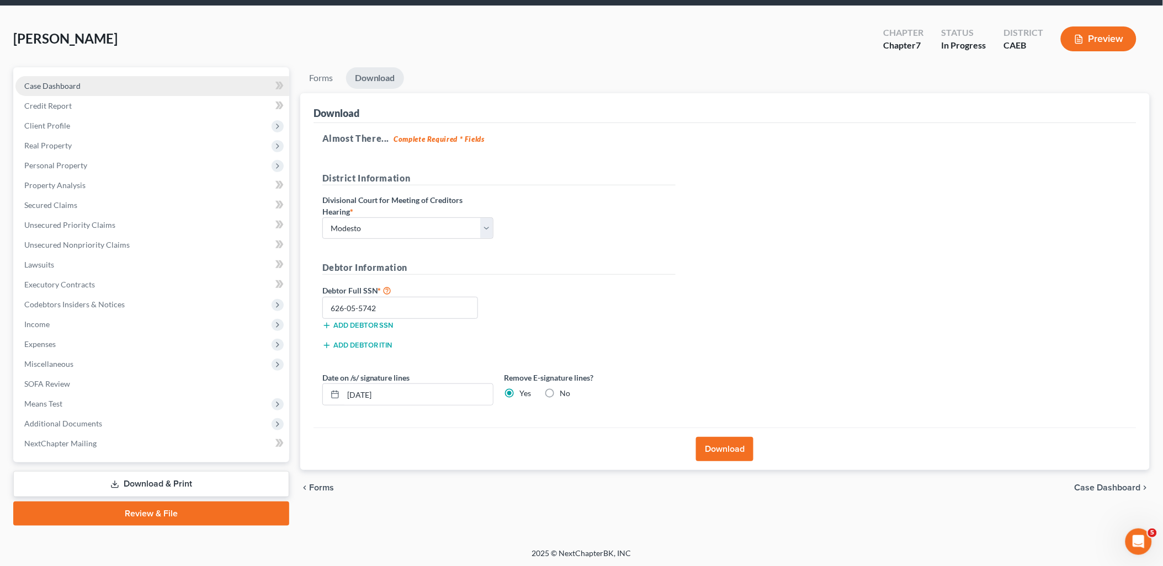
click at [48, 83] on span "Case Dashboard" at bounding box center [52, 85] width 56 height 9
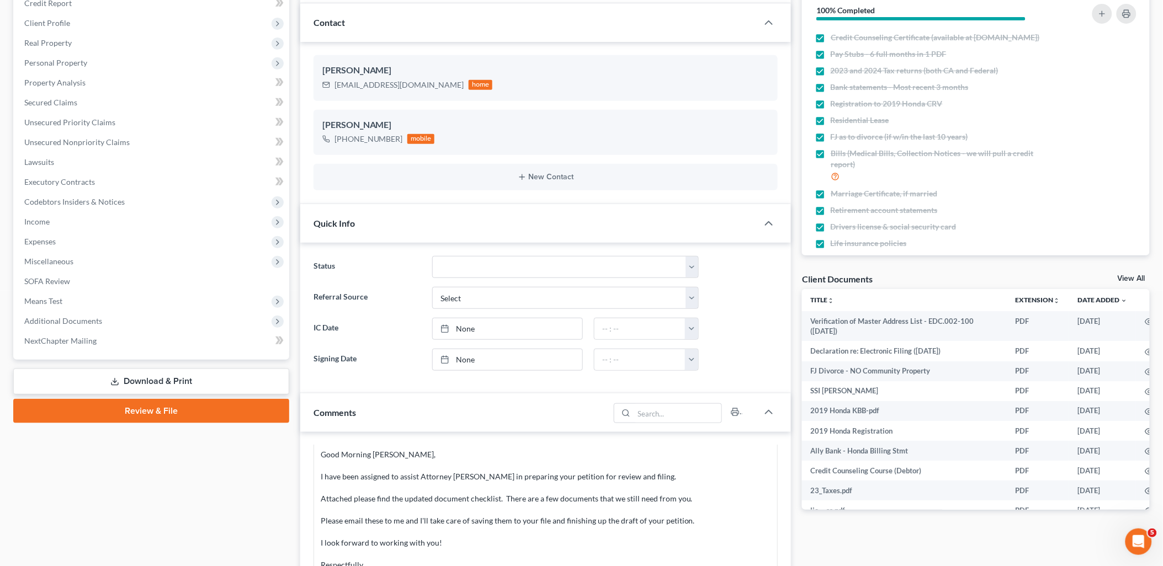
scroll to position [490, 0]
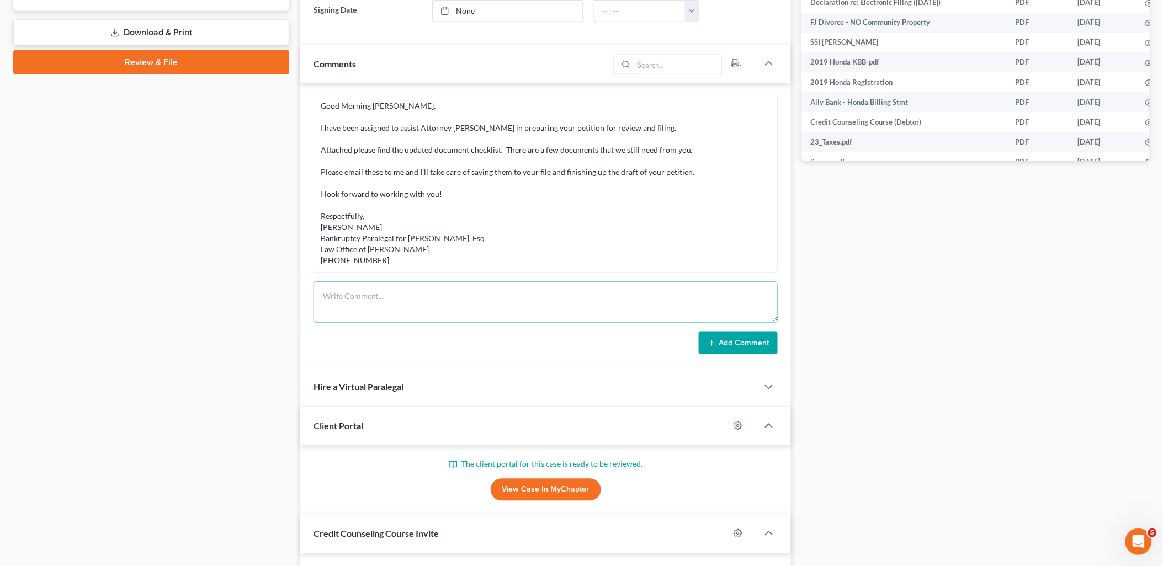
click at [384, 300] on textarea at bounding box center [545, 302] width 465 height 41
paste textarea "Lore Ipsumdo!! Sitametc adipis elit sed doeiu te inci utlabore etdol mag aliqua…"
type textarea "Lore Ipsumdo!! Sitametc adipis elit sed doeiu te inci utlabore etdol mag aliqua…"
click at [736, 349] on button "Add Comment" at bounding box center [738, 343] width 79 height 23
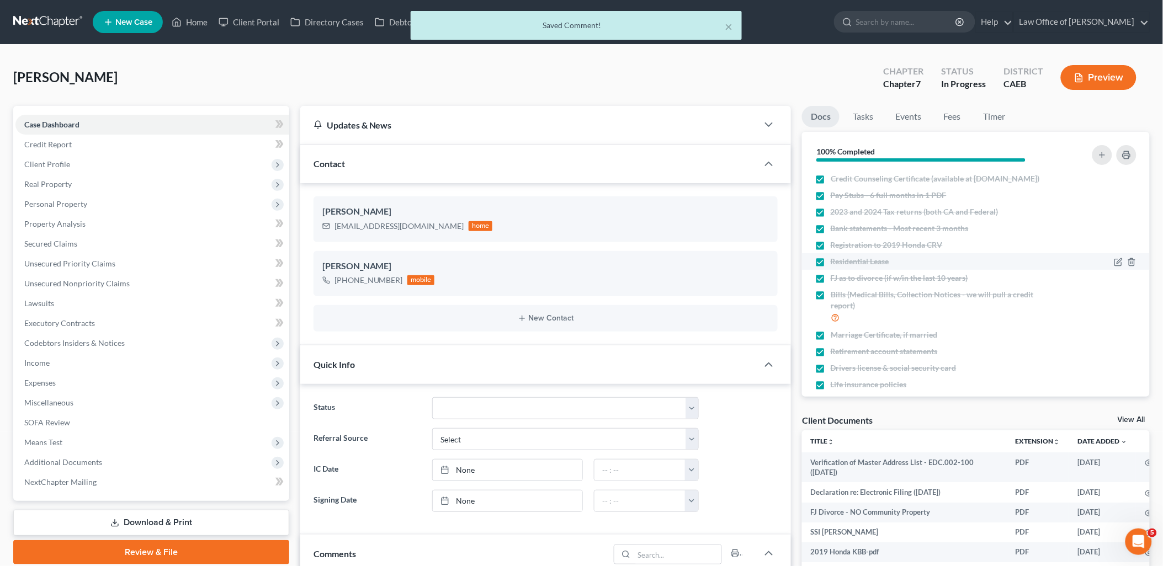
scroll to position [788, 0]
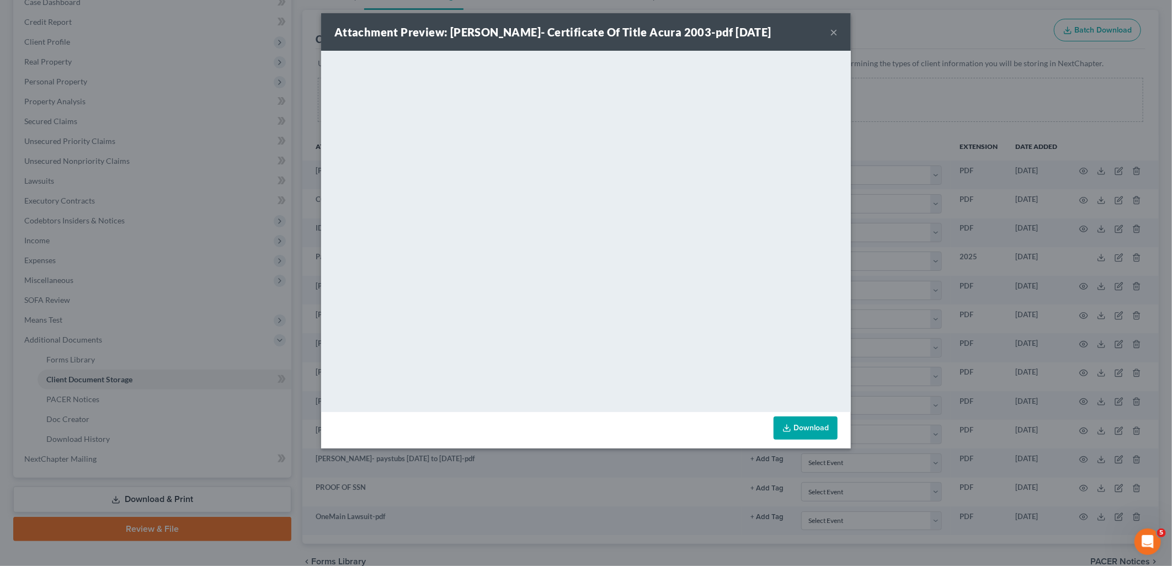
click at [835, 31] on button "×" at bounding box center [834, 31] width 8 height 13
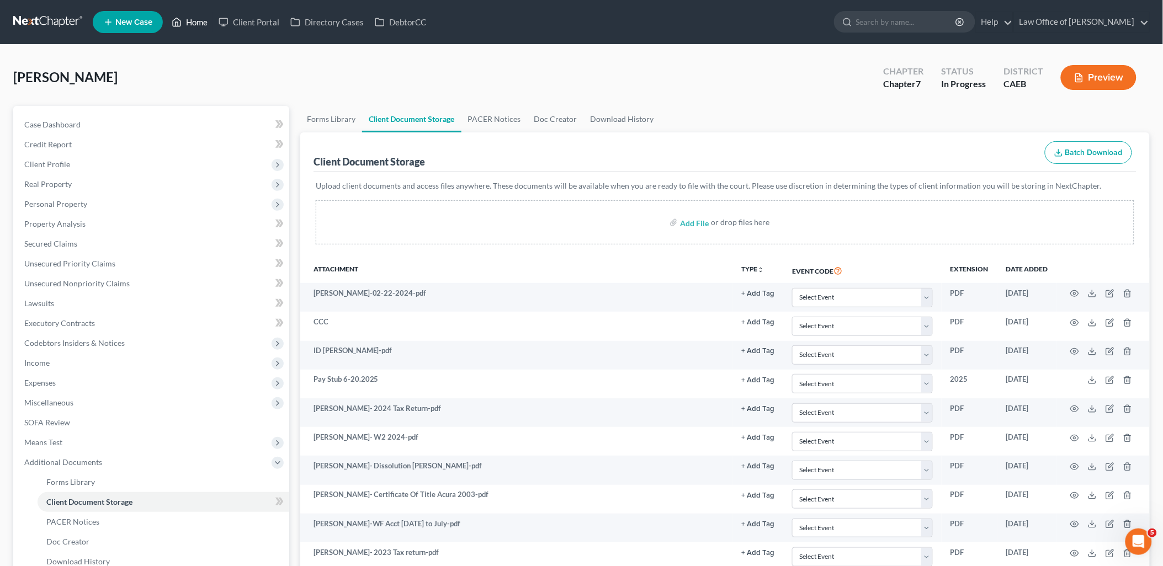
drag, startPoint x: 190, startPoint y: 15, endPoint x: 200, endPoint y: 19, distance: 10.1
click at [190, 15] on link "Home" at bounding box center [189, 22] width 47 height 20
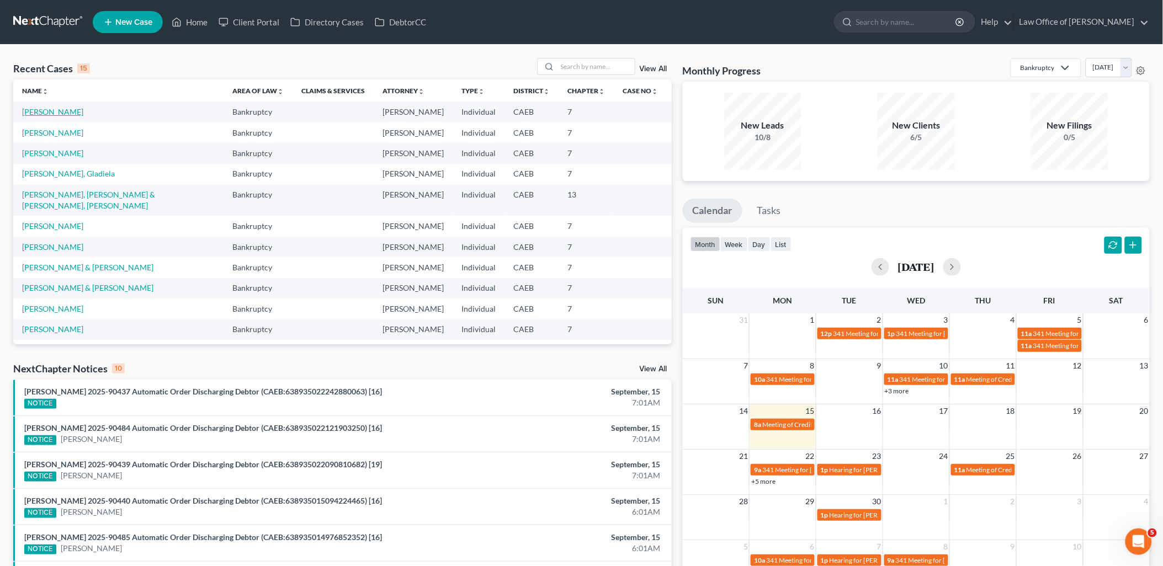
click at [57, 111] on link "[PERSON_NAME]" at bounding box center [52, 111] width 61 height 9
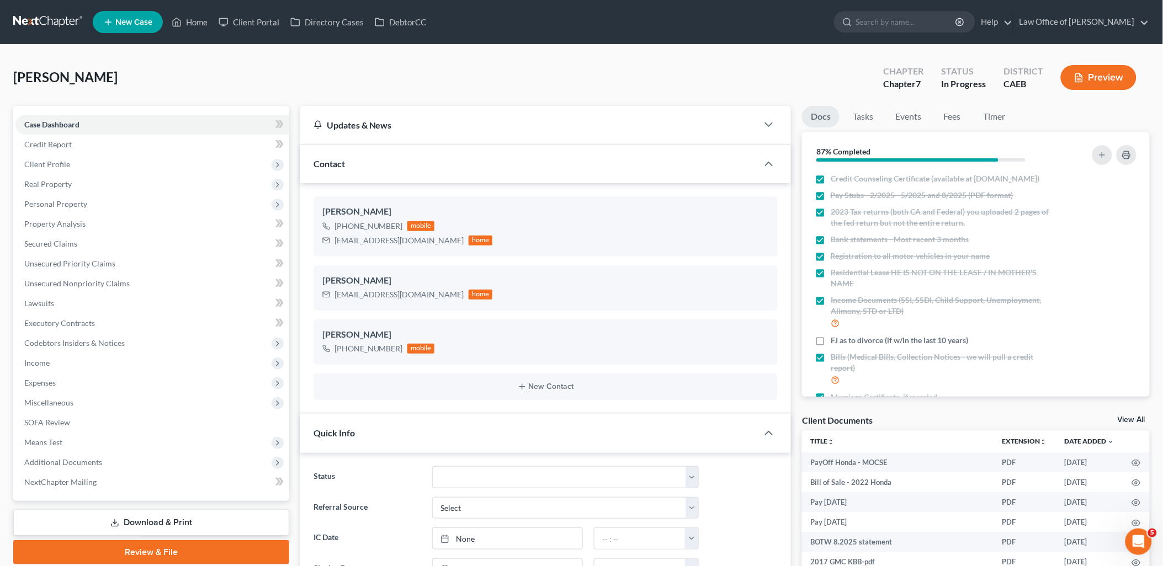
scroll to position [1441, 0]
click at [1137, 421] on link "View All" at bounding box center [1131, 420] width 28 height 8
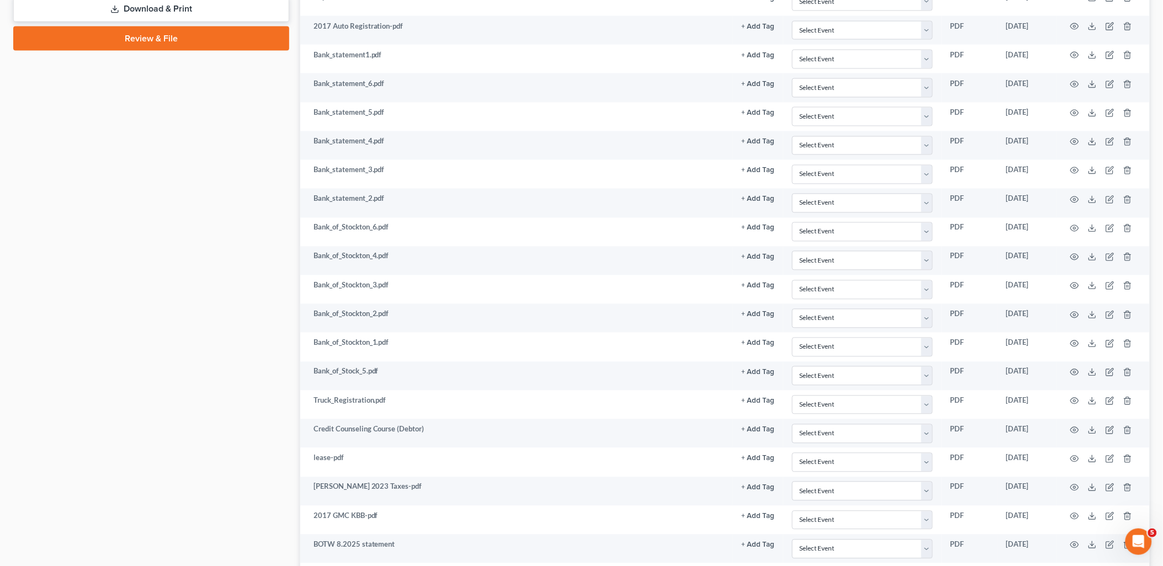
scroll to position [815, 0]
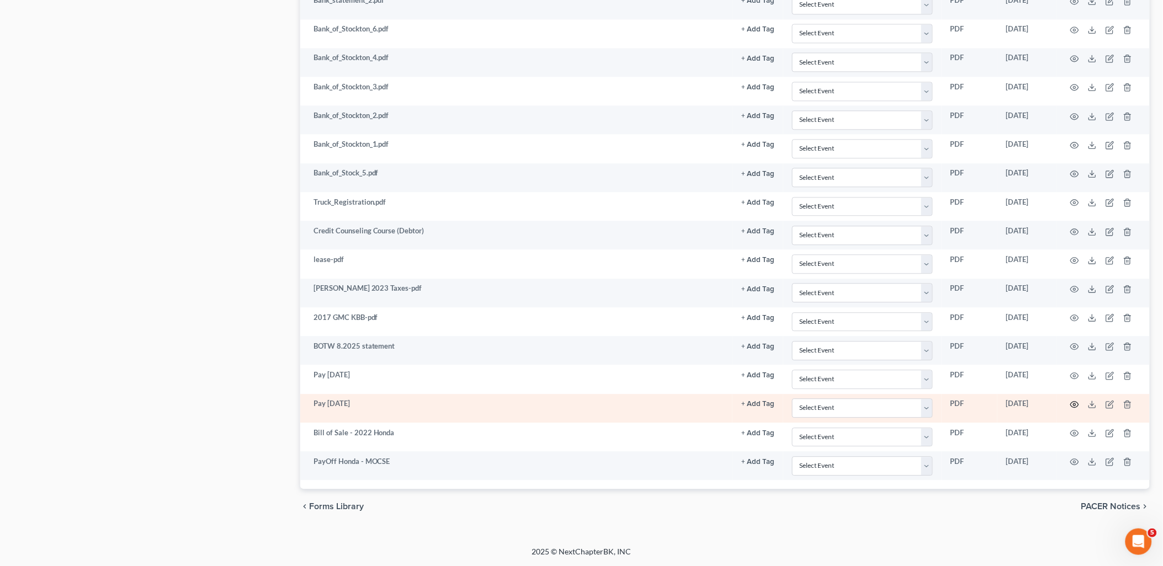
click at [1077, 403] on icon "button" at bounding box center [1074, 404] width 9 height 9
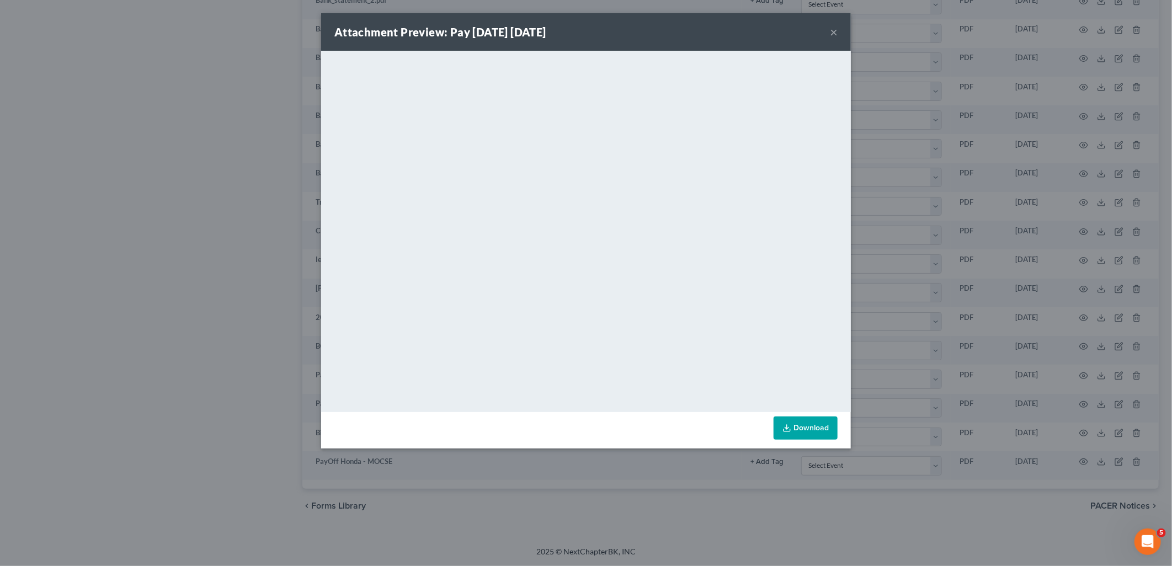
click at [833, 34] on button "×" at bounding box center [834, 31] width 8 height 13
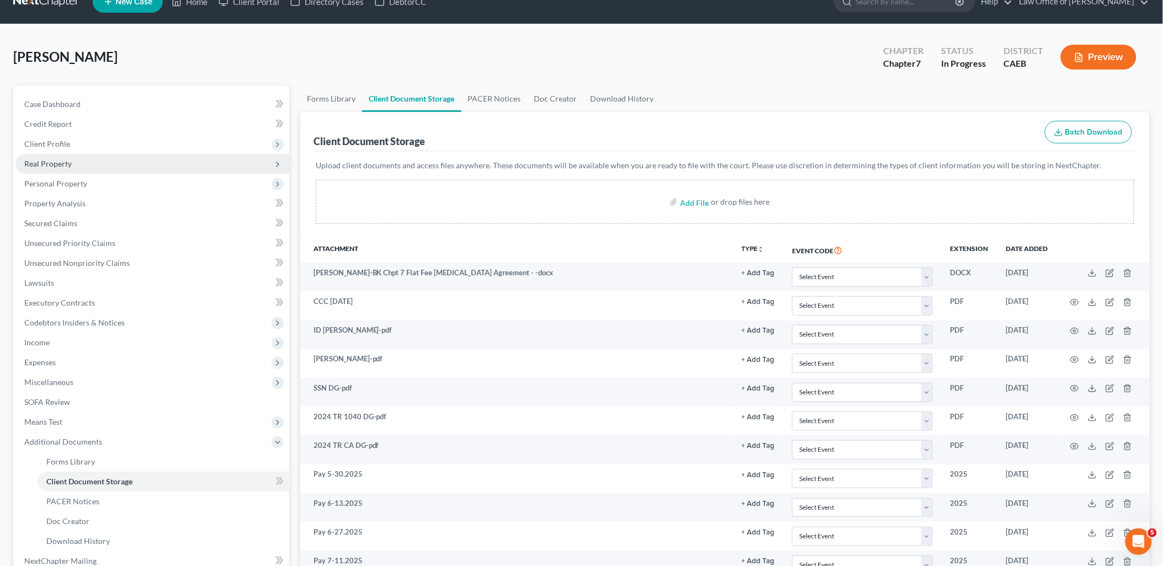
scroll to position [0, 0]
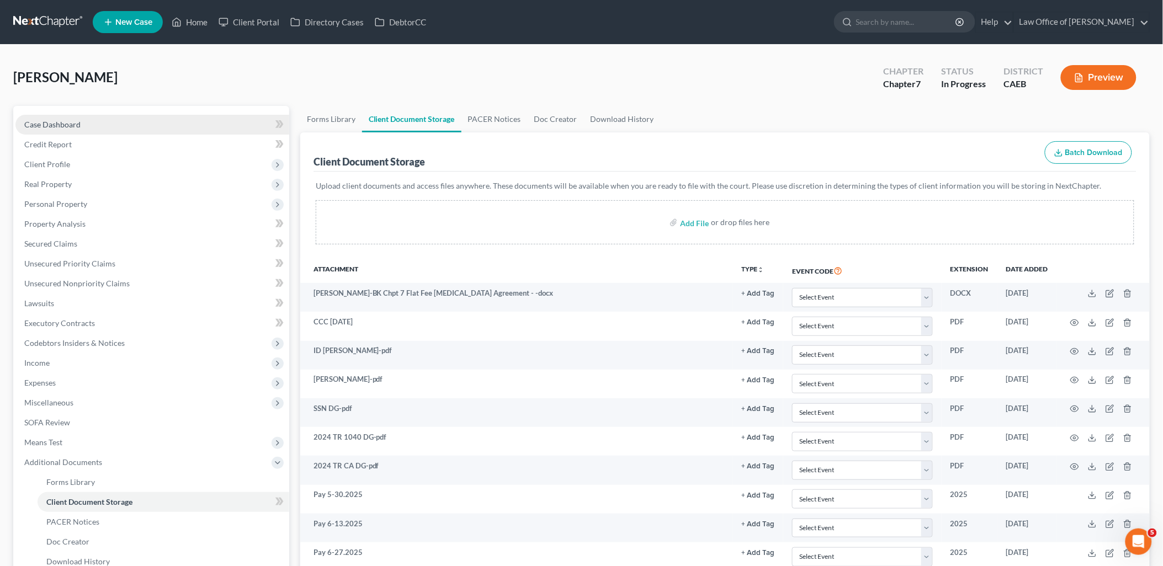
drag, startPoint x: 64, startPoint y: 121, endPoint x: 90, endPoint y: 121, distance: 25.9
click at [64, 121] on span "Case Dashboard" at bounding box center [52, 124] width 56 height 9
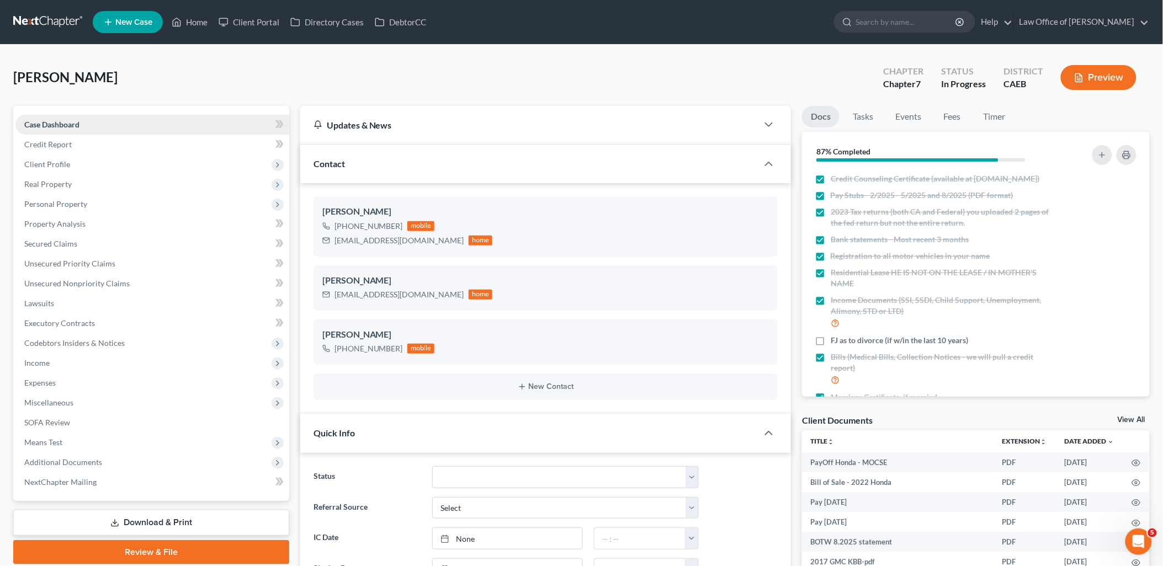
scroll to position [1441, 0]
click at [954, 118] on link "Fees" at bounding box center [951, 117] width 35 height 22
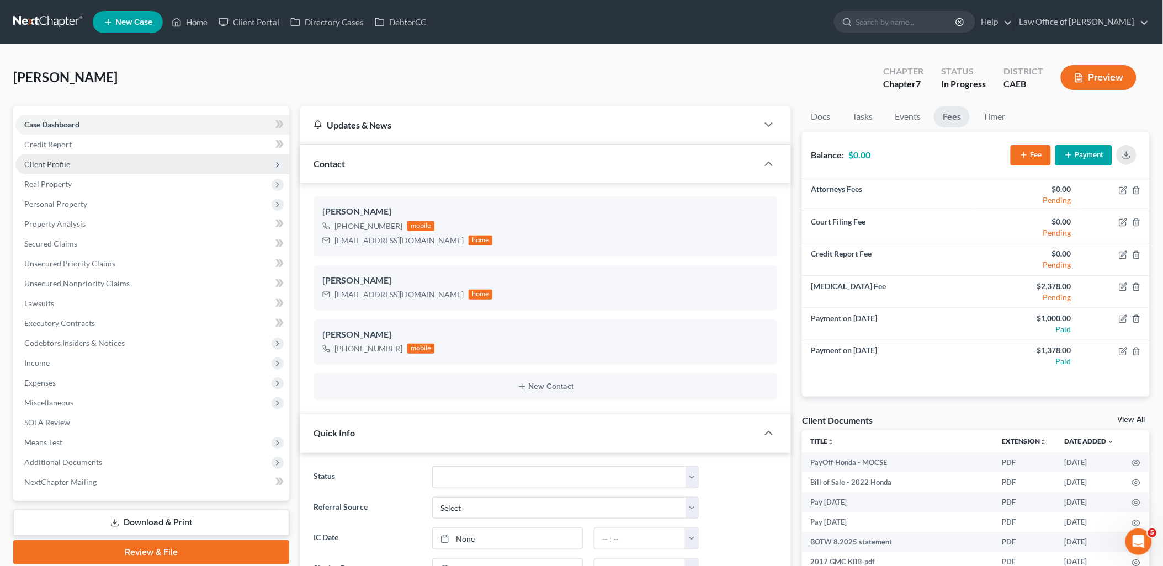
click at [54, 164] on span "Client Profile" at bounding box center [47, 163] width 46 height 9
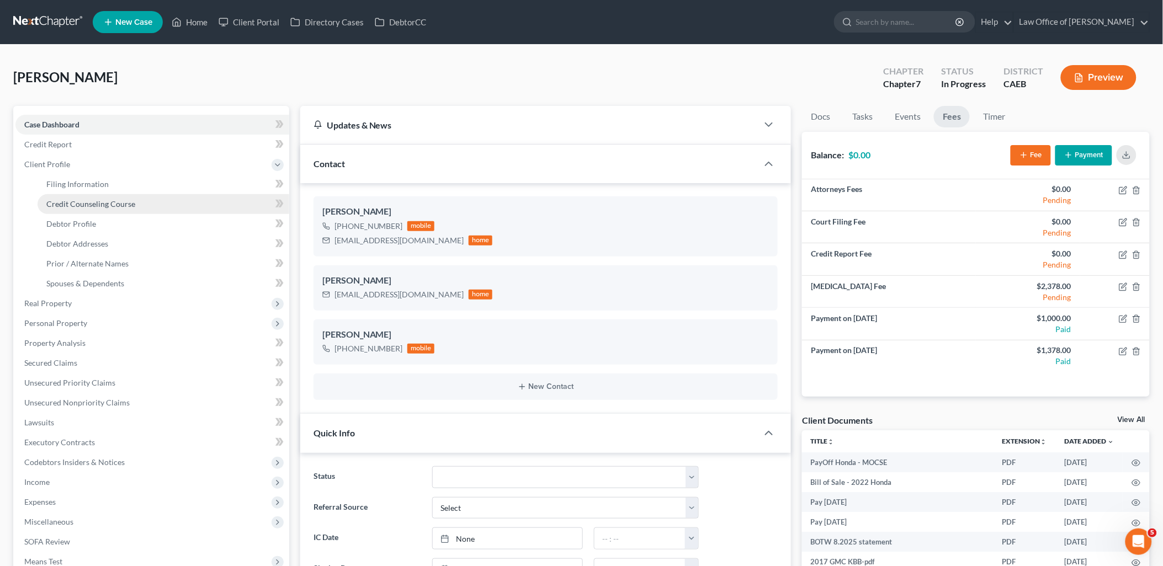
click at [77, 212] on link "Credit Counseling Course" at bounding box center [164, 204] width 252 height 20
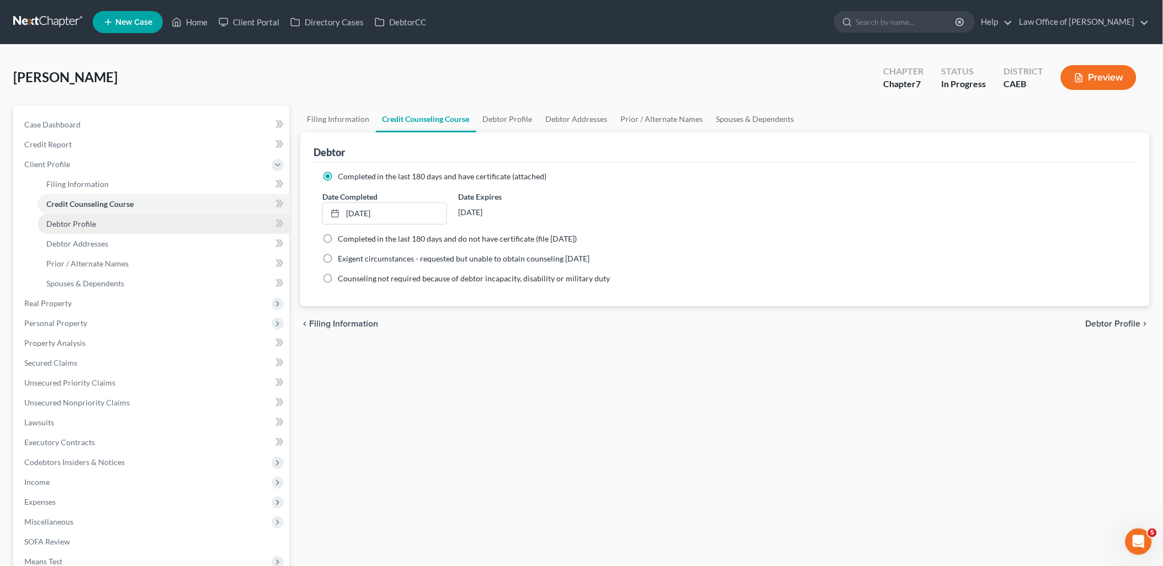
click at [88, 224] on span "Debtor Profile" at bounding box center [71, 223] width 50 height 9
select select "3"
select select "2"
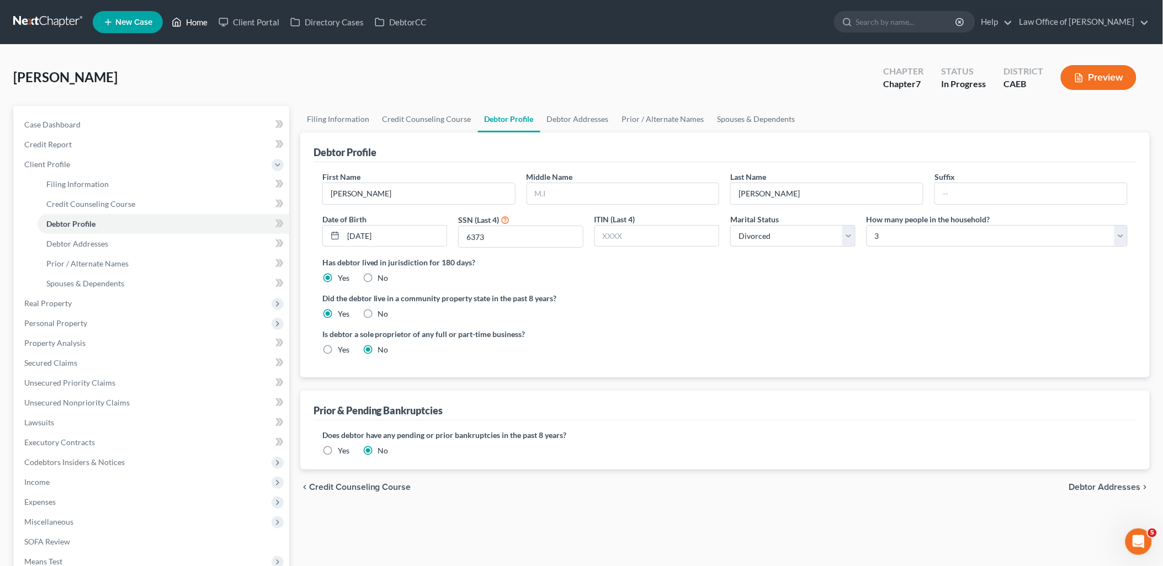
click at [199, 25] on link "Home" at bounding box center [189, 22] width 47 height 20
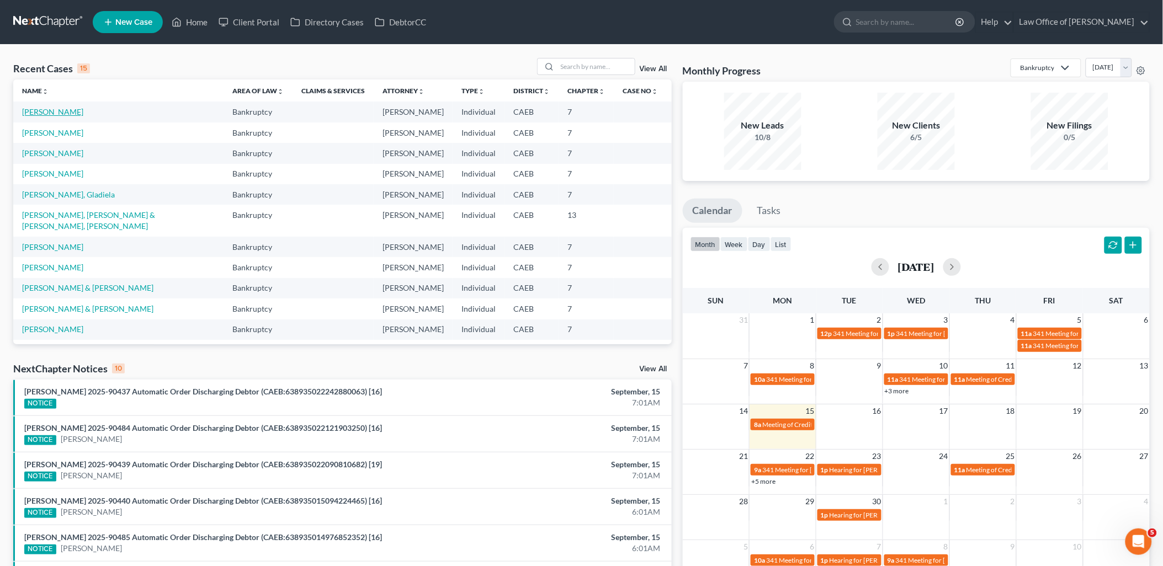
click at [42, 113] on link "[PERSON_NAME]" at bounding box center [52, 111] width 61 height 9
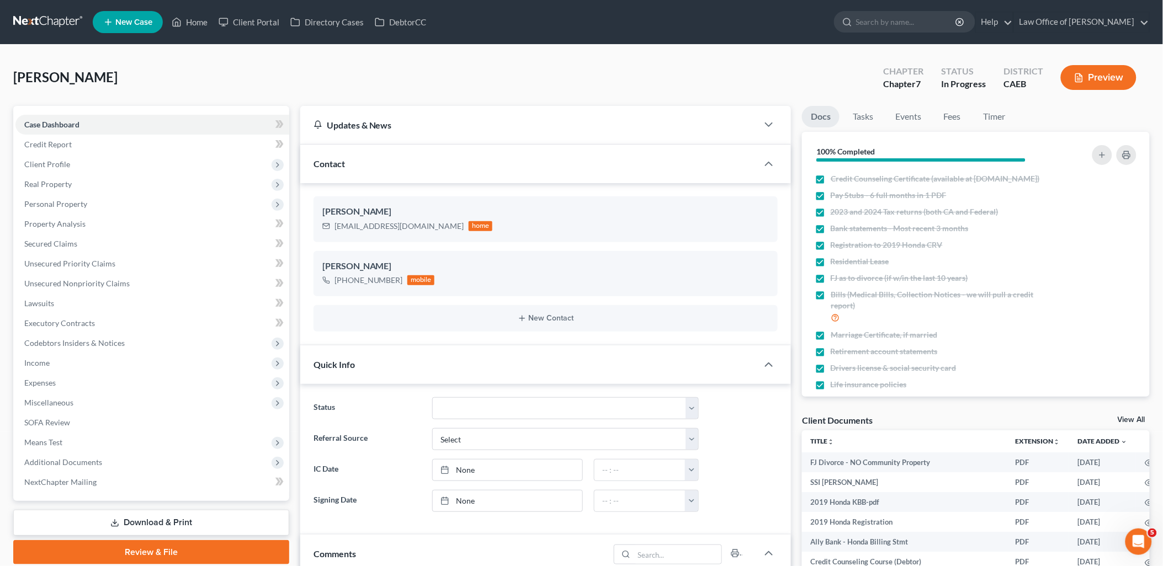
scroll to position [427, 0]
drag, startPoint x: 1137, startPoint y: 418, endPoint x: 823, endPoint y: 392, distance: 315.1
click at [1137, 418] on link "View All" at bounding box center [1131, 420] width 28 height 8
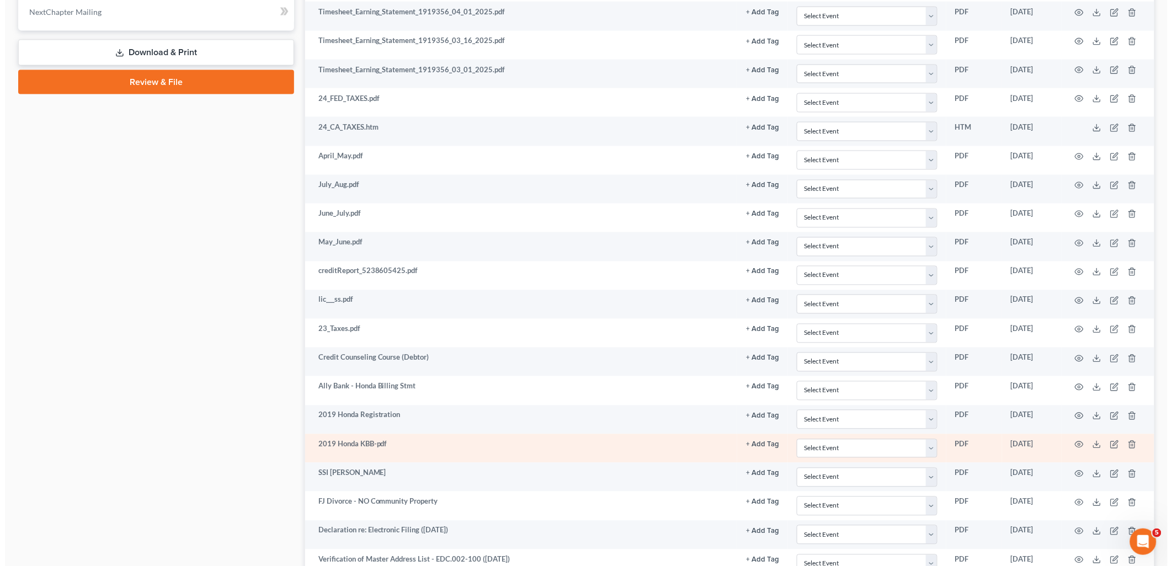
scroll to position [613, 0]
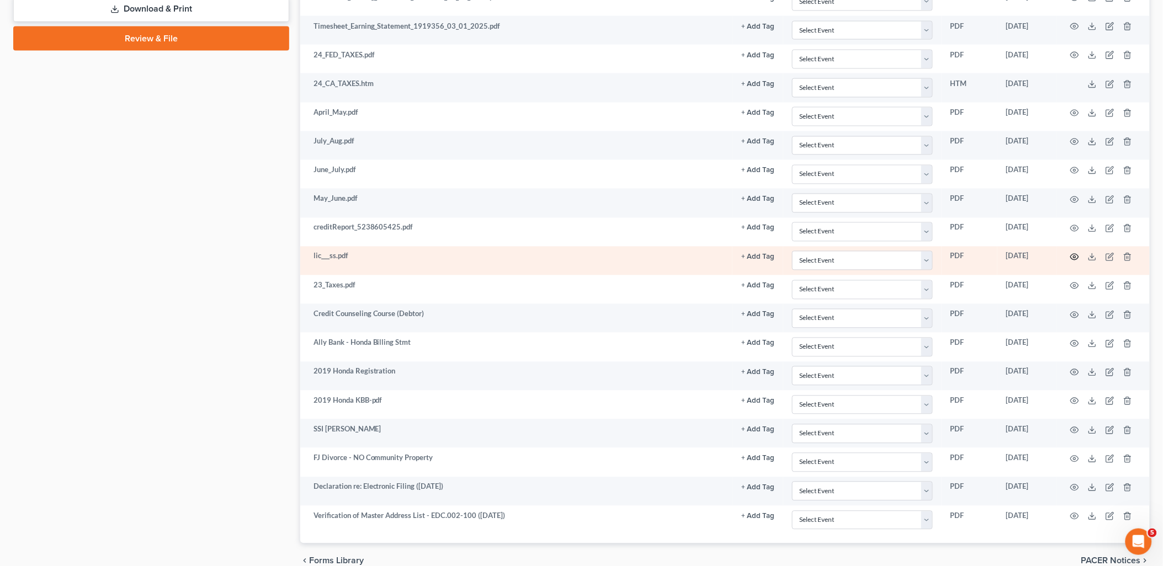
click at [1074, 258] on circle "button" at bounding box center [1074, 257] width 2 height 2
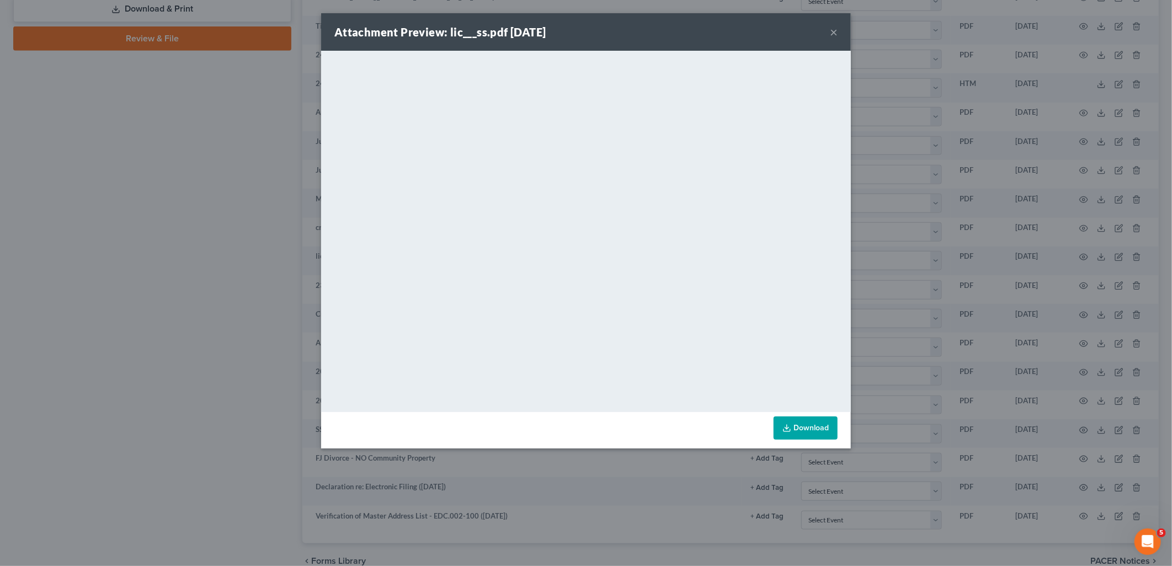
click at [832, 32] on button "×" at bounding box center [834, 31] width 8 height 13
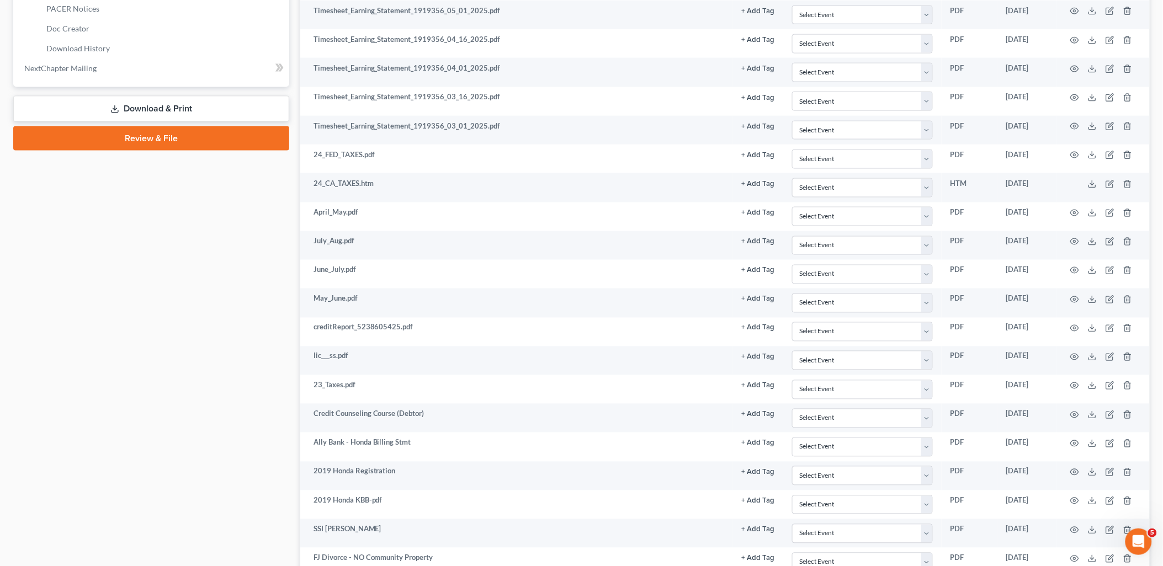
scroll to position [0, 0]
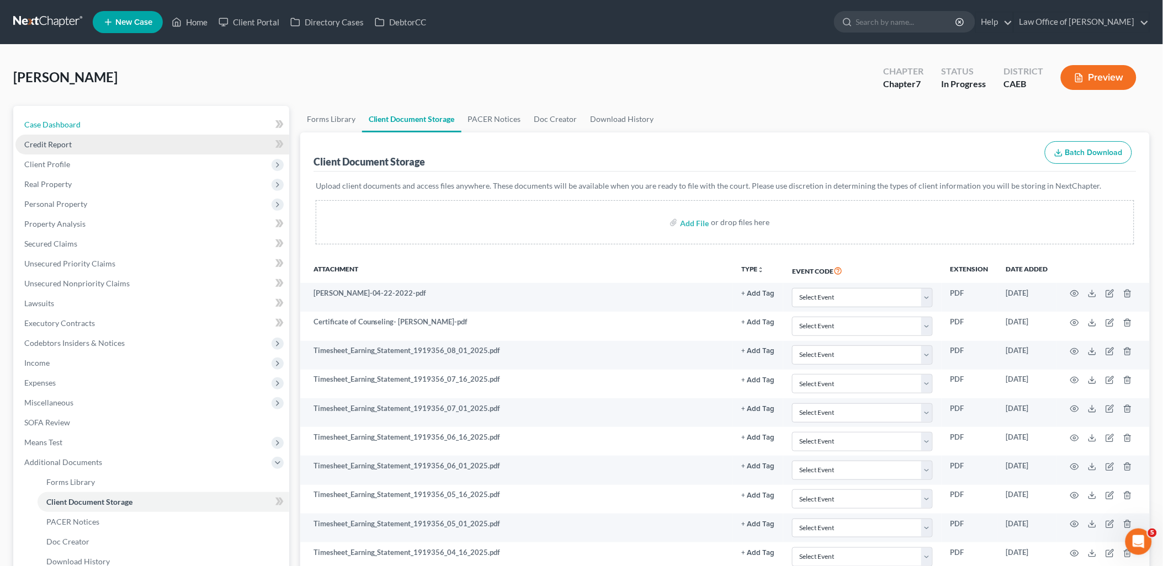
drag, startPoint x: 55, startPoint y: 125, endPoint x: 251, endPoint y: 134, distance: 196.1
click at [55, 125] on span "Case Dashboard" at bounding box center [52, 124] width 56 height 9
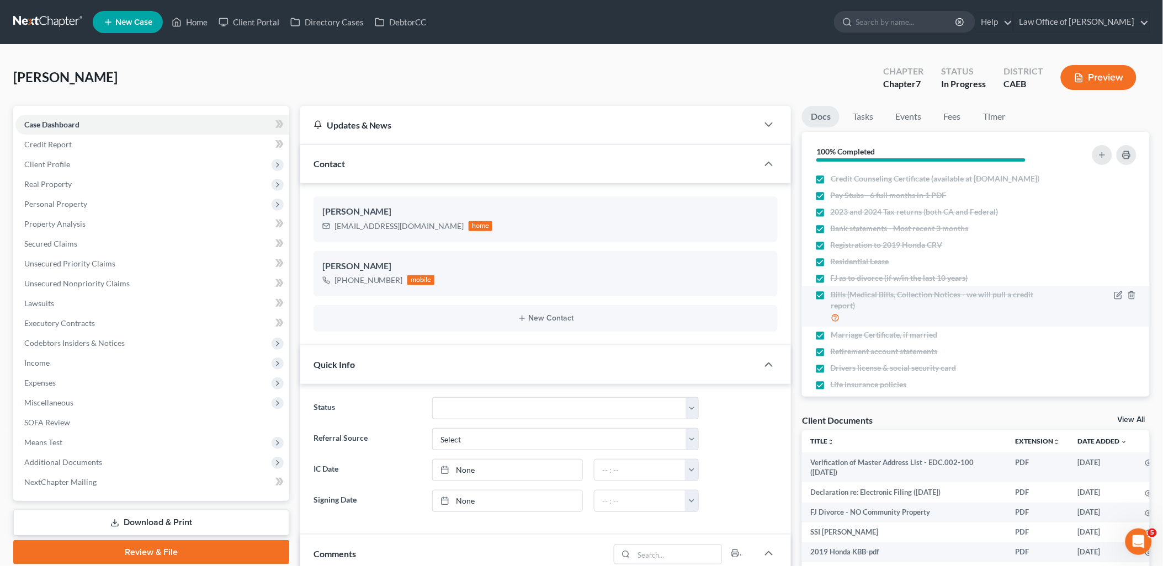
scroll to position [427, 0]
click at [192, 23] on link "Home" at bounding box center [189, 22] width 47 height 20
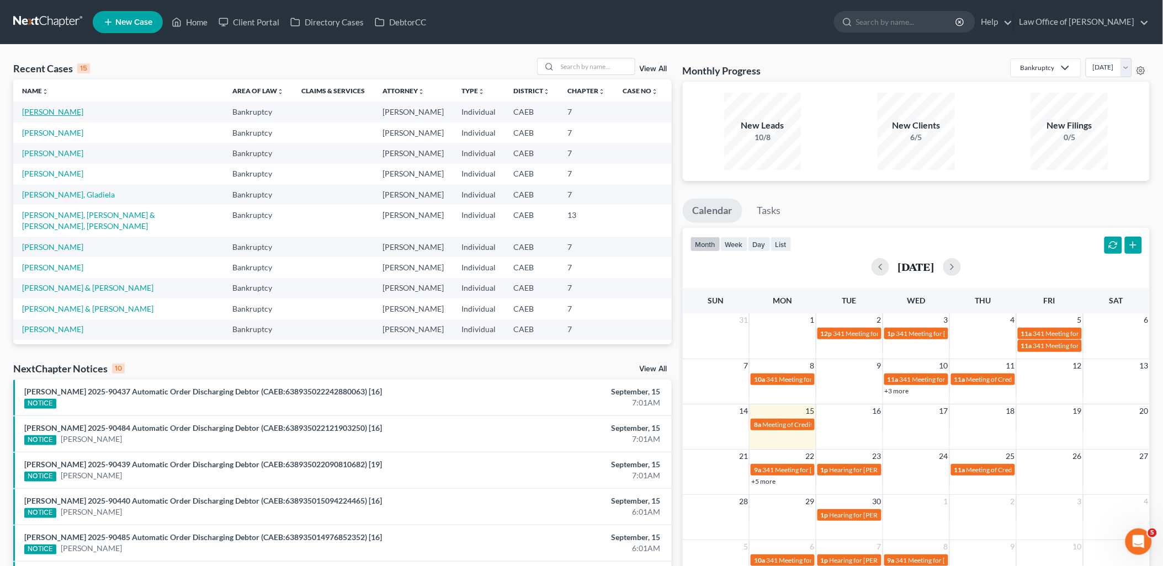
click at [35, 112] on link "[PERSON_NAME]" at bounding box center [52, 111] width 61 height 9
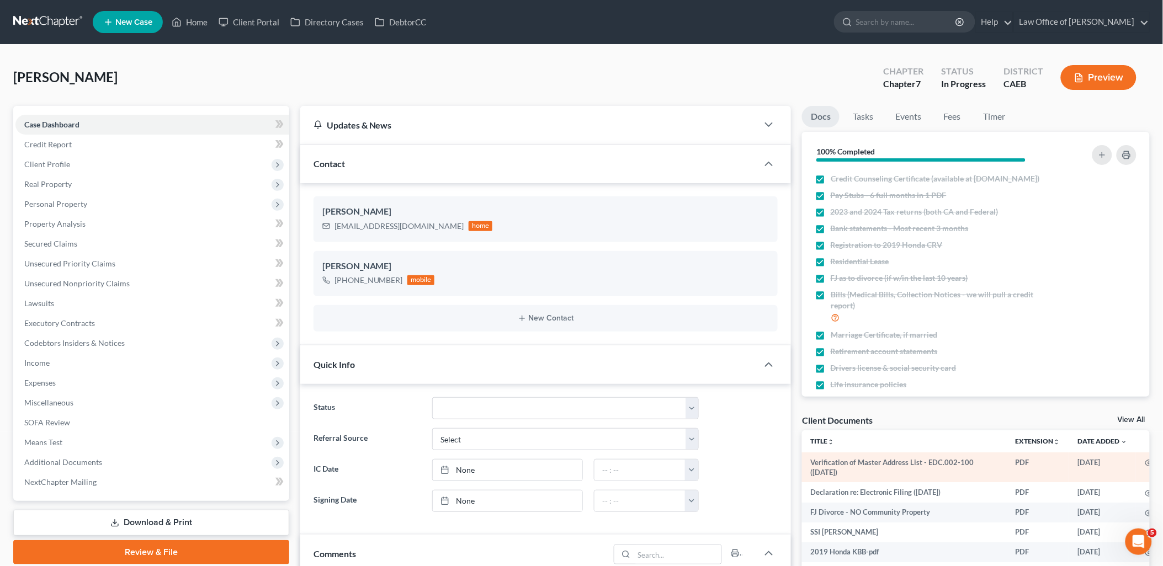
scroll to position [427, 0]
click at [1140, 417] on link "View All" at bounding box center [1131, 420] width 28 height 8
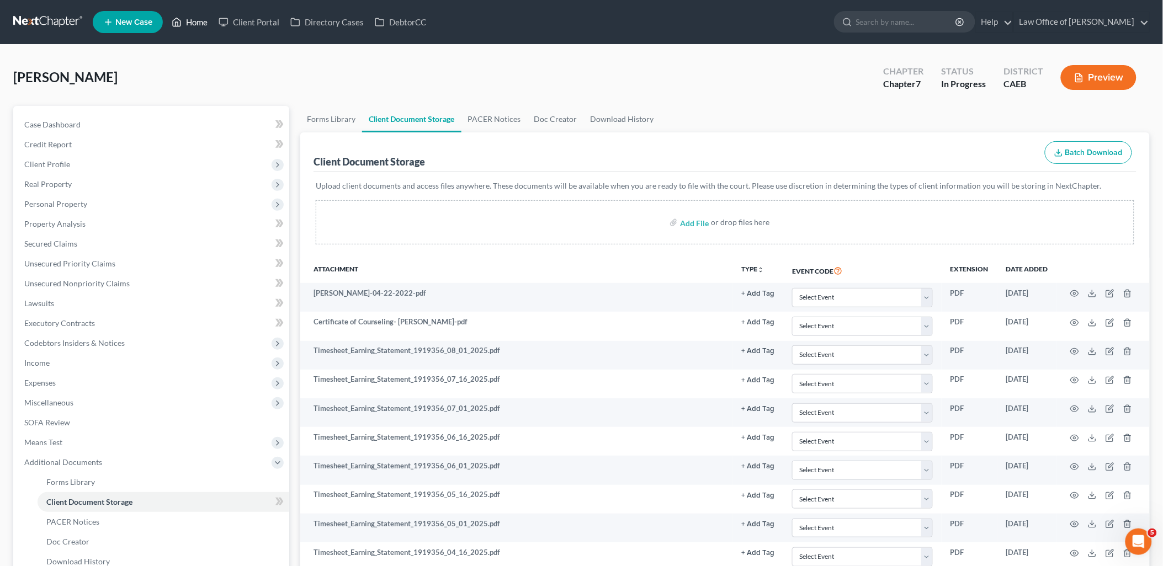
click at [199, 25] on link "Home" at bounding box center [189, 22] width 47 height 20
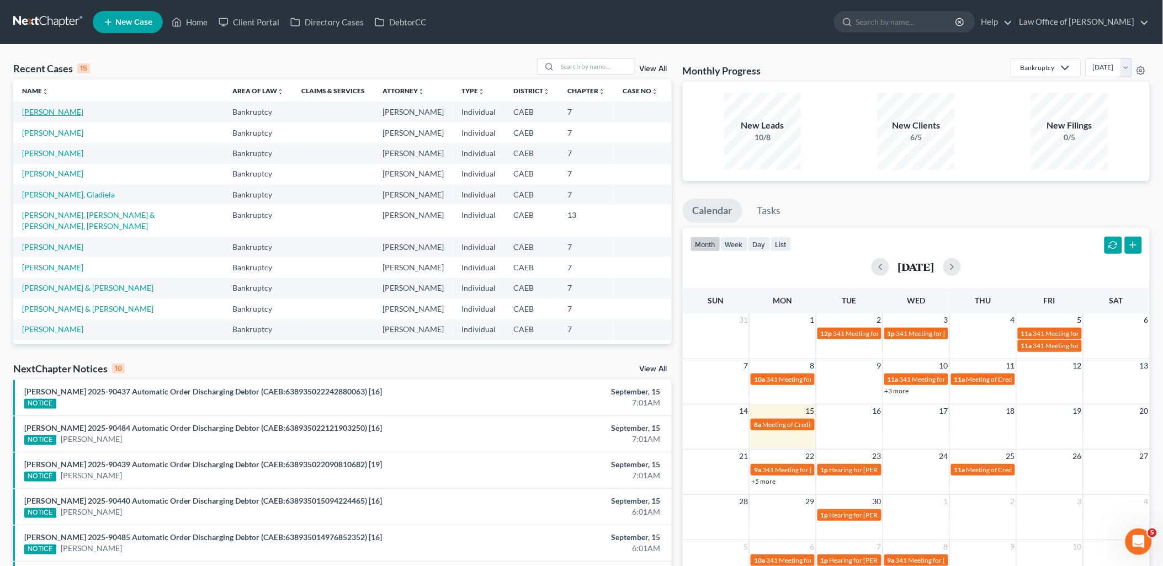
click at [51, 111] on link "[PERSON_NAME]" at bounding box center [52, 111] width 61 height 9
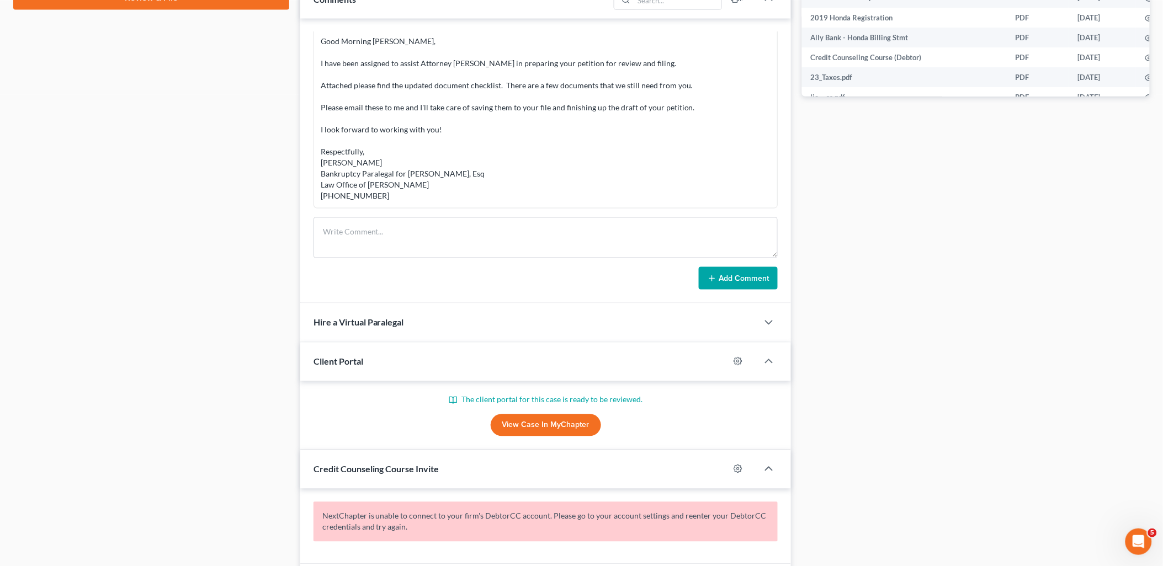
scroll to position [511, 0]
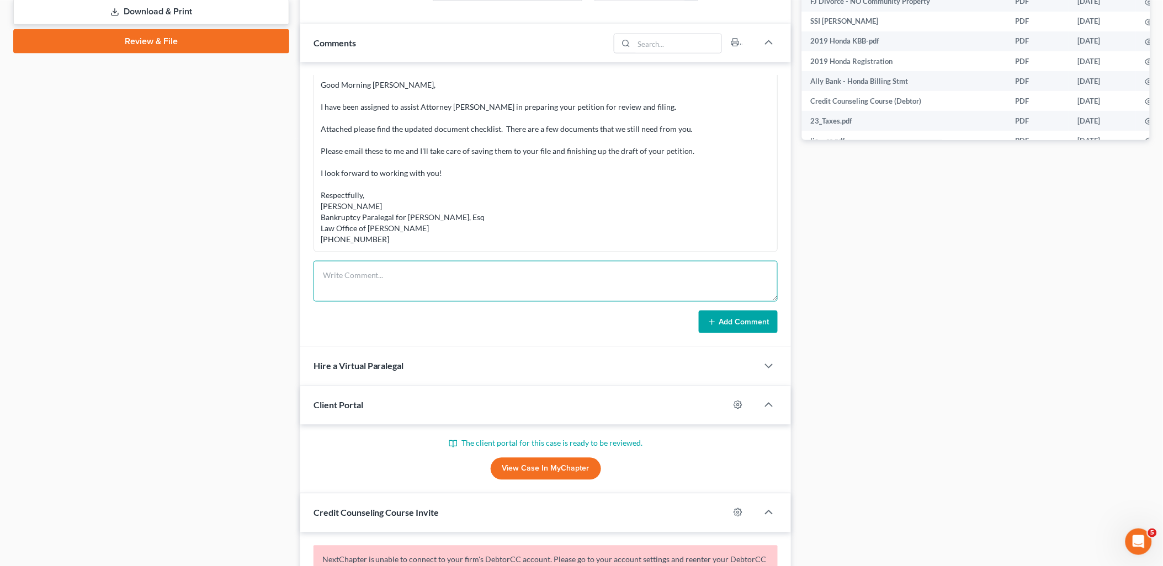
click at [395, 282] on textarea at bounding box center [545, 281] width 465 height 41
paste textarea "Thanks for the draft. Edits below: Petition - page 3 #11 - she does not own so …"
type textarea "Thanks for the draft. Edits below: Petition - page 3 #11 - she does not own so …"
click at [765, 317] on button "Add Comment" at bounding box center [738, 322] width 79 height 23
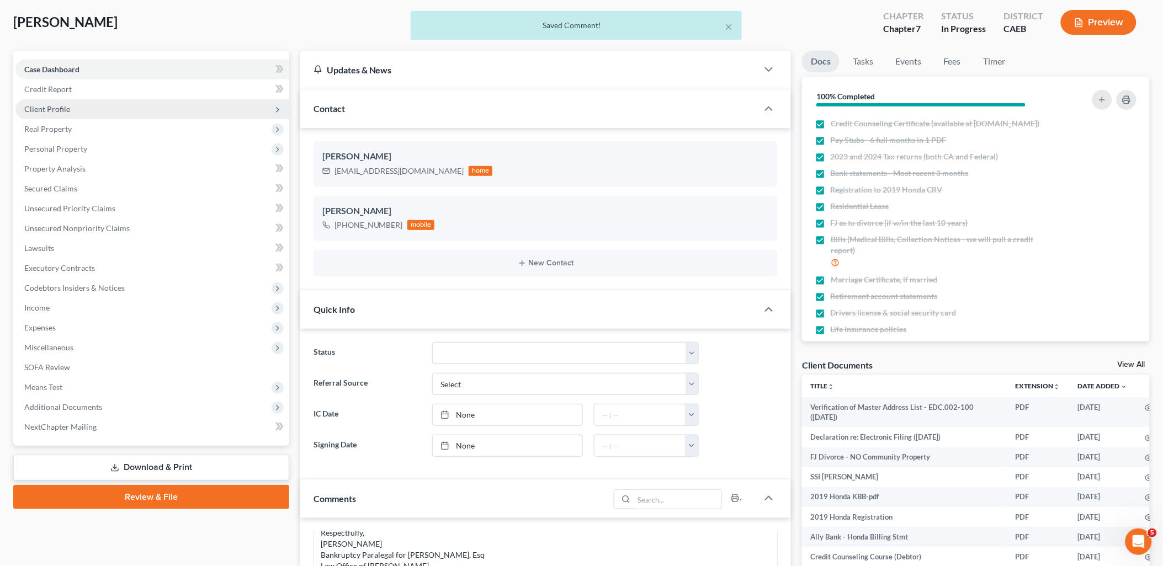
scroll to position [0, 0]
